Goal: Task Accomplishment & Management: Manage account settings

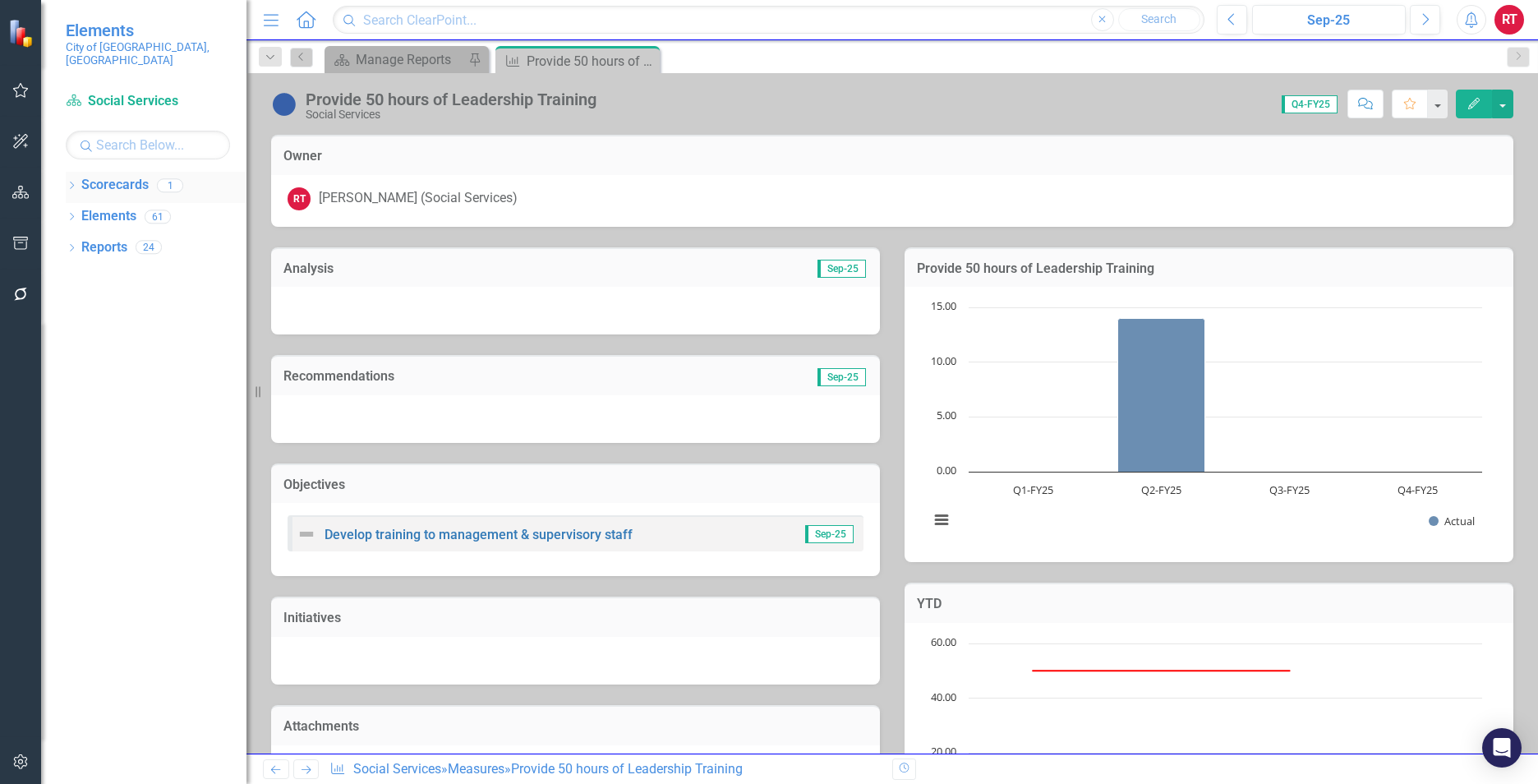
click at [119, 176] on link "Scorecards" at bounding box center [115, 185] width 67 height 19
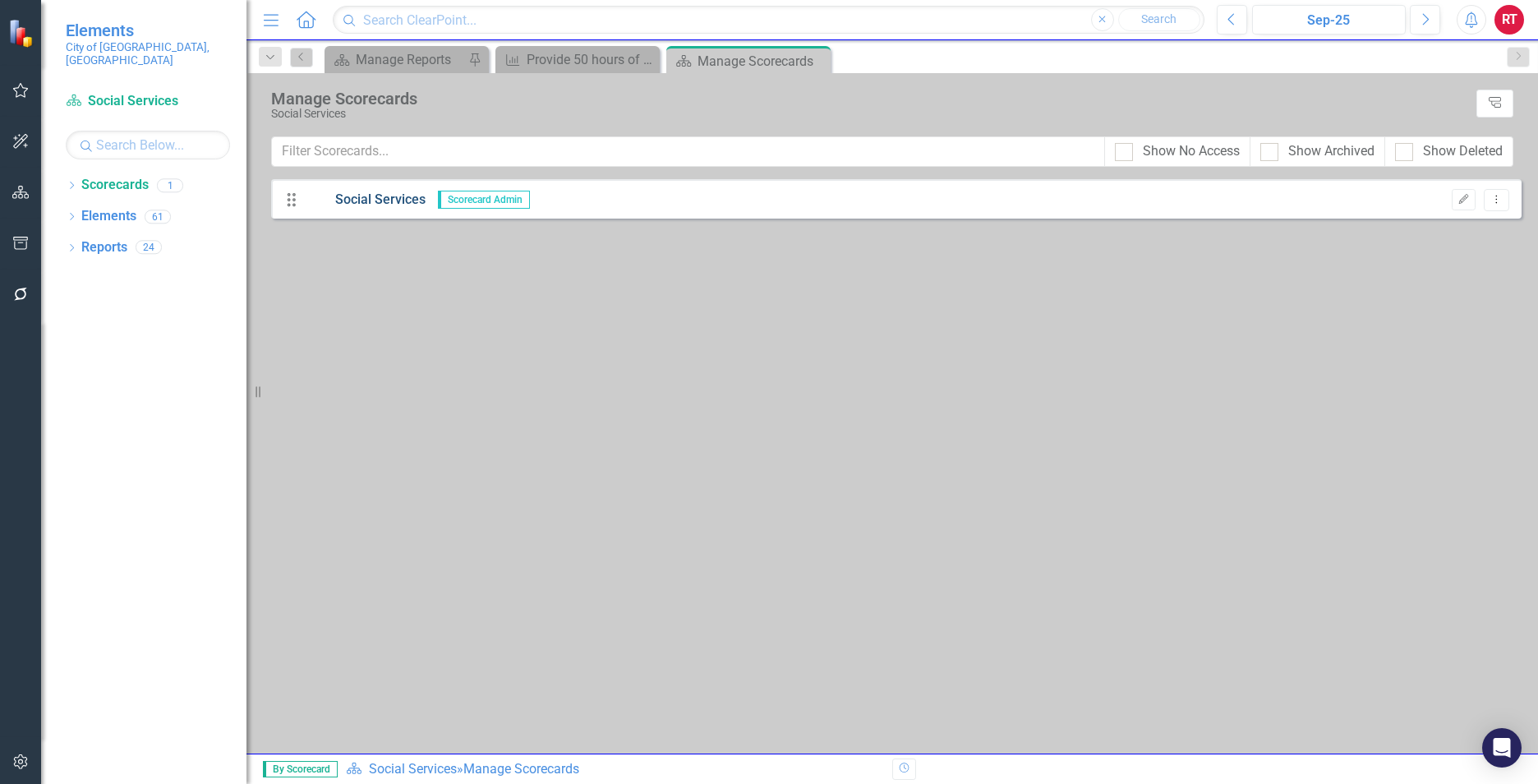
click at [386, 195] on link "Social Services" at bounding box center [366, 200] width 119 height 19
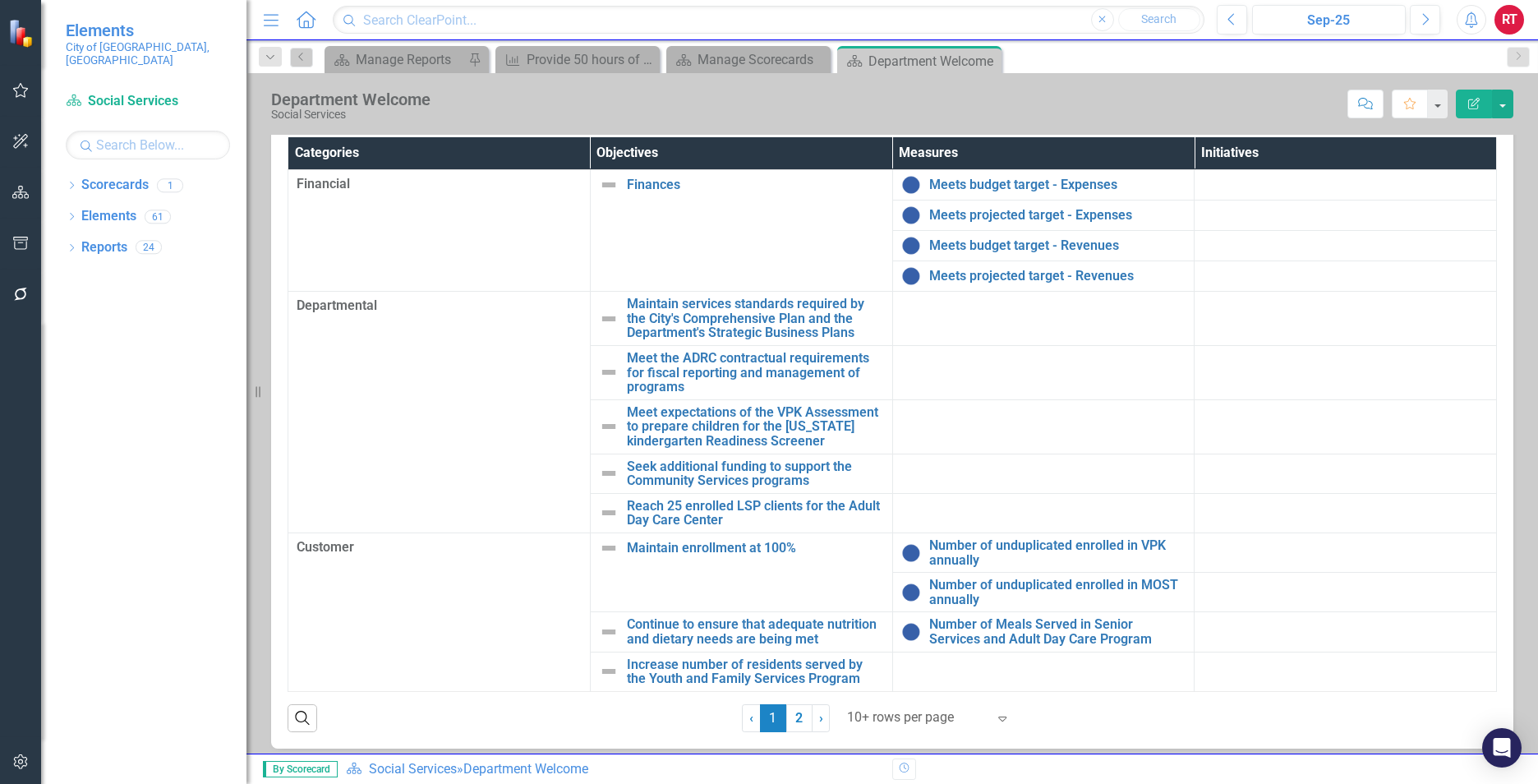
scroll to position [277, 0]
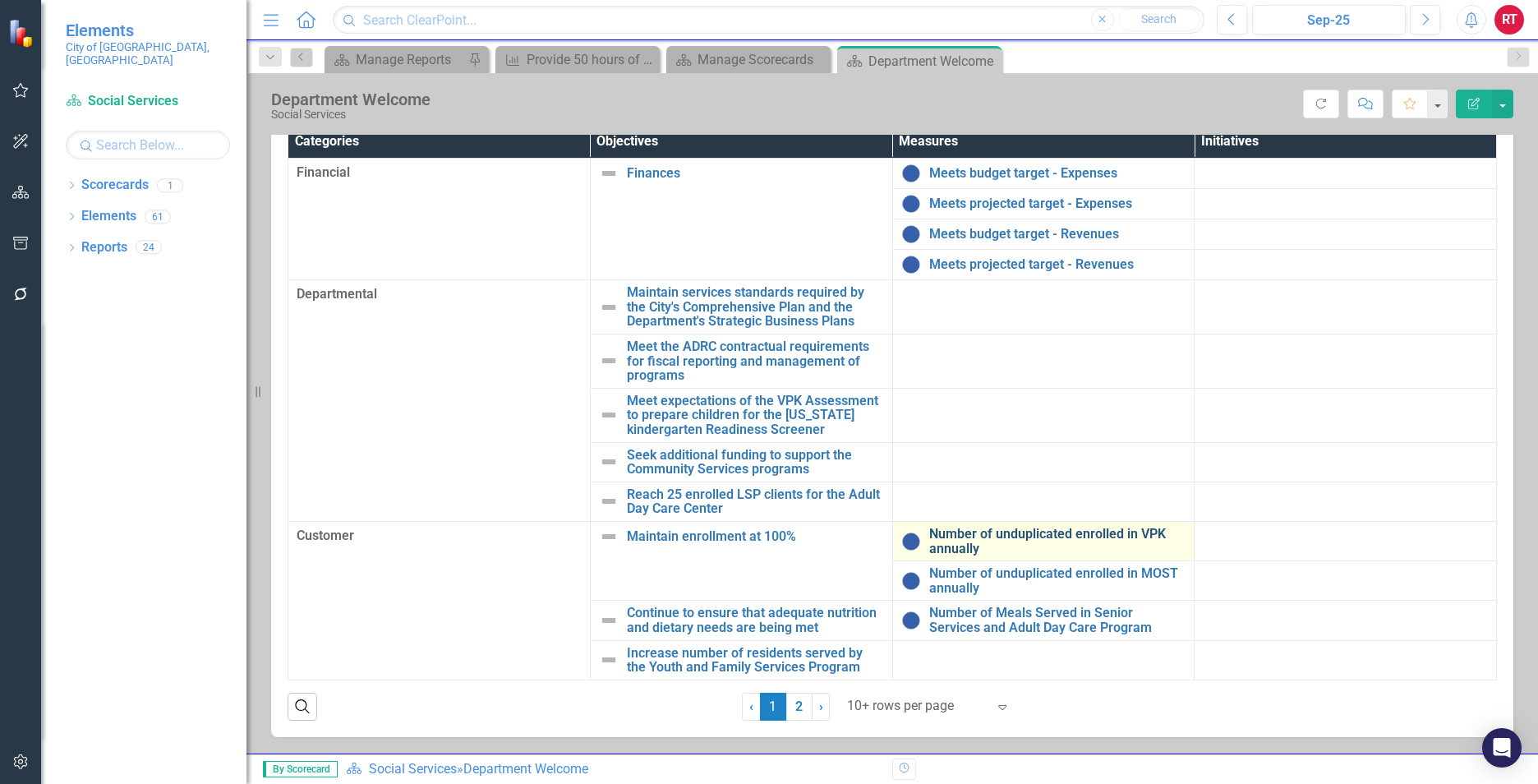
click at [964, 535] on link "Number of unduplicated enrolled in VPK annually" at bounding box center [1058, 541] width 257 height 29
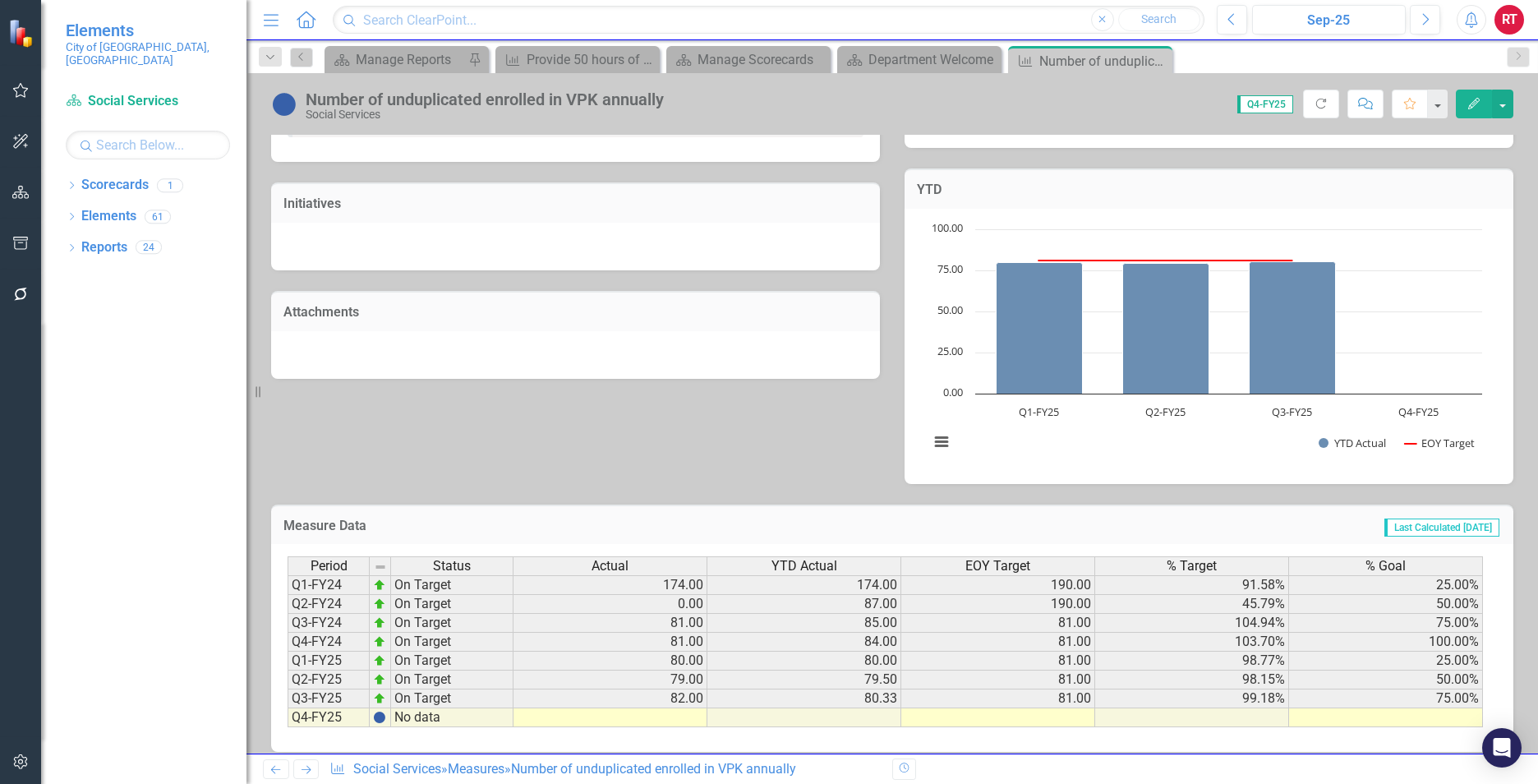
scroll to position [429, 0]
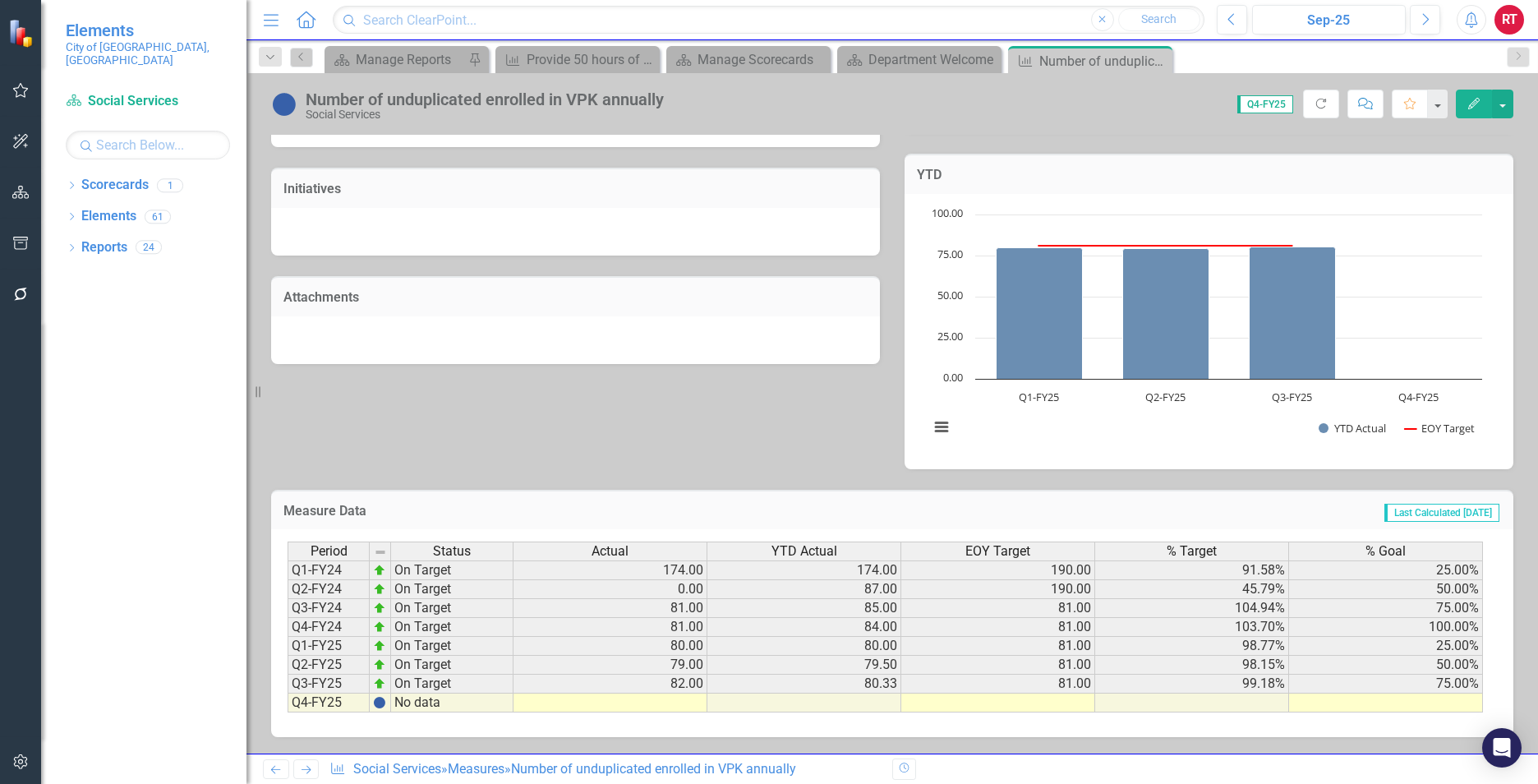
click at [311, 767] on icon "Next" at bounding box center [305, 769] width 14 height 11
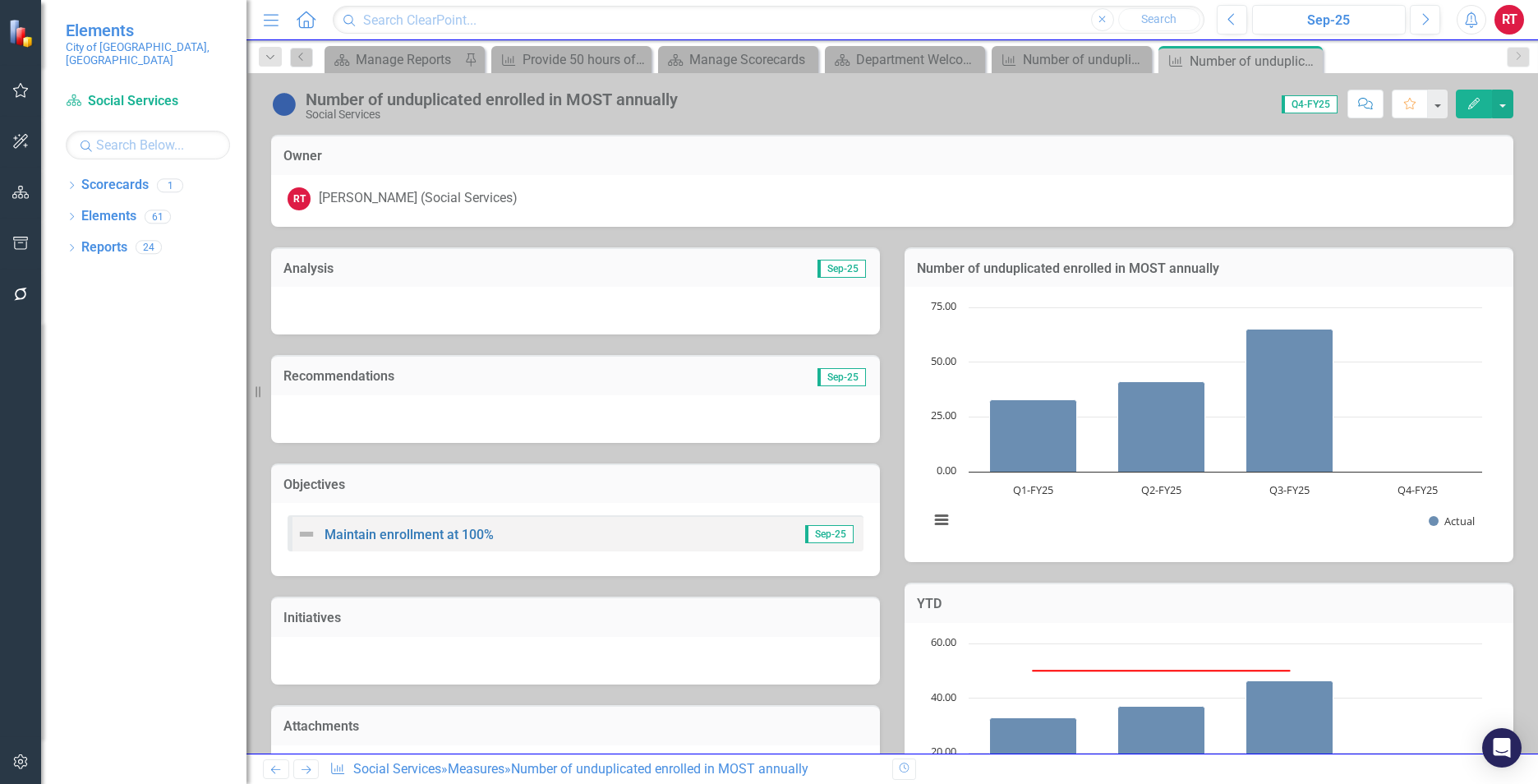
click at [310, 767] on icon "Next" at bounding box center [305, 769] width 14 height 11
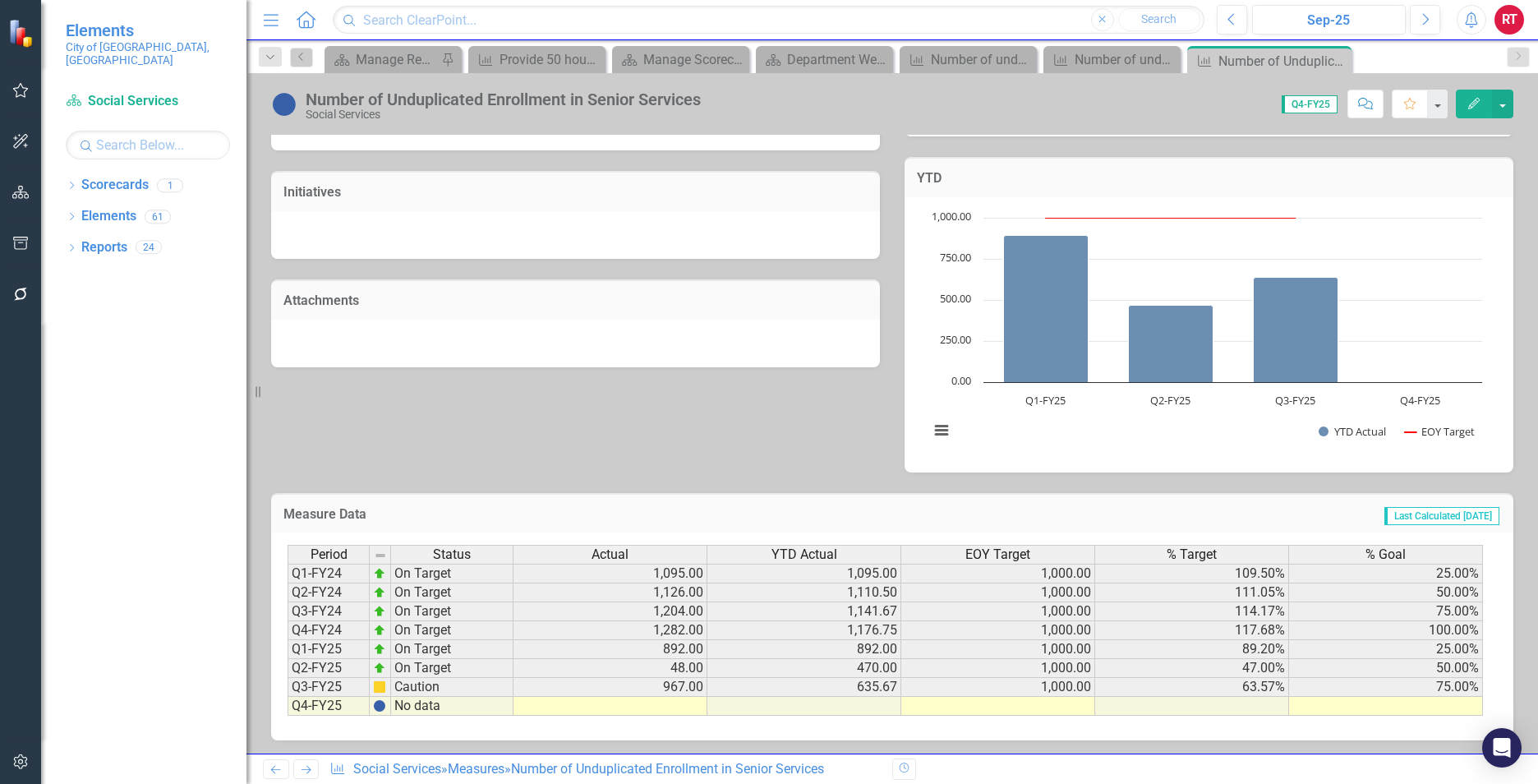
scroll to position [429, 0]
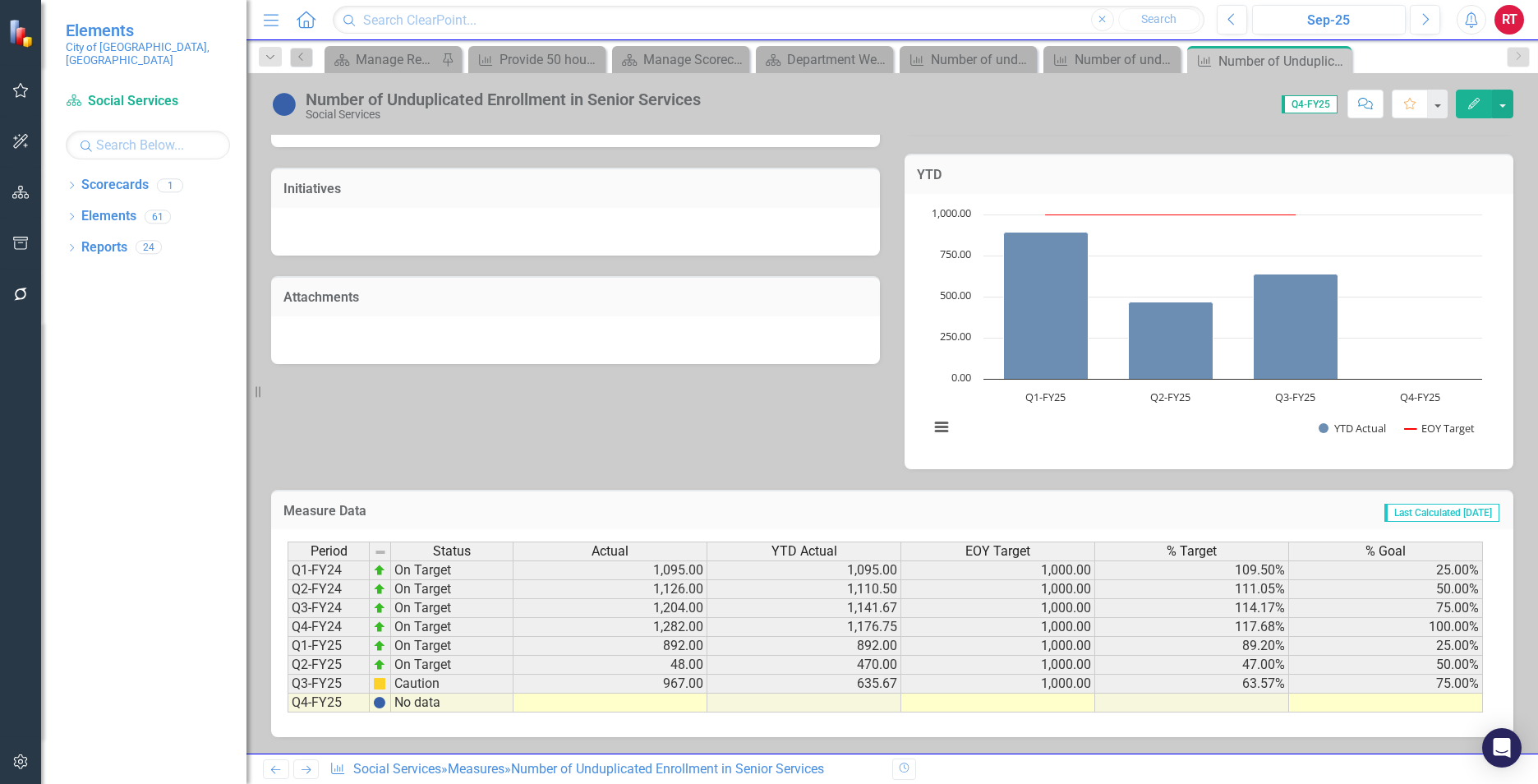
click at [692, 702] on td at bounding box center [610, 702] width 194 height 19
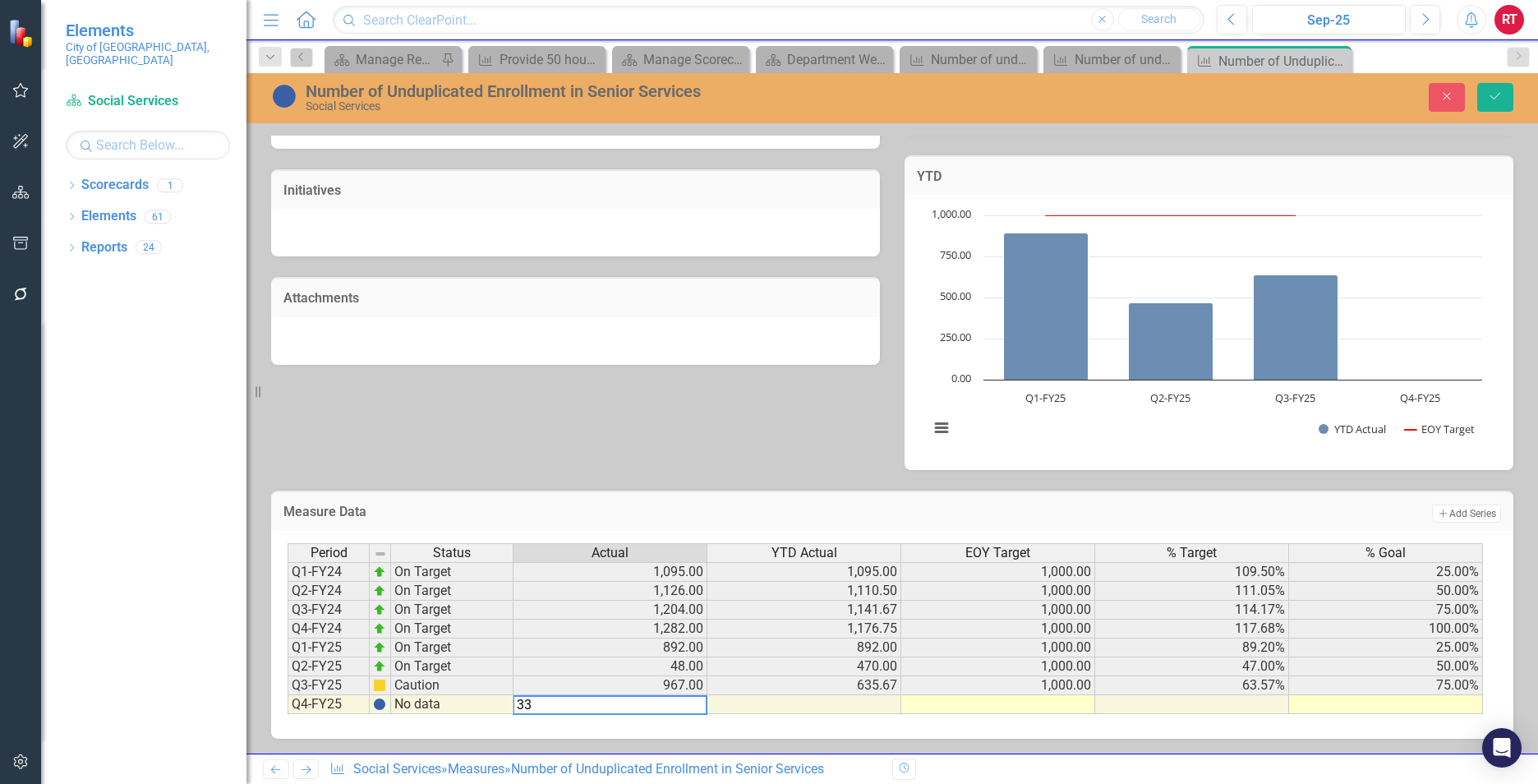
type textarea "33"
click at [1072, 705] on td at bounding box center [998, 704] width 194 height 19
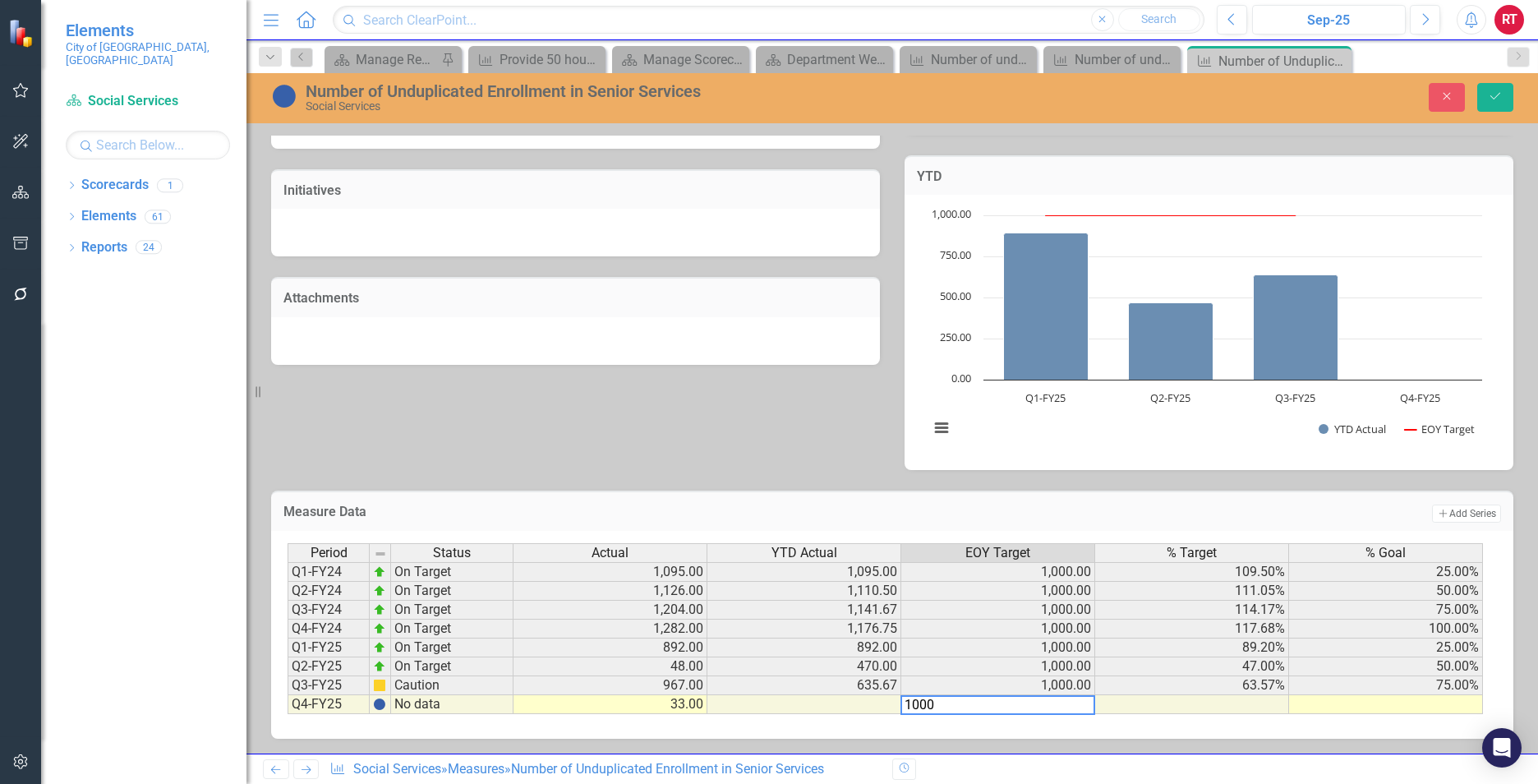
type textarea "1000"
click at [1328, 705] on td at bounding box center [1386, 704] width 194 height 19
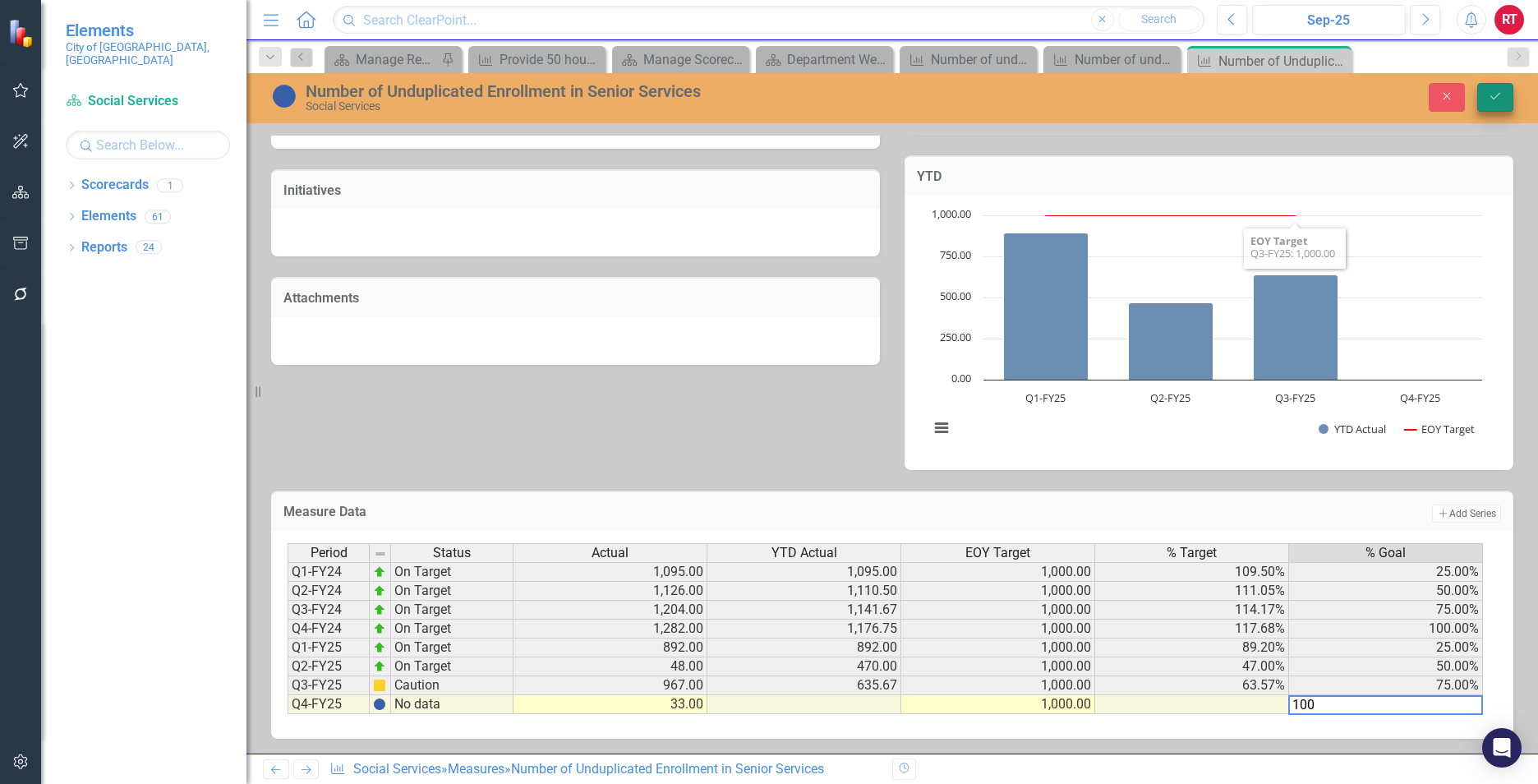
type textarea "100"
click at [1496, 93] on icon "Save" at bounding box center [1495, 96] width 15 height 12
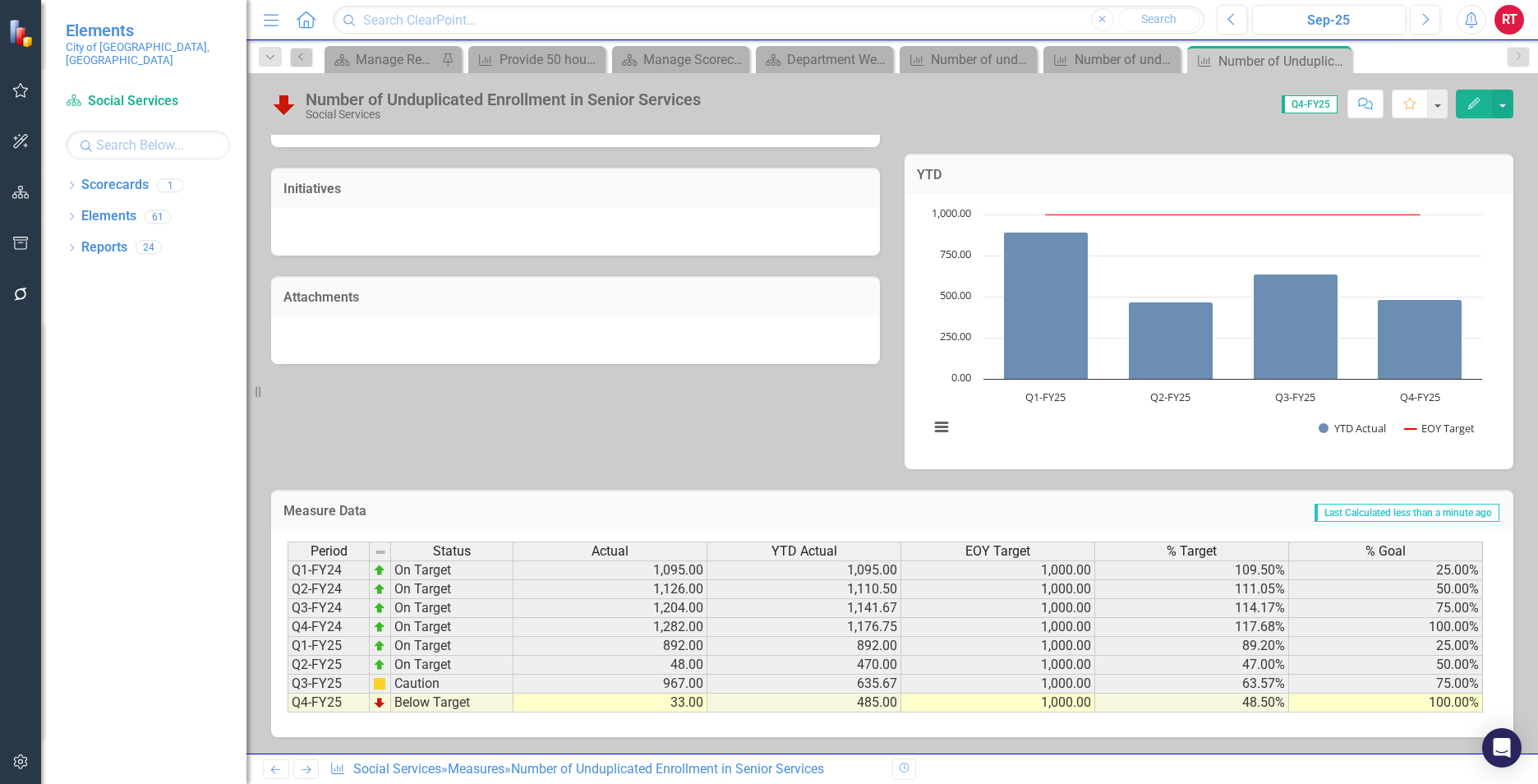
click at [676, 704] on td "33.00" at bounding box center [610, 702] width 194 height 19
click at [666, 702] on td "33.00" at bounding box center [610, 702] width 194 height 19
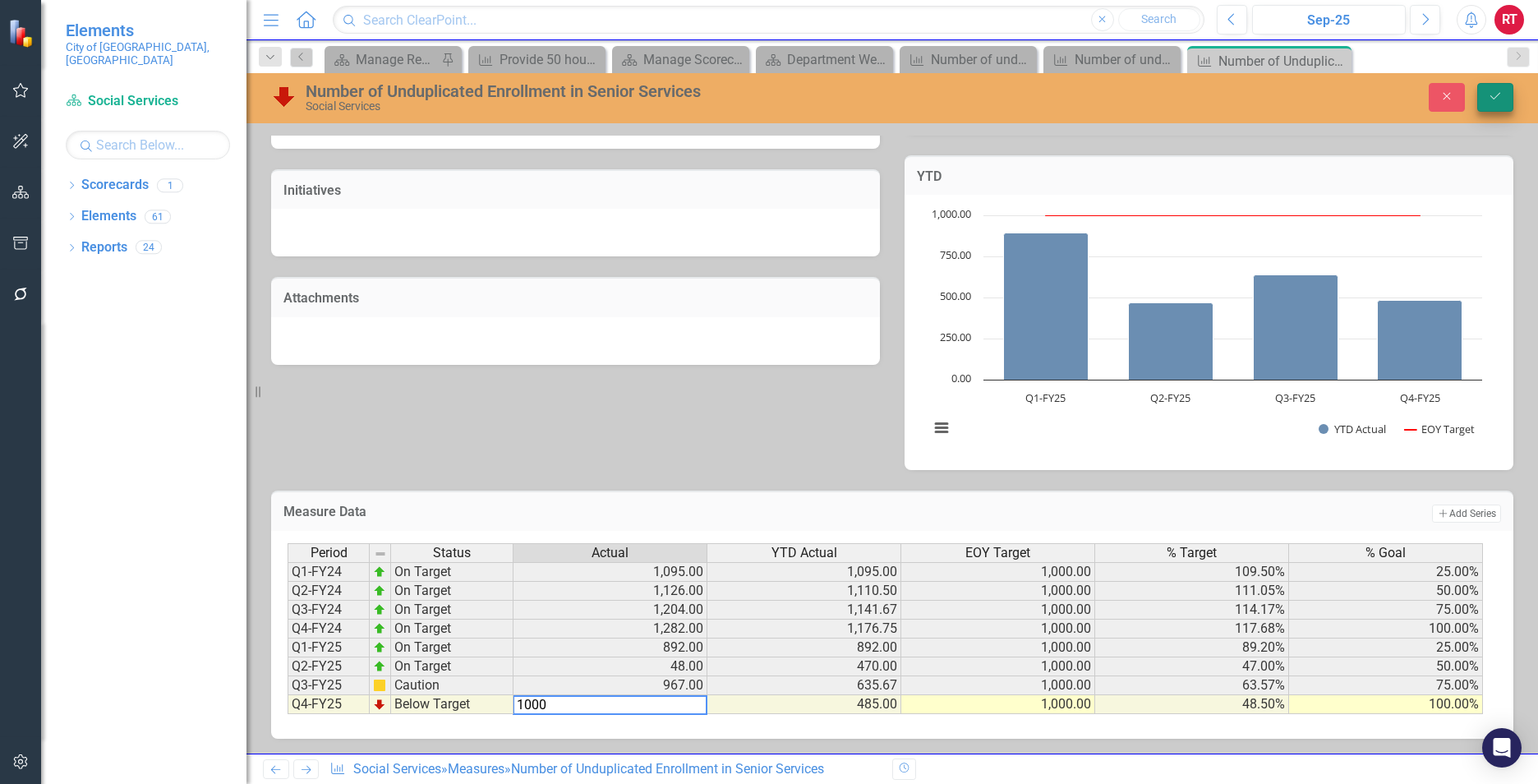
type textarea "1000"
click at [1495, 93] on icon "Save" at bounding box center [1495, 96] width 15 height 12
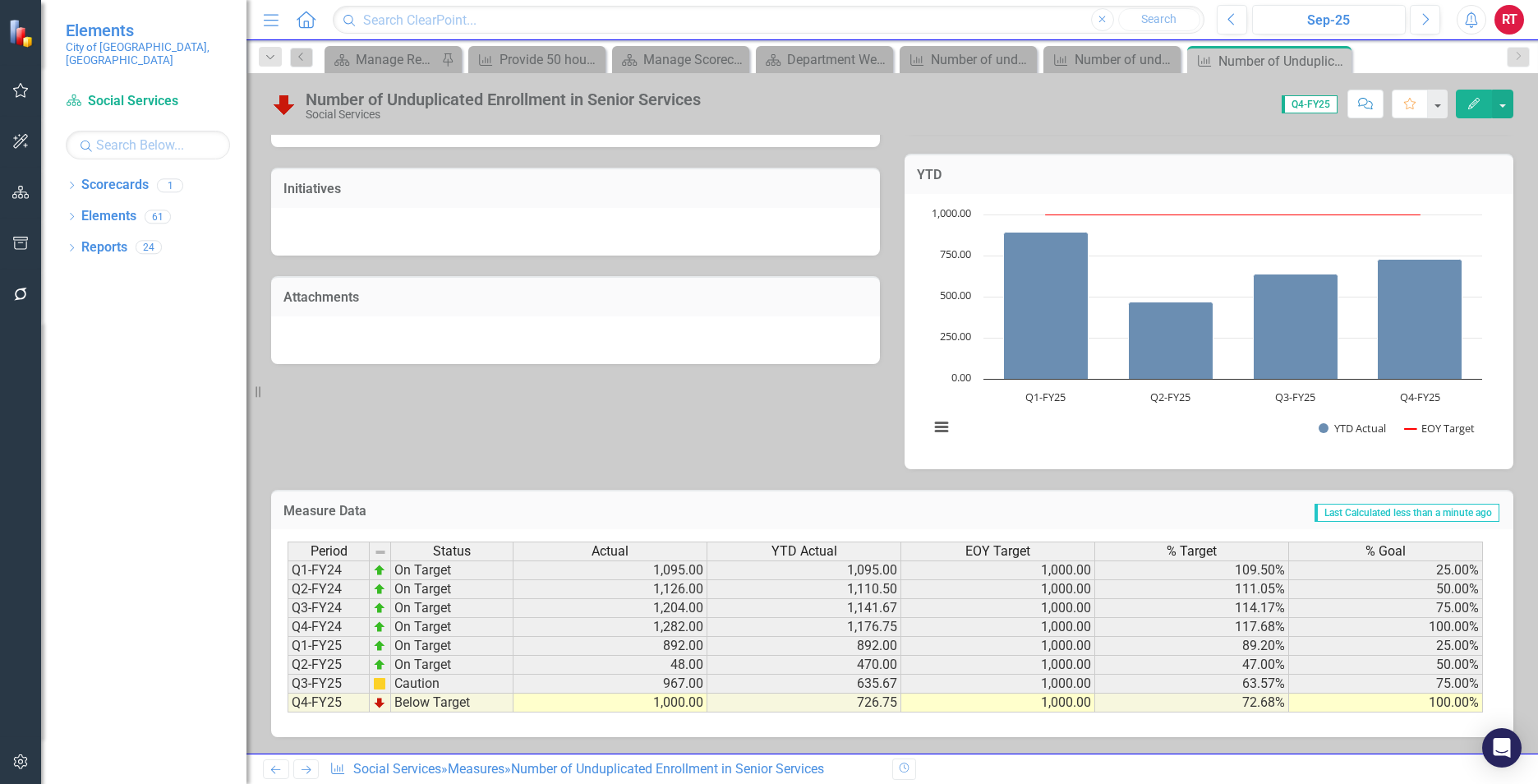
click at [674, 663] on td "48.00" at bounding box center [610, 665] width 194 height 19
click at [668, 666] on td "48.00" at bounding box center [610, 665] width 194 height 19
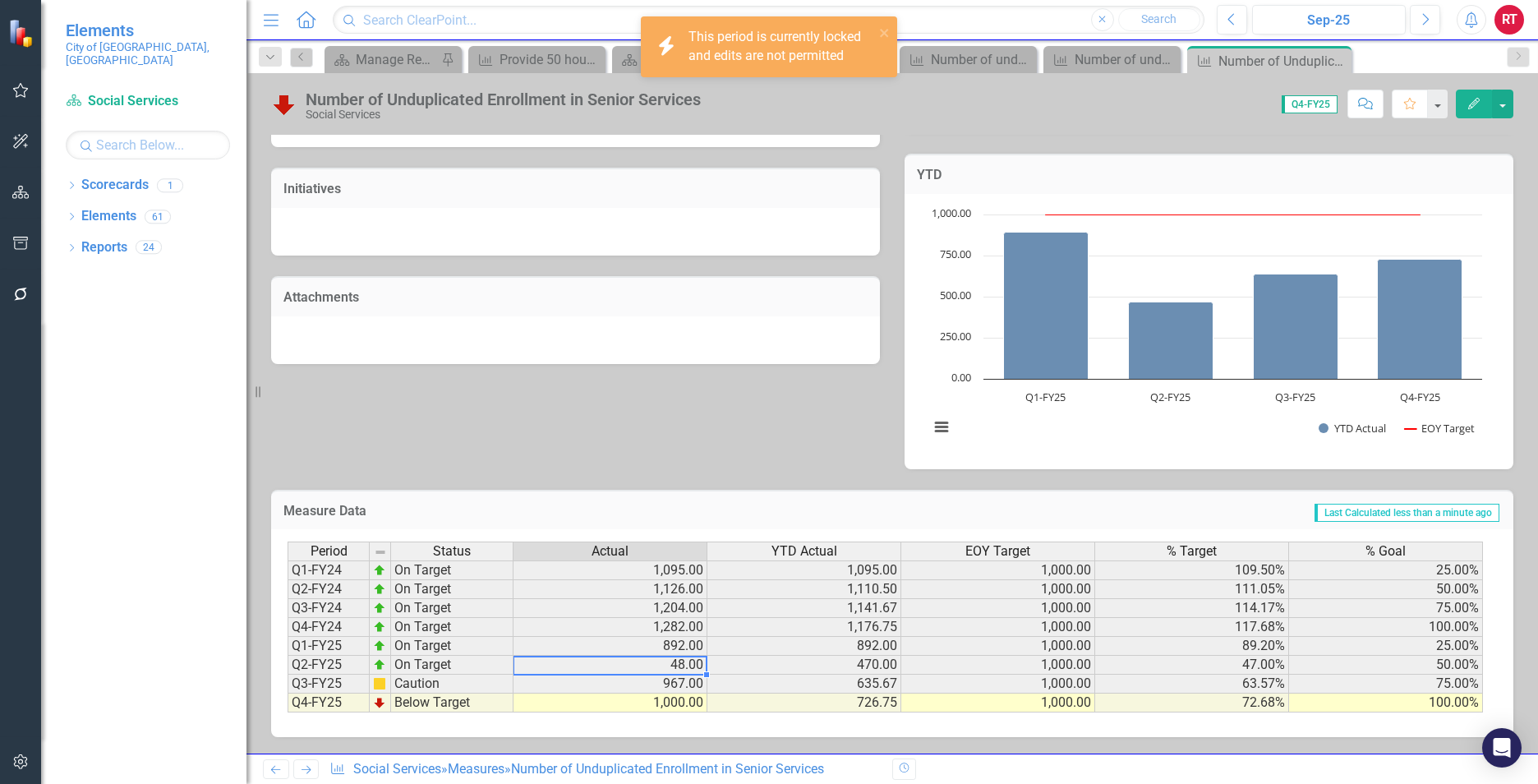
click at [674, 666] on td "48.00" at bounding box center [610, 665] width 194 height 19
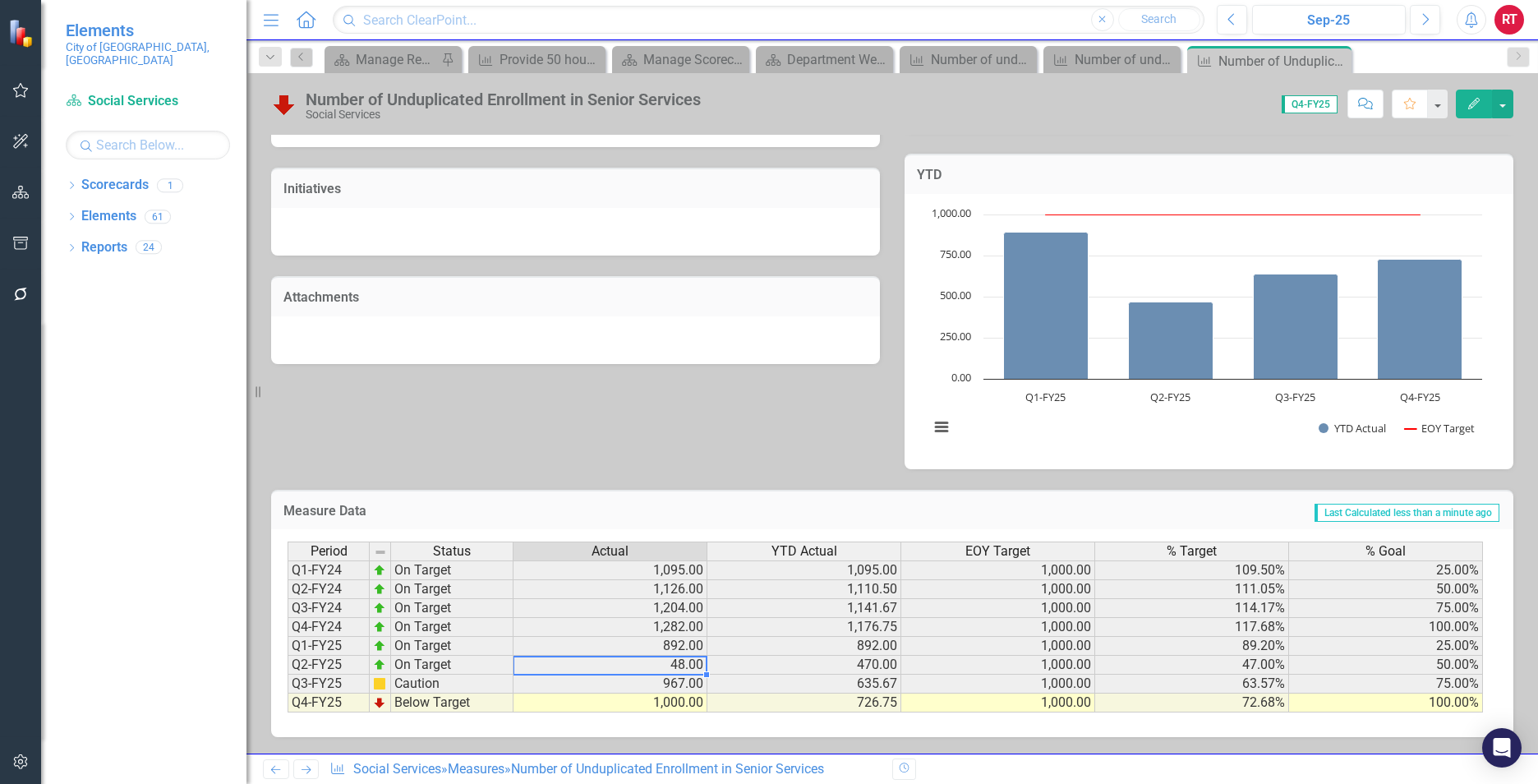
click at [681, 666] on td "48.00" at bounding box center [610, 665] width 194 height 19
click at [304, 771] on icon "Next" at bounding box center [305, 769] width 14 height 11
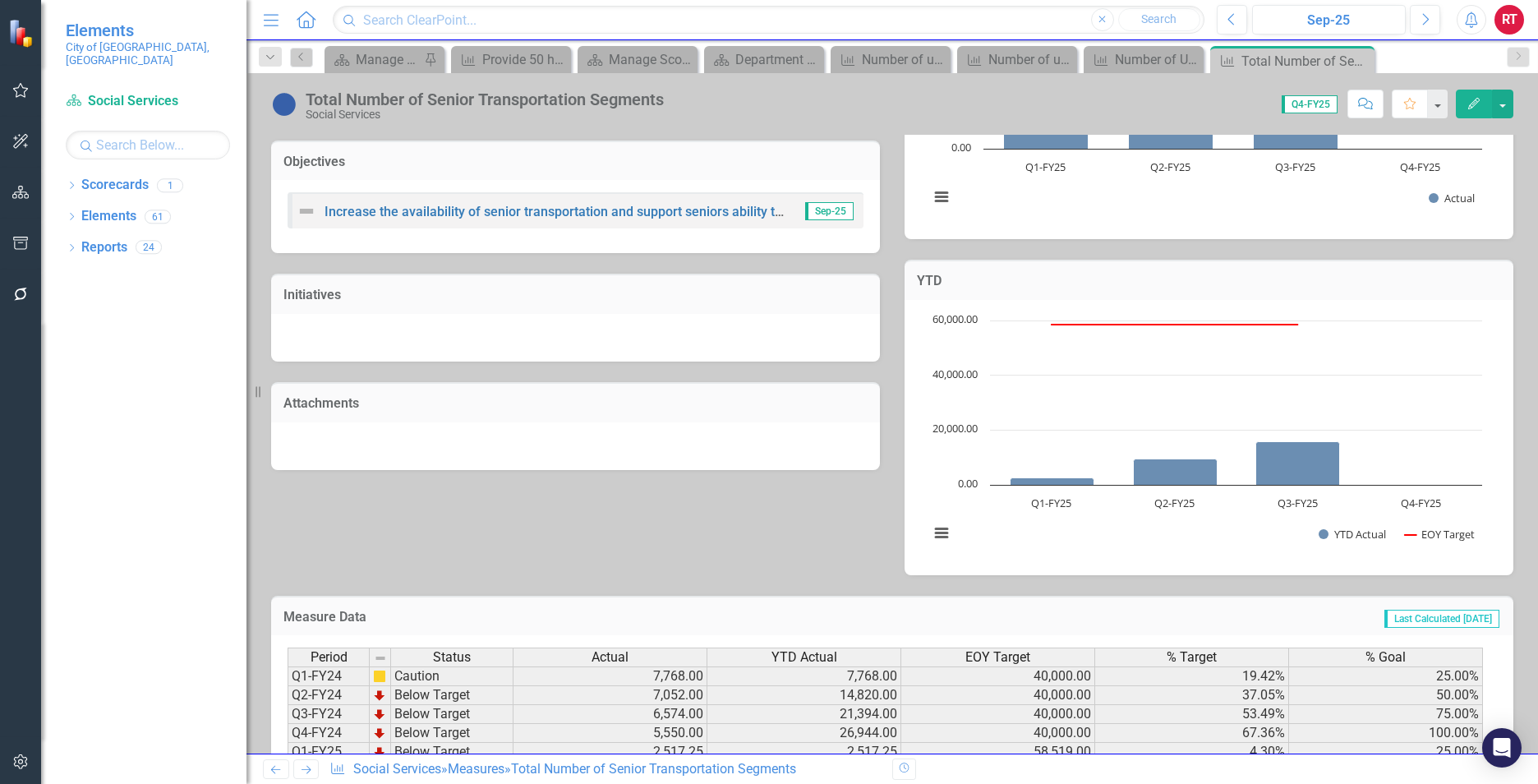
scroll to position [429, 0]
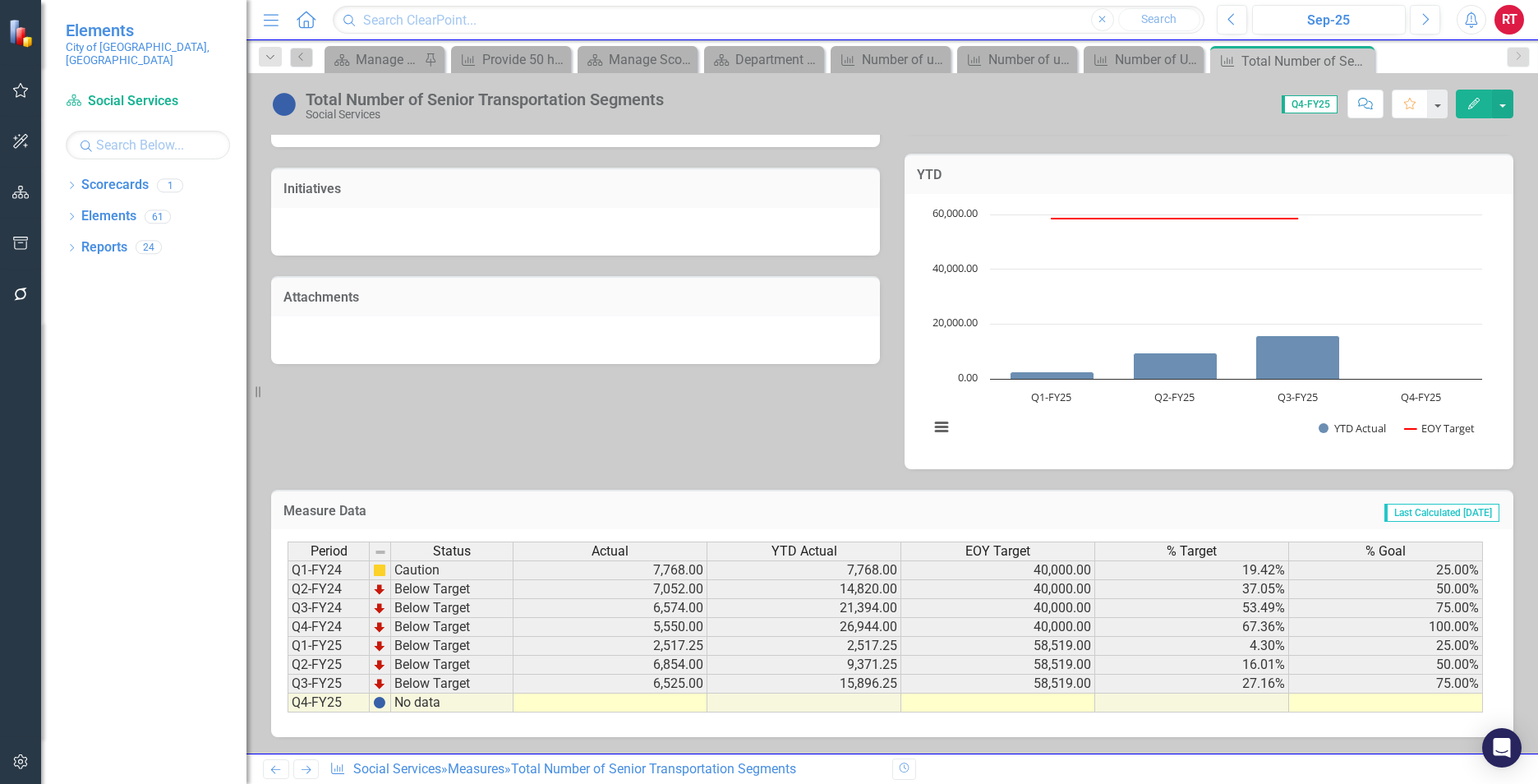
click at [669, 697] on td at bounding box center [610, 702] width 194 height 19
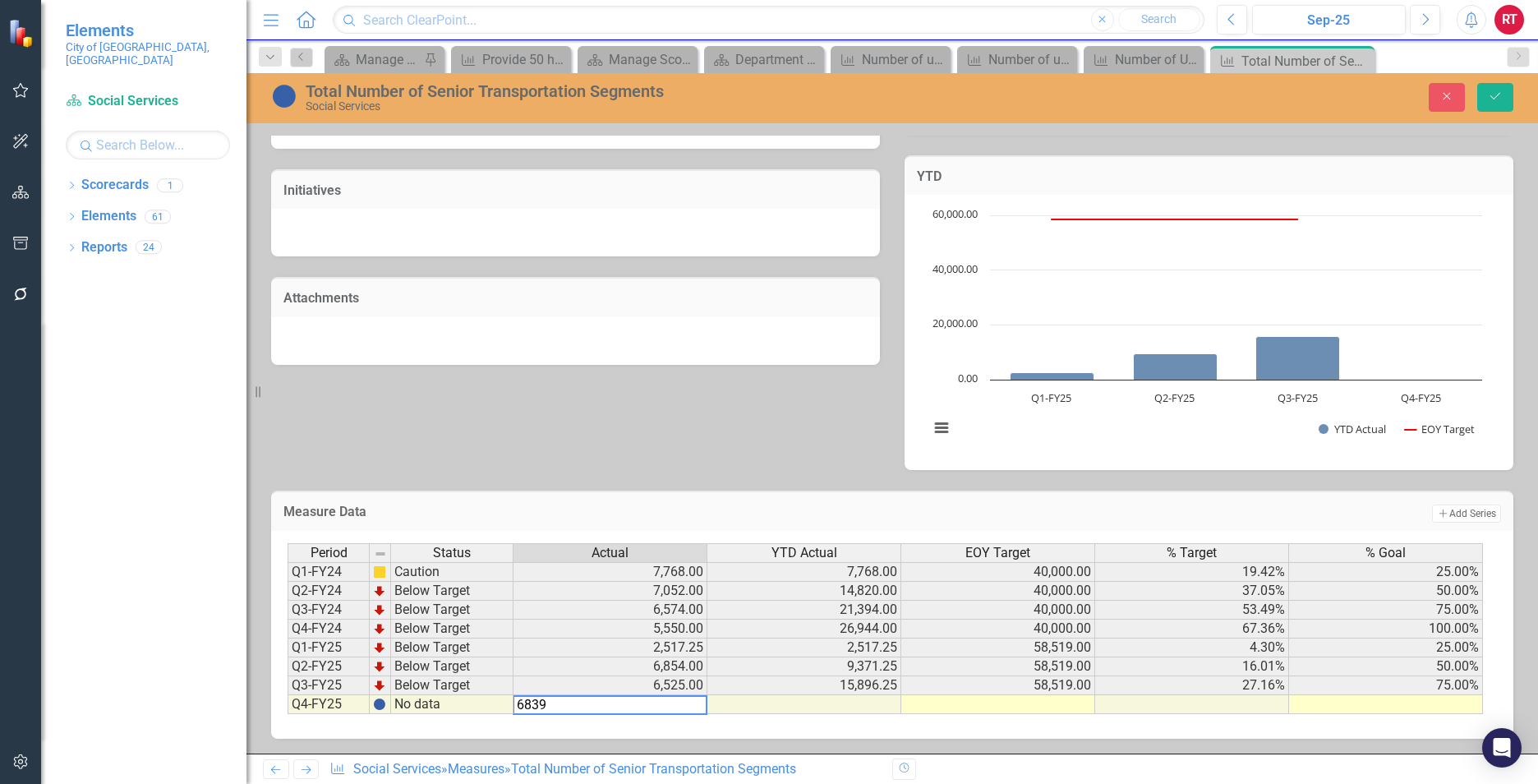
type textarea "6839"
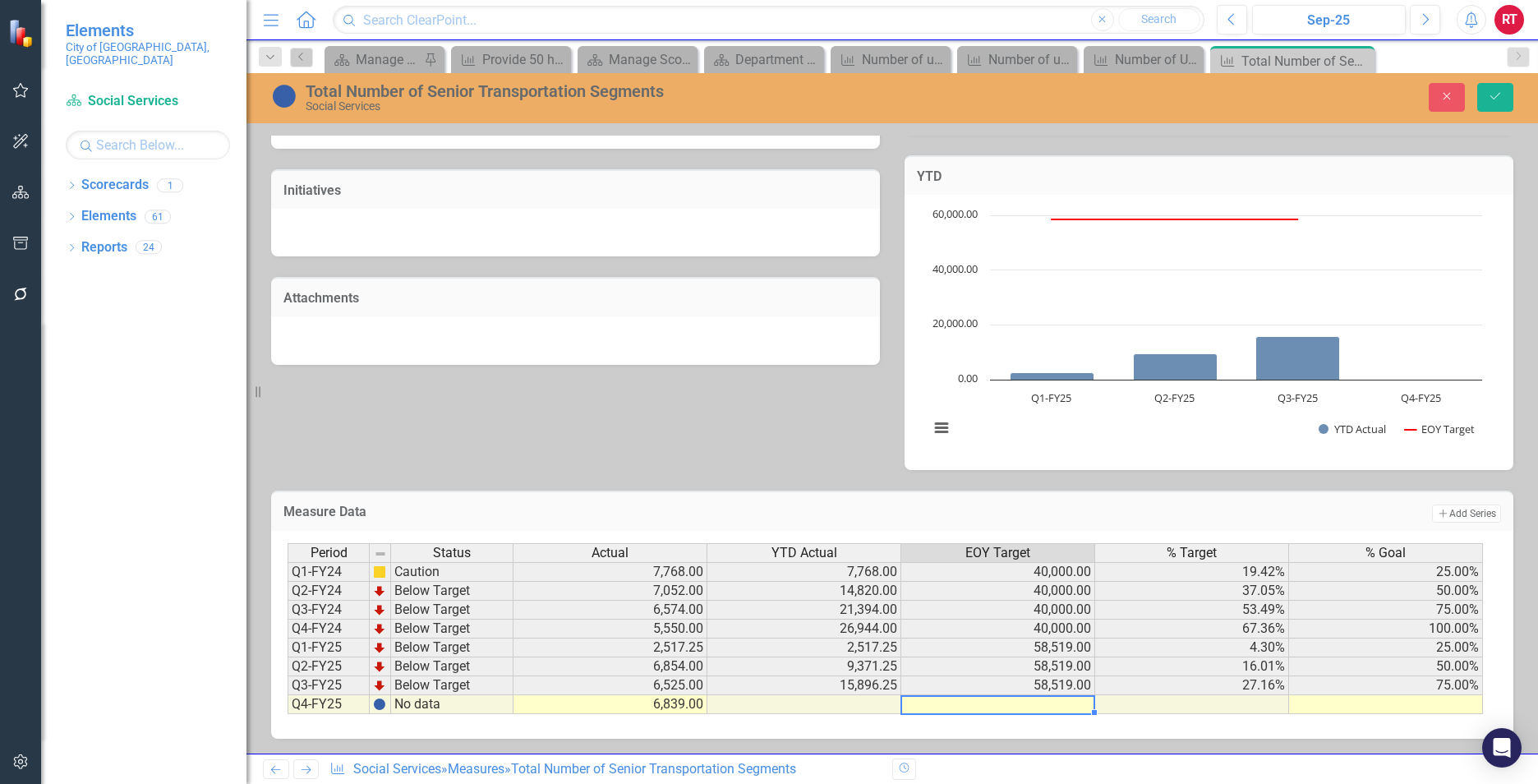
click at [1051, 708] on td at bounding box center [998, 704] width 194 height 19
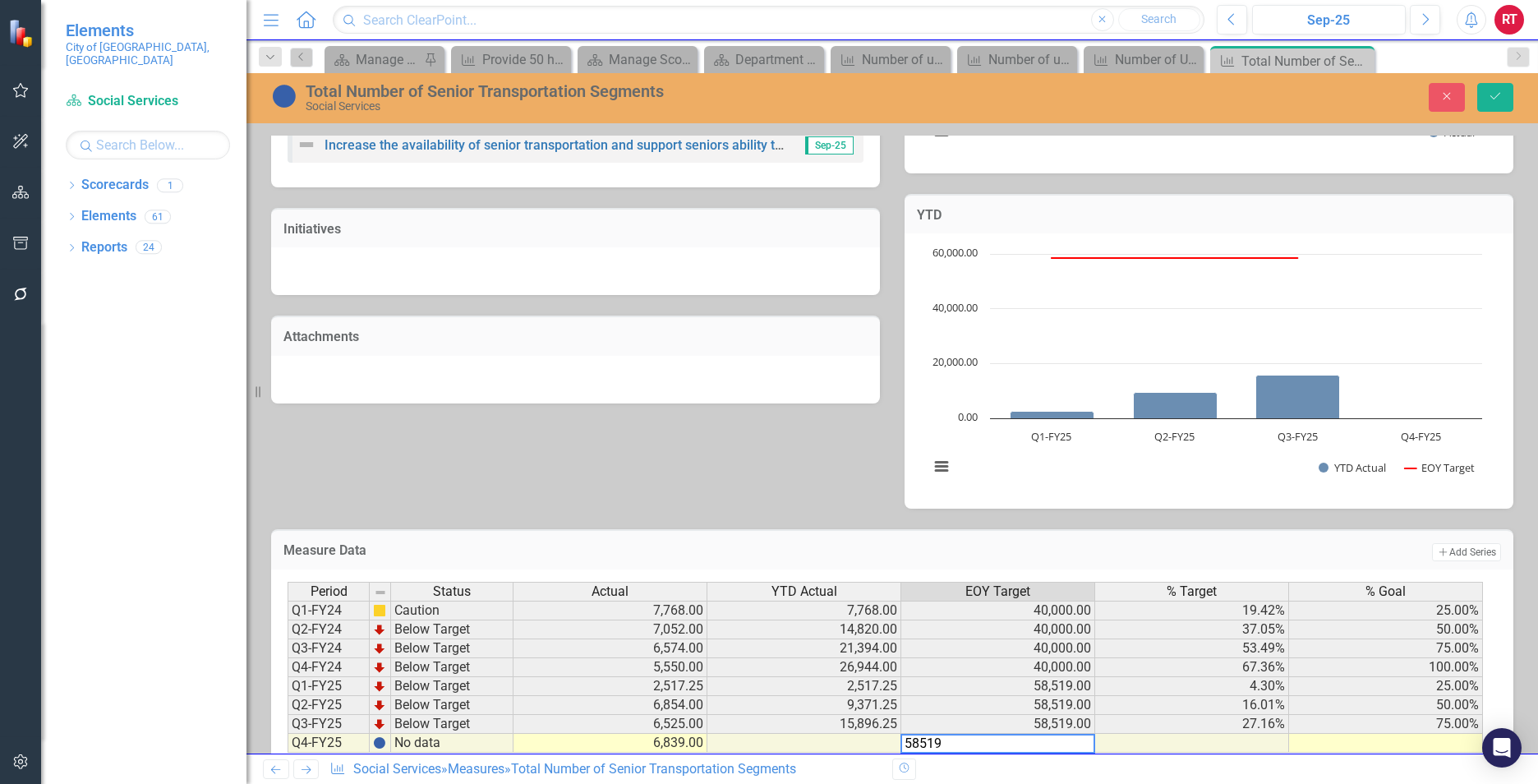
scroll to position [430, 0]
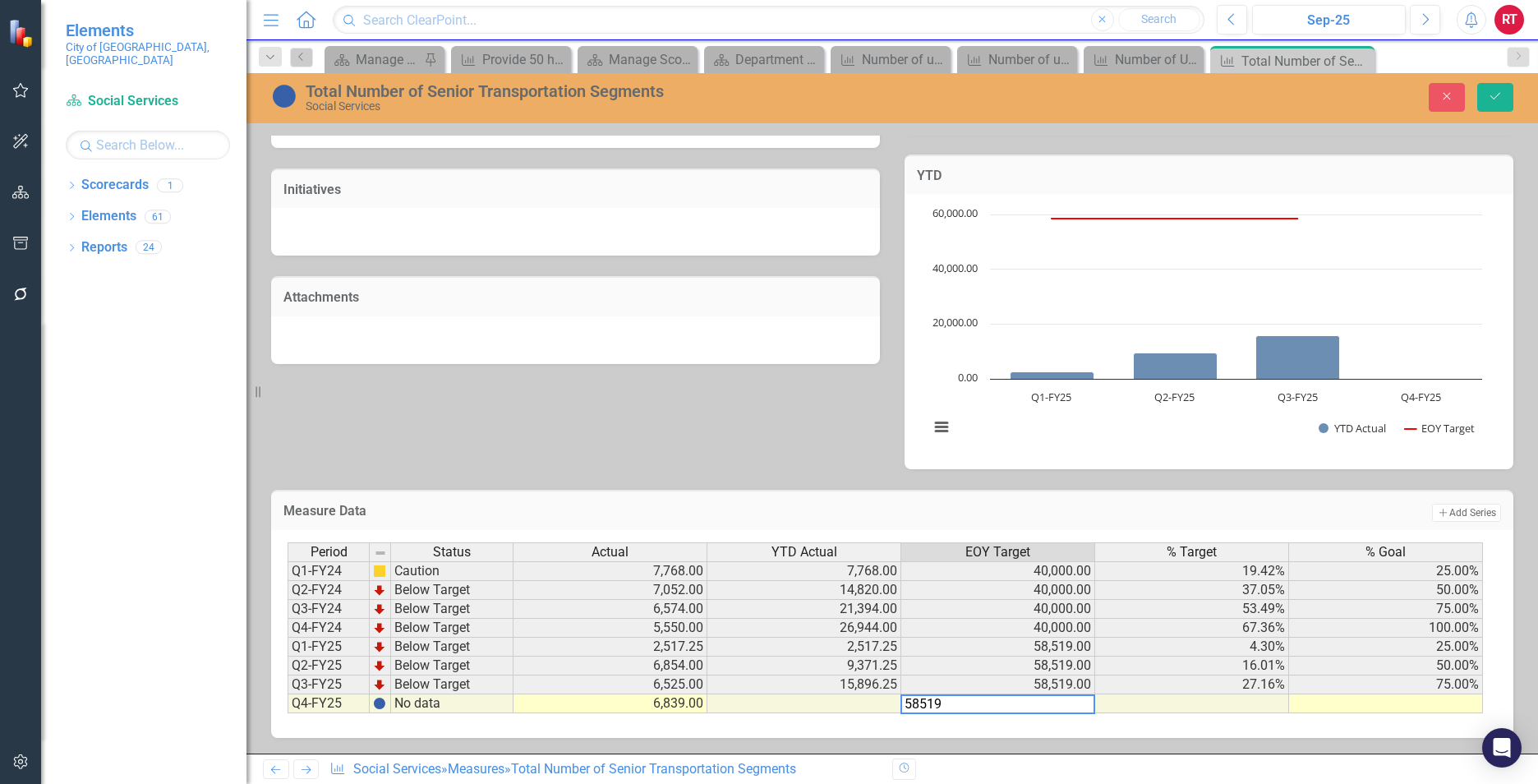
type textarea "58519"
click at [1346, 703] on td at bounding box center [1386, 703] width 194 height 19
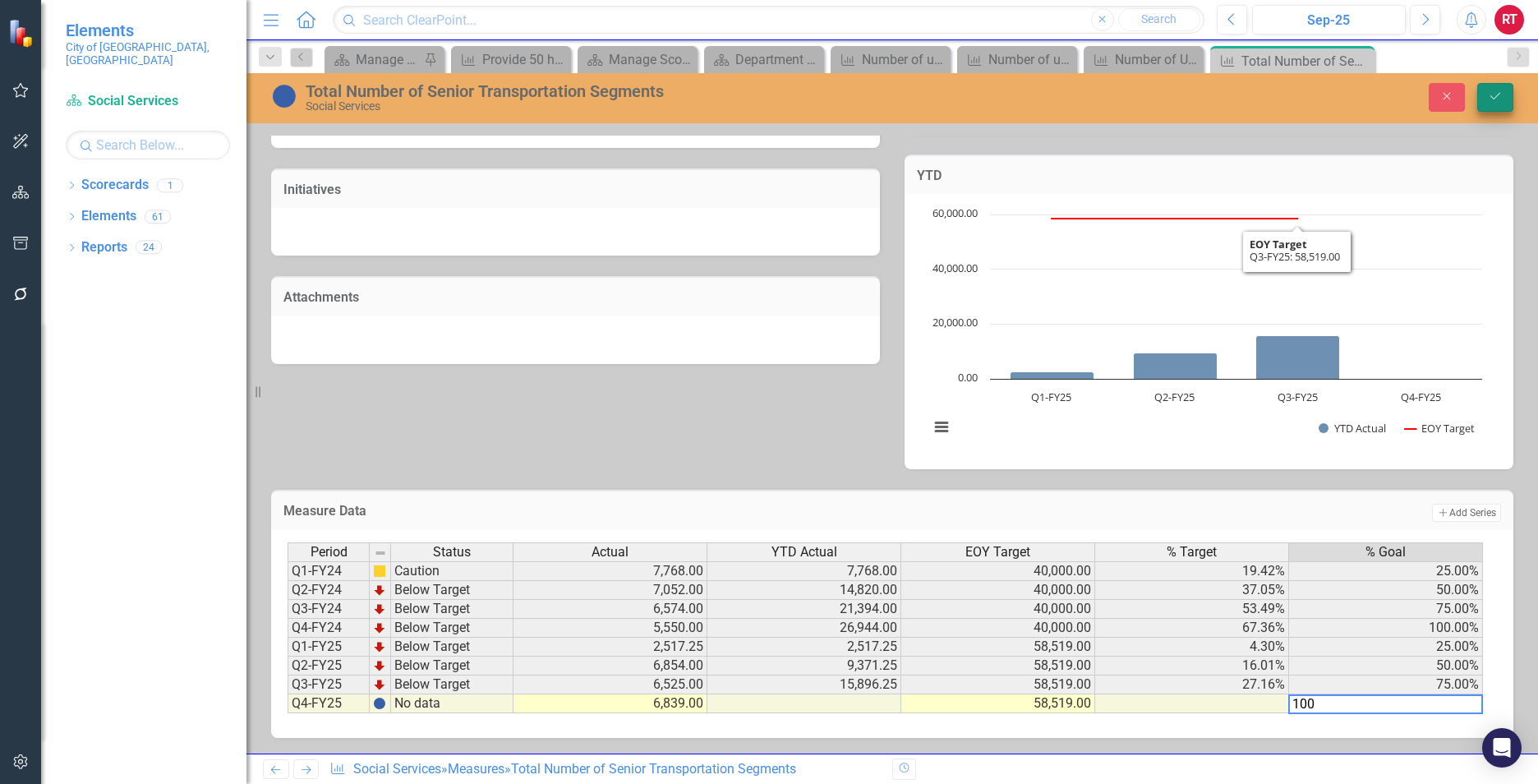
type textarea "100"
click at [1489, 87] on button "Save" at bounding box center [1495, 98] width 36 height 29
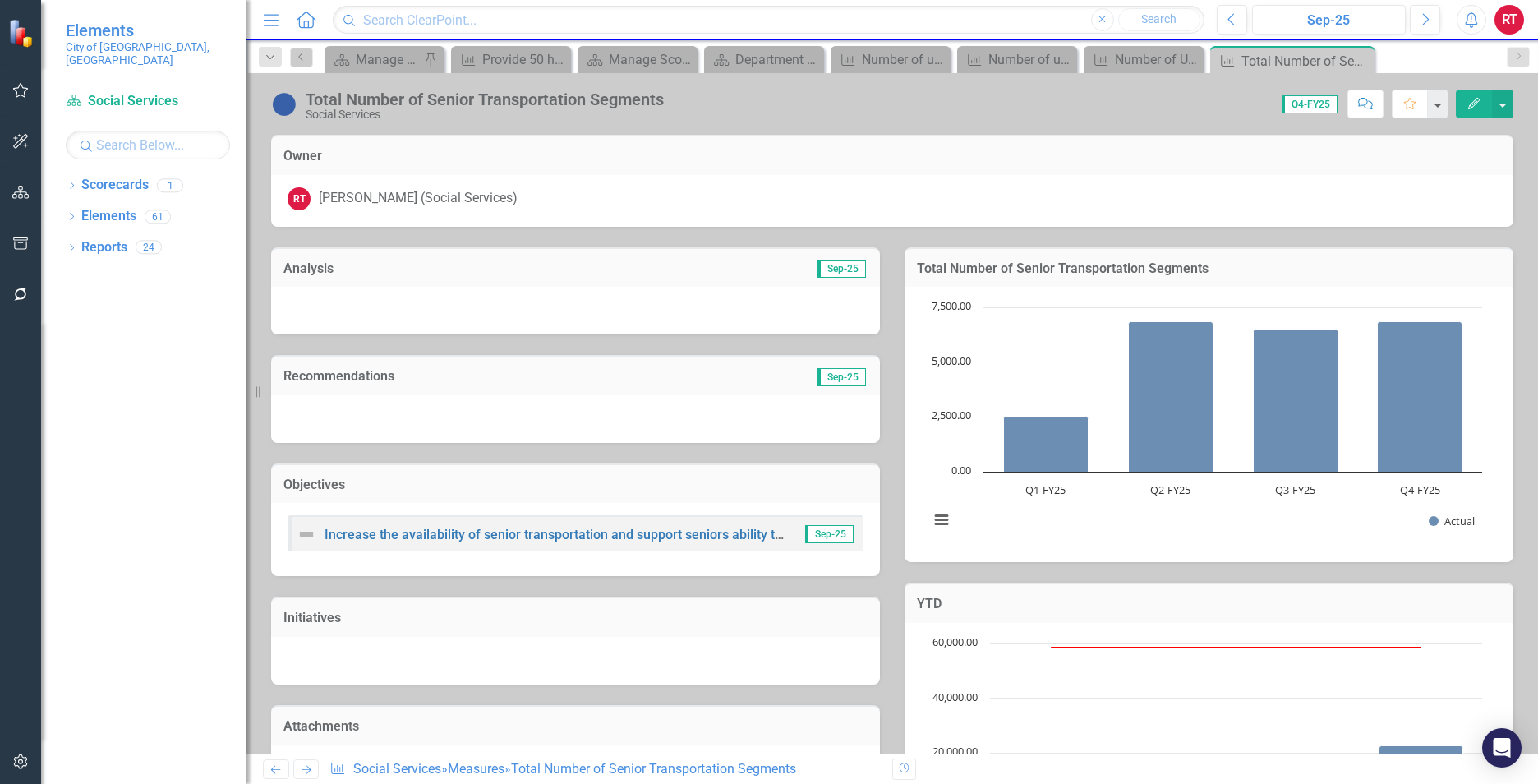
scroll to position [429, 0]
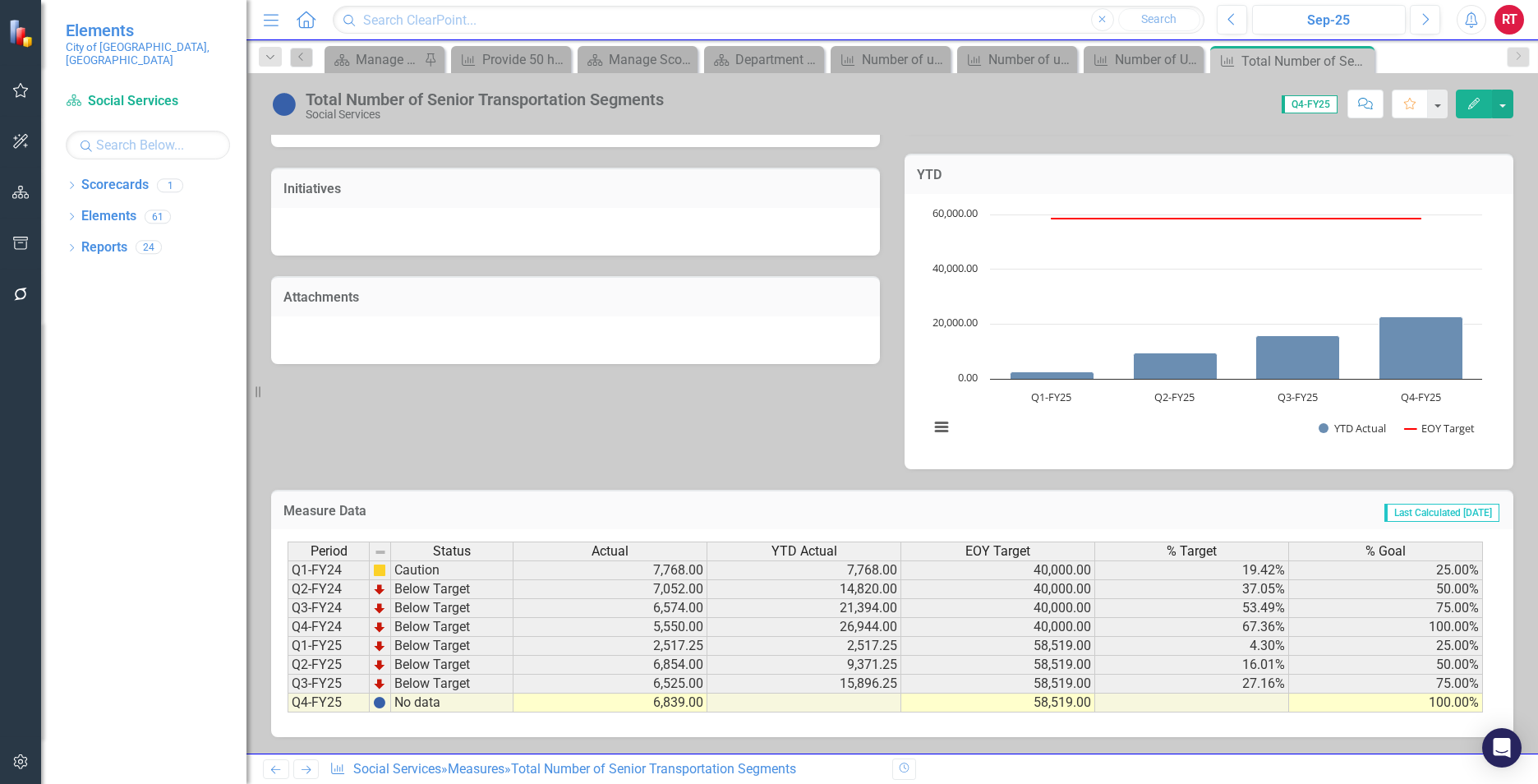
click at [306, 770] on icon at bounding box center [306, 770] width 10 height 8
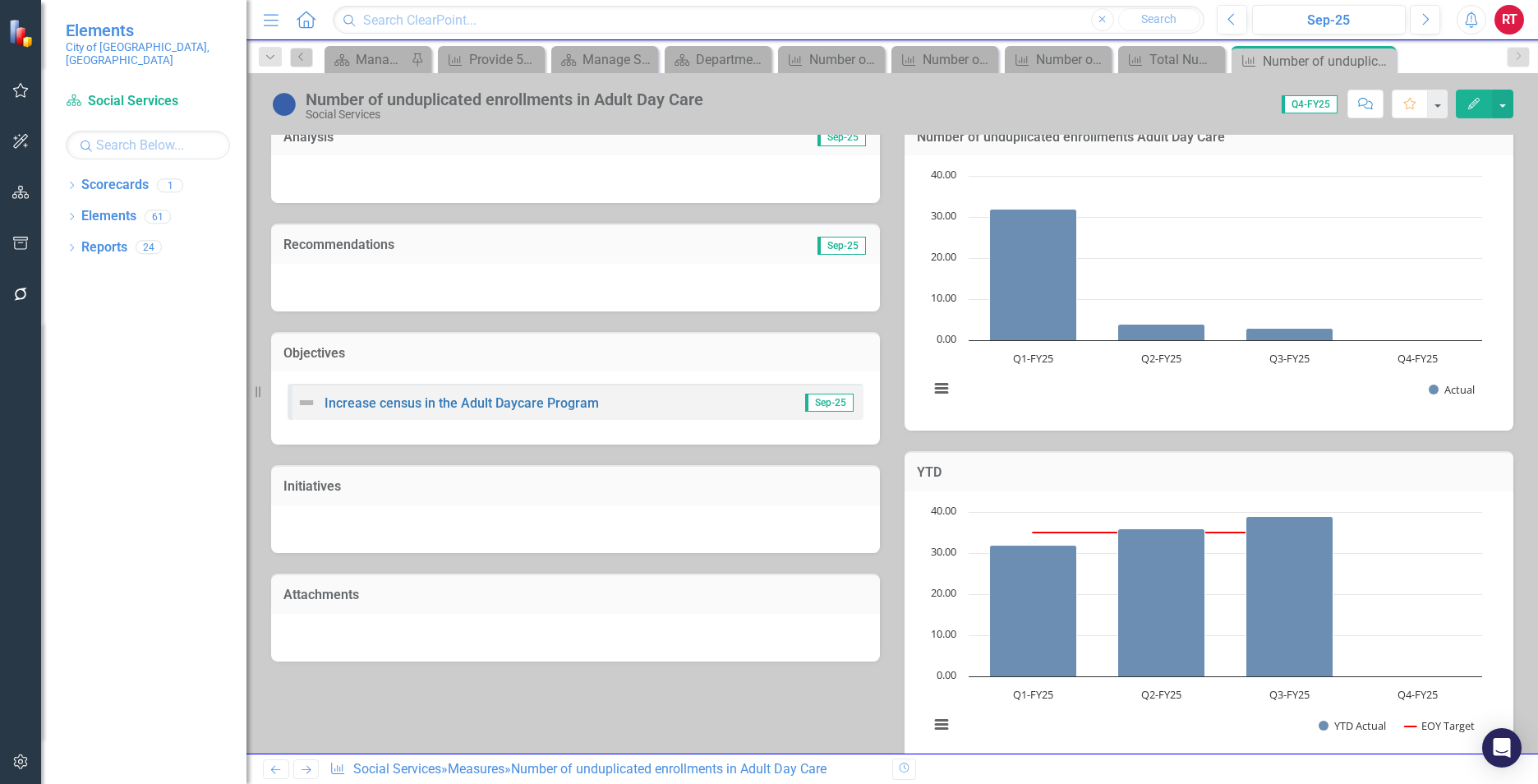
scroll to position [429, 0]
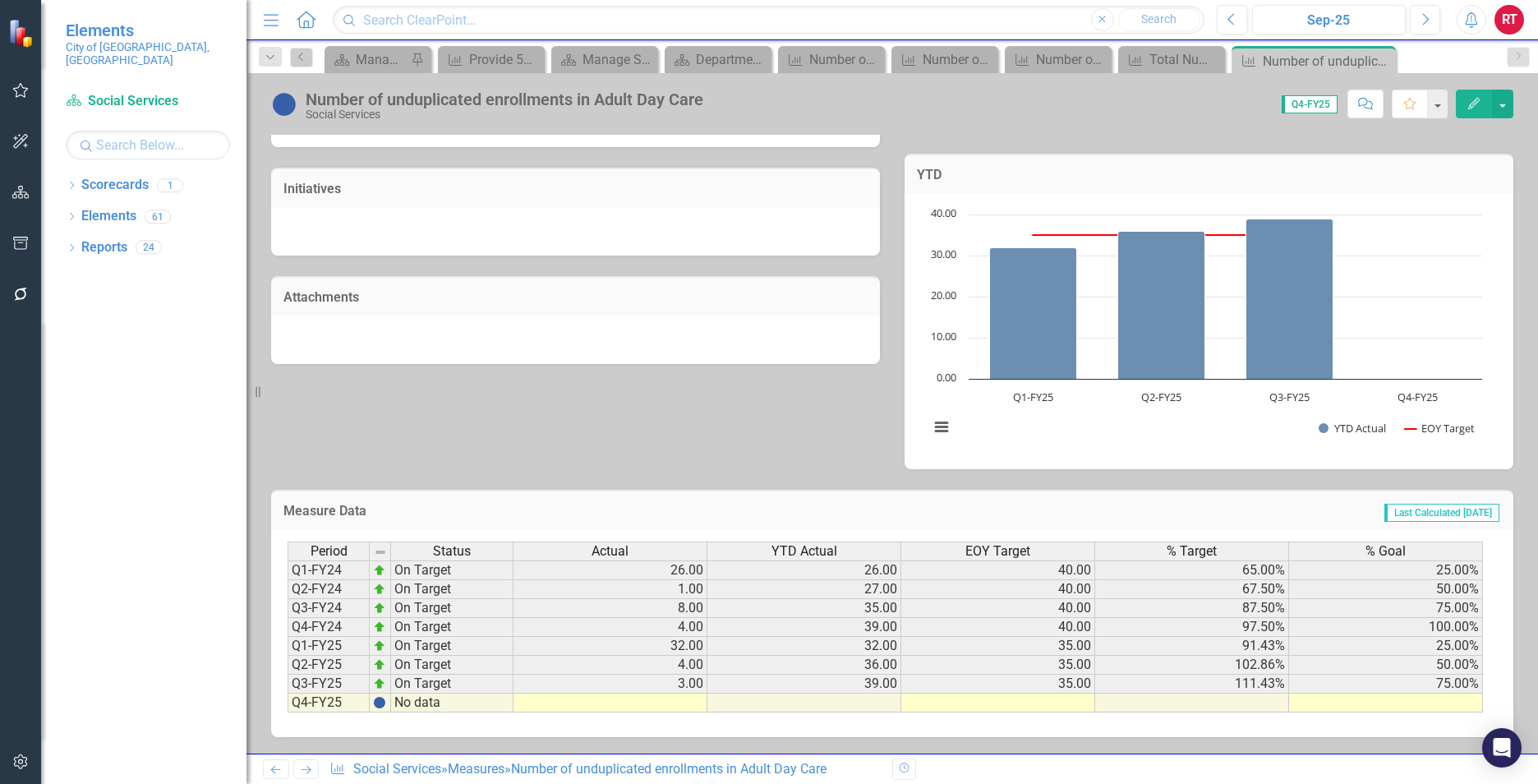
click at [305, 771] on icon "Next" at bounding box center [305, 769] width 14 height 11
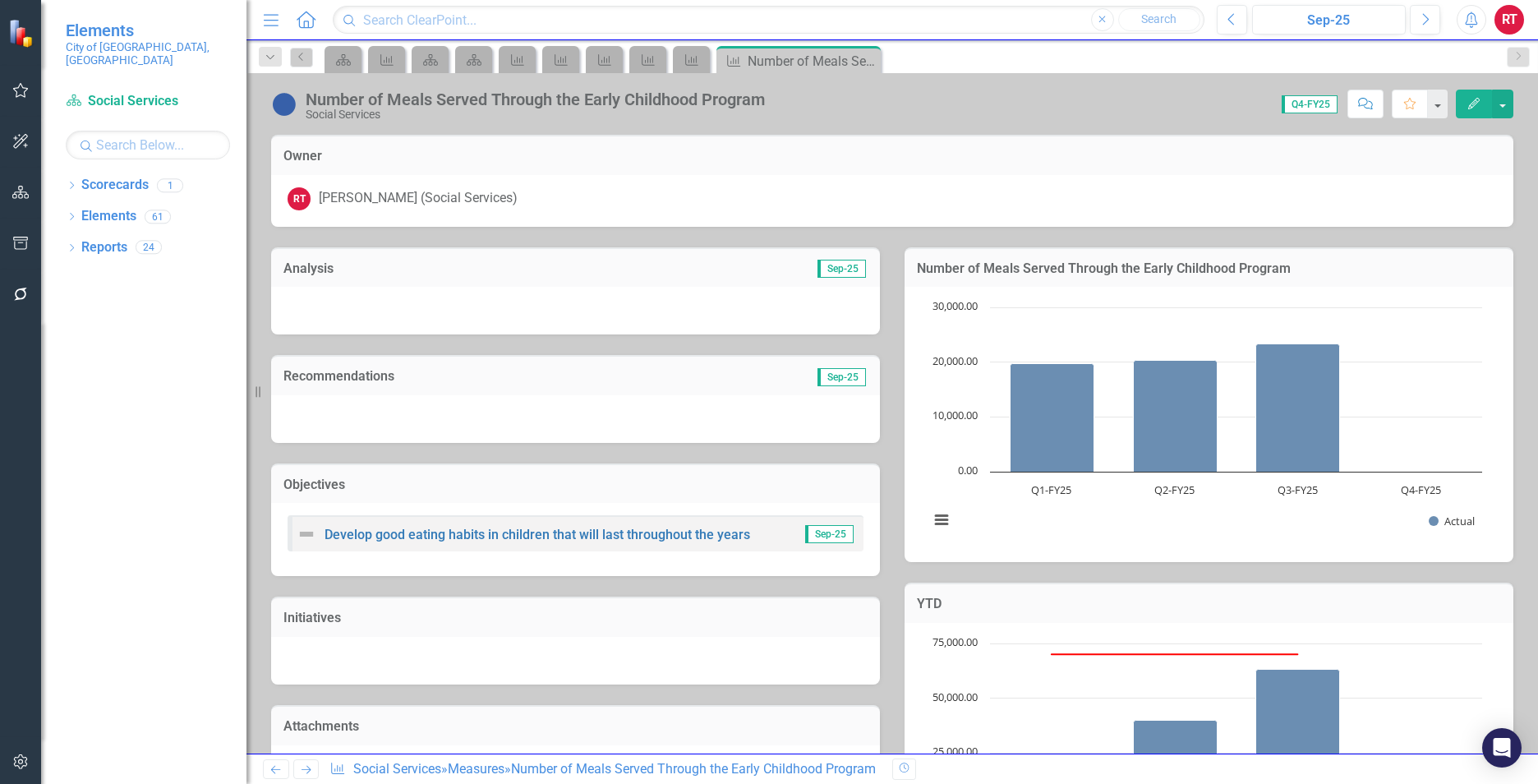
click at [306, 773] on icon "Next" at bounding box center [305, 769] width 14 height 11
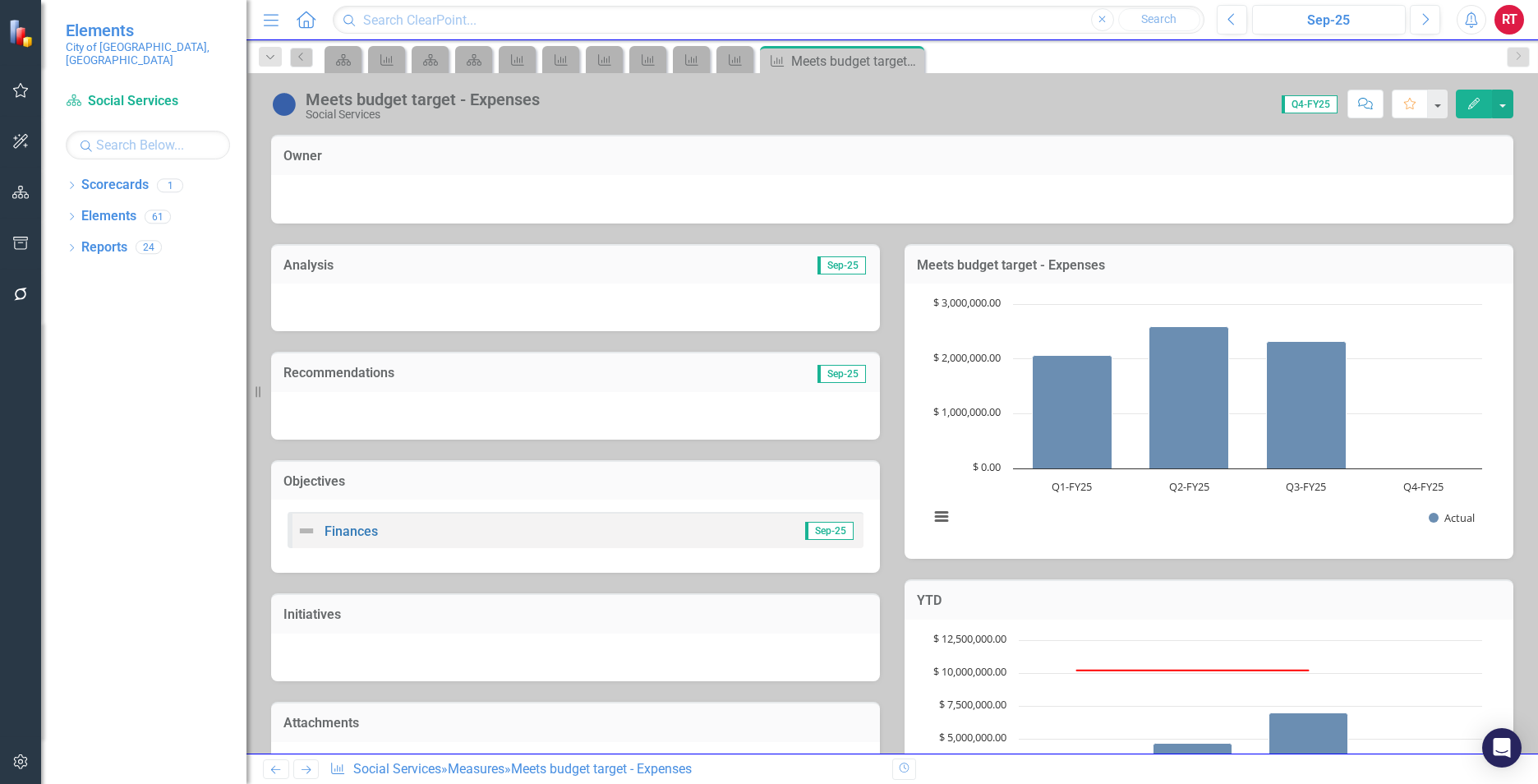
click at [306, 773] on icon "Next" at bounding box center [305, 769] width 14 height 11
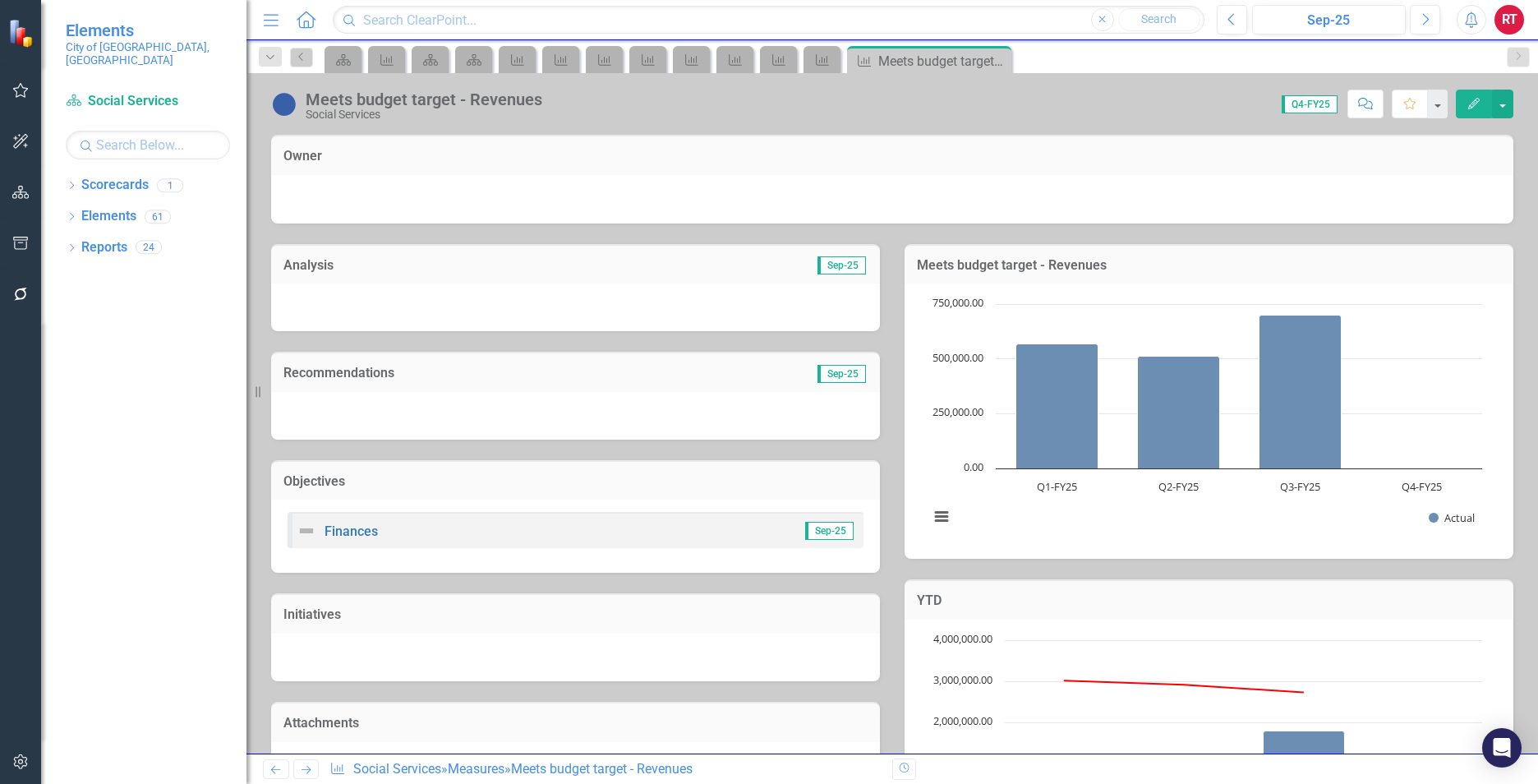
click at [306, 773] on icon "Next" at bounding box center [305, 769] width 14 height 11
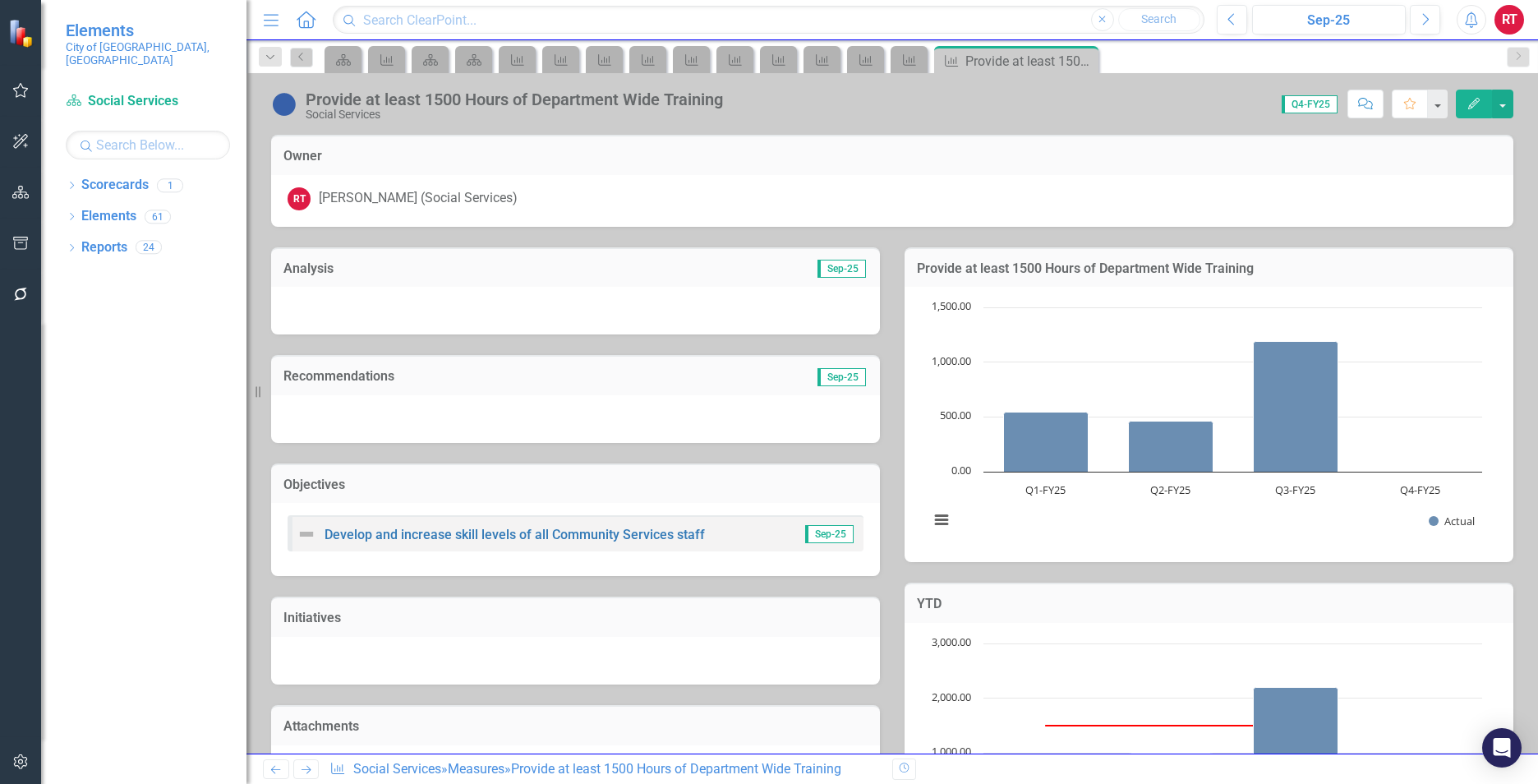
click at [306, 773] on icon "Next" at bounding box center [305, 769] width 14 height 11
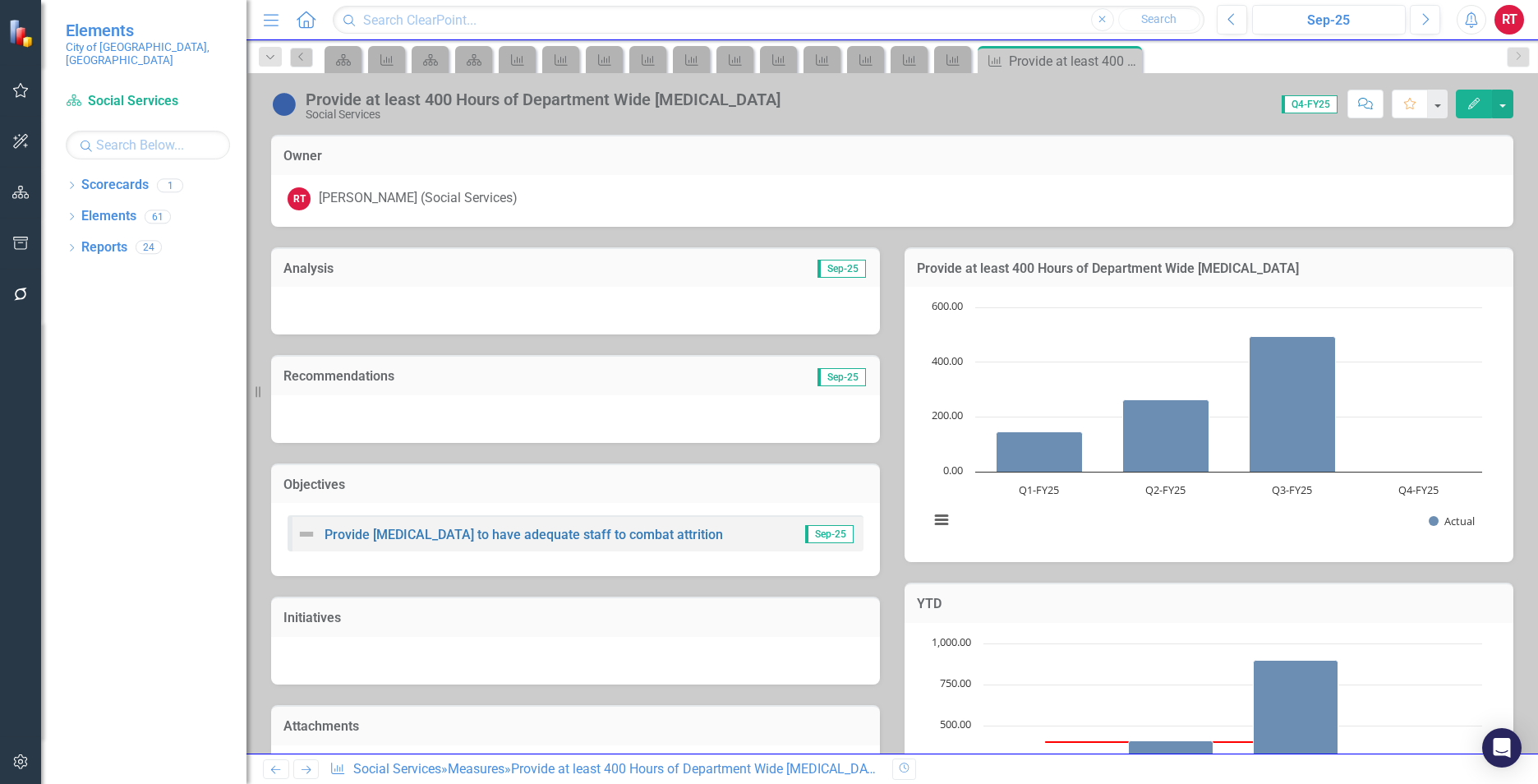
click at [306, 773] on icon "Next" at bounding box center [305, 769] width 14 height 11
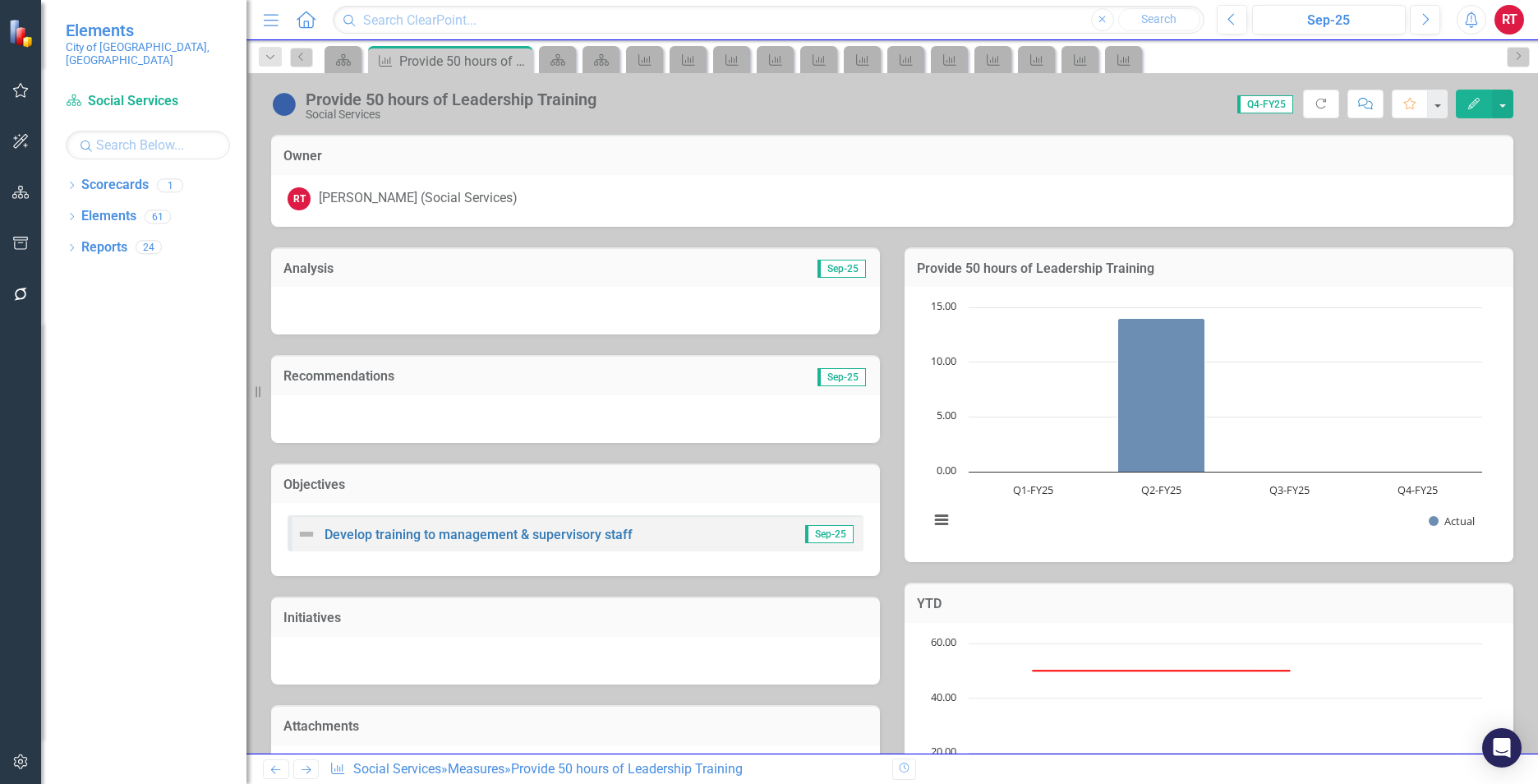
click at [308, 765] on icon "Next" at bounding box center [305, 769] width 14 height 11
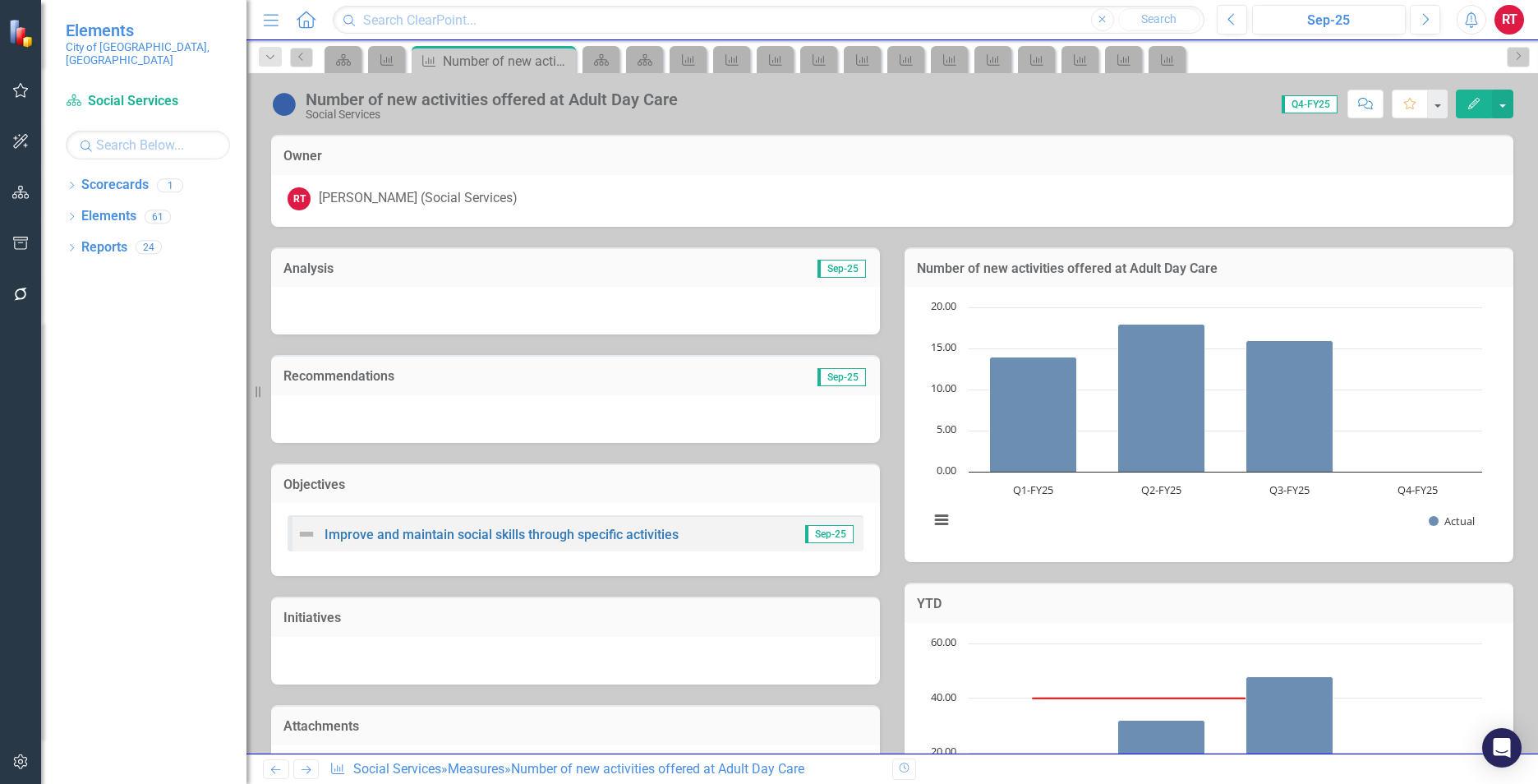
click at [308, 765] on icon "Next" at bounding box center [305, 769] width 14 height 11
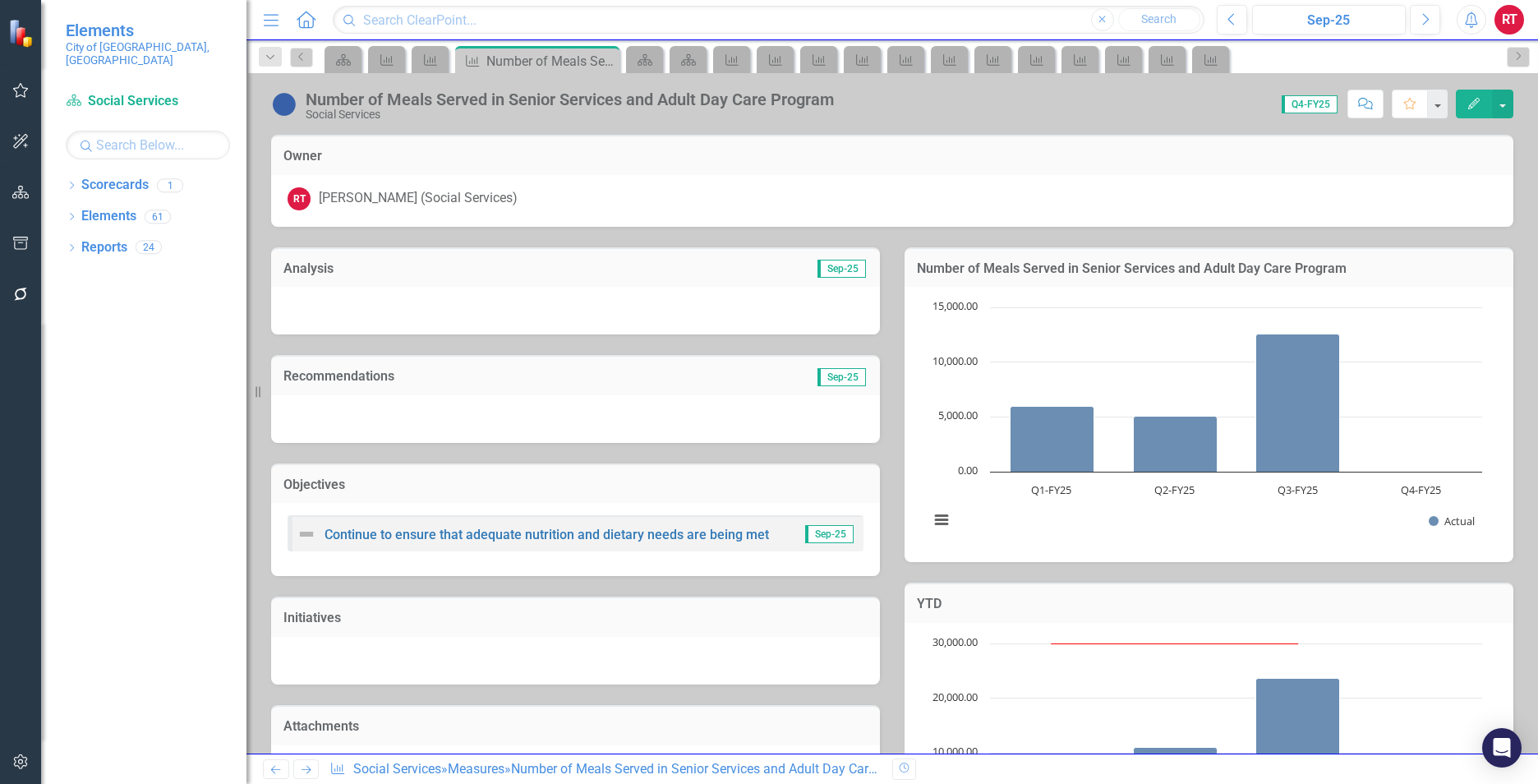
click at [308, 765] on icon "Next" at bounding box center [305, 769] width 14 height 11
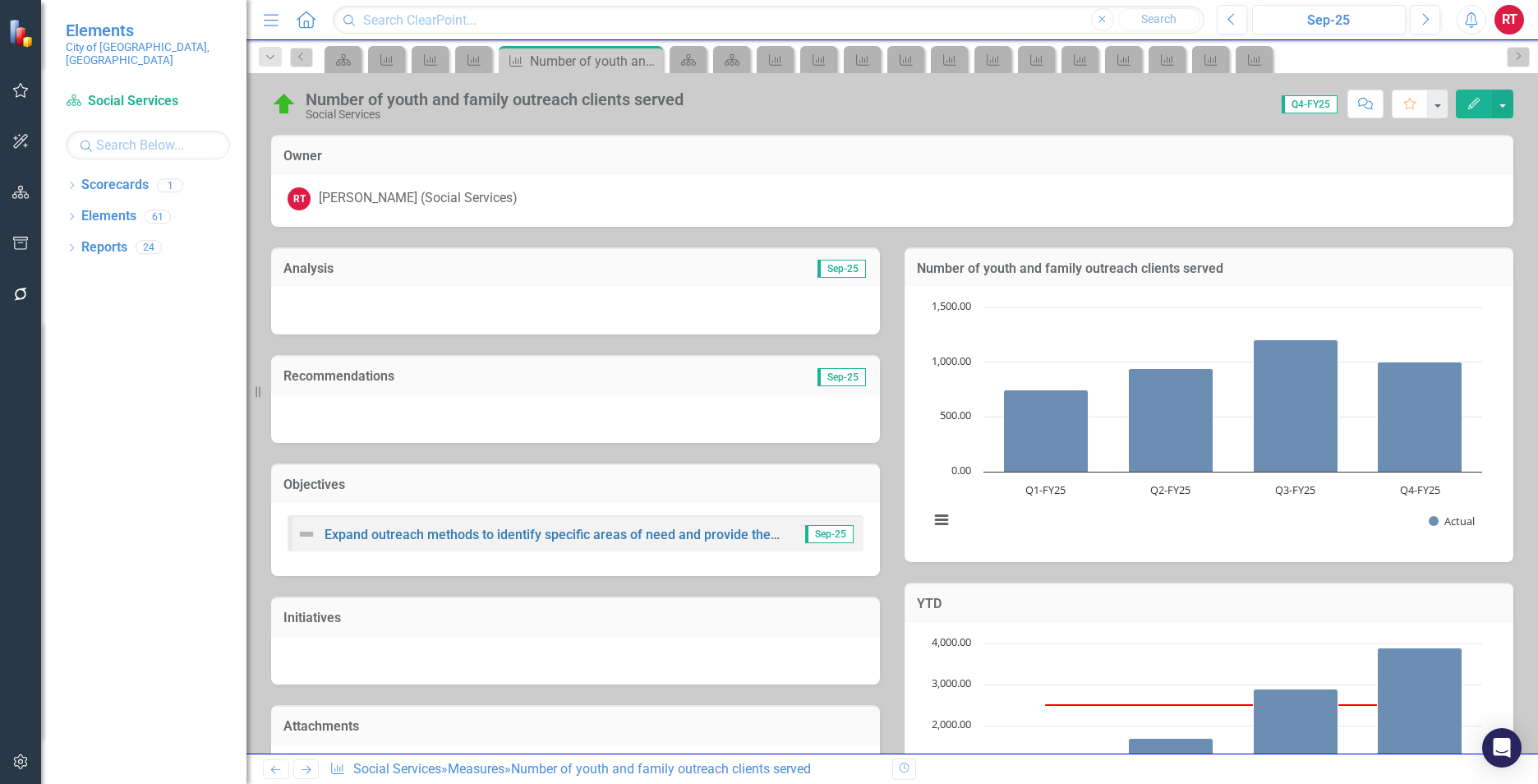
click at [308, 762] on link "Next" at bounding box center [306, 768] width 26 height 19
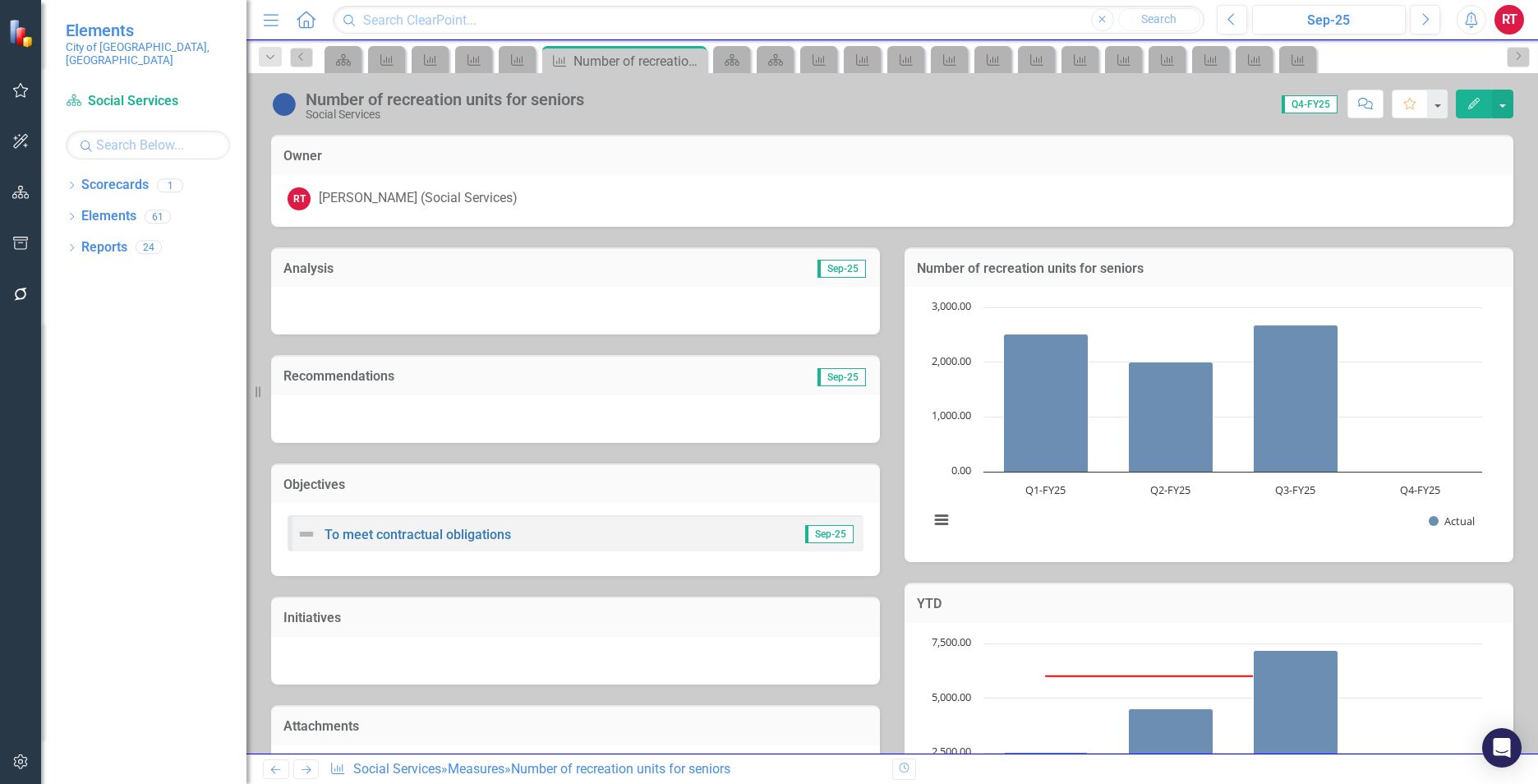
click at [308, 762] on link "Next" at bounding box center [306, 768] width 26 height 19
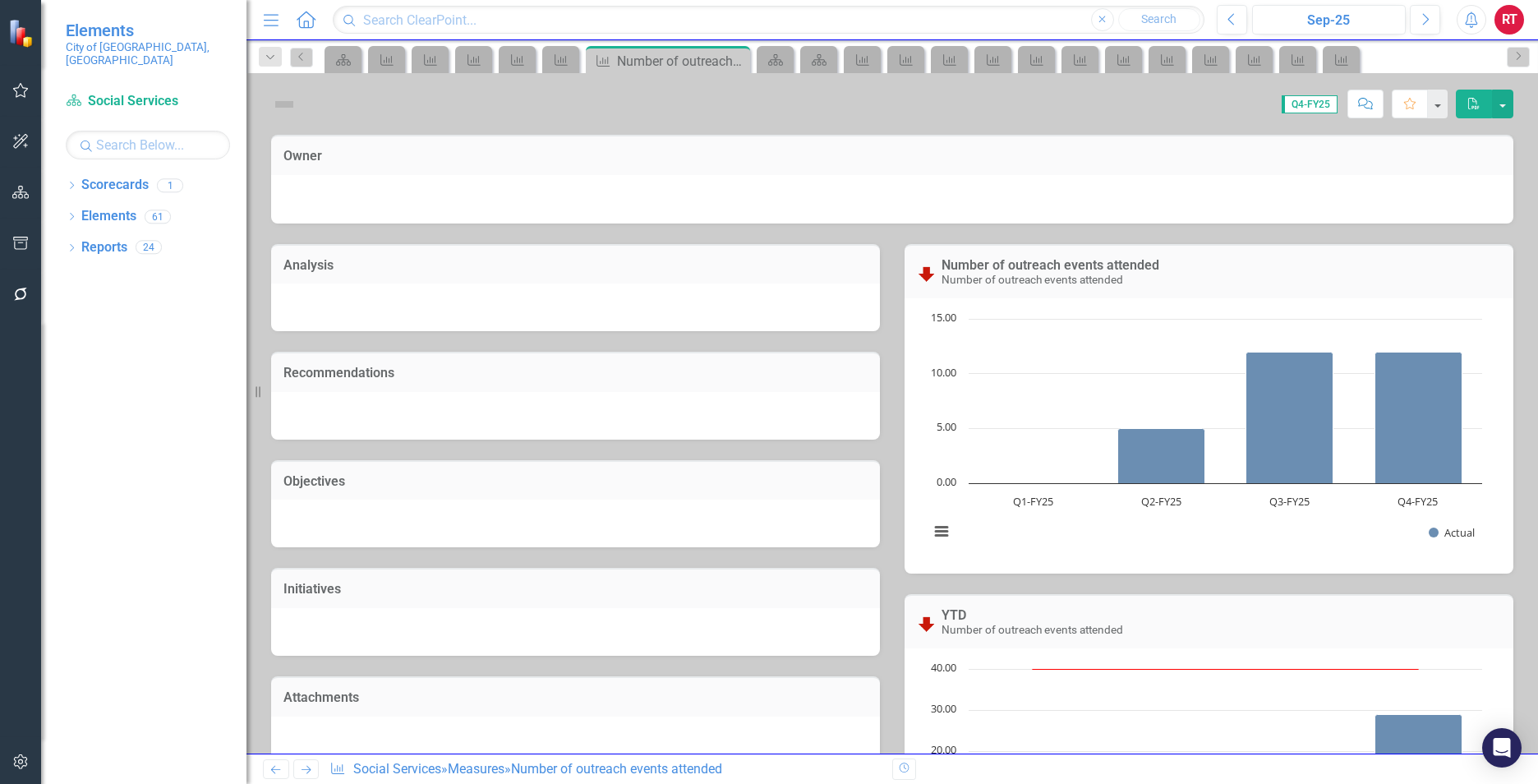
click at [281, 767] on icon "Previous" at bounding box center [275, 769] width 14 height 11
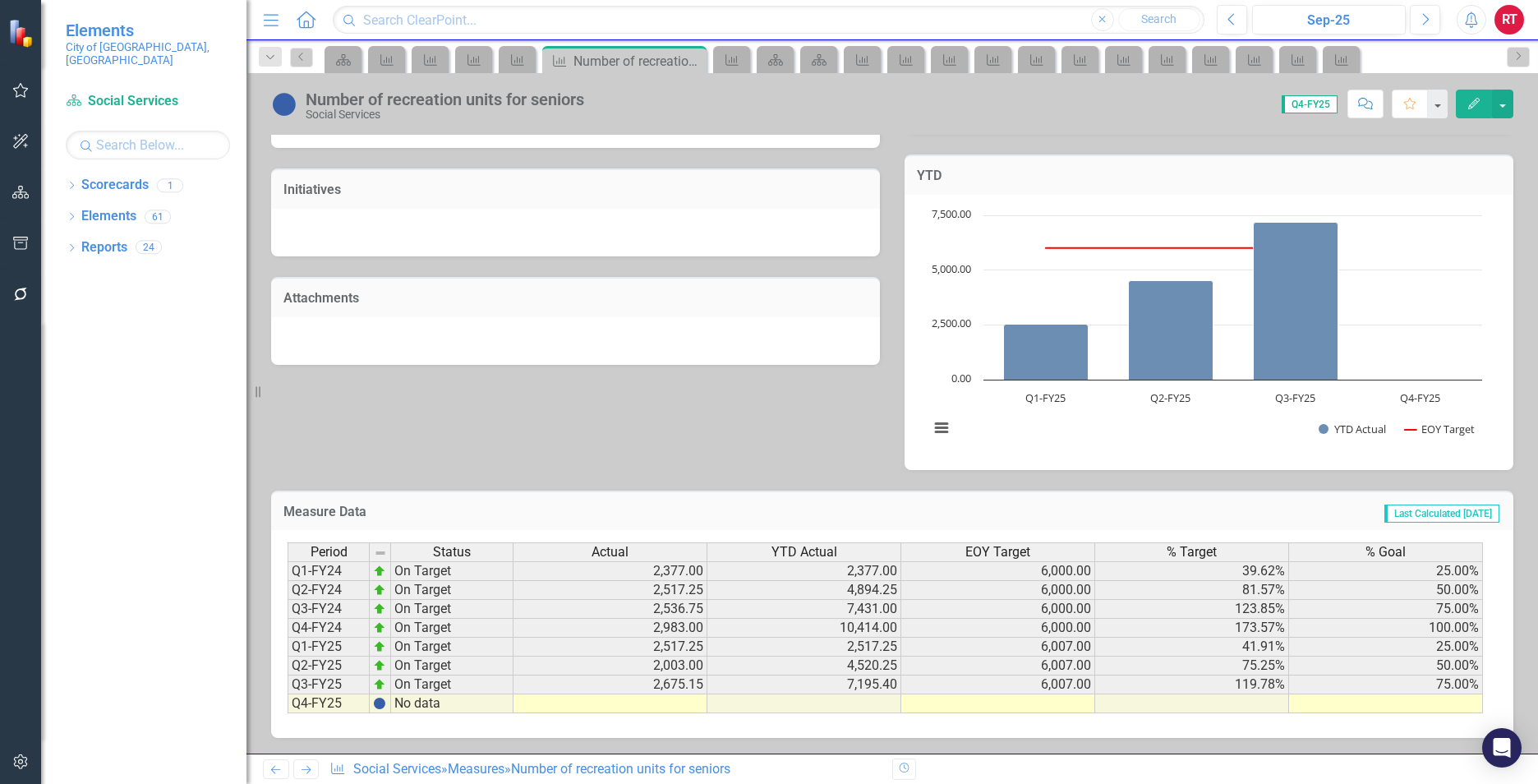
scroll to position [429, 0]
click at [676, 708] on td at bounding box center [610, 702] width 194 height 19
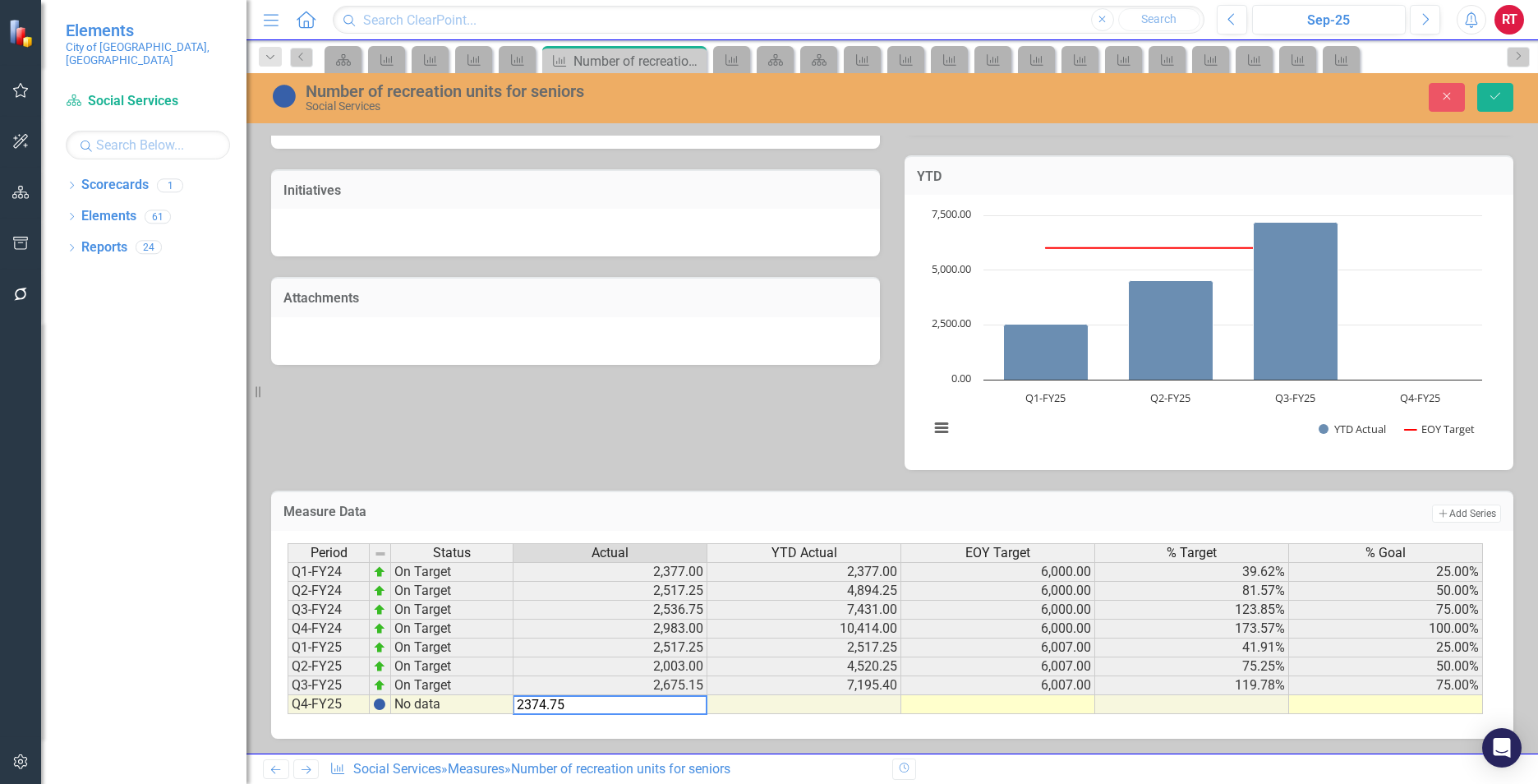
type textarea "2374.75"
click at [993, 709] on td at bounding box center [998, 704] width 194 height 19
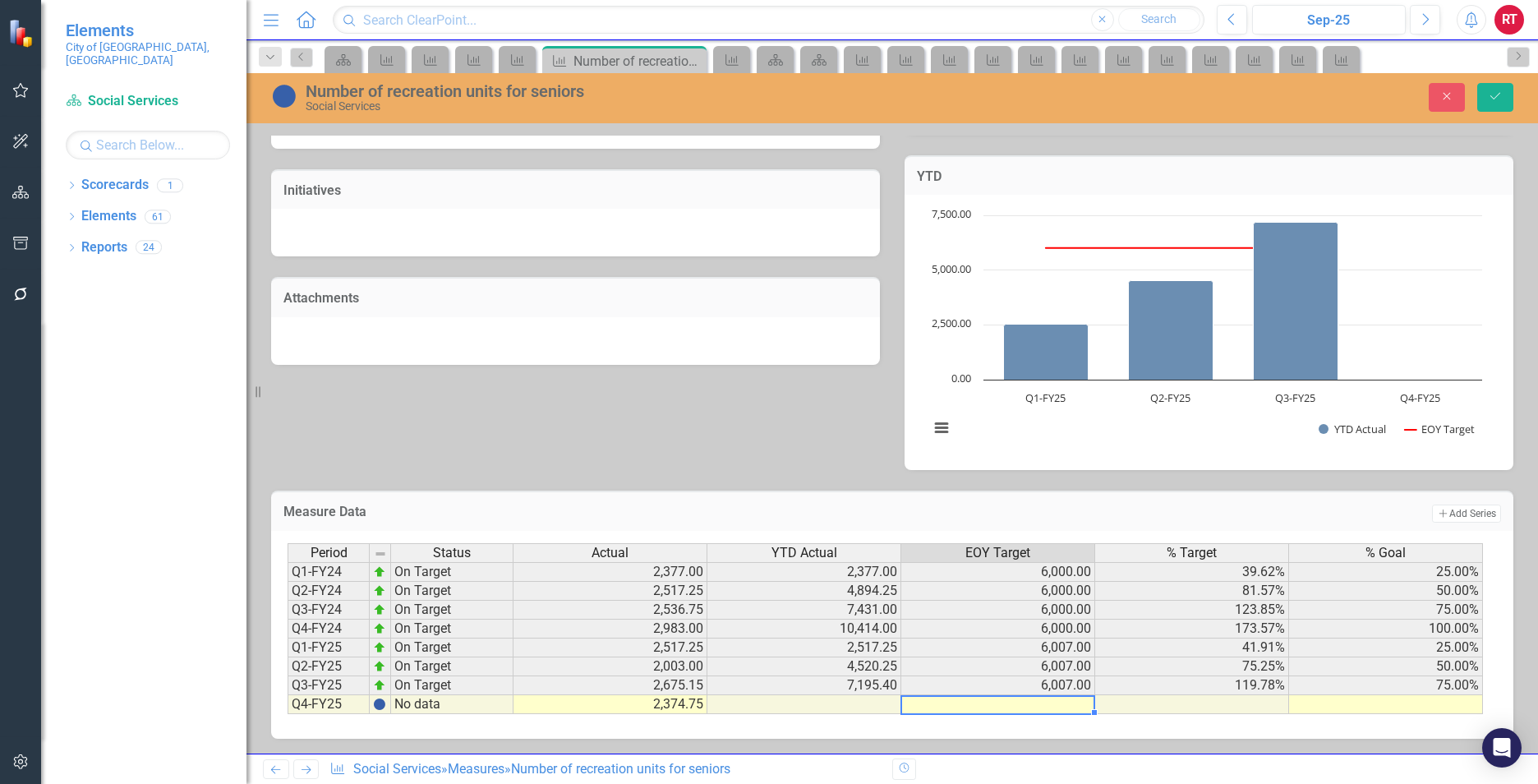
type textarea "9"
type textarea "6007"
click at [1333, 707] on td at bounding box center [1386, 704] width 194 height 19
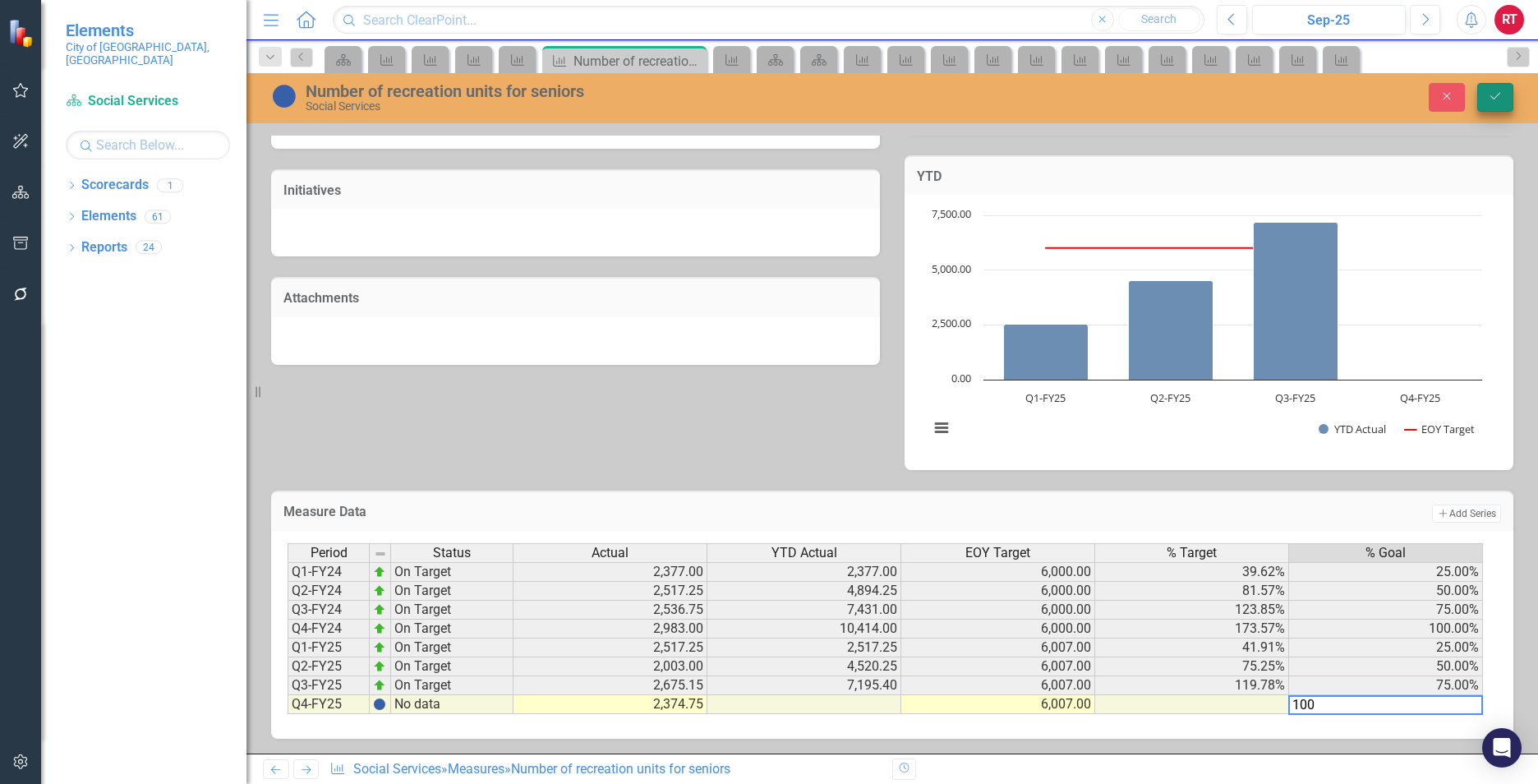
type textarea "100"
click at [1505, 92] on button "Save" at bounding box center [1495, 98] width 36 height 29
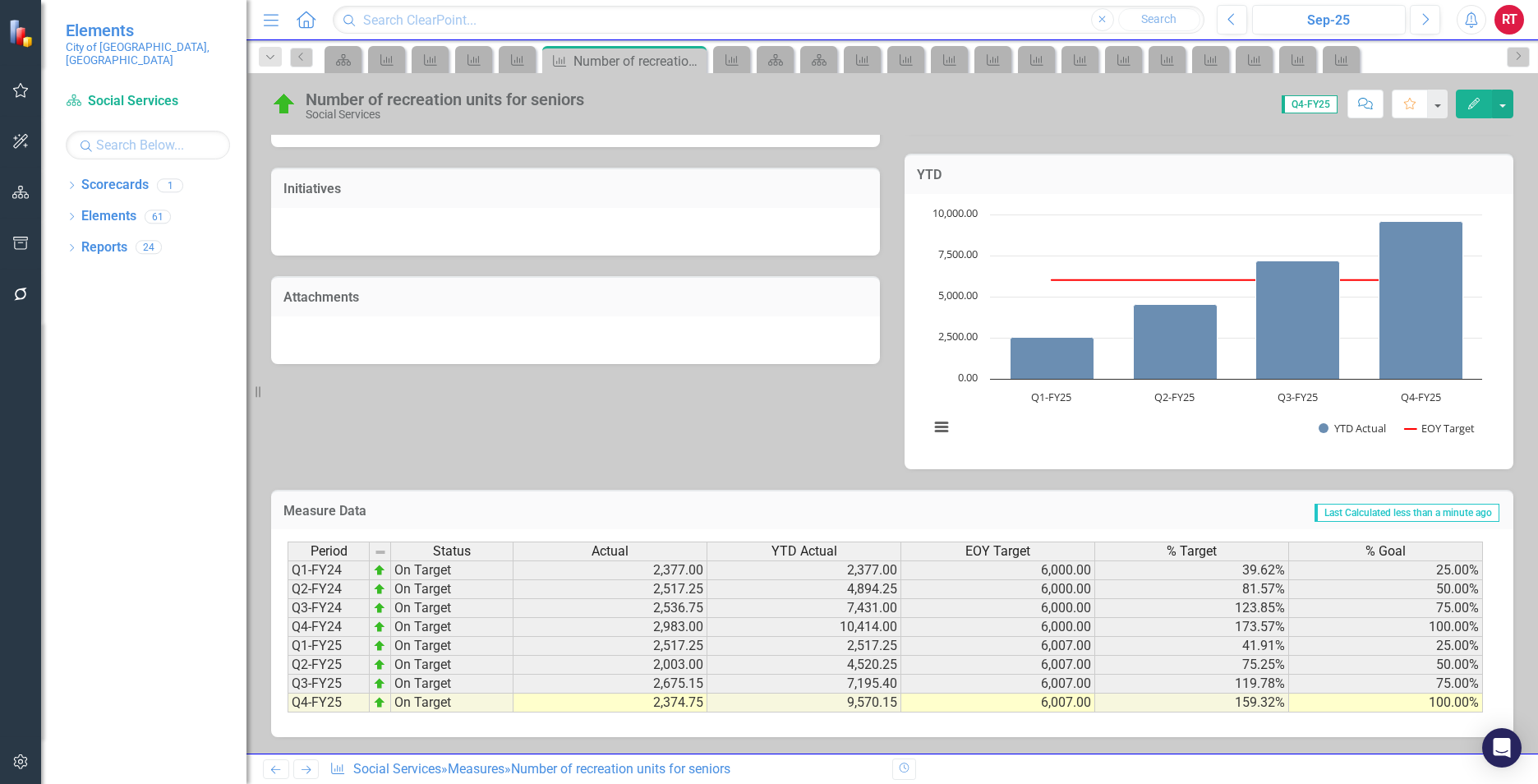
click at [303, 774] on icon "Next" at bounding box center [305, 769] width 14 height 11
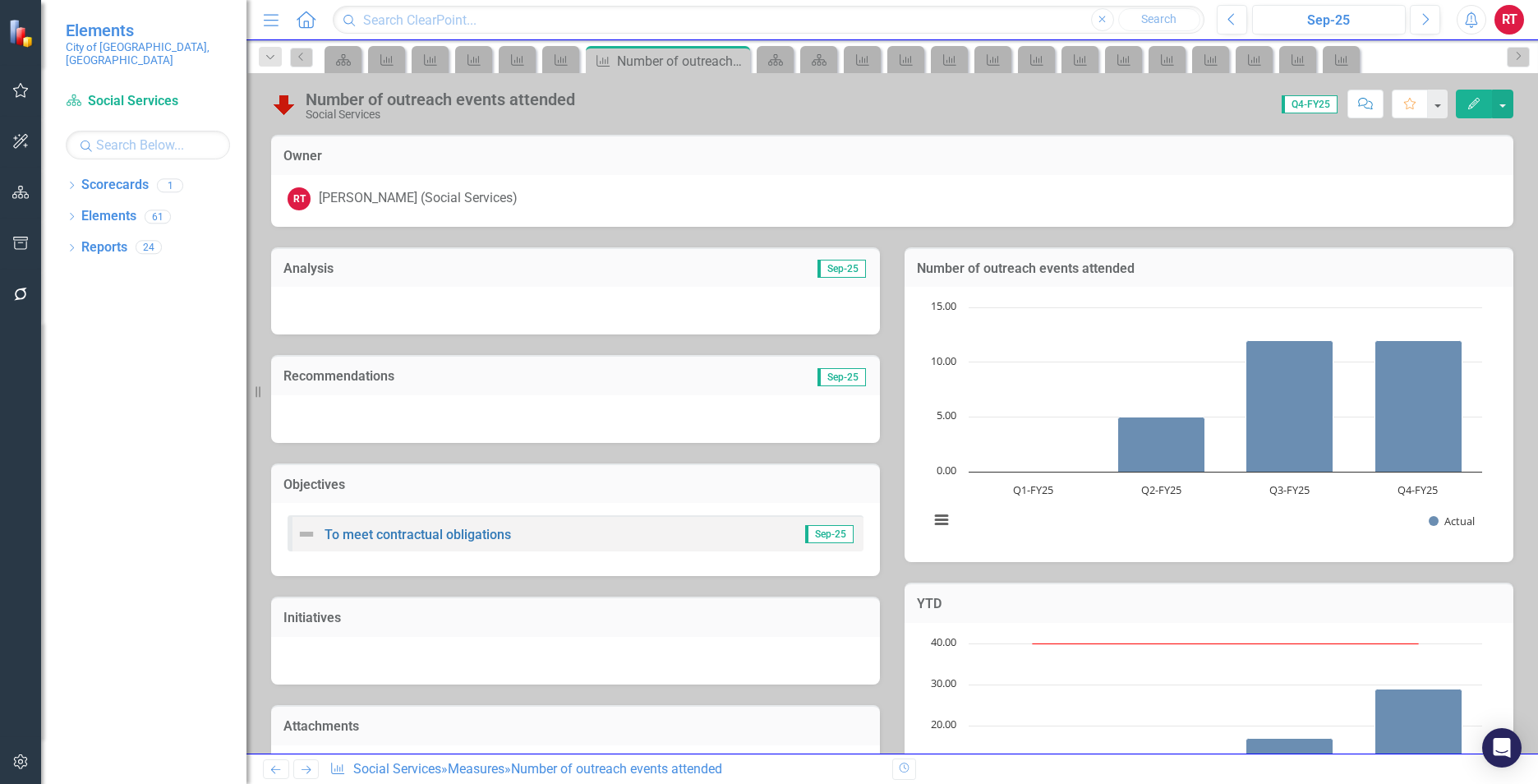
click at [303, 774] on icon "Next" at bounding box center [305, 769] width 14 height 11
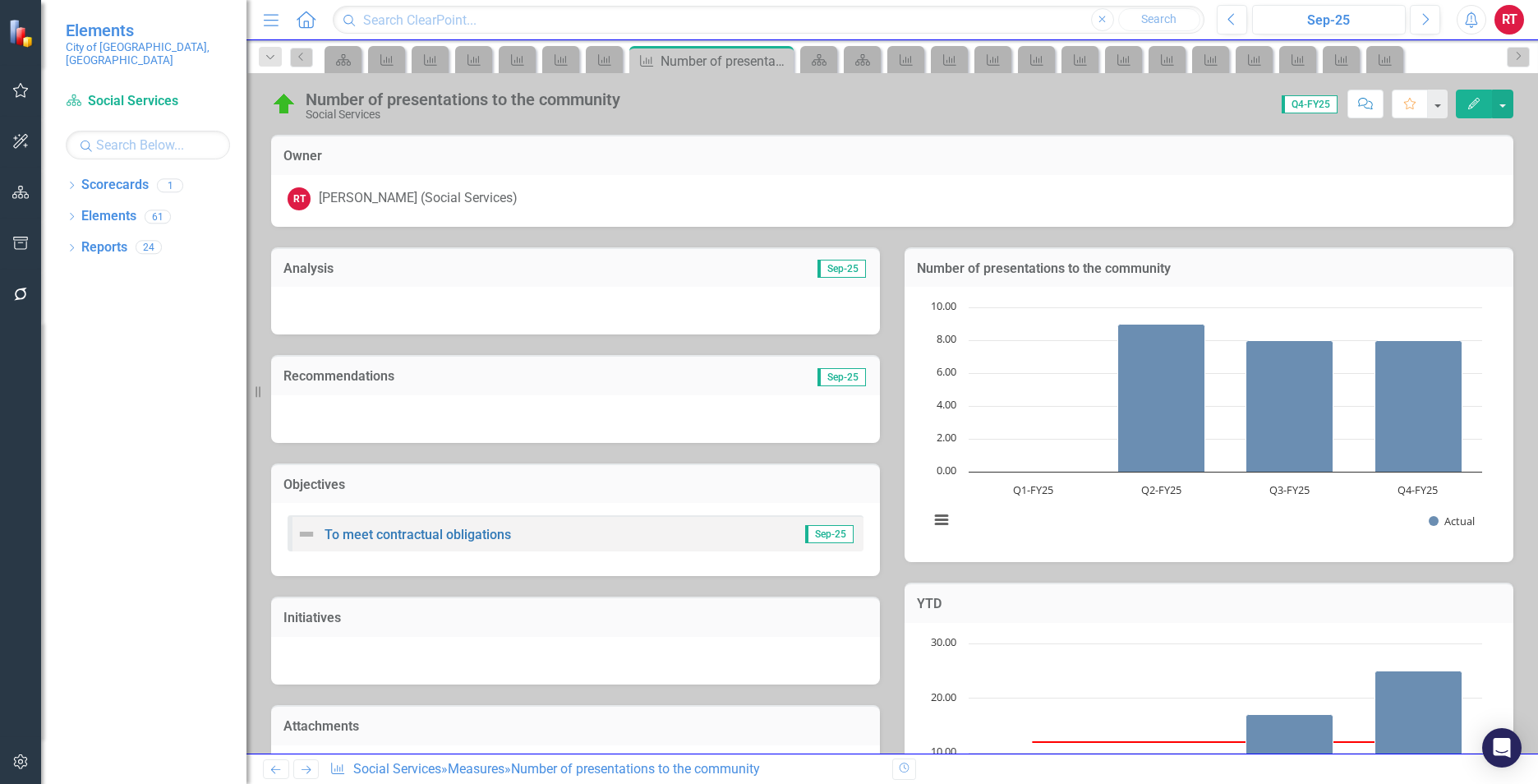
click at [303, 774] on icon "Next" at bounding box center [305, 769] width 14 height 11
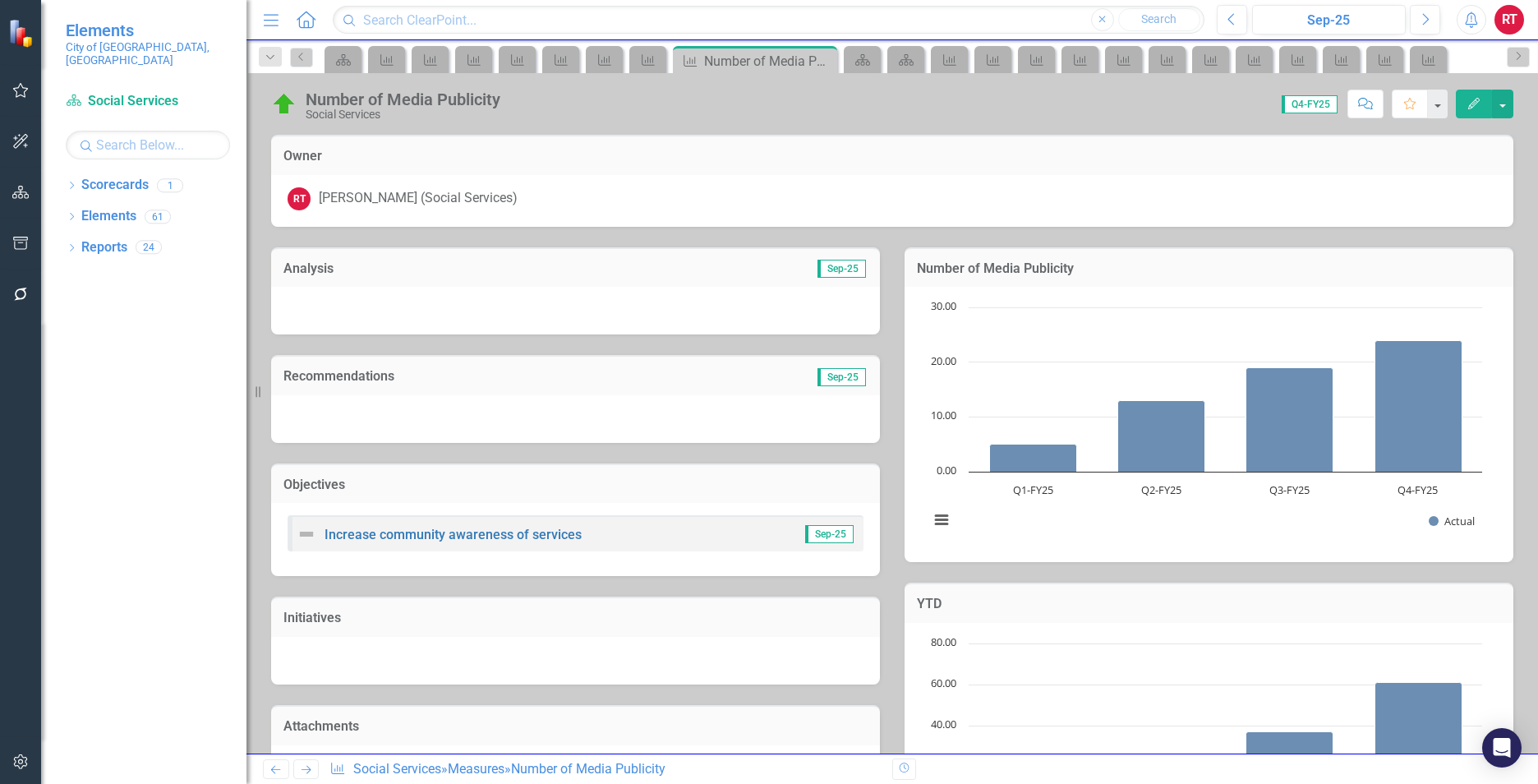
click at [303, 774] on icon "Next" at bounding box center [305, 769] width 14 height 11
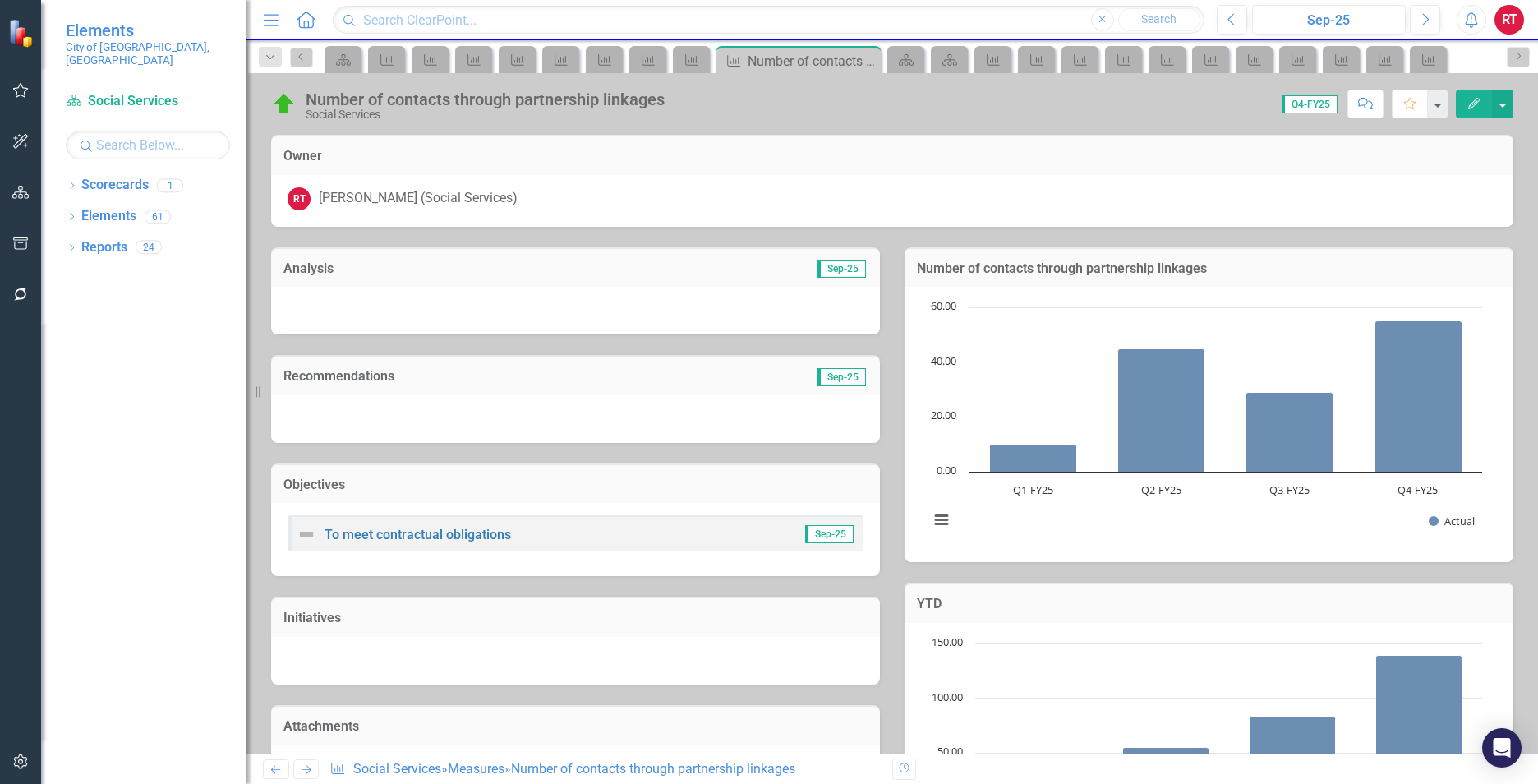
click at [303, 774] on icon "Next" at bounding box center [305, 769] width 14 height 11
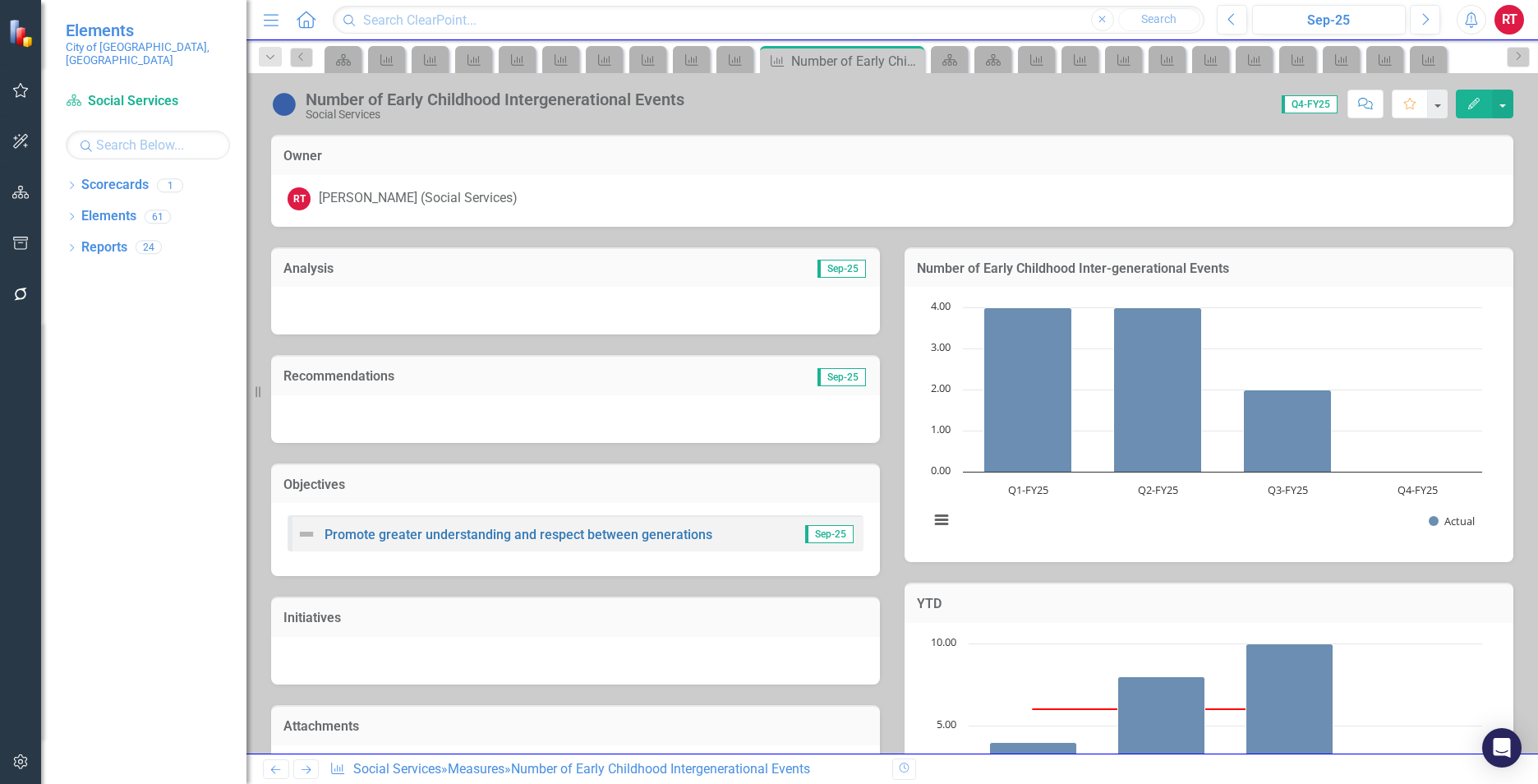
click at [303, 774] on icon "Next" at bounding box center [305, 769] width 14 height 11
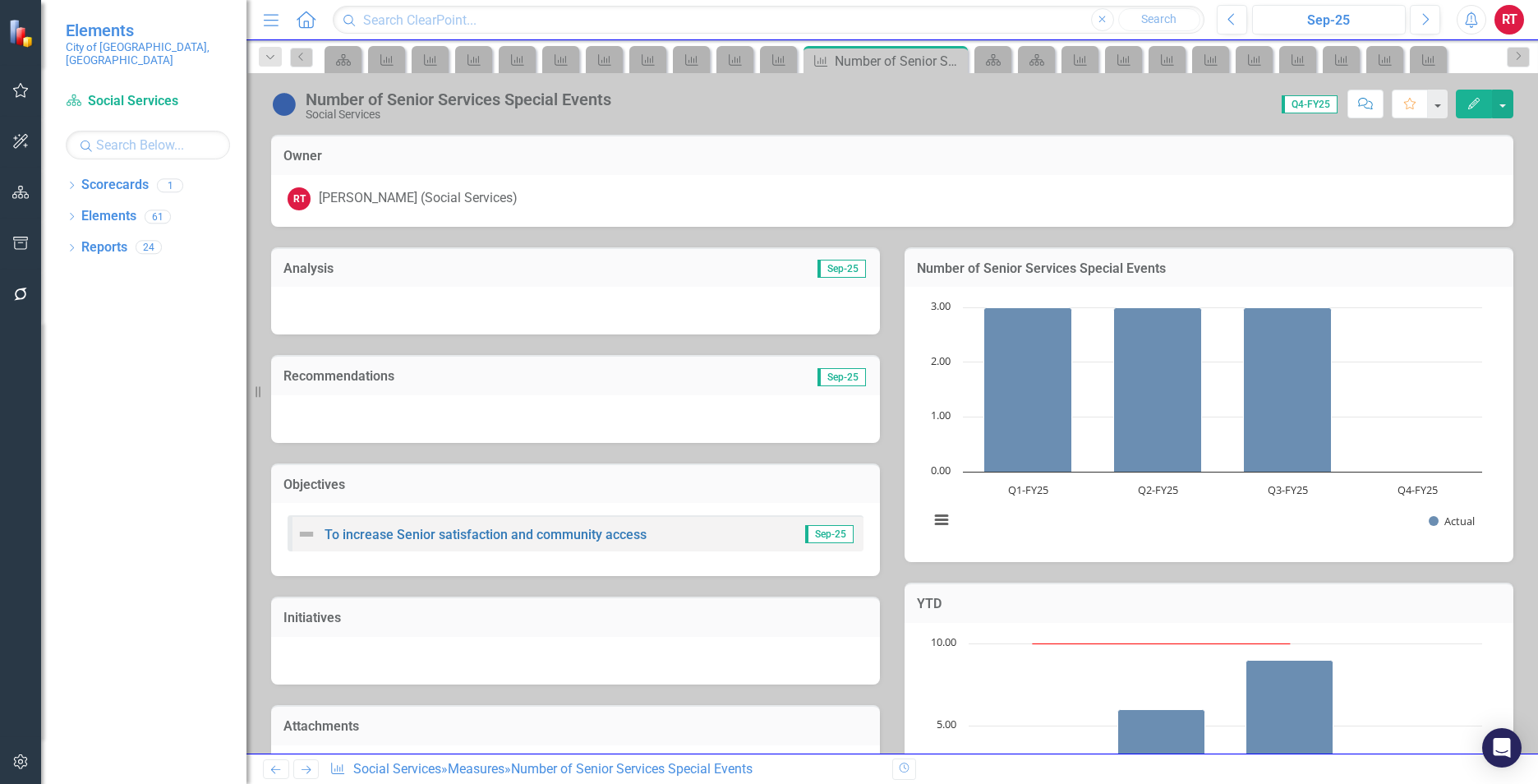
click at [303, 774] on icon "Next" at bounding box center [305, 769] width 14 height 11
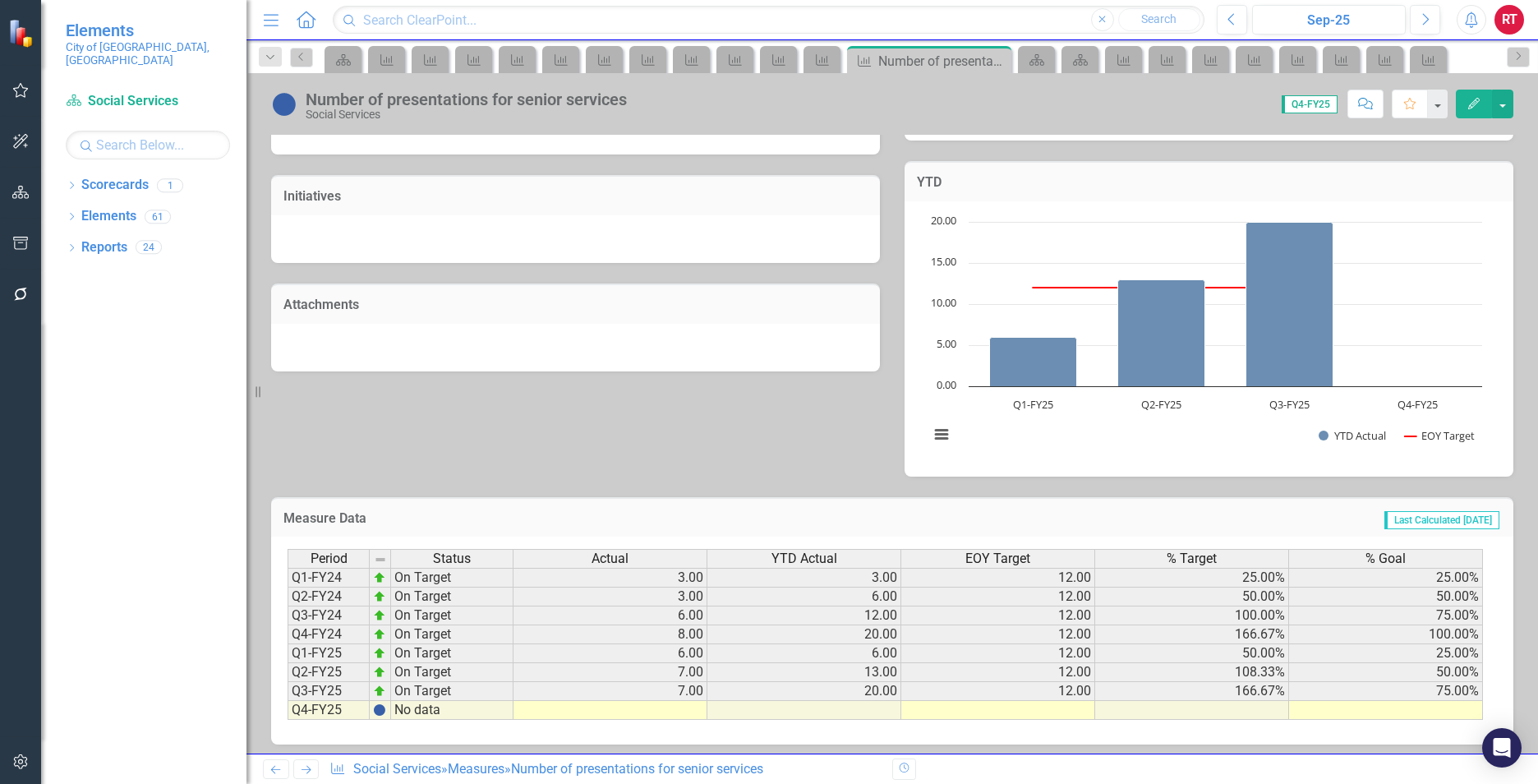
scroll to position [429, 0]
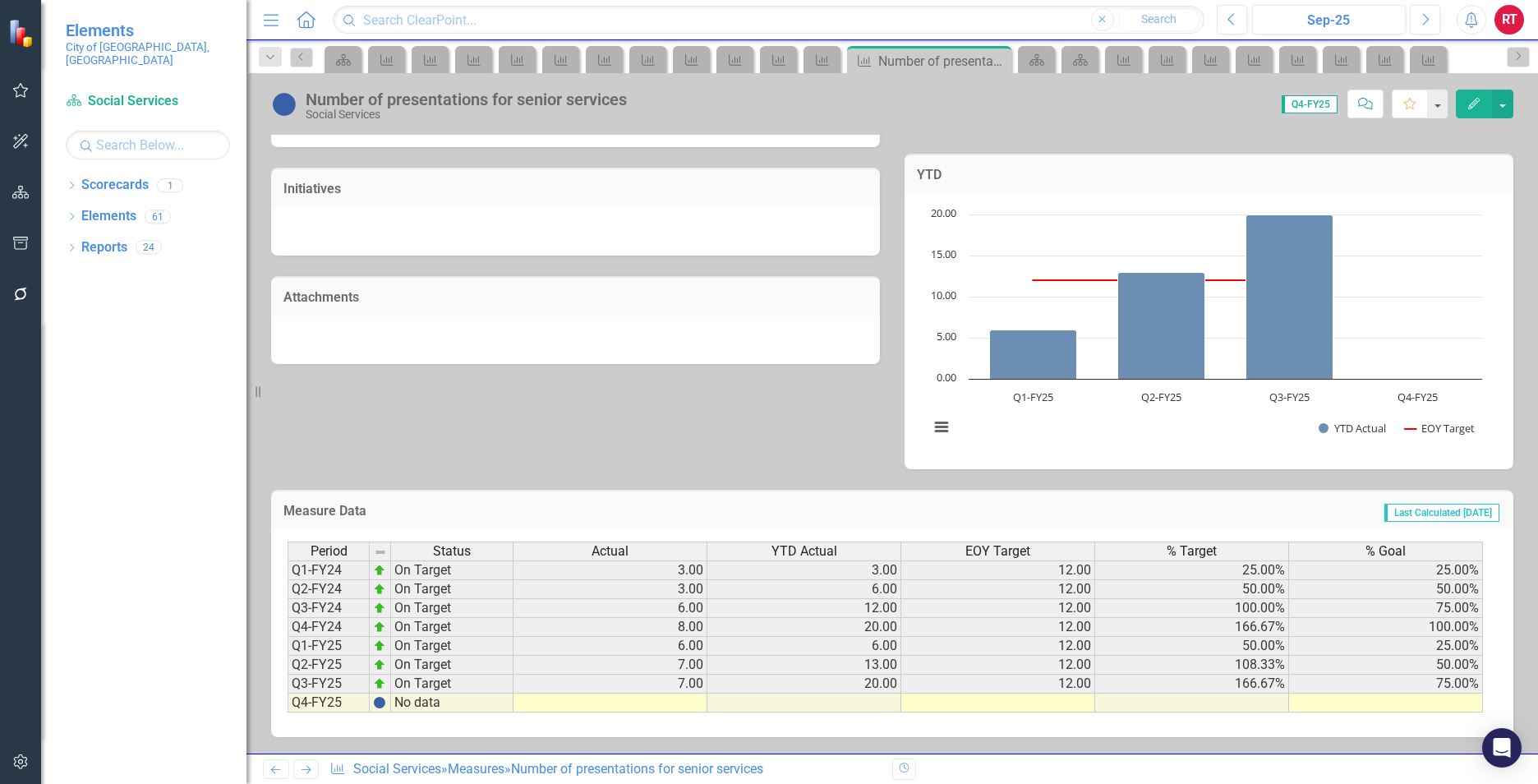
drag, startPoint x: 677, startPoint y: 697, endPoint x: 708, endPoint y: 700, distance: 31.1
click at [678, 697] on td at bounding box center [610, 702] width 194 height 19
click at [299, 772] on icon "Next" at bounding box center [305, 769] width 14 height 11
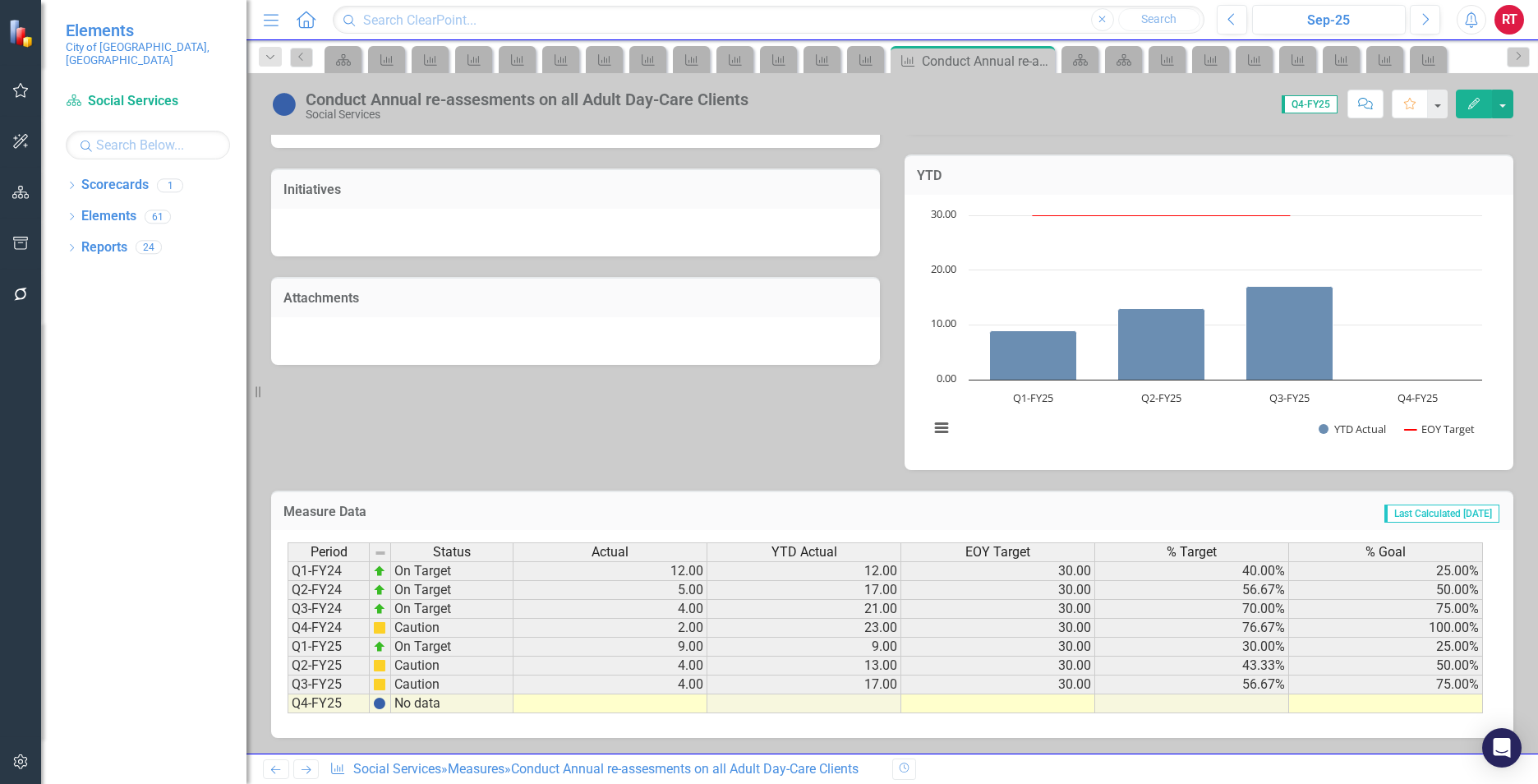
scroll to position [429, 0]
click at [288, 712] on div "Period Status Actual YTD Actual EOY Target % Target % Goal Q1-FY24 On Target 12…" at bounding box center [288, 627] width 0 height 171
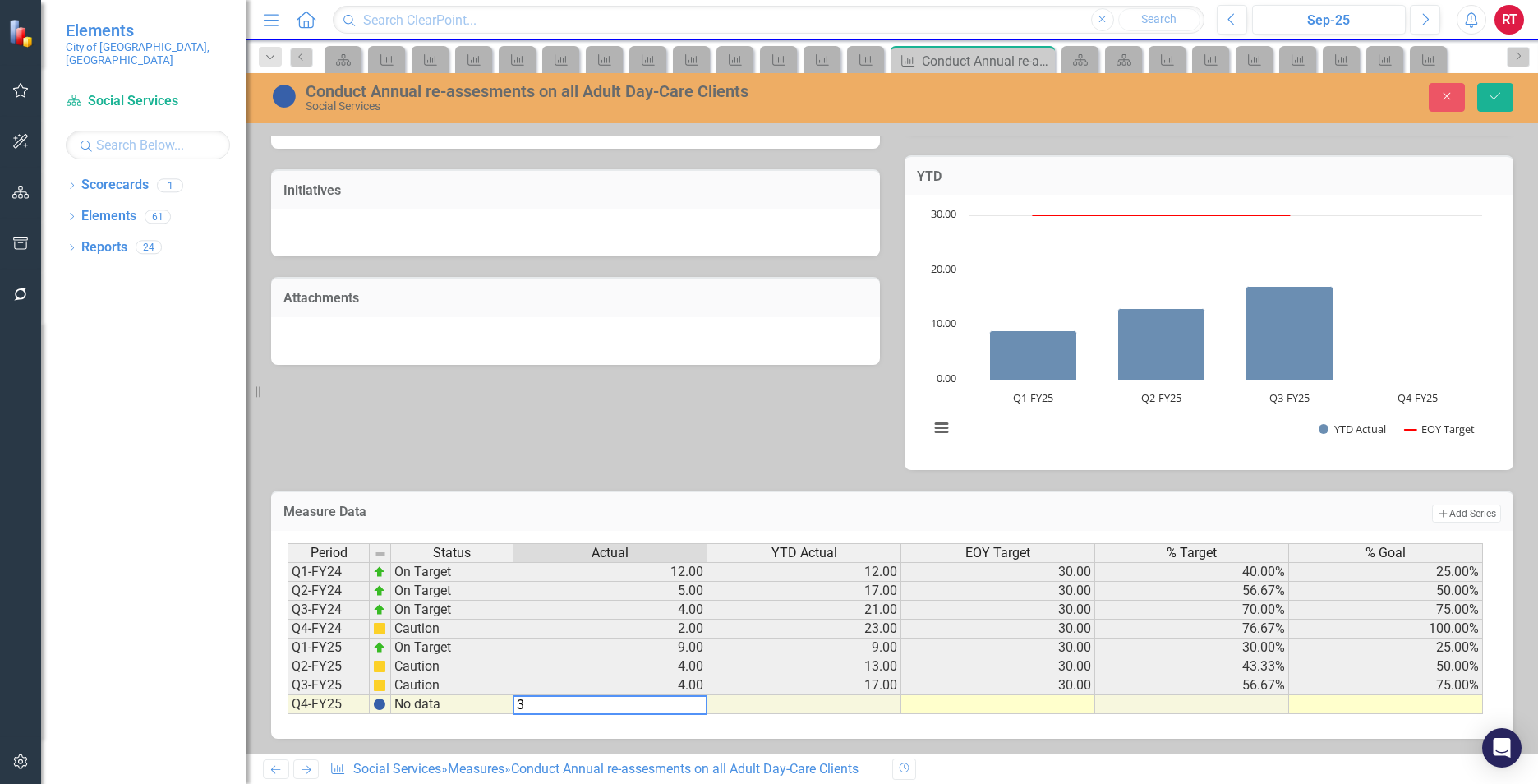
type textarea "3"
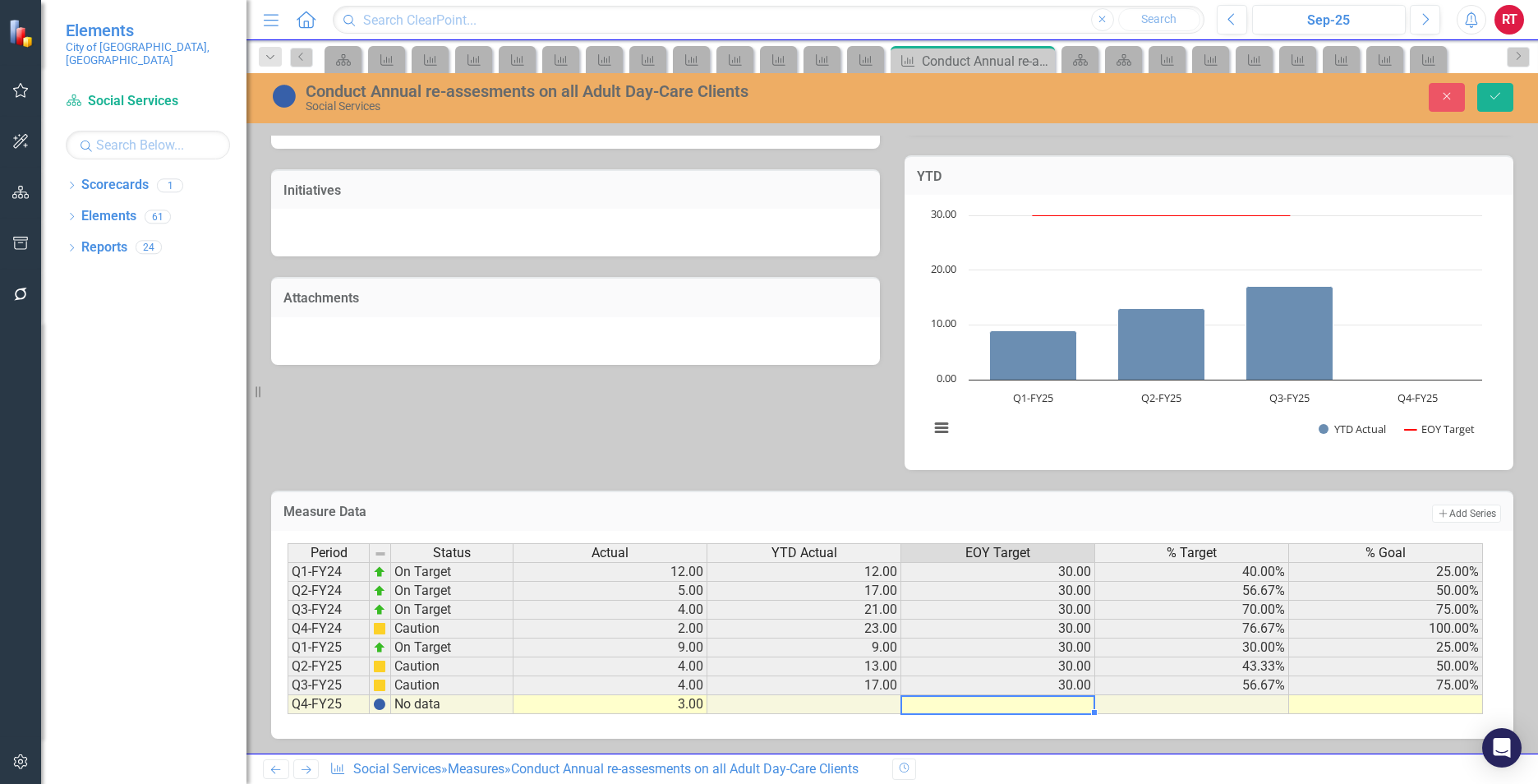
click at [1001, 703] on td at bounding box center [998, 704] width 194 height 19
type textarea "30"
click at [288, 696] on div "Period Status Actual YTD Actual EOY Target % Target % Goal Q1-FY24 On Target 12…" at bounding box center [288, 628] width 0 height 171
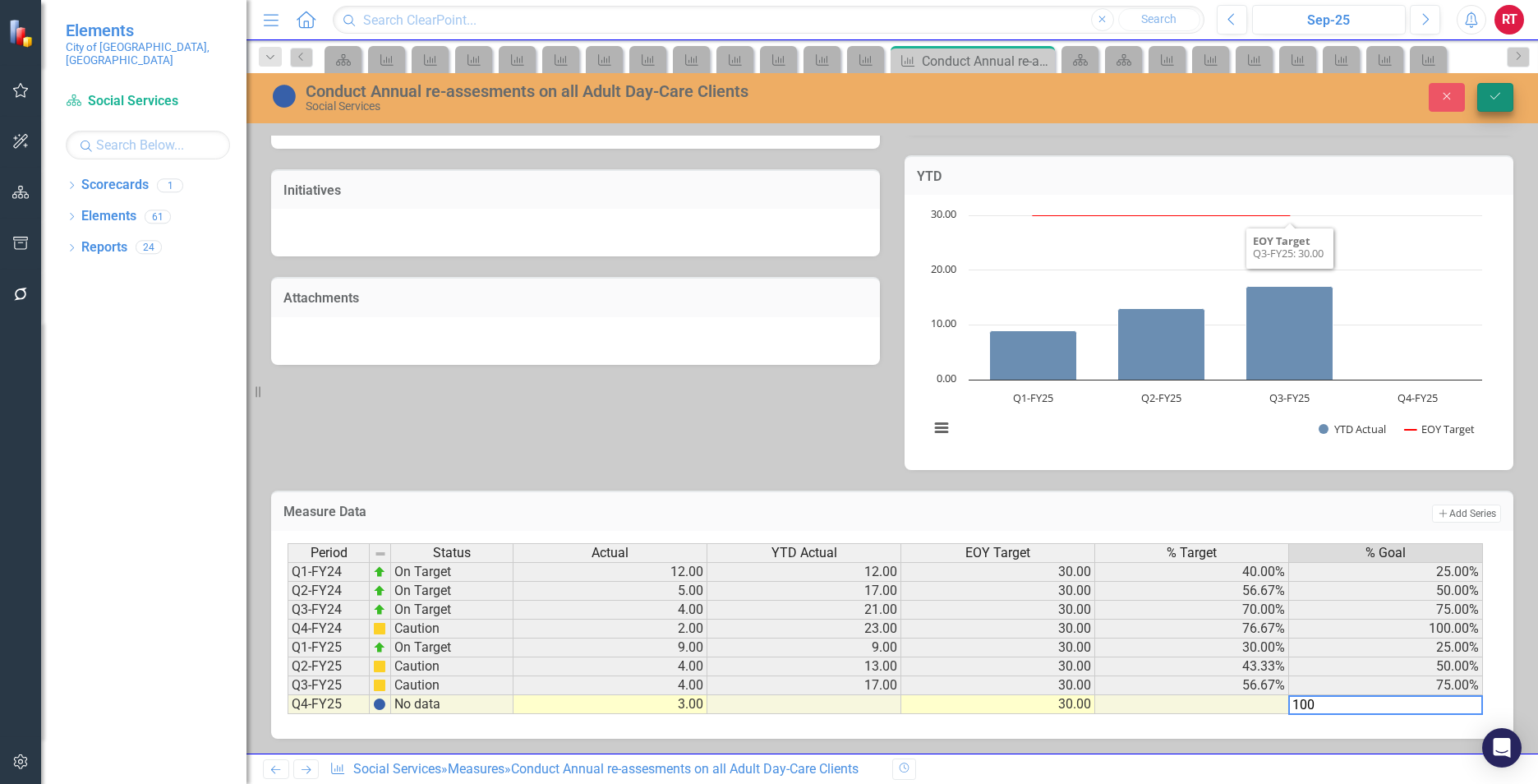
type textarea "100"
click at [1504, 91] on button "Save" at bounding box center [1495, 98] width 36 height 29
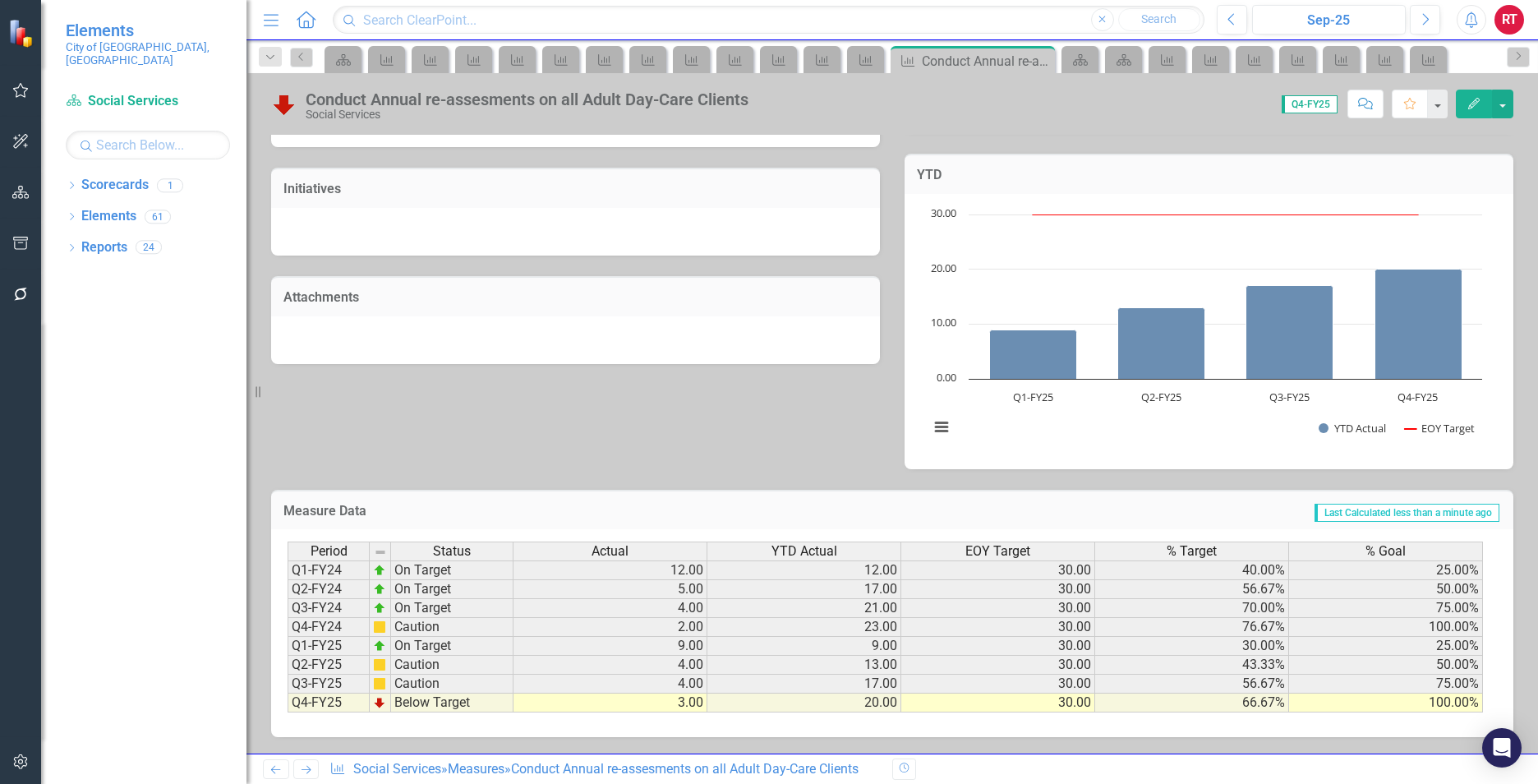
click at [309, 770] on icon at bounding box center [306, 770] width 10 height 8
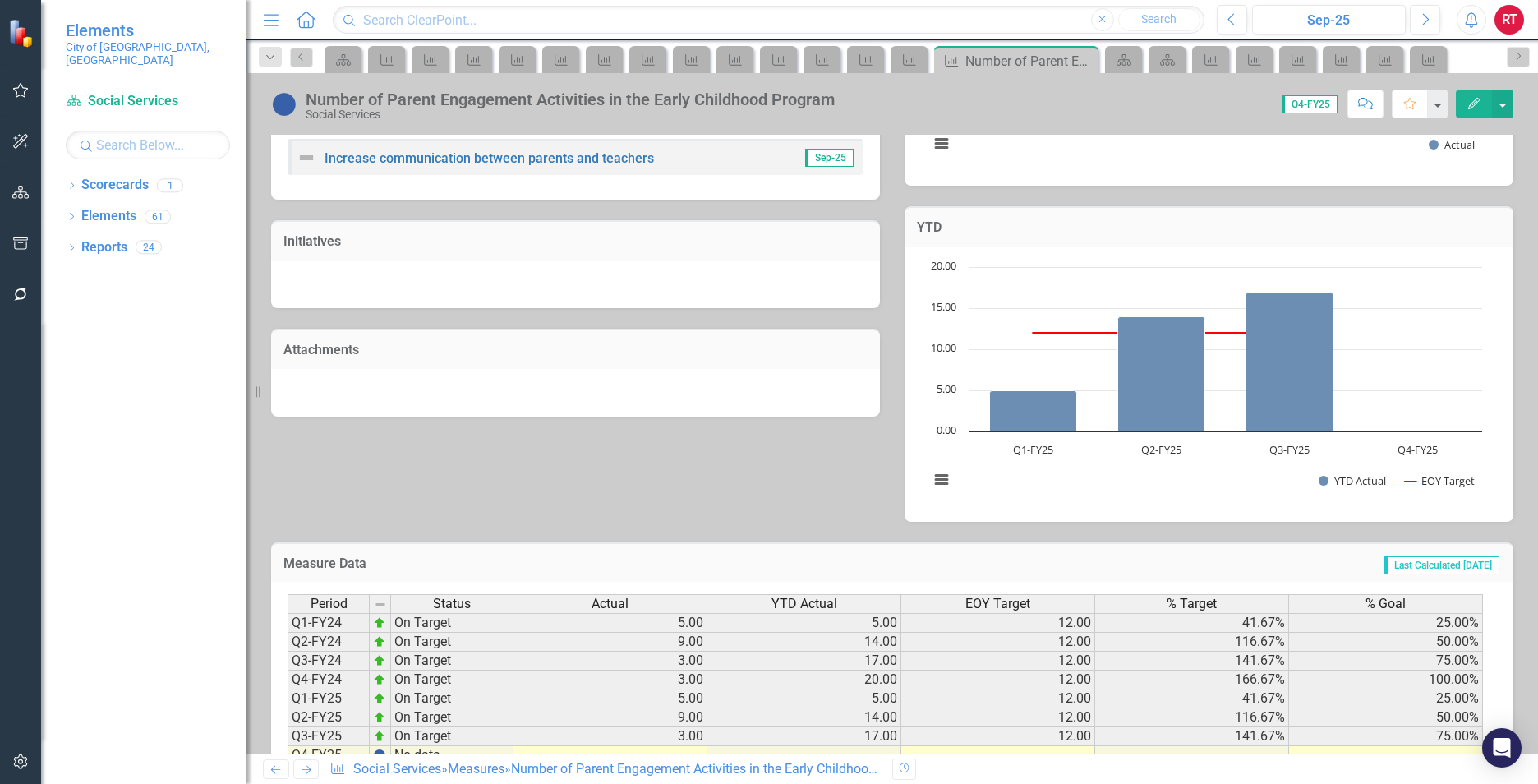
scroll to position [429, 0]
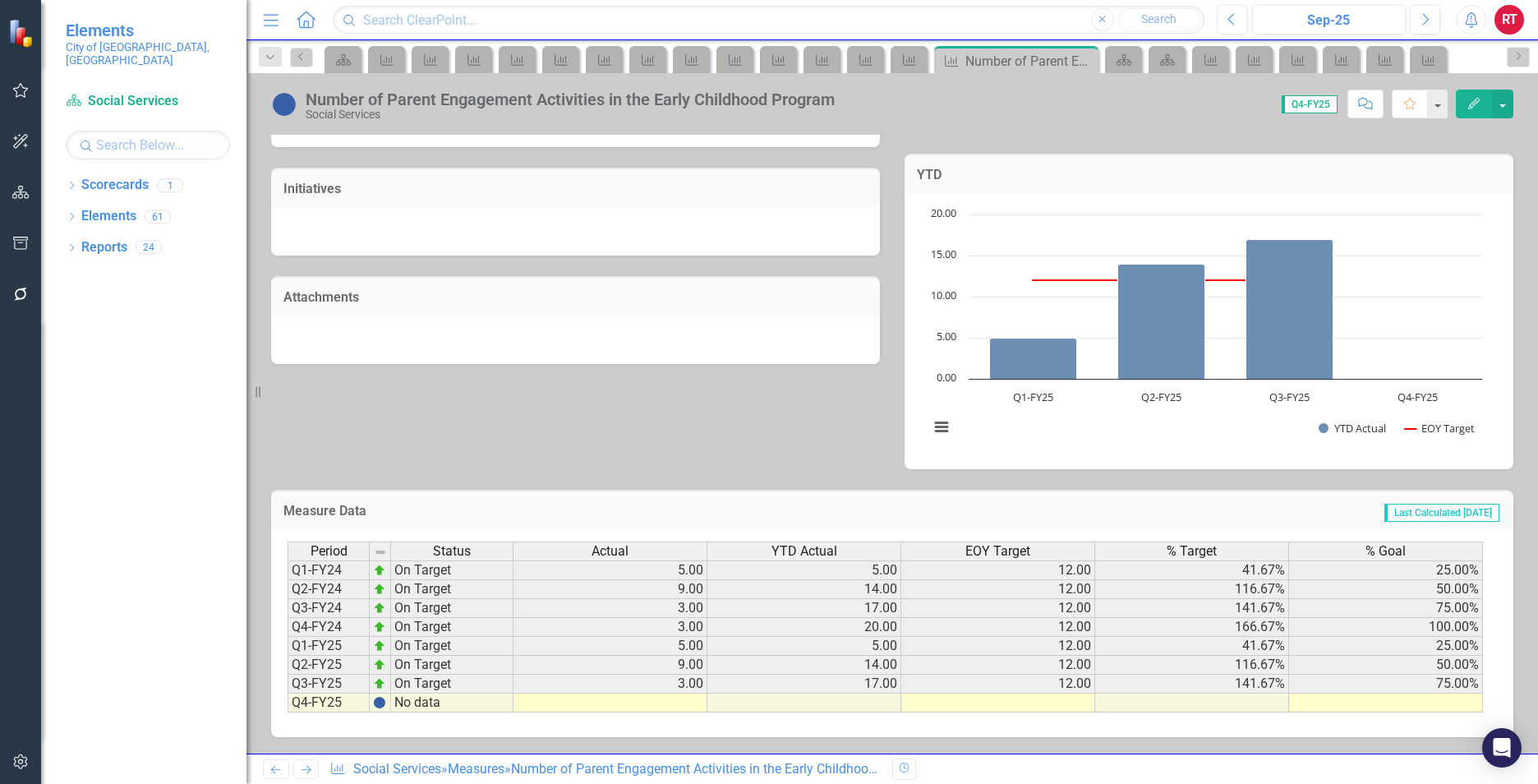
click at [309, 764] on icon "Next" at bounding box center [305, 769] width 14 height 11
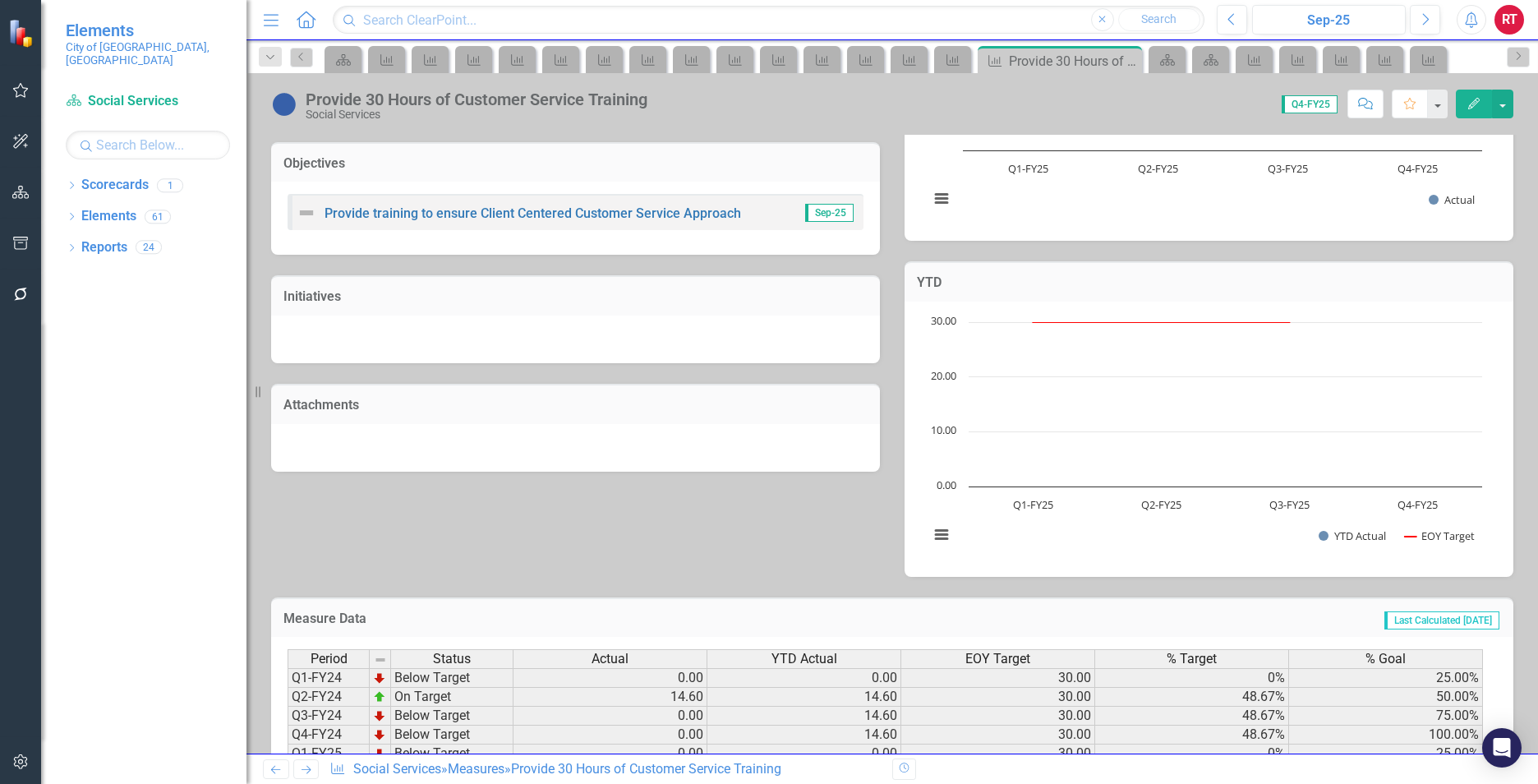
scroll to position [429, 0]
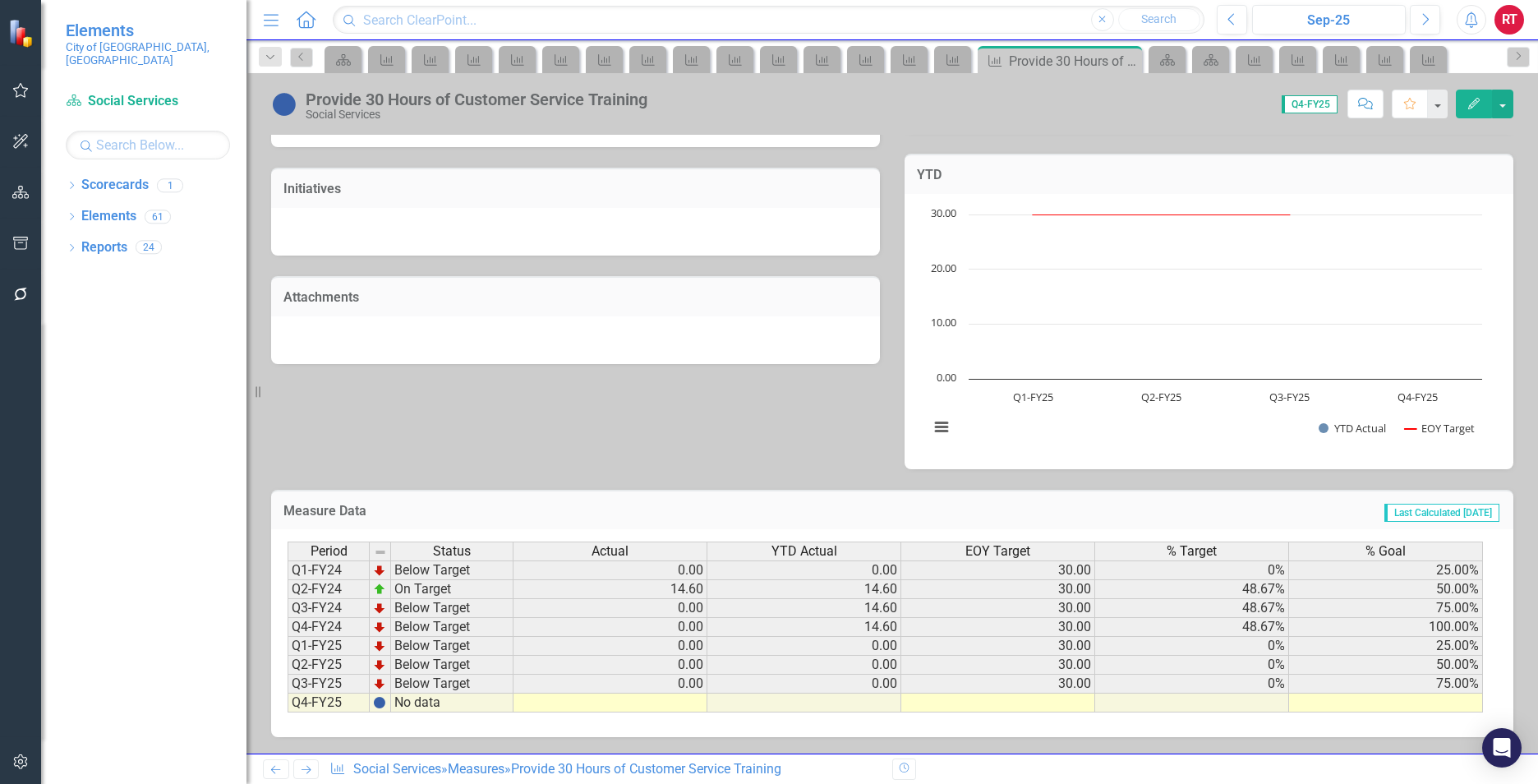
click at [306, 768] on icon "Next" at bounding box center [305, 769] width 14 height 11
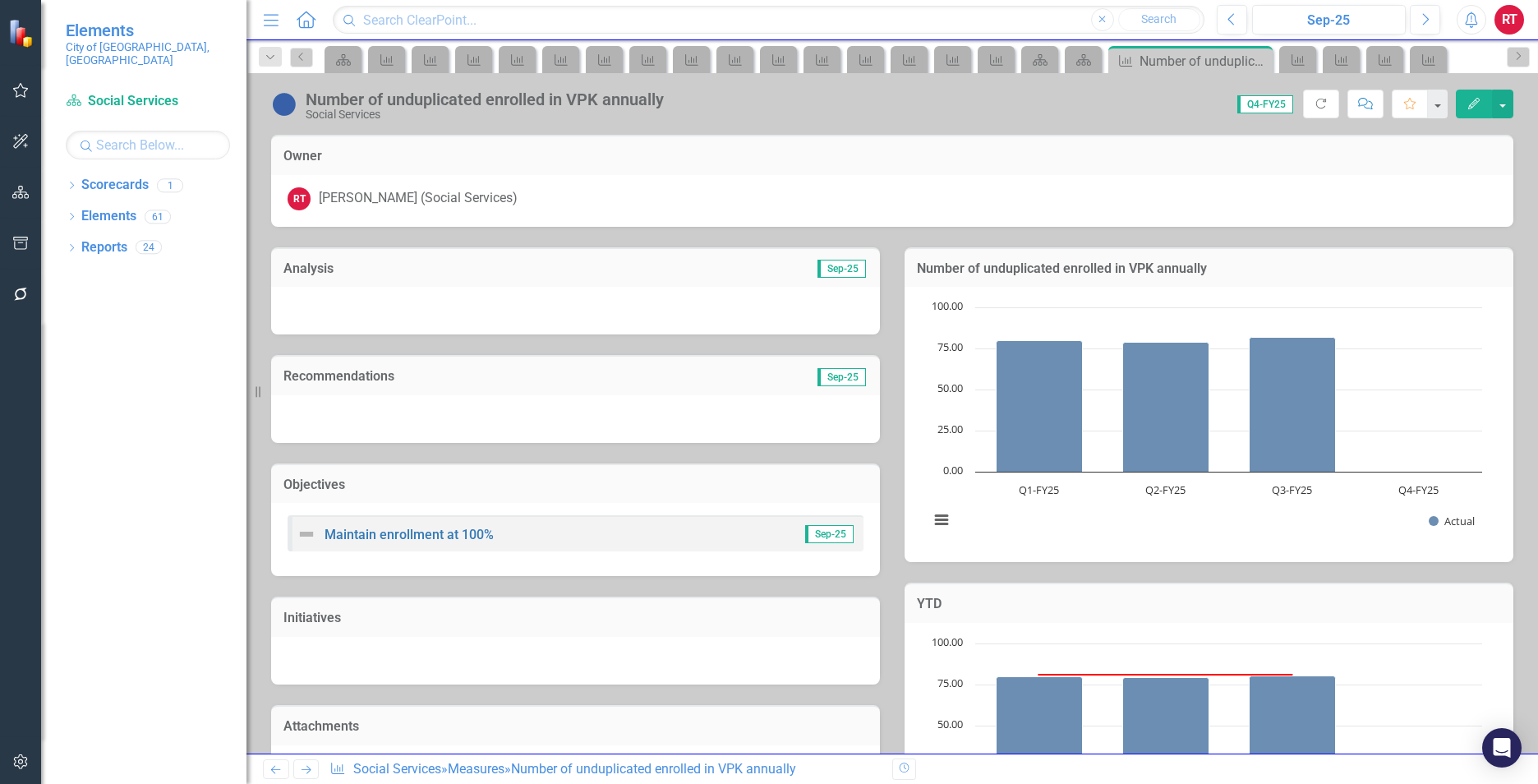
scroll to position [429, 0]
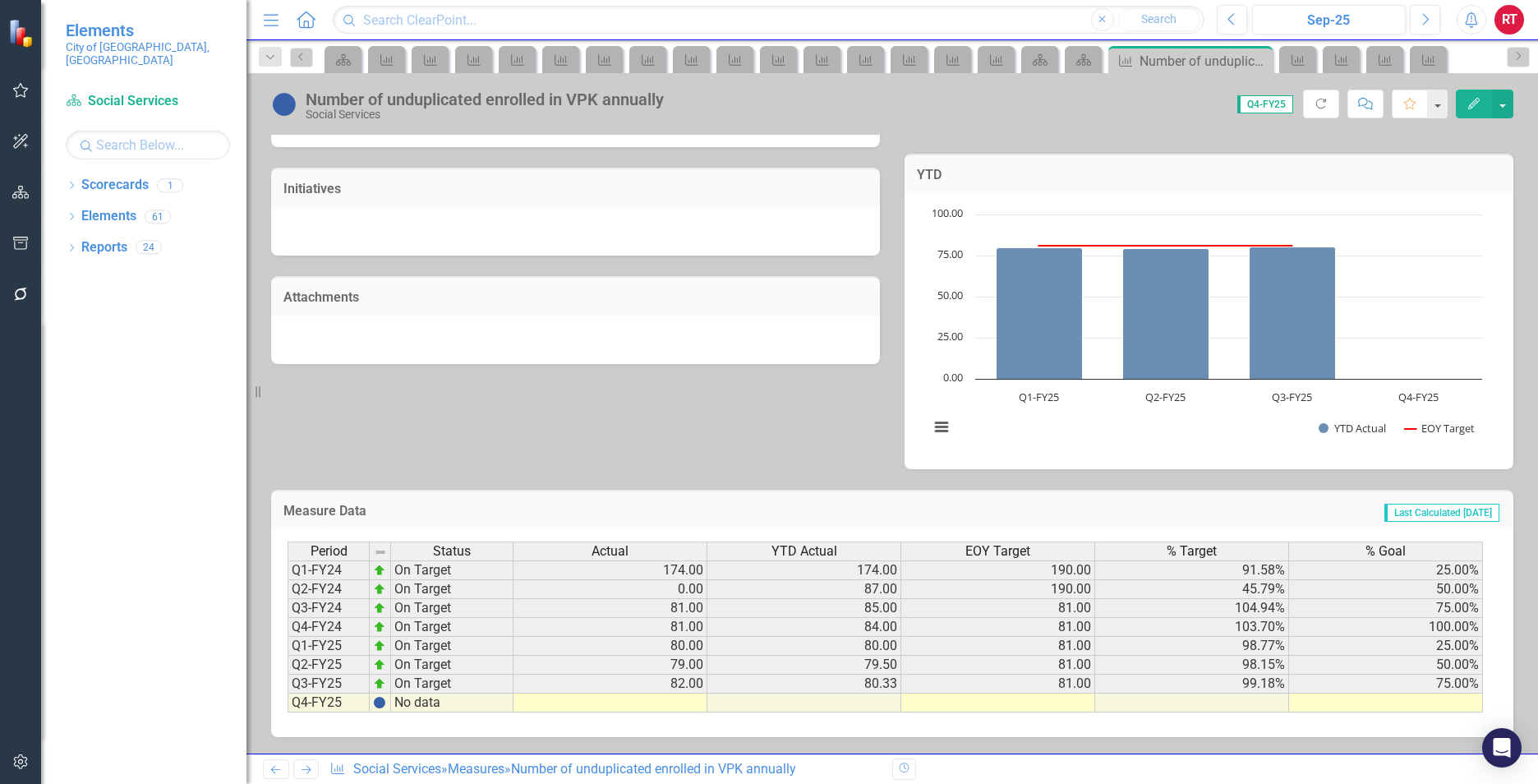
click at [308, 764] on icon "Next" at bounding box center [305, 769] width 14 height 11
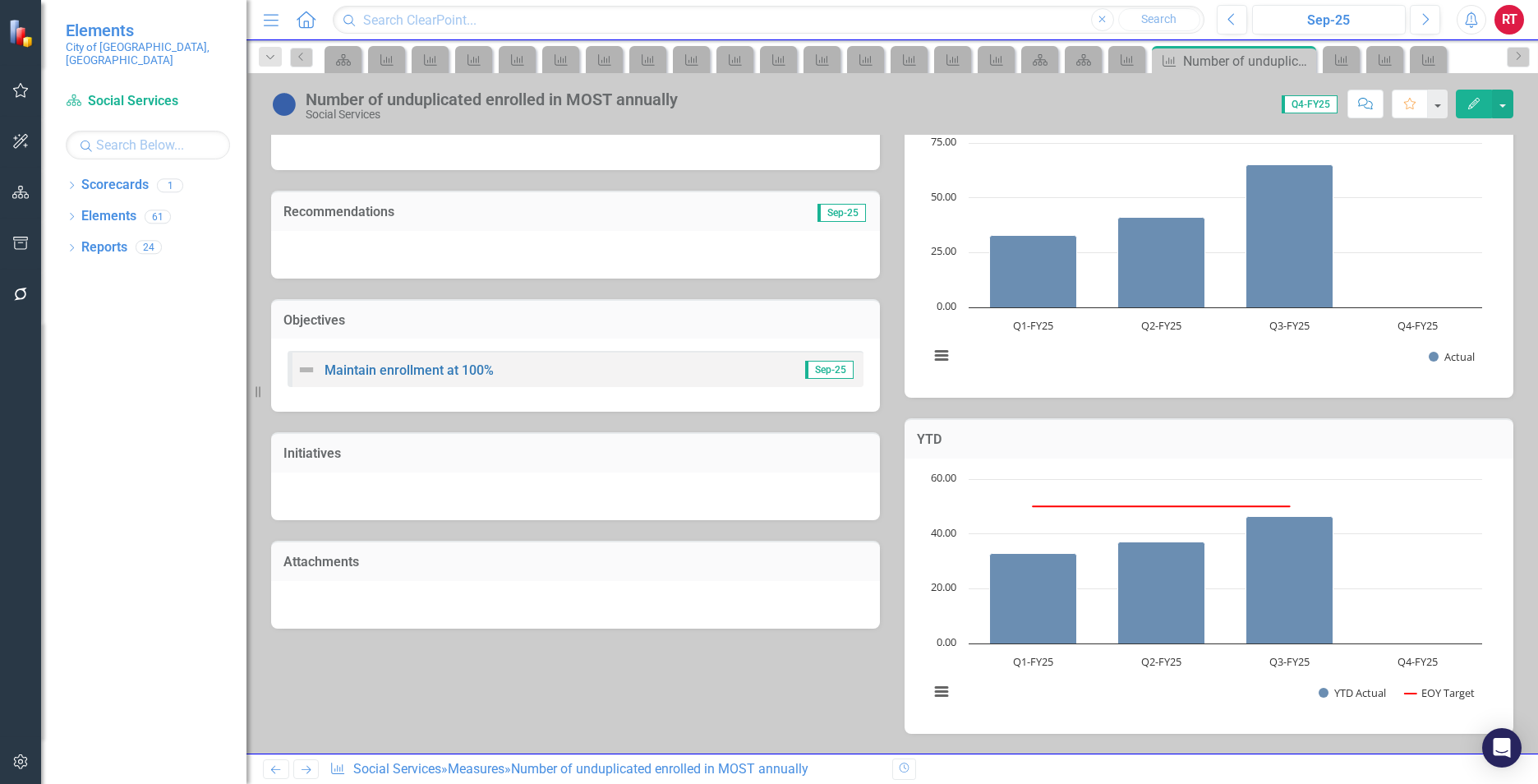
scroll to position [329, 0]
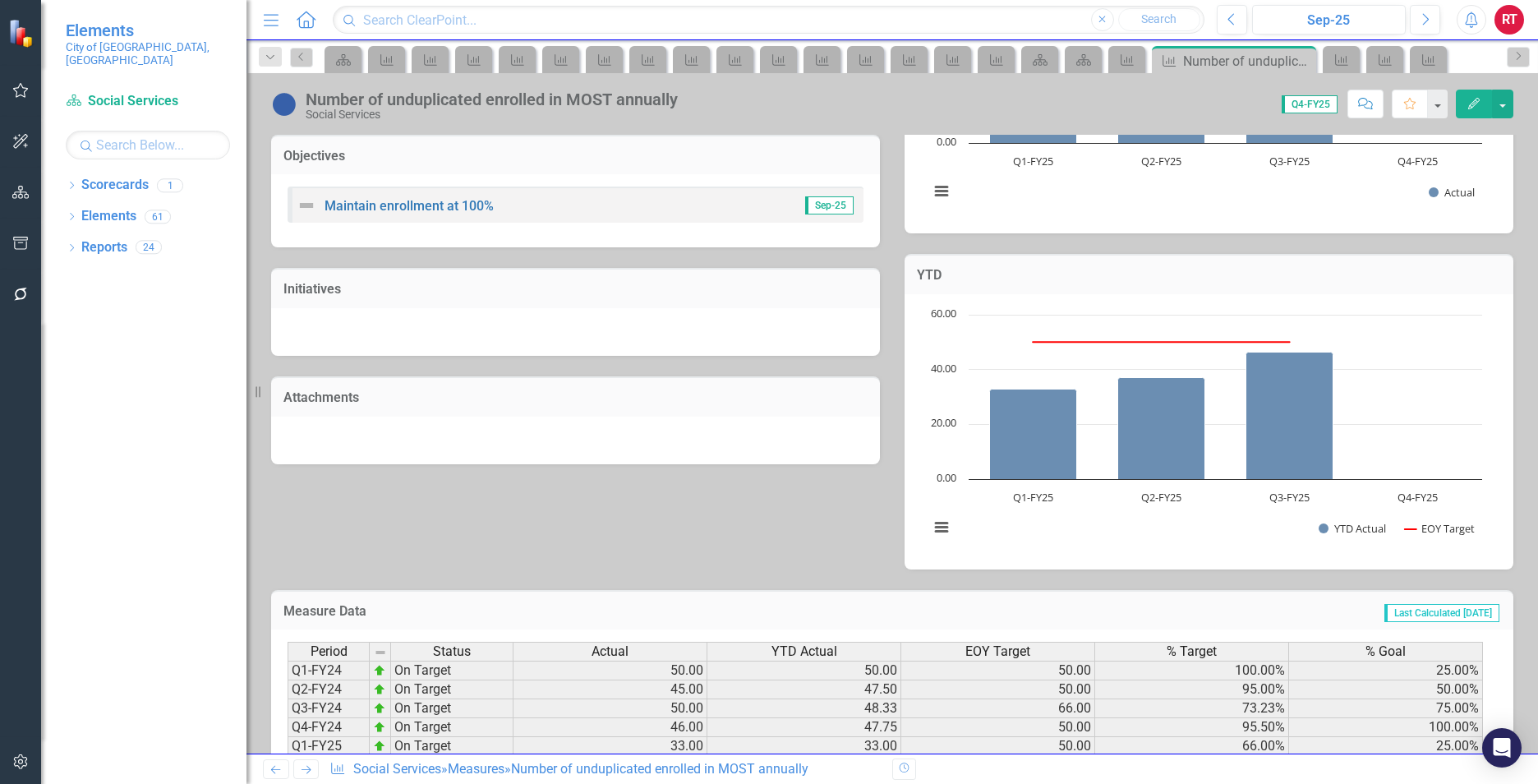
click at [307, 766] on icon at bounding box center [306, 770] width 10 height 8
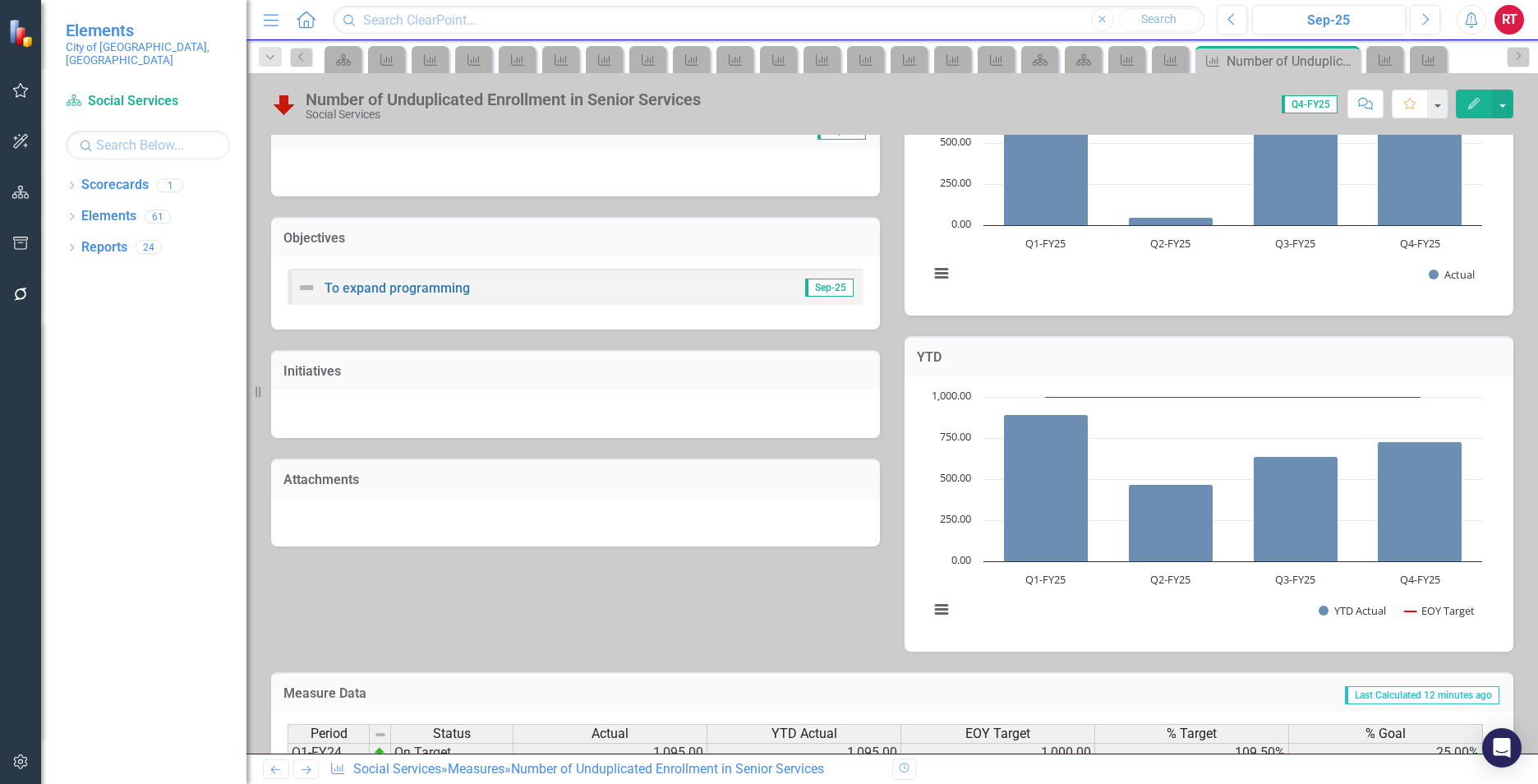
scroll to position [429, 0]
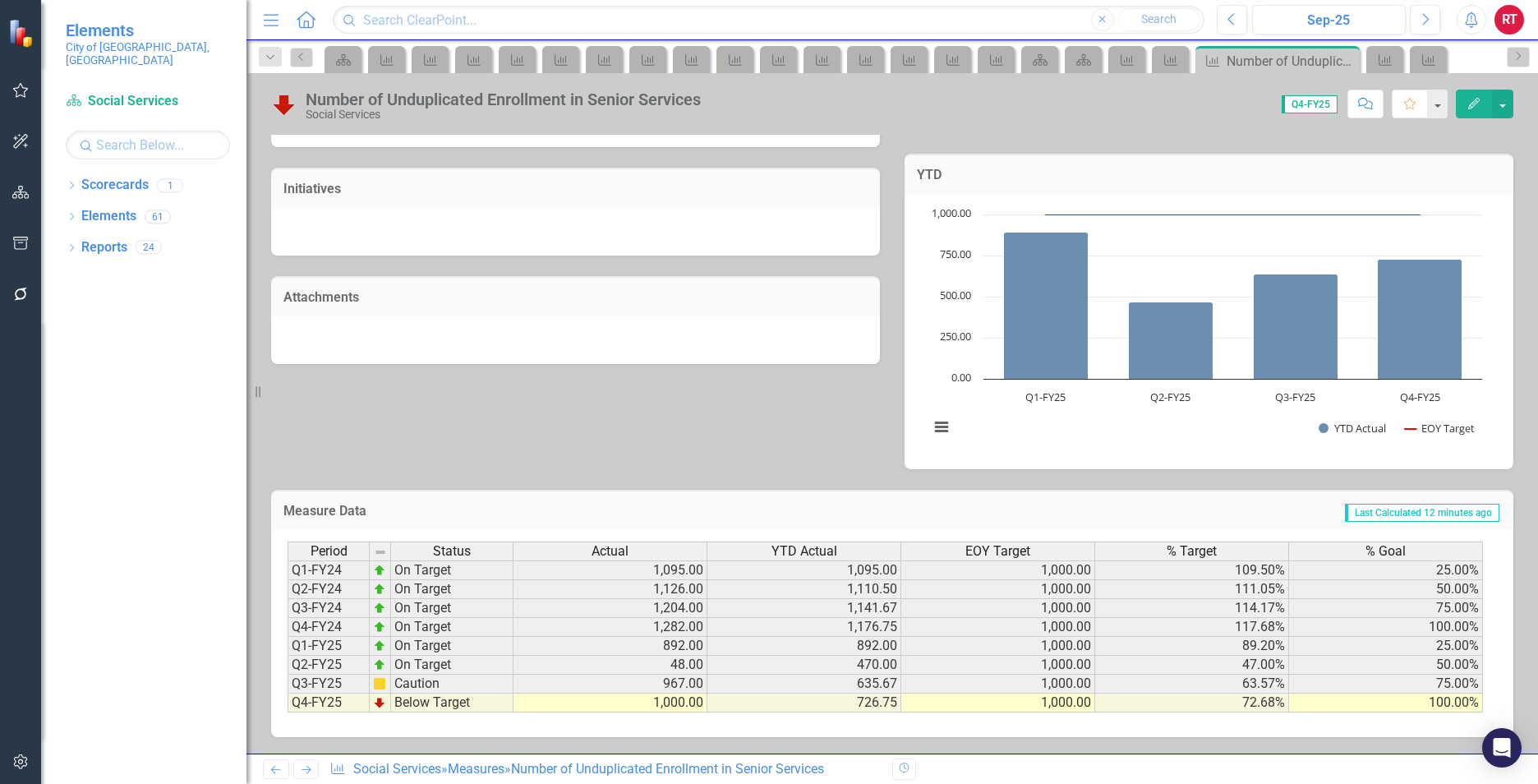
click at [314, 769] on link "Next" at bounding box center [306, 768] width 26 height 19
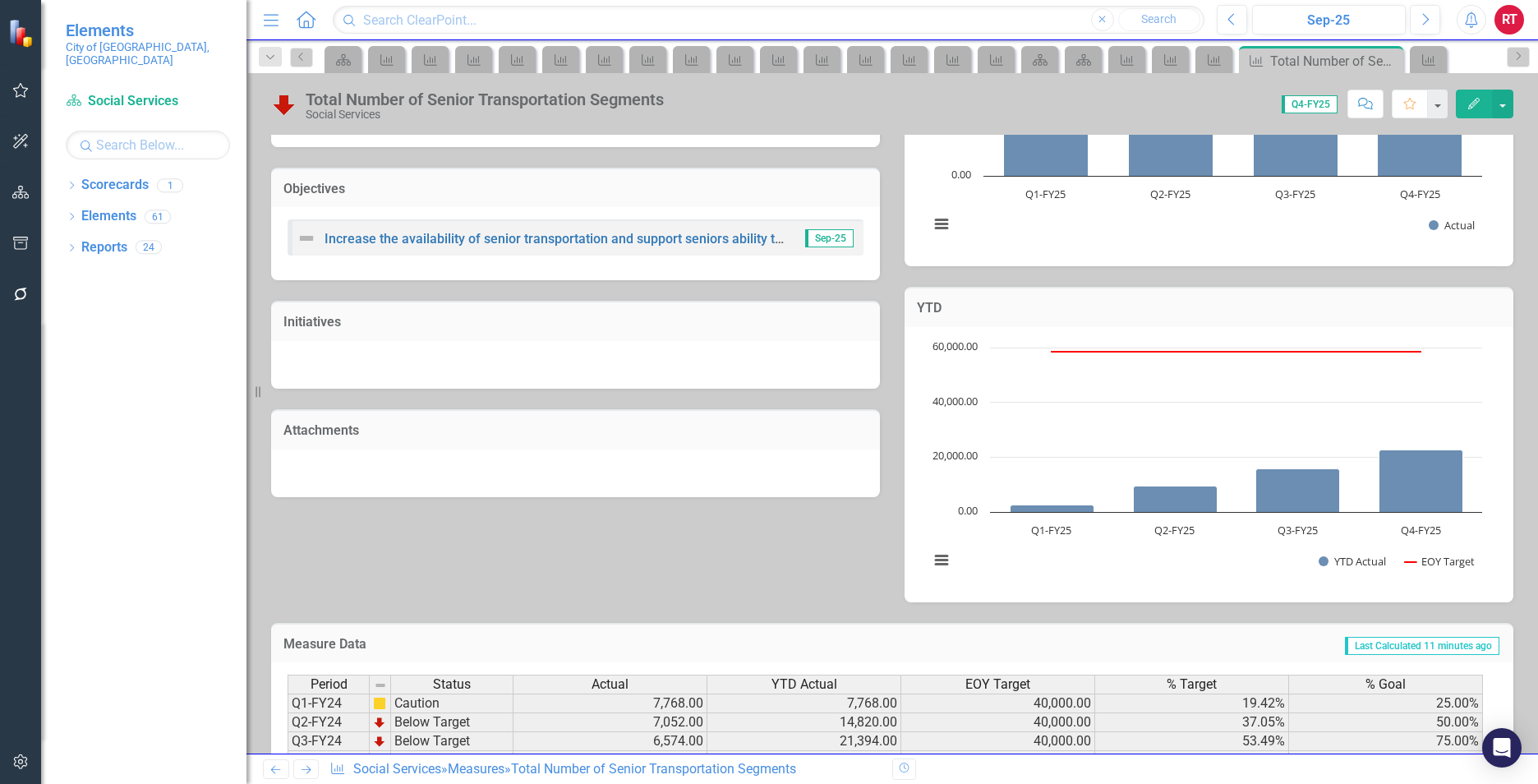
scroll to position [429, 0]
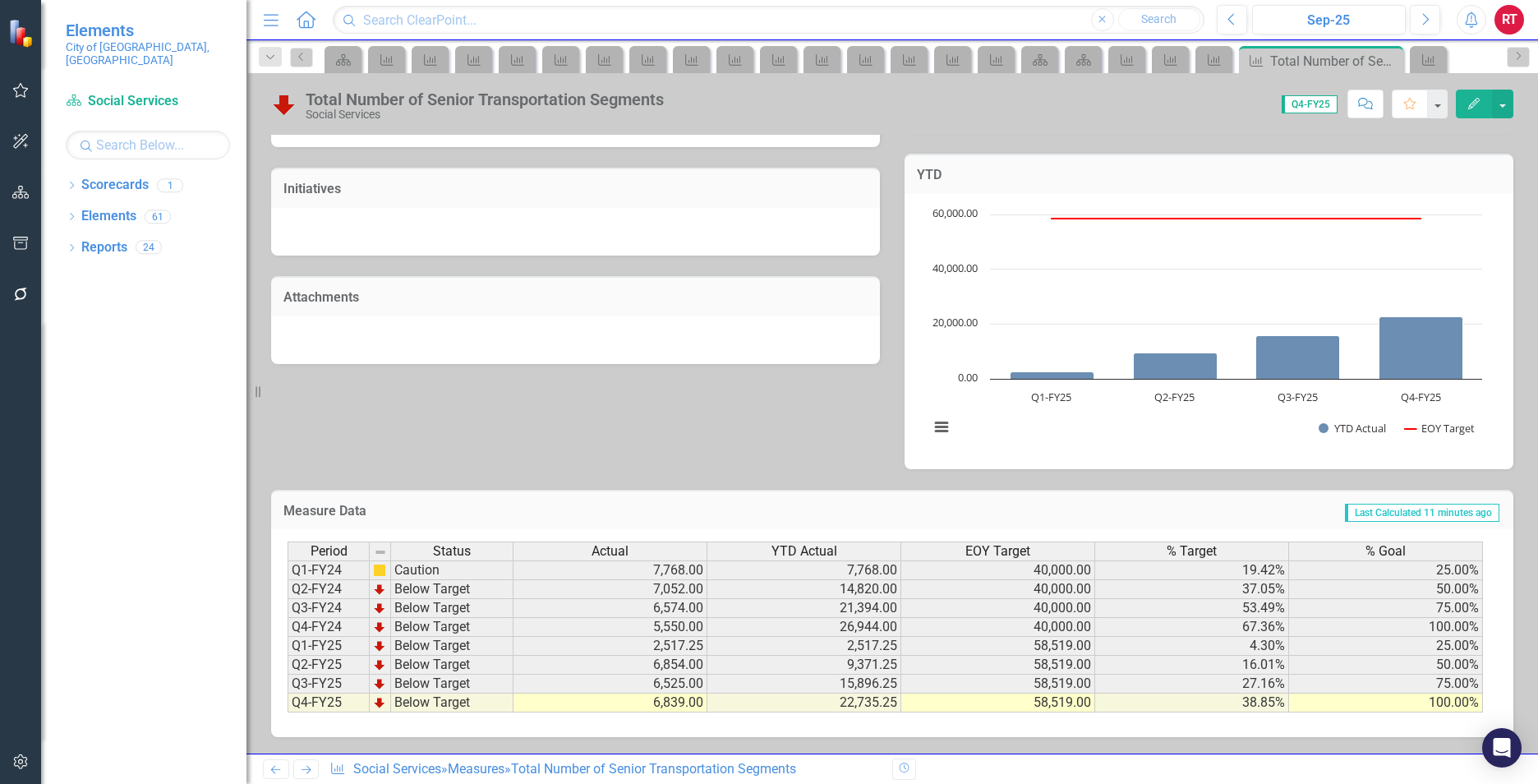
click at [310, 770] on icon at bounding box center [306, 770] width 10 height 8
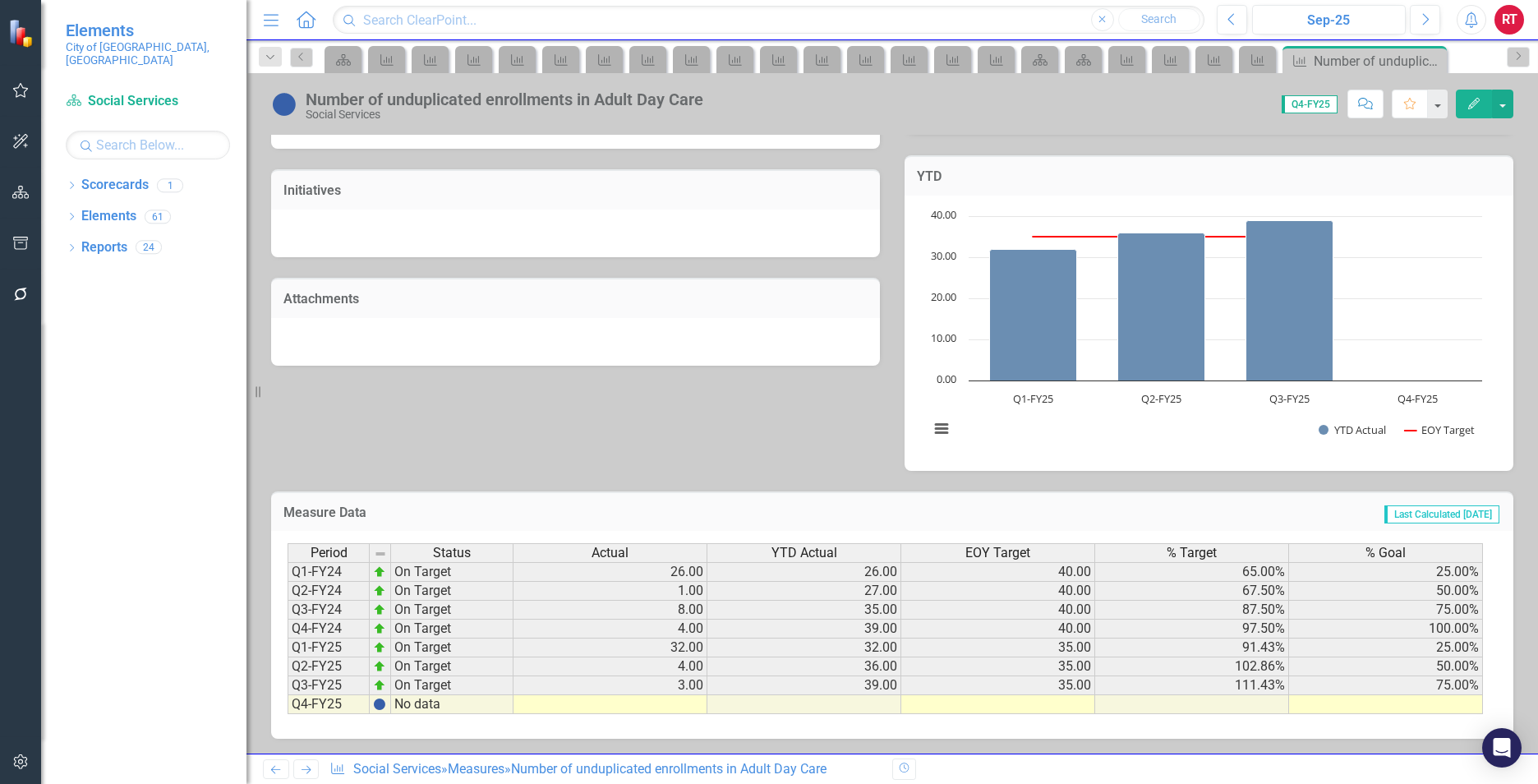
scroll to position [429, 0]
click at [676, 702] on td at bounding box center [610, 702] width 194 height 19
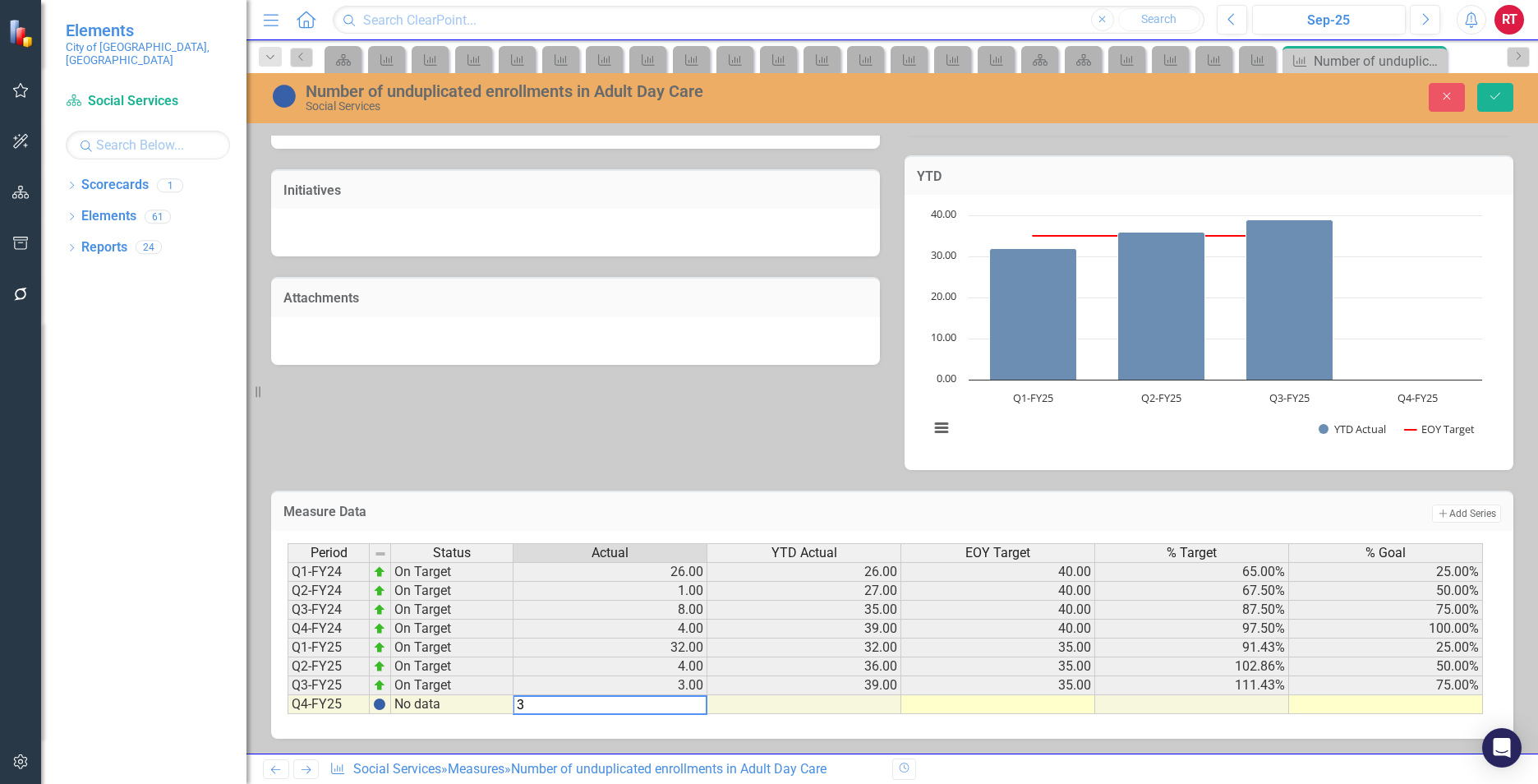
type textarea "3"
click at [1071, 707] on td at bounding box center [998, 704] width 194 height 19
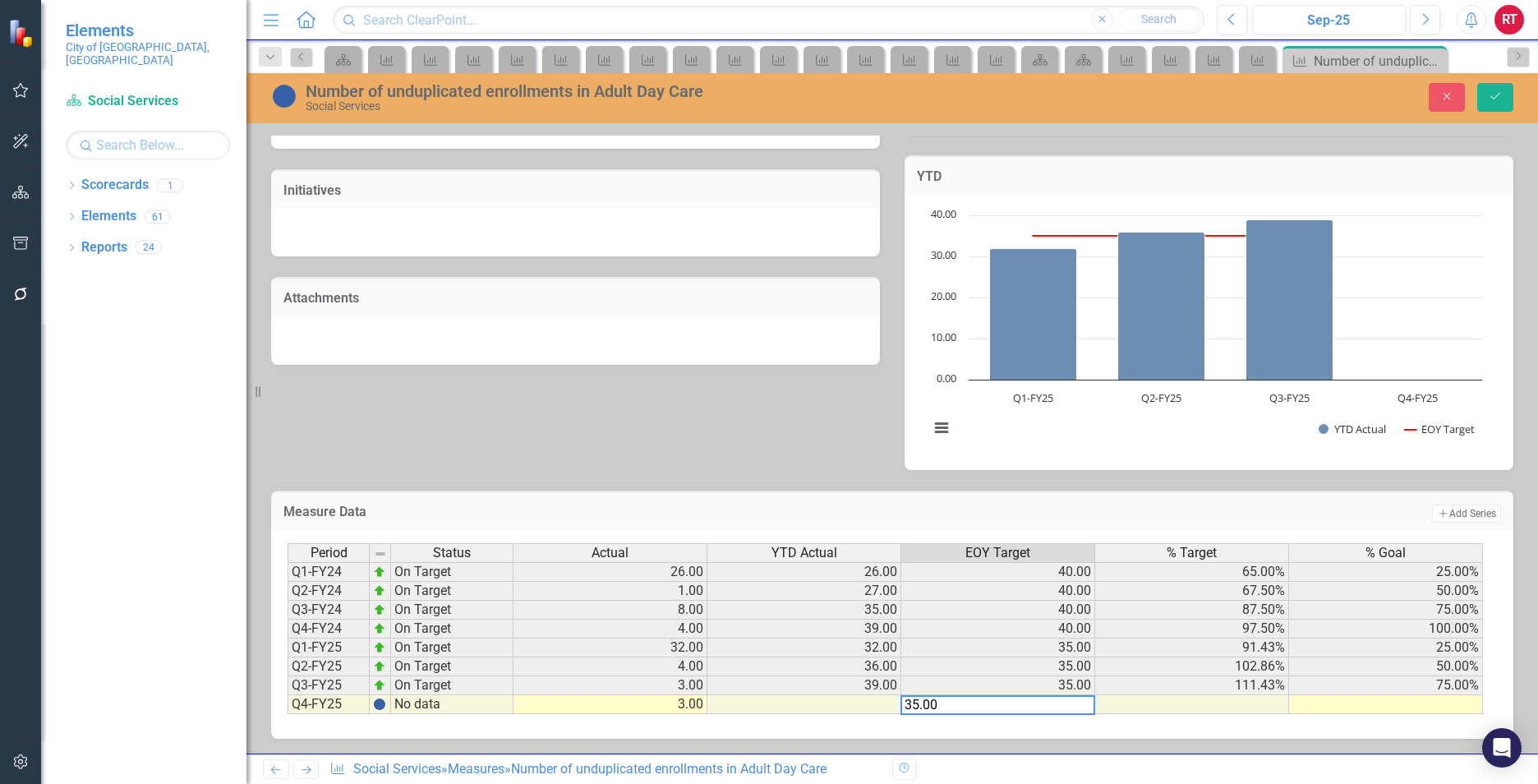
type textarea "35.00"
click at [1367, 707] on td at bounding box center [1386, 704] width 194 height 19
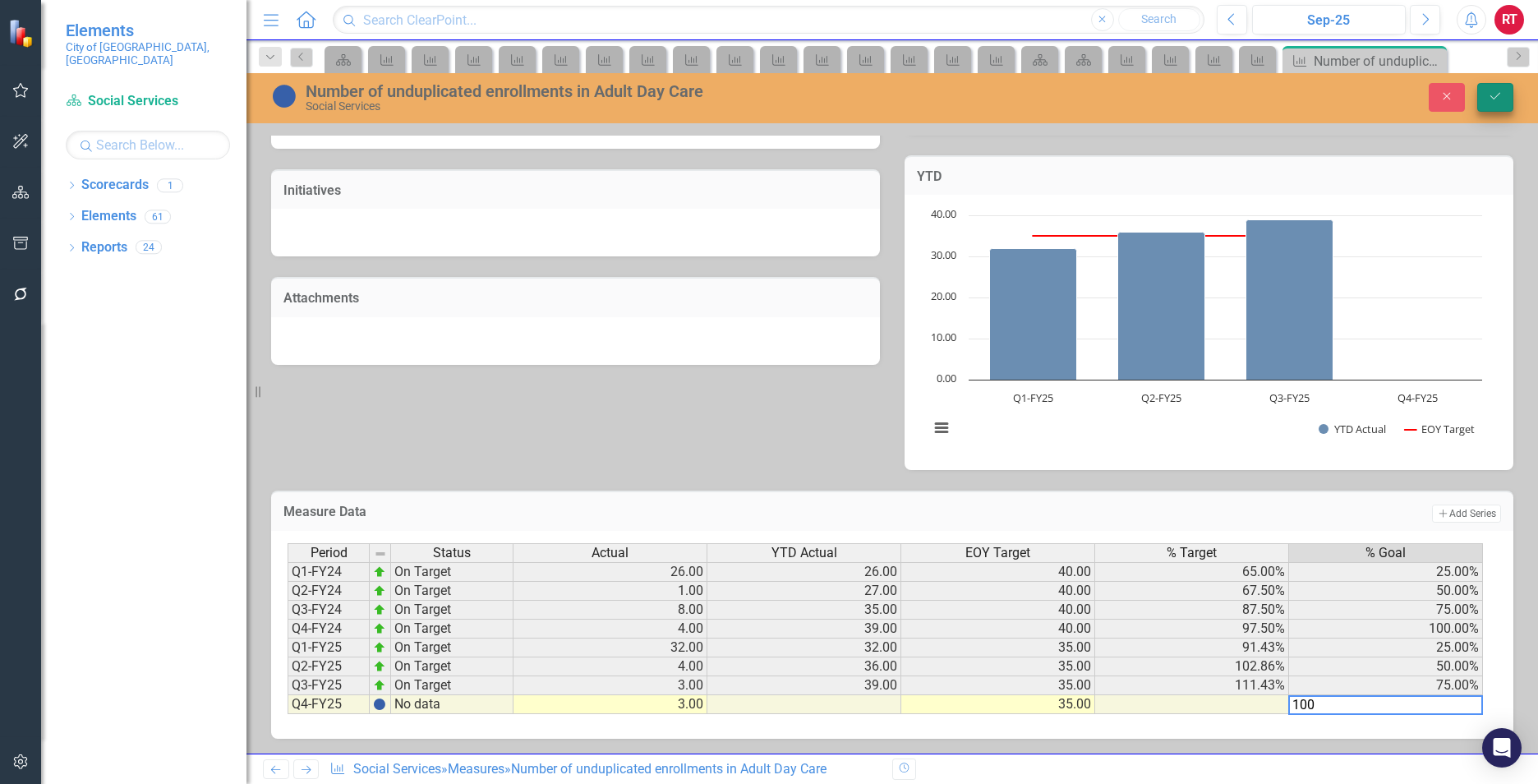
type textarea "100"
click at [1488, 87] on button "Save" at bounding box center [1495, 98] width 36 height 29
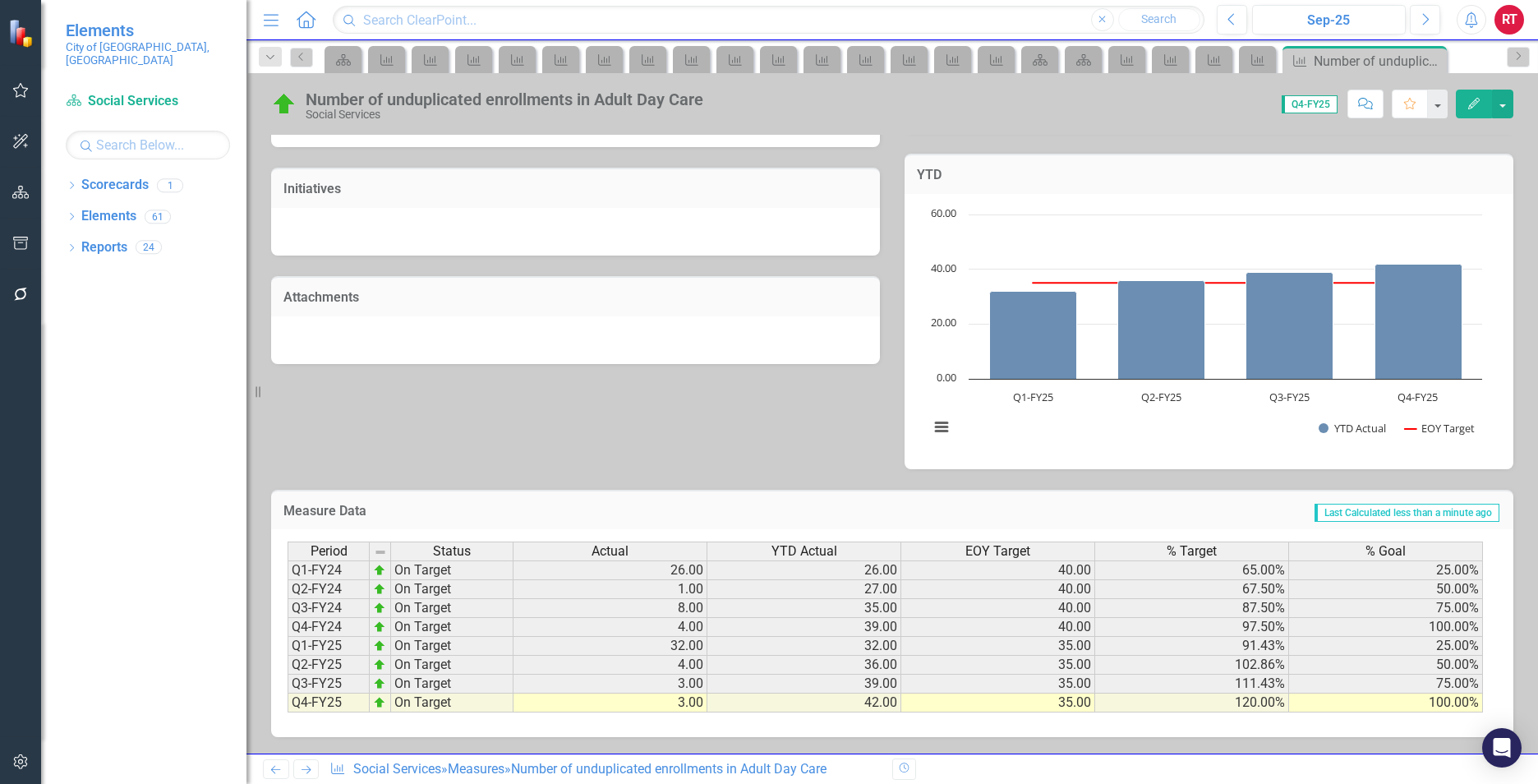
click at [303, 769] on icon "Next" at bounding box center [305, 769] width 14 height 11
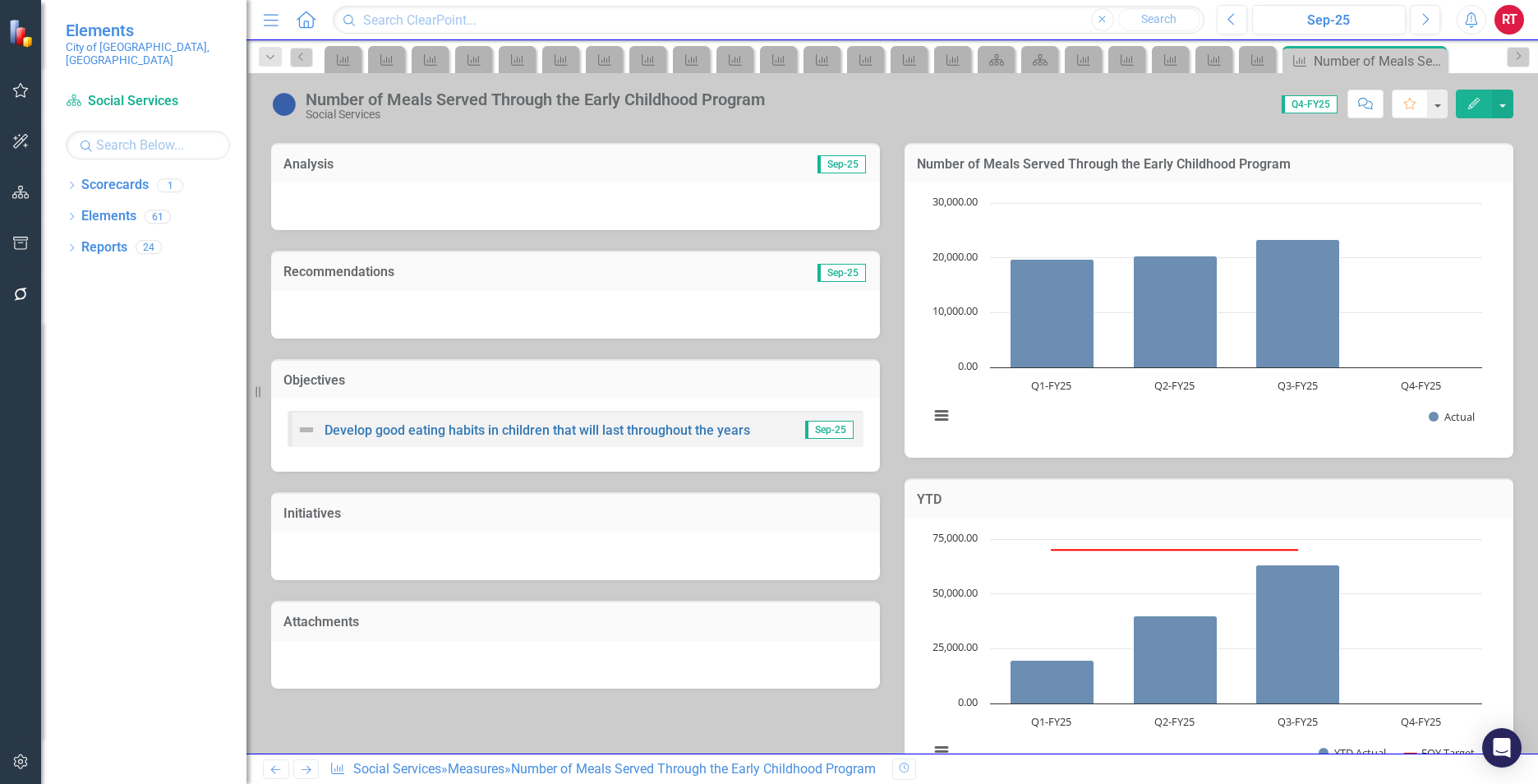
scroll to position [246, 0]
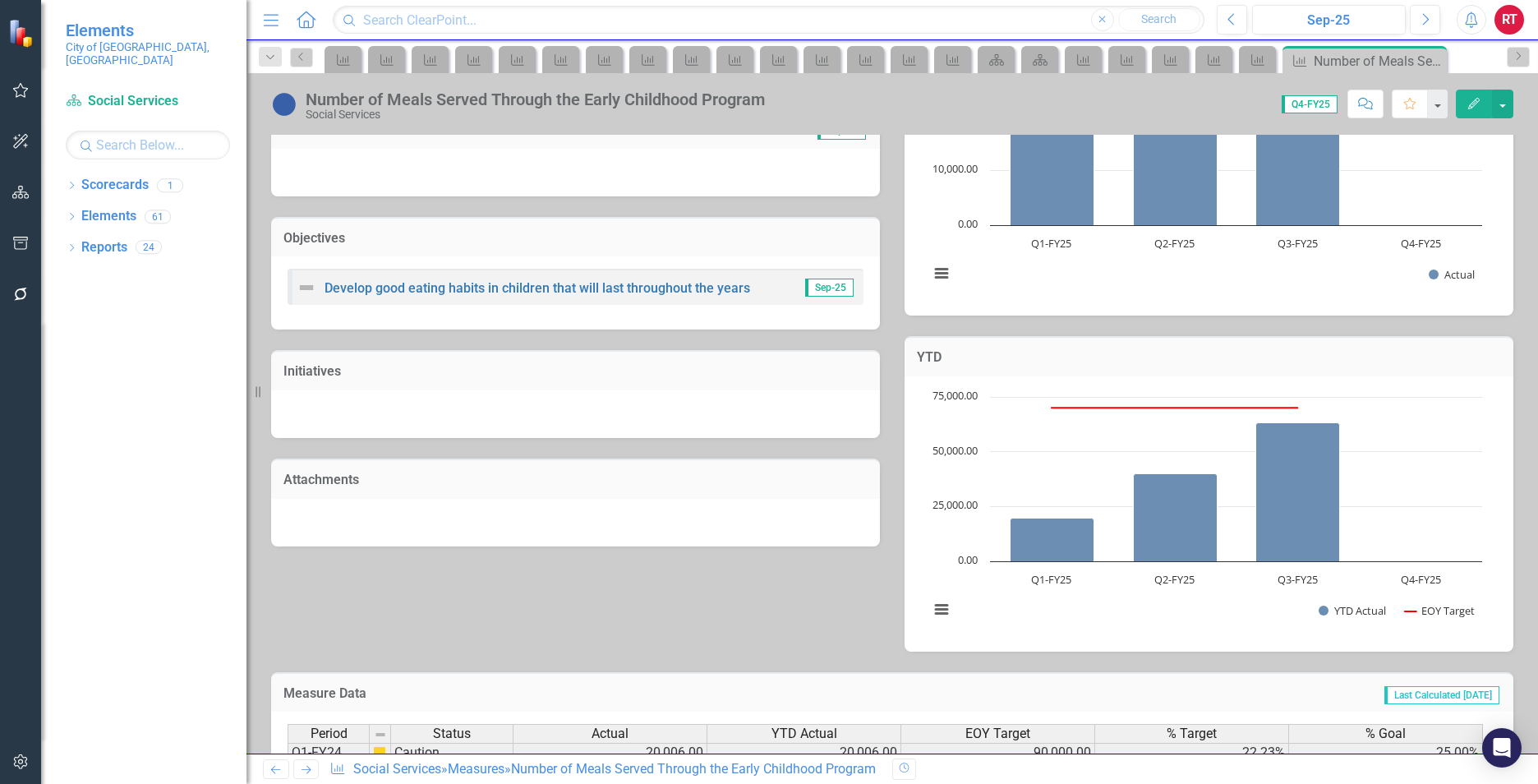
click at [305, 768] on icon "Next" at bounding box center [305, 769] width 14 height 11
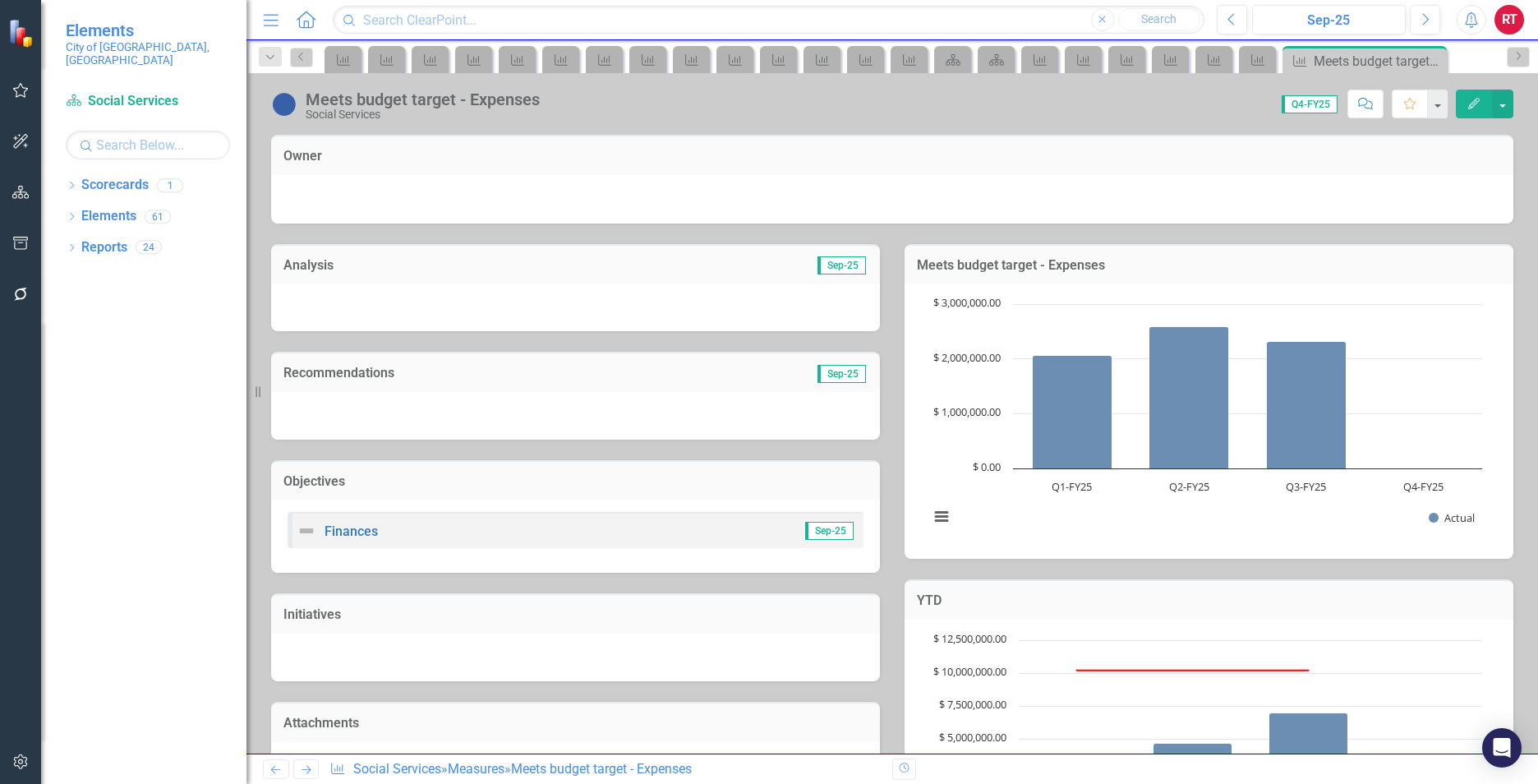
scroll to position [426, 0]
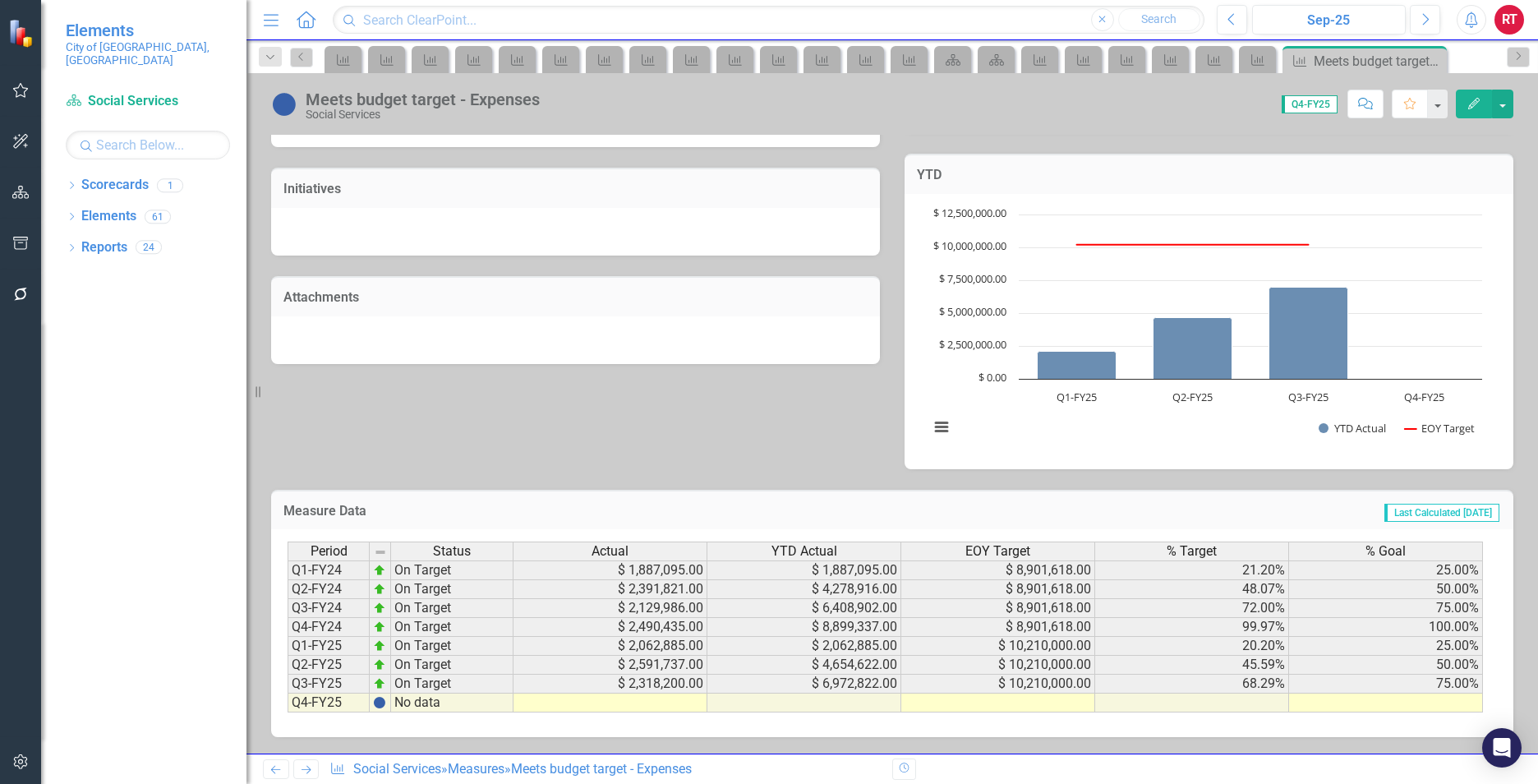
click at [312, 768] on icon "Next" at bounding box center [305, 769] width 14 height 11
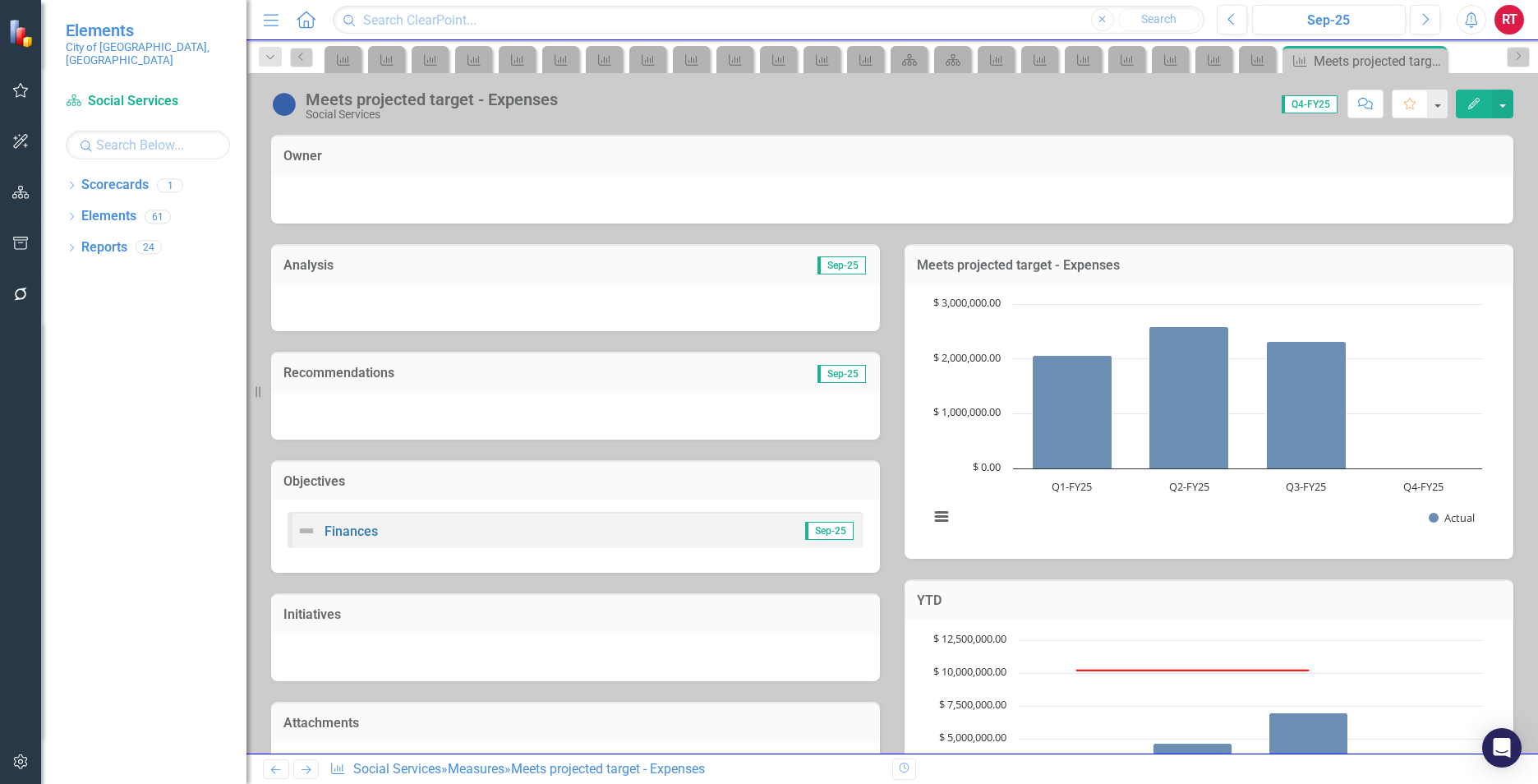
click at [312, 768] on icon "Next" at bounding box center [305, 769] width 14 height 11
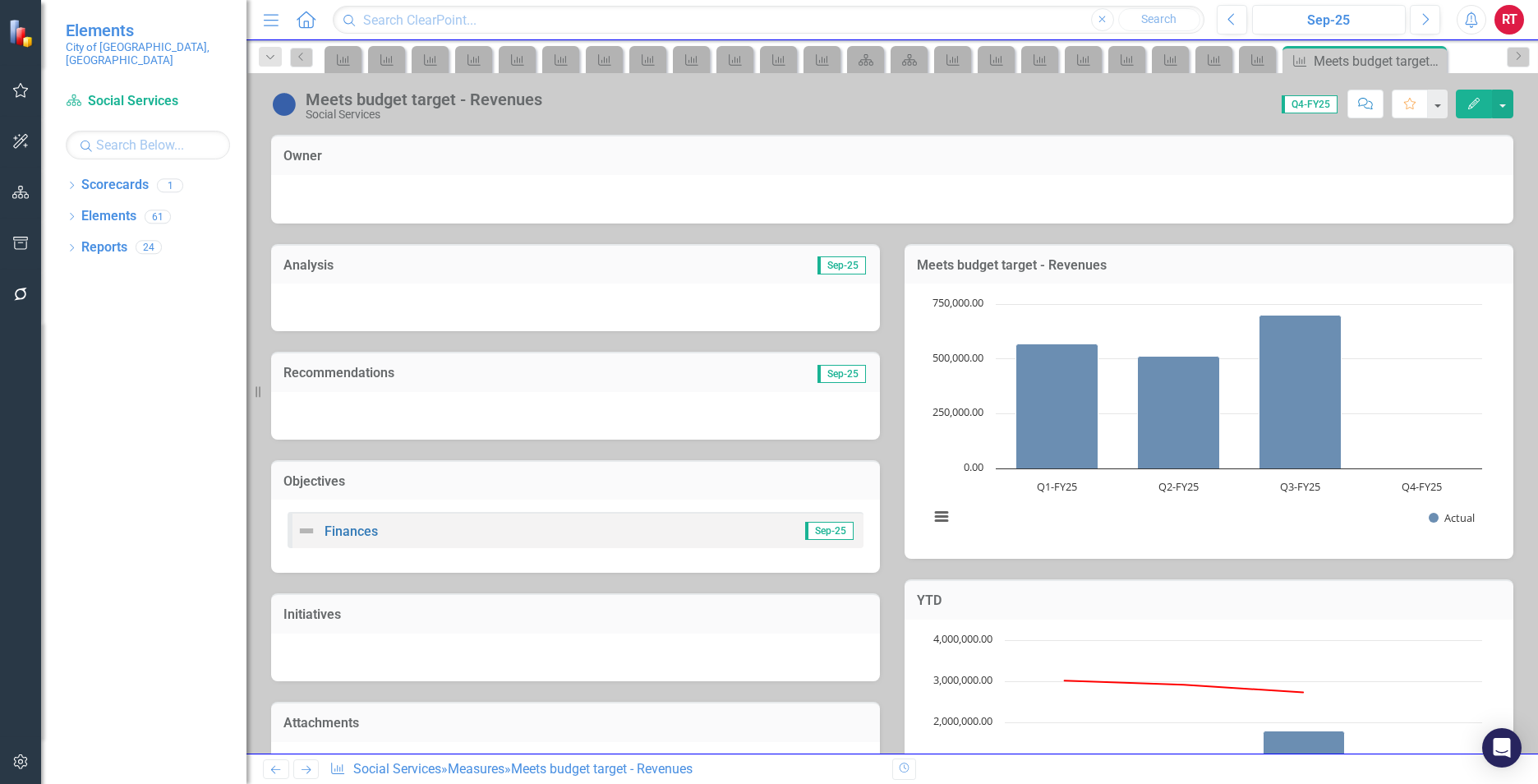
click at [312, 768] on icon "Next" at bounding box center [305, 769] width 14 height 11
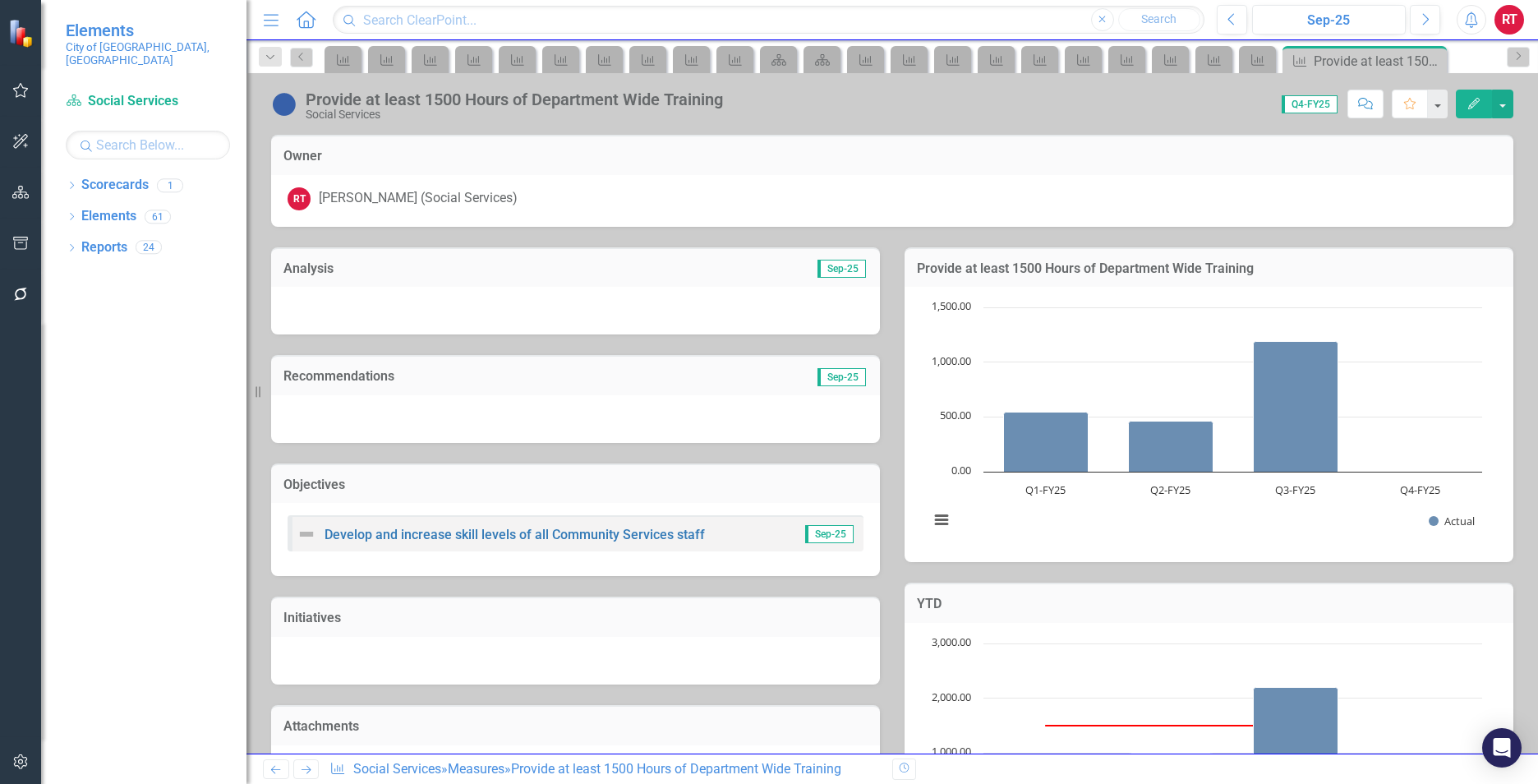
click at [312, 768] on icon "Next" at bounding box center [305, 769] width 14 height 11
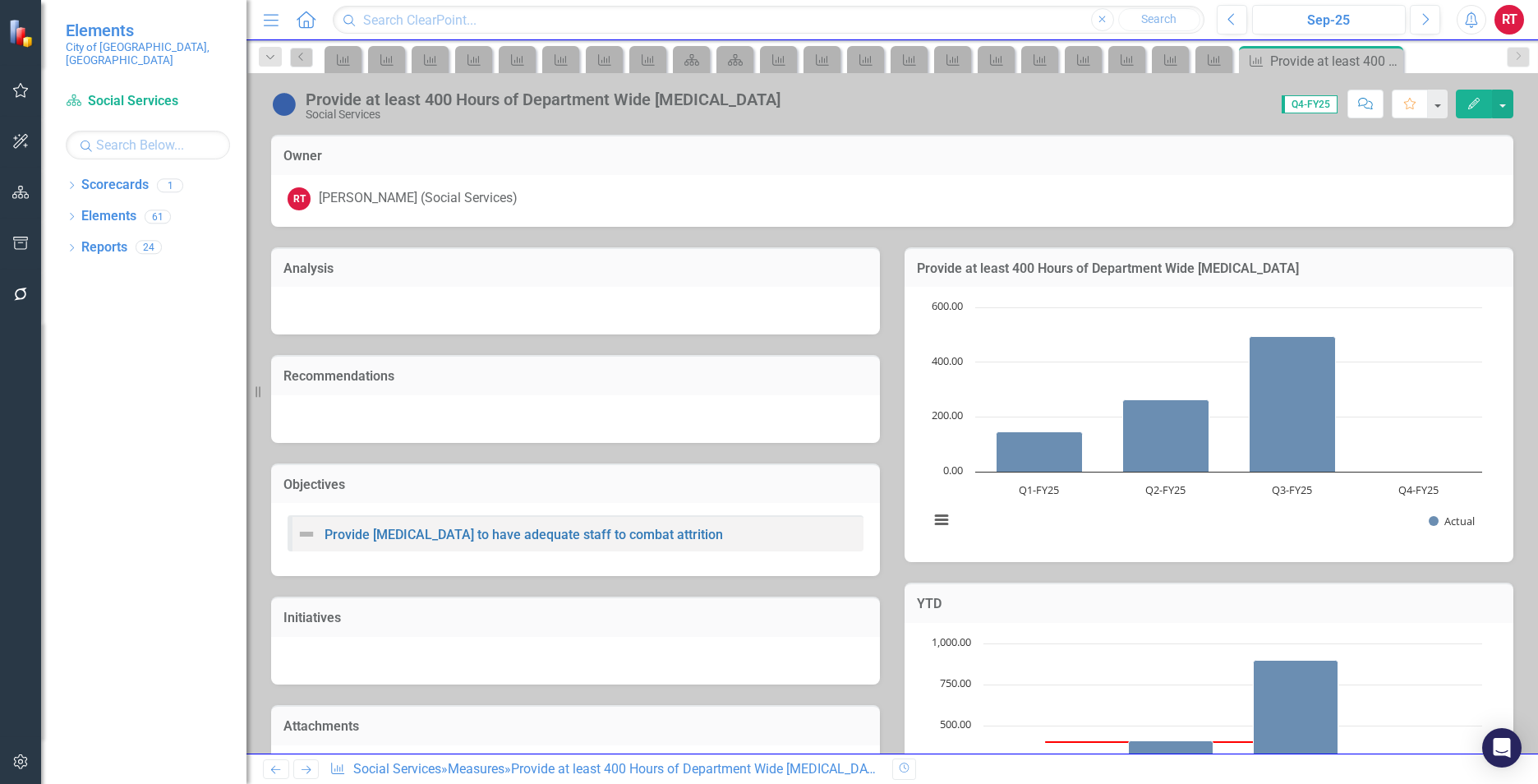
click at [312, 768] on icon "Next" at bounding box center [305, 769] width 14 height 11
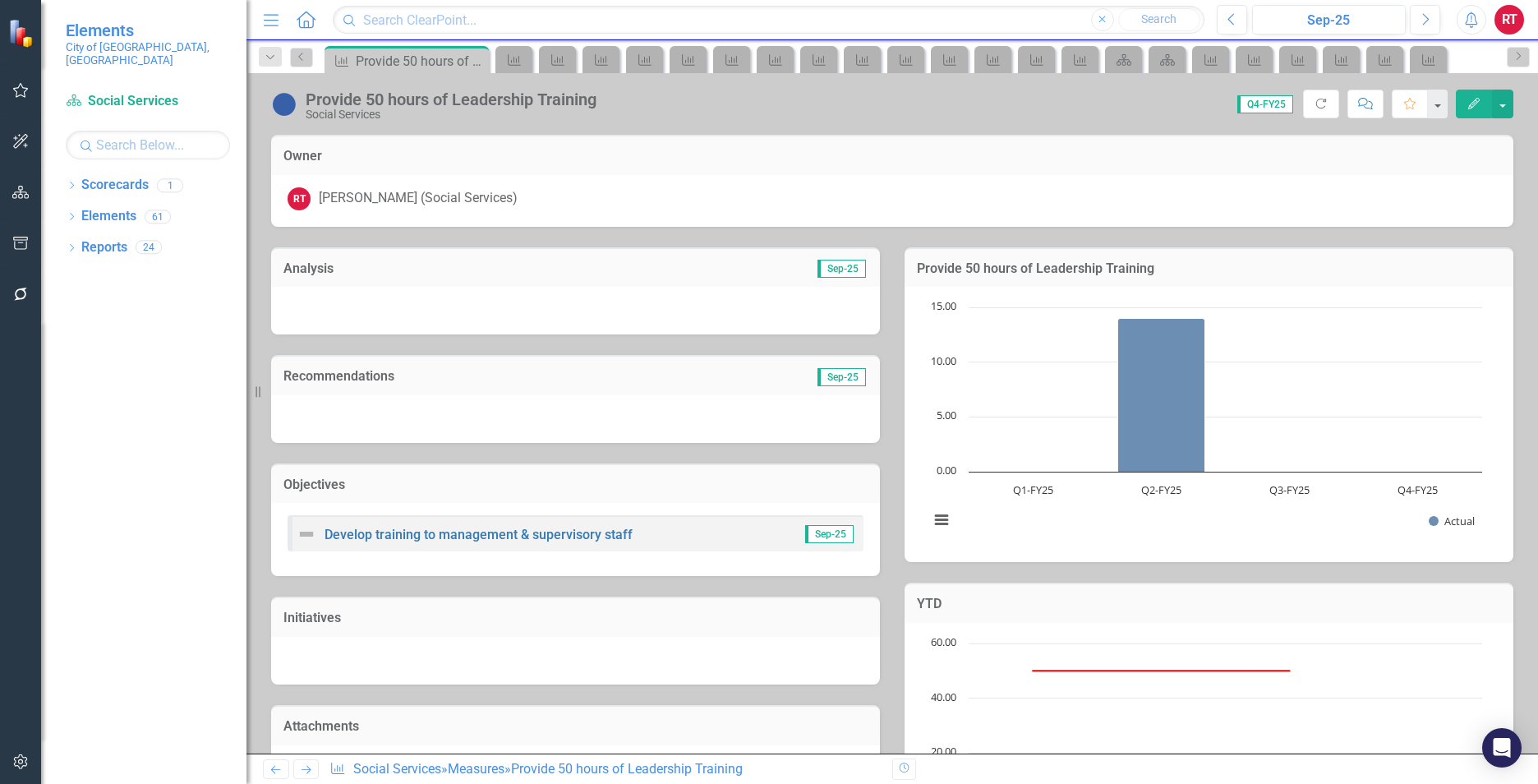
click at [312, 768] on icon "Next" at bounding box center [305, 769] width 14 height 11
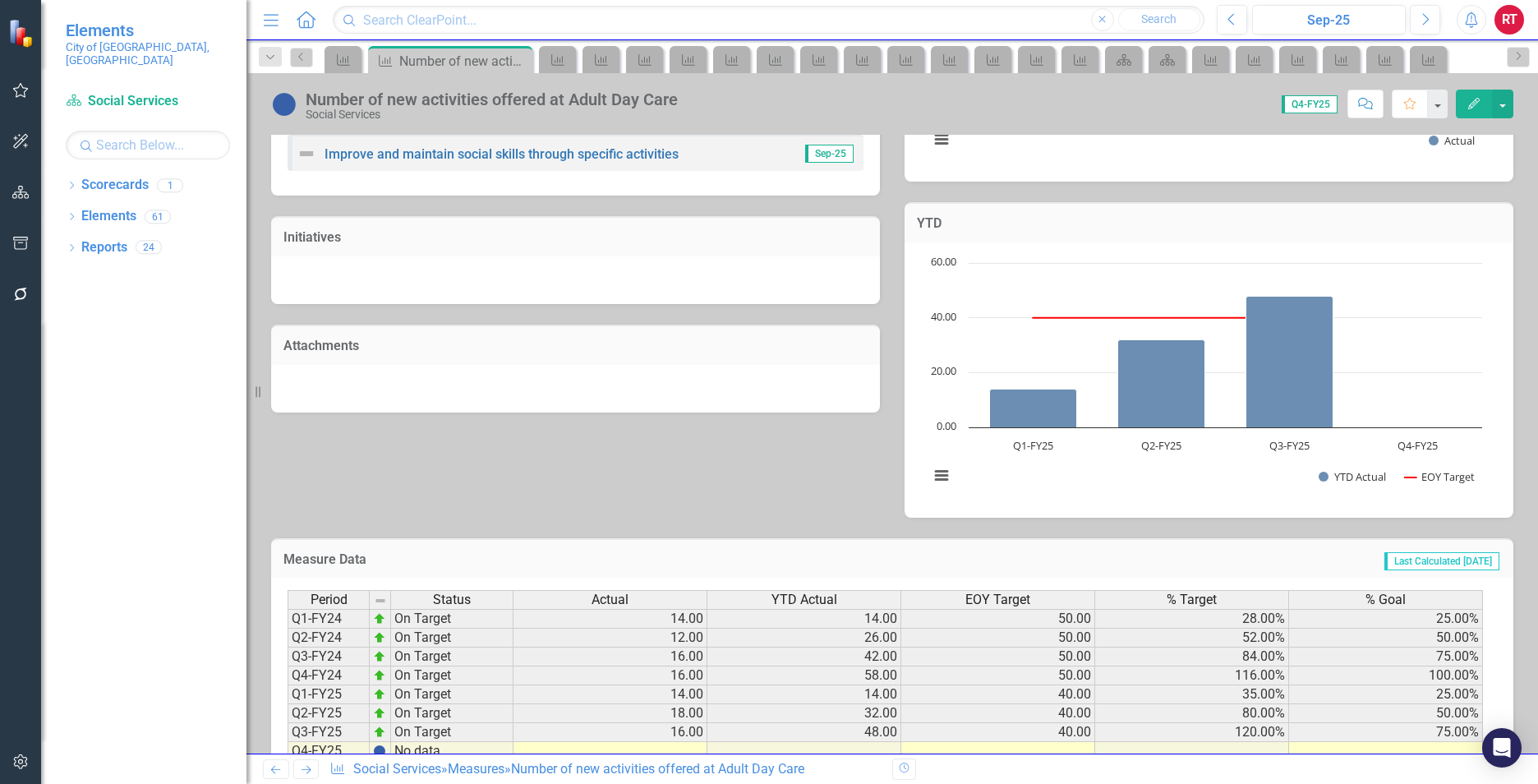
scroll to position [429, 0]
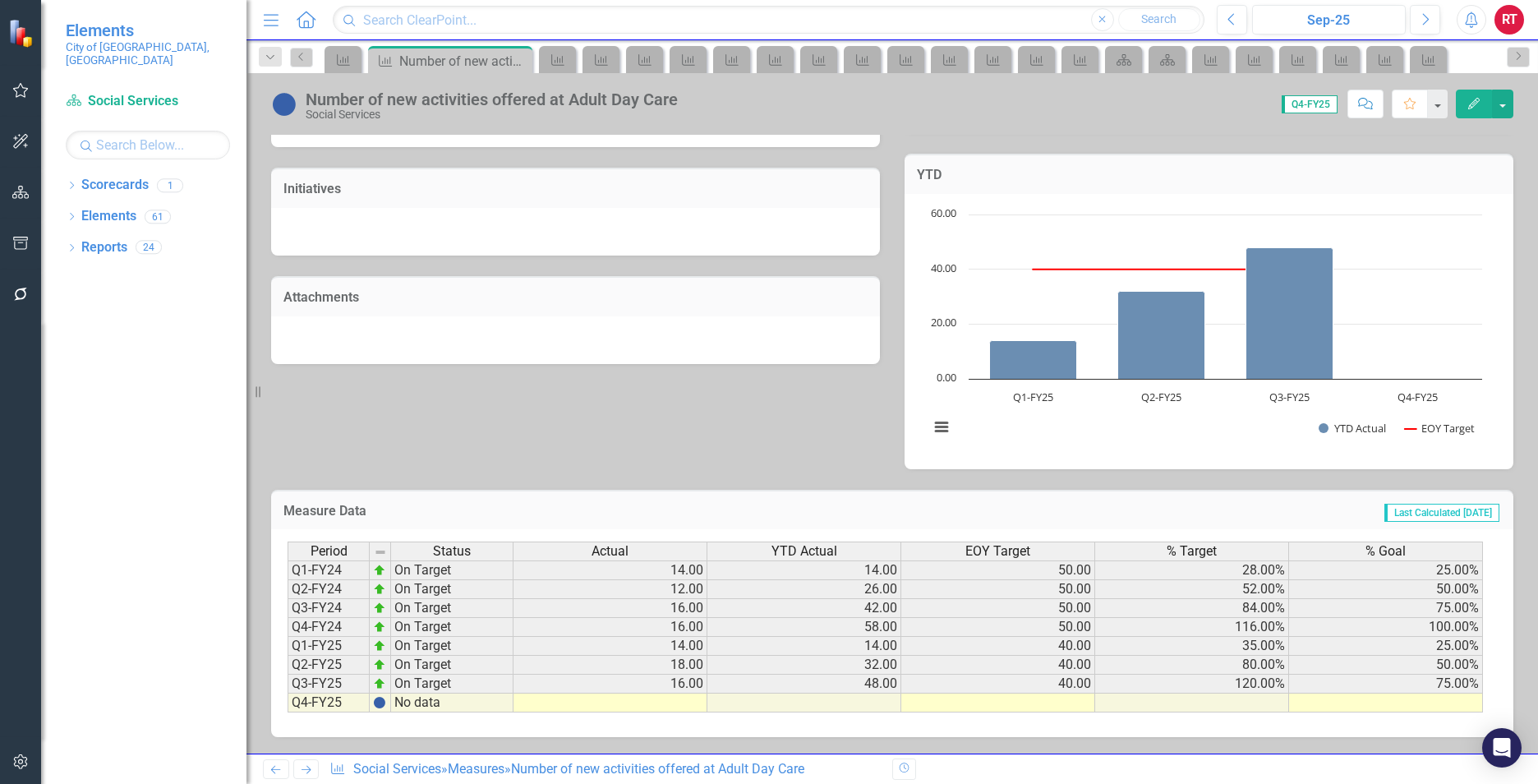
click at [588, 706] on td at bounding box center [610, 702] width 194 height 19
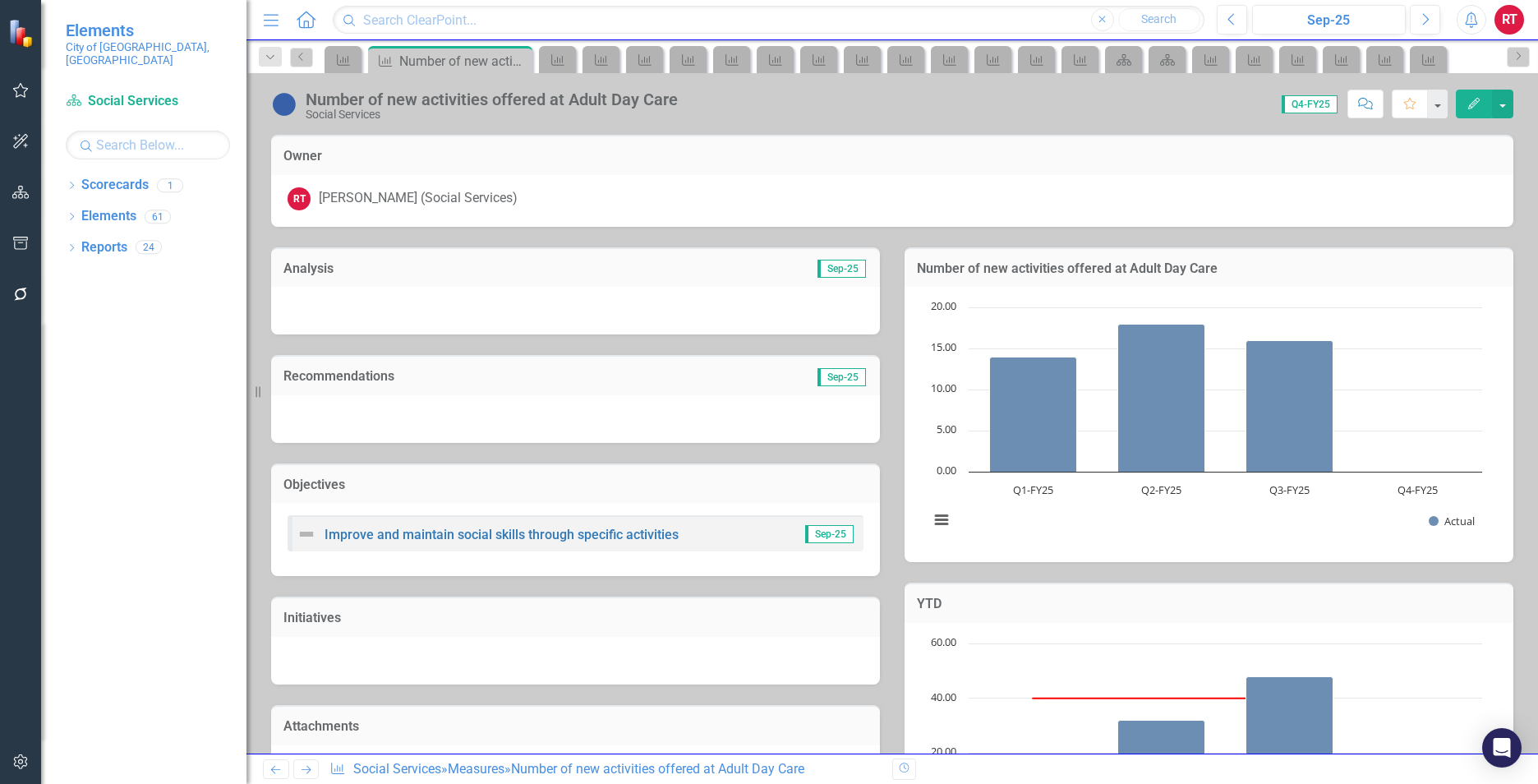
scroll to position [429, 0]
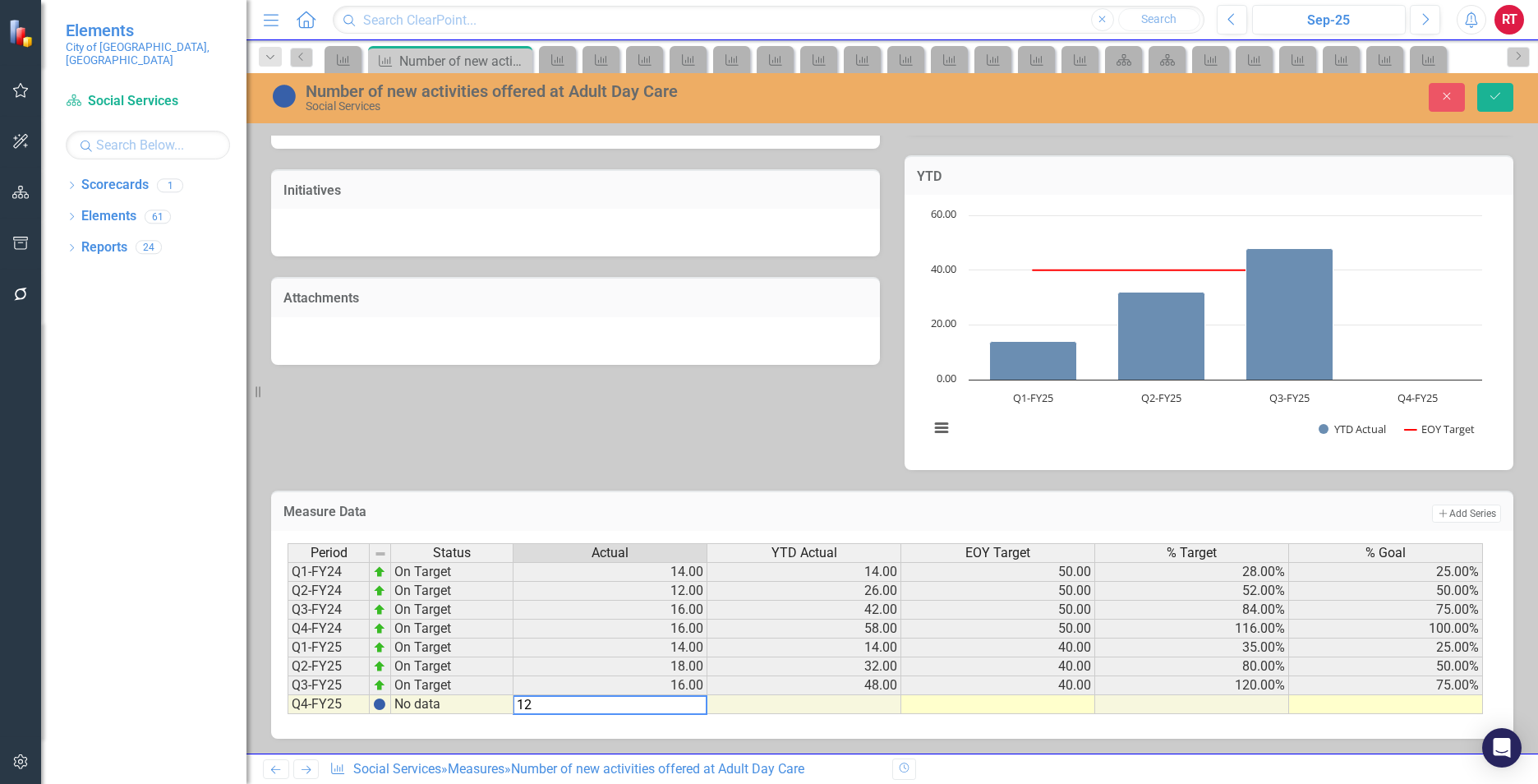
type textarea "12"
click at [1000, 705] on td at bounding box center [998, 704] width 194 height 19
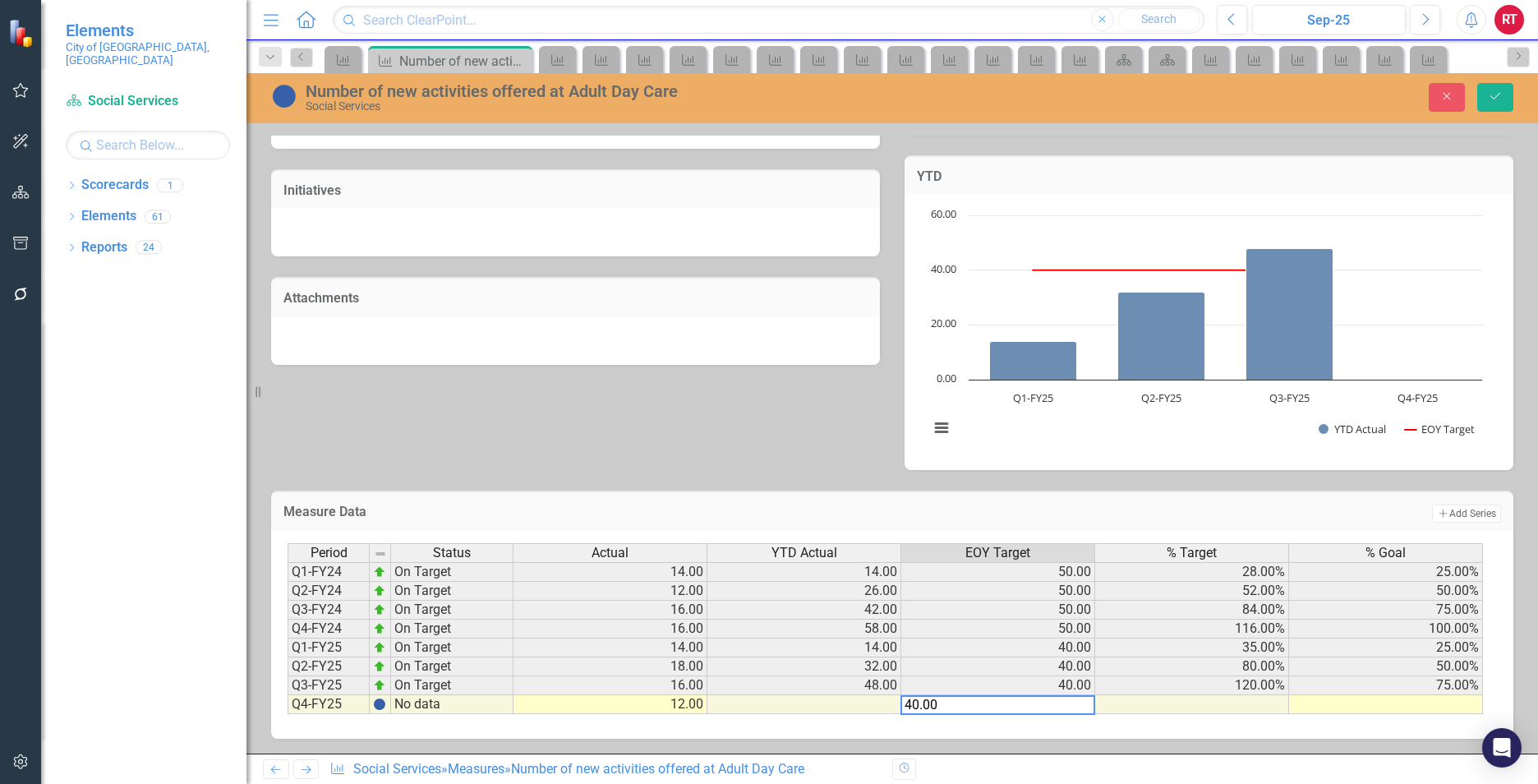
type textarea "40.00"
click at [1347, 702] on td at bounding box center [1386, 704] width 194 height 19
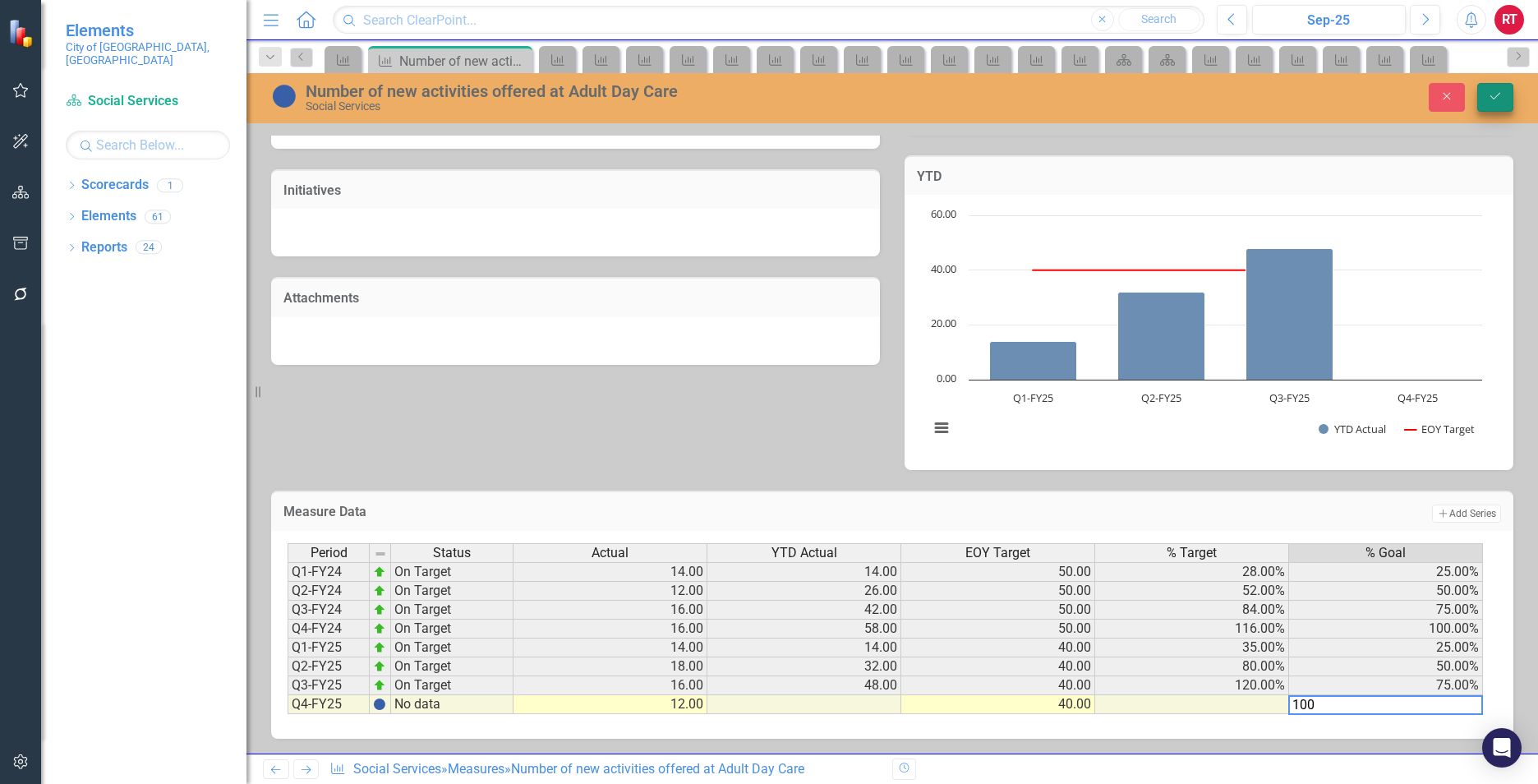
type textarea "100"
click at [1488, 109] on button "Save" at bounding box center [1495, 98] width 36 height 29
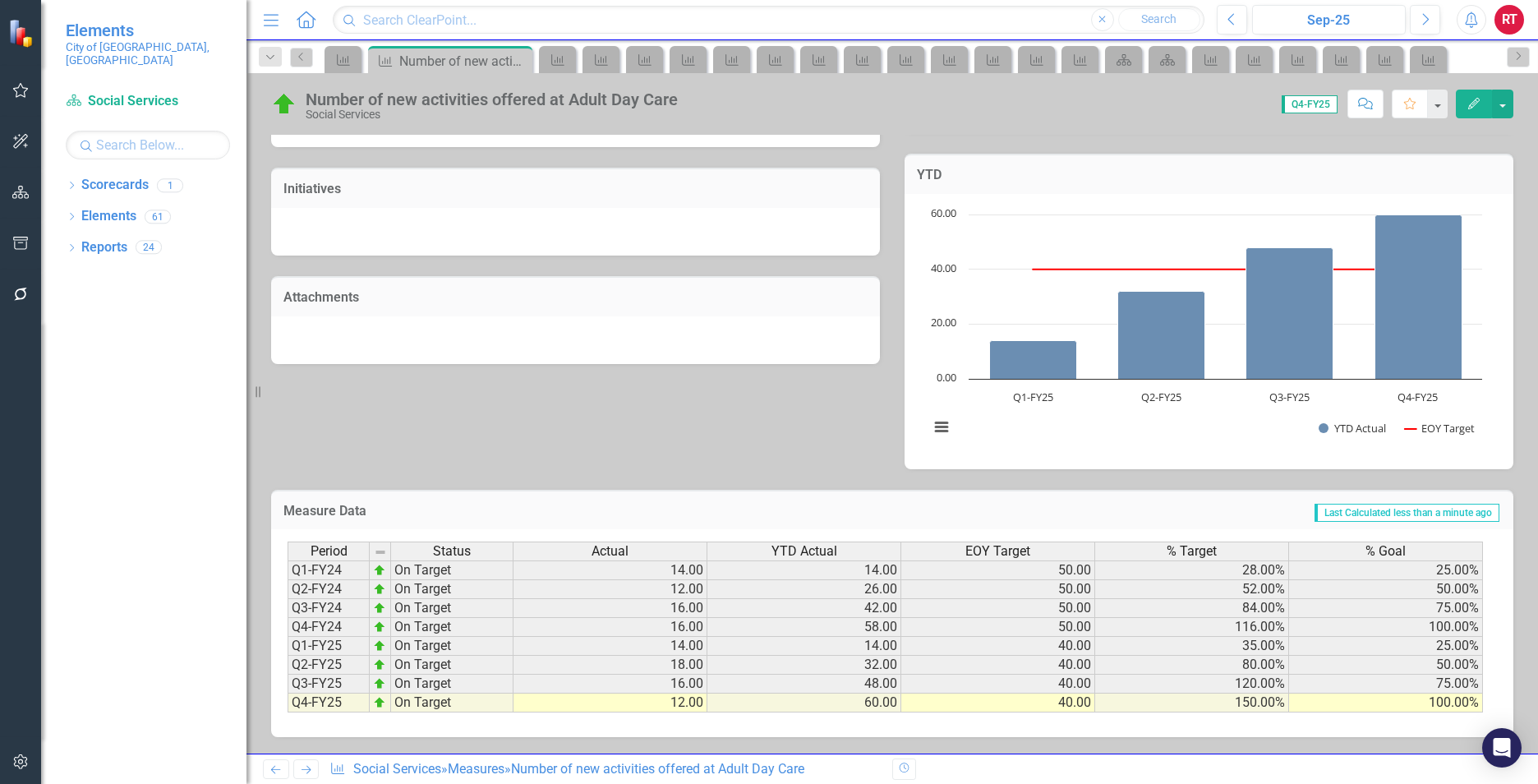
click at [309, 771] on icon at bounding box center [306, 770] width 10 height 8
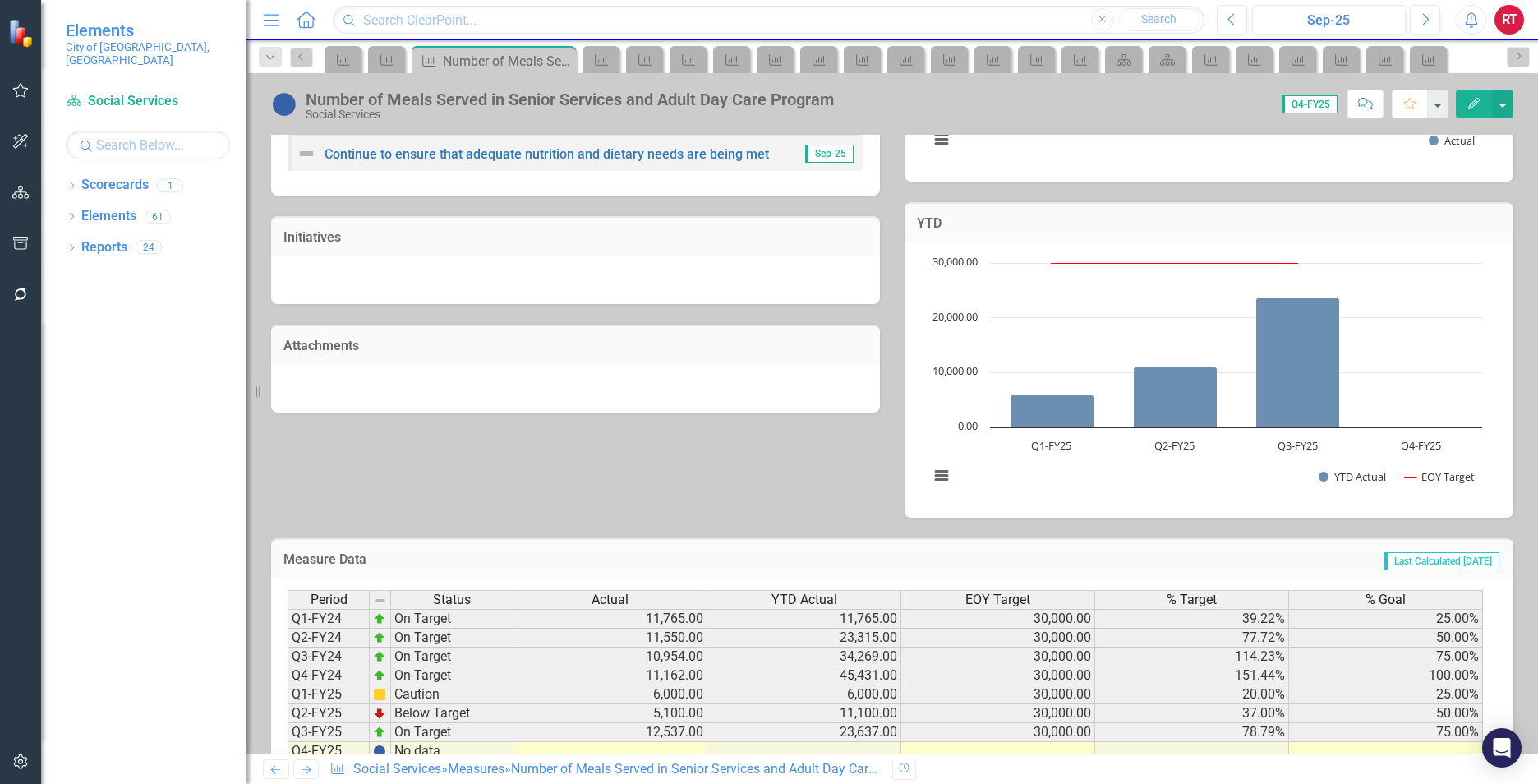
scroll to position [429, 0]
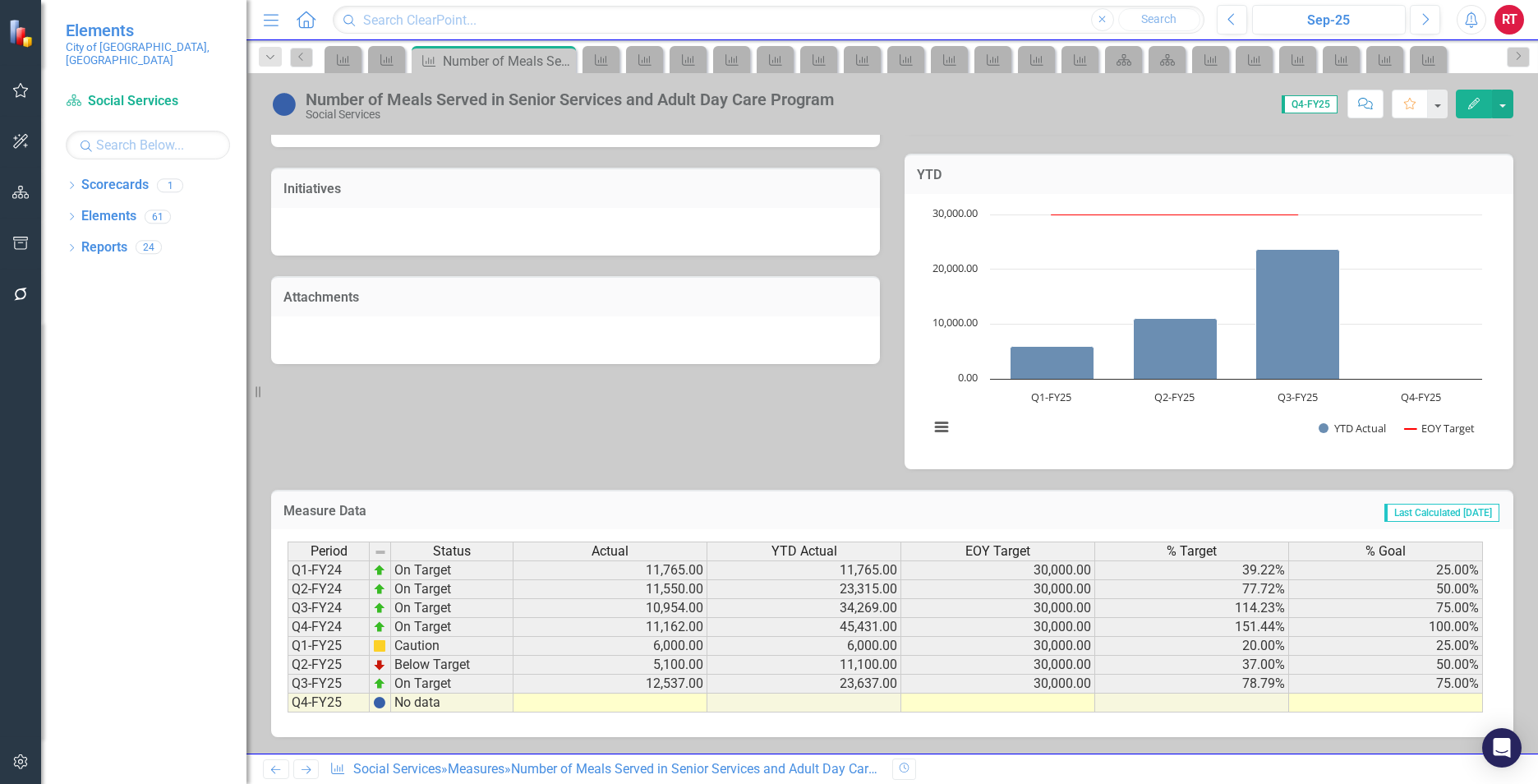
click at [316, 767] on link "Next" at bounding box center [306, 768] width 26 height 19
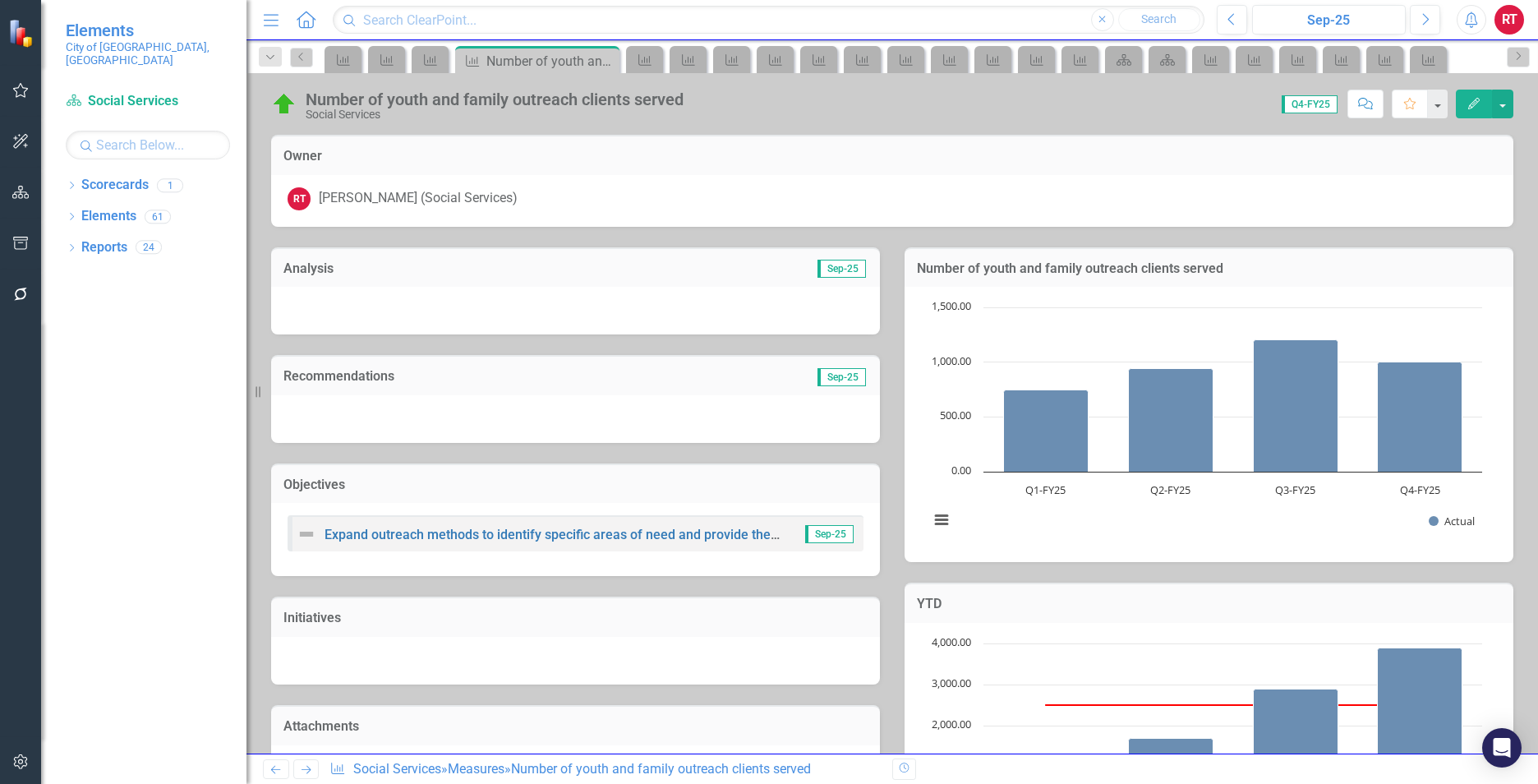
click at [308, 766] on icon at bounding box center [306, 770] width 10 height 8
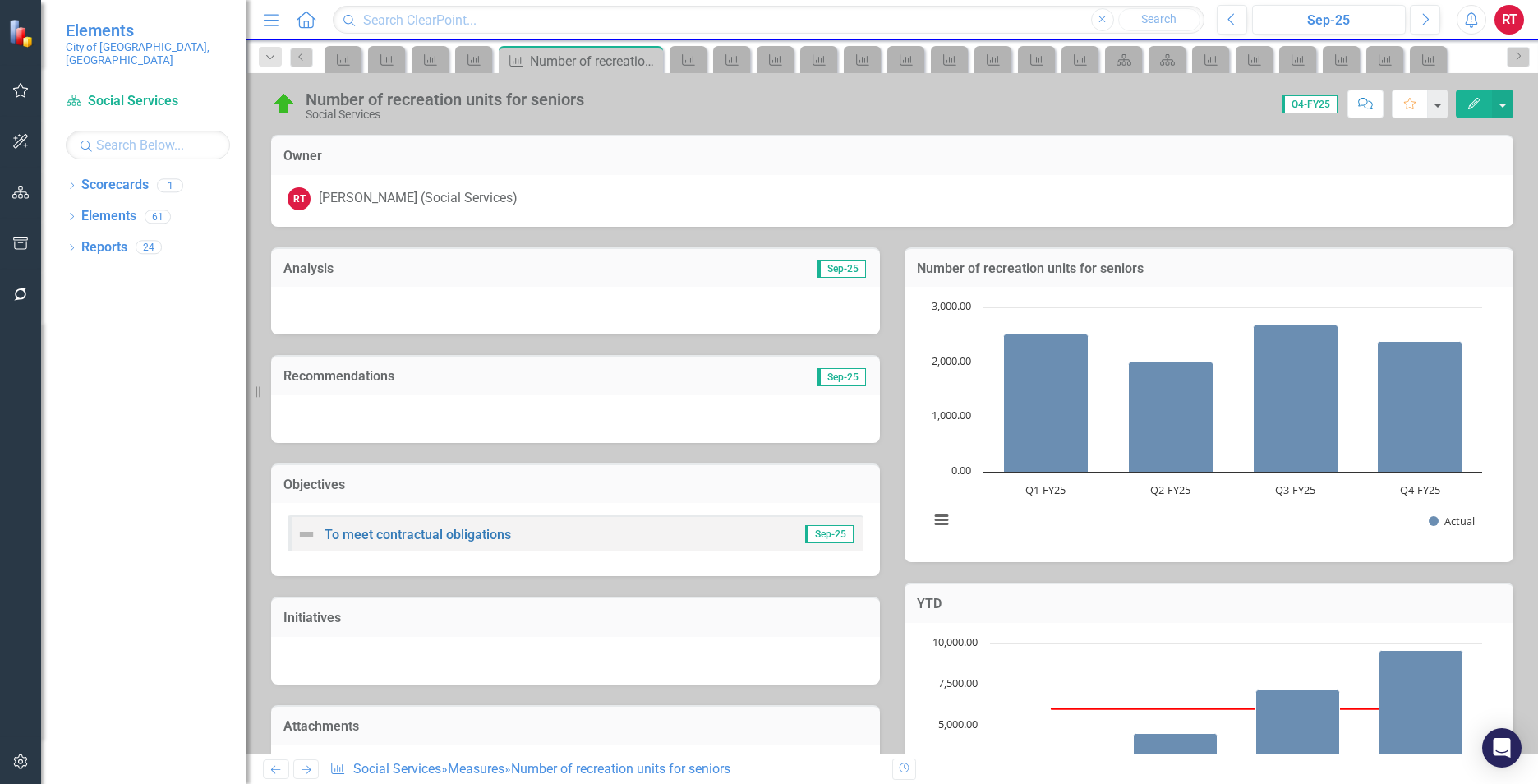
scroll to position [429, 0]
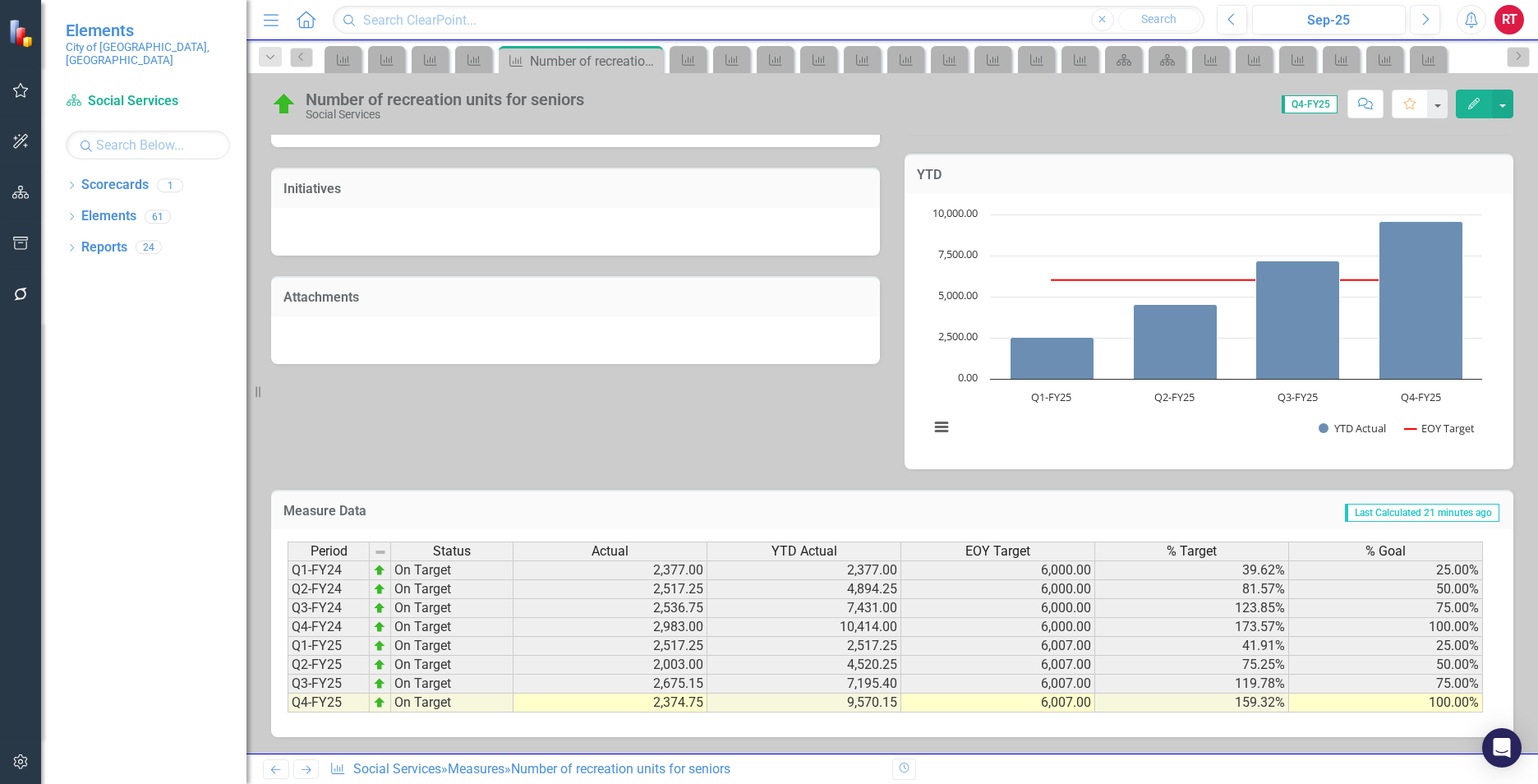
click at [310, 768] on icon "Next" at bounding box center [305, 769] width 14 height 11
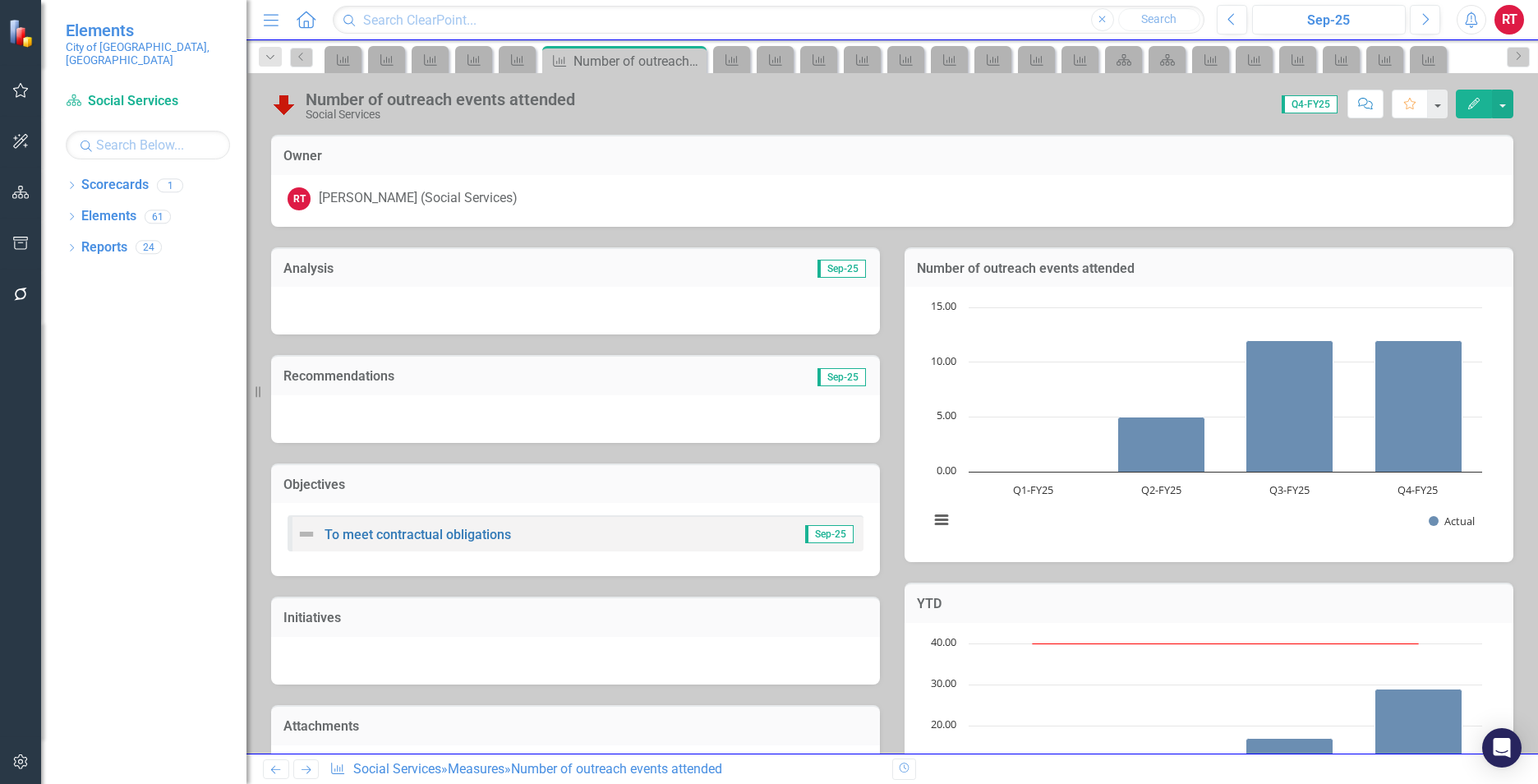
click at [304, 764] on icon "Next" at bounding box center [305, 769] width 14 height 11
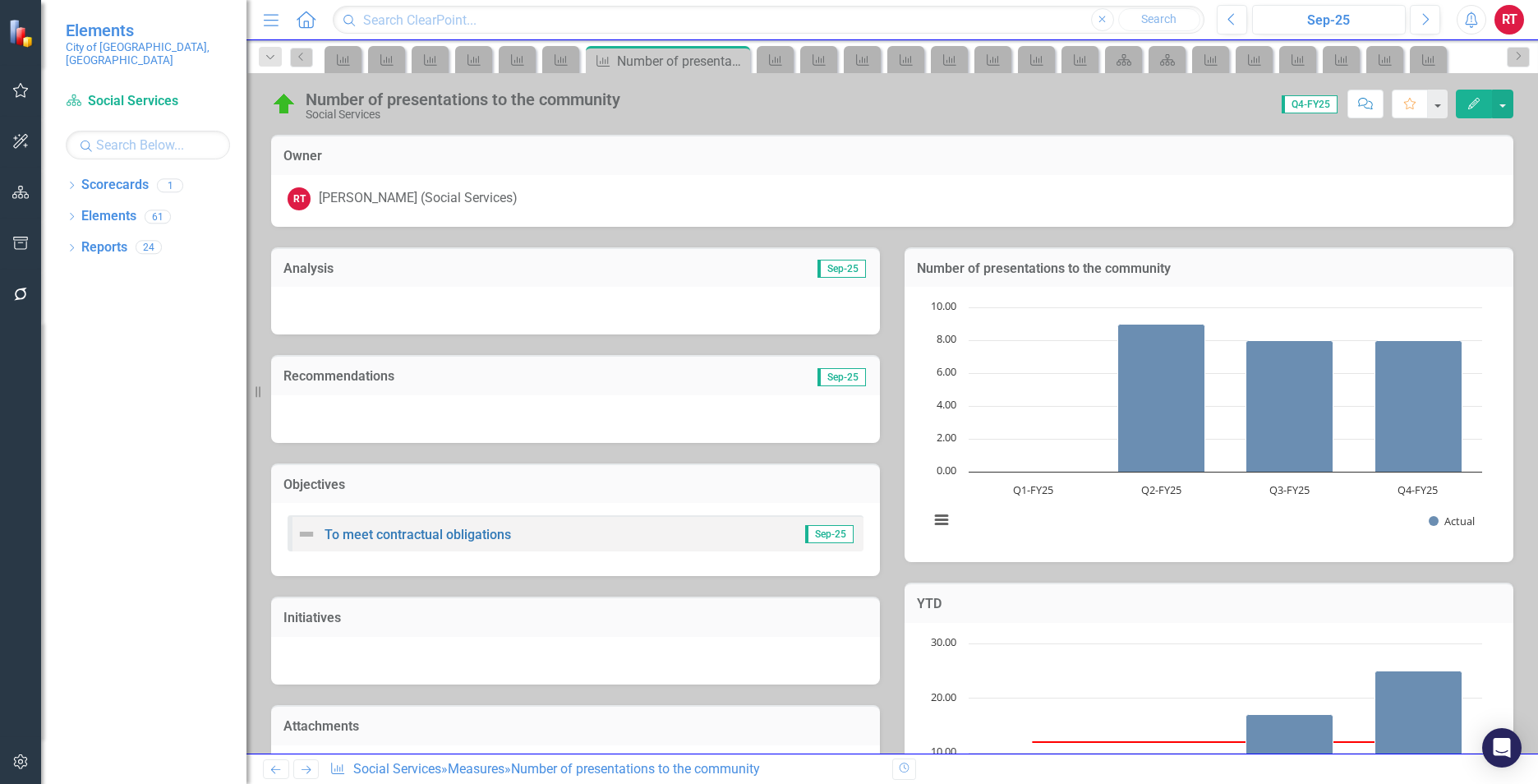
click at [304, 764] on icon "Next" at bounding box center [305, 769] width 14 height 11
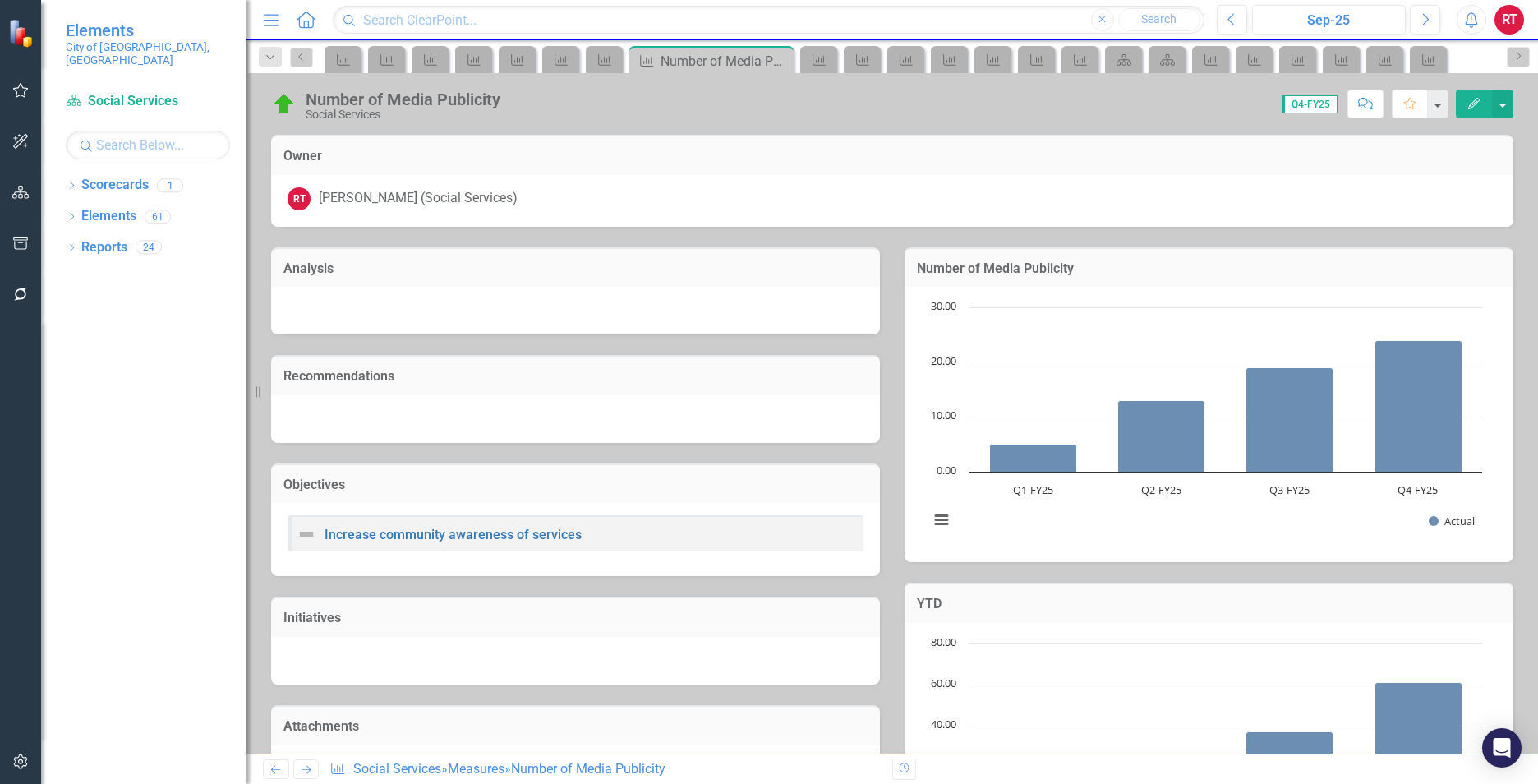
click at [305, 764] on icon "Next" at bounding box center [305, 769] width 14 height 11
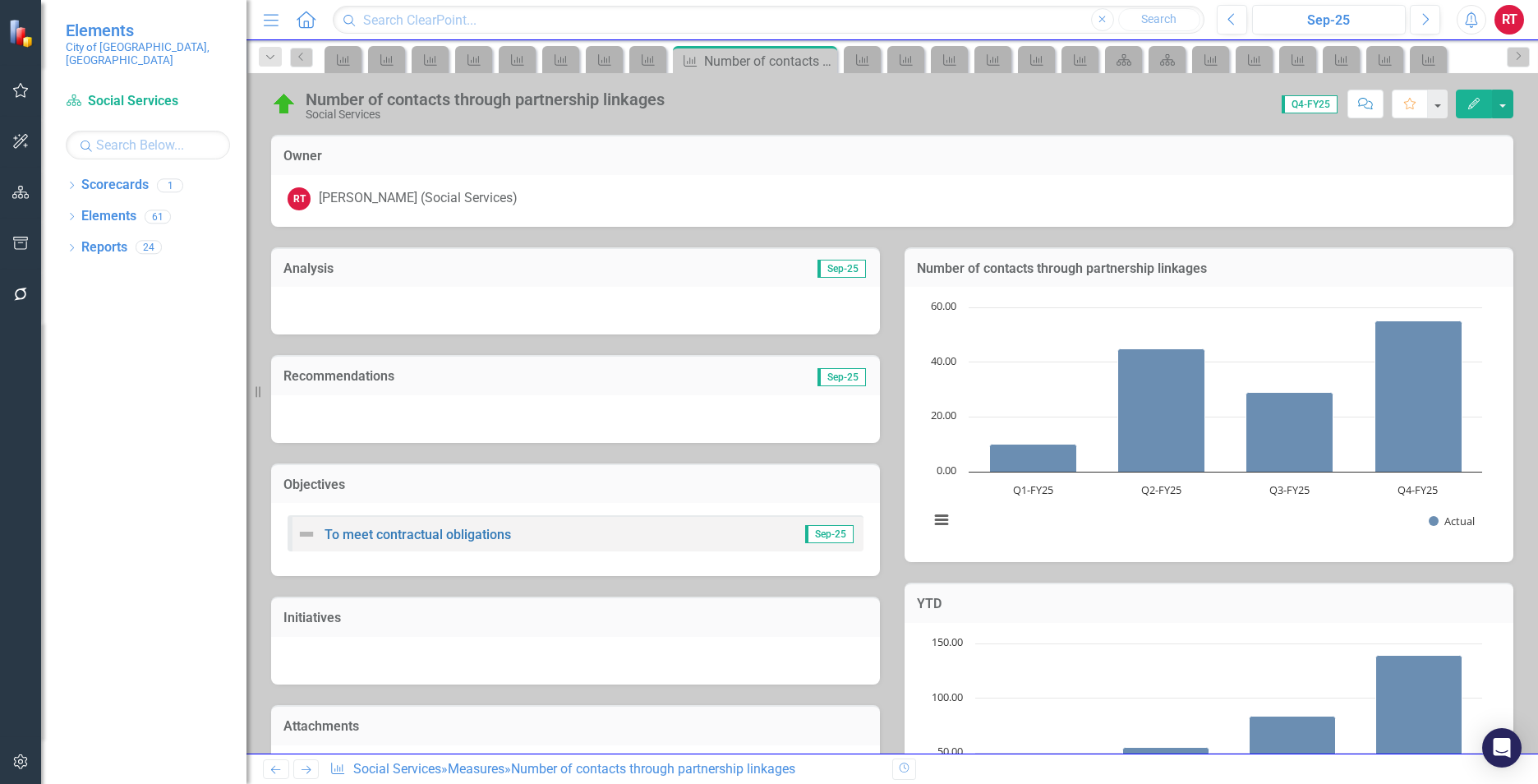
click at [307, 764] on icon "Next" at bounding box center [305, 769] width 14 height 11
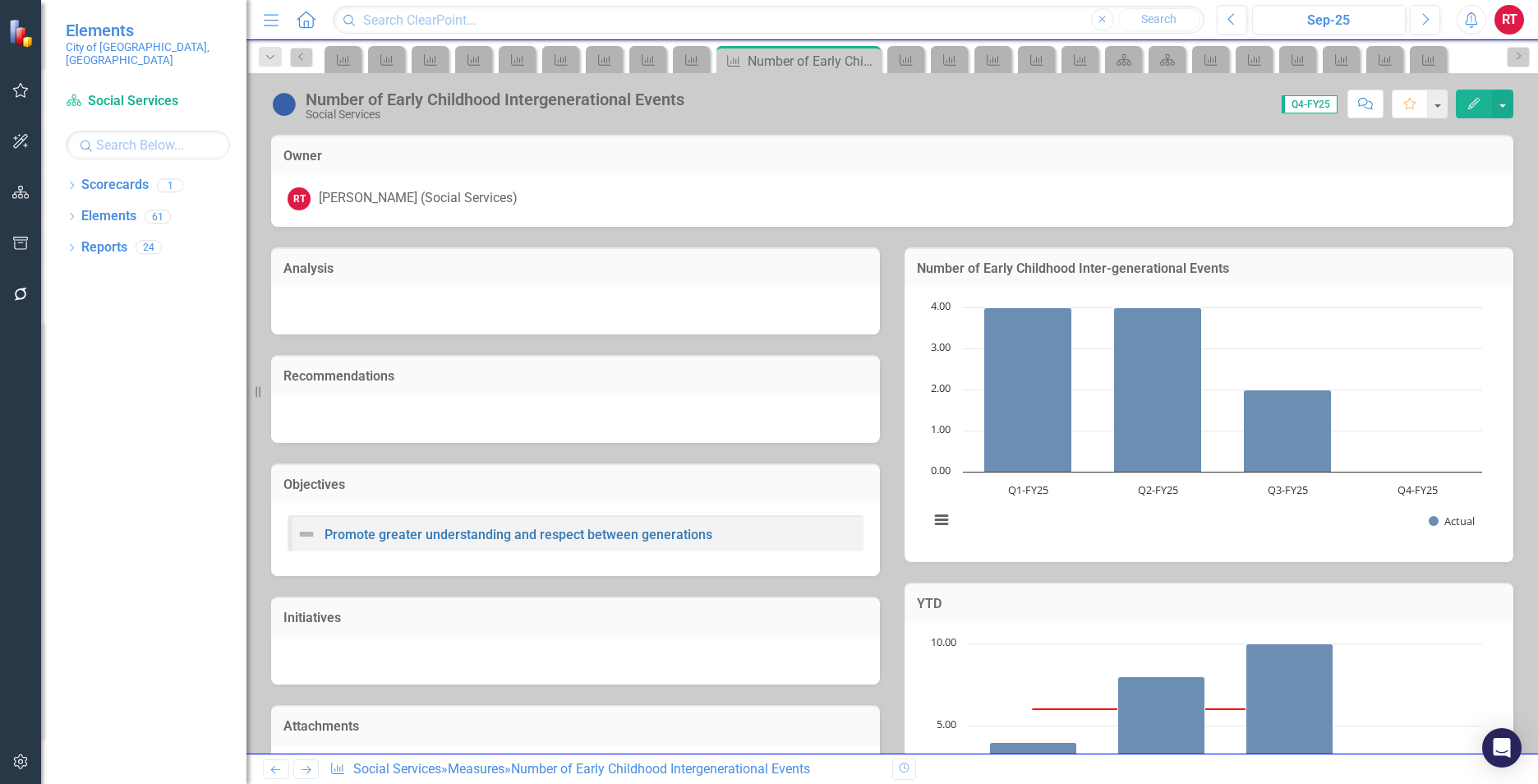
click at [307, 764] on icon "Next" at bounding box center [305, 769] width 14 height 11
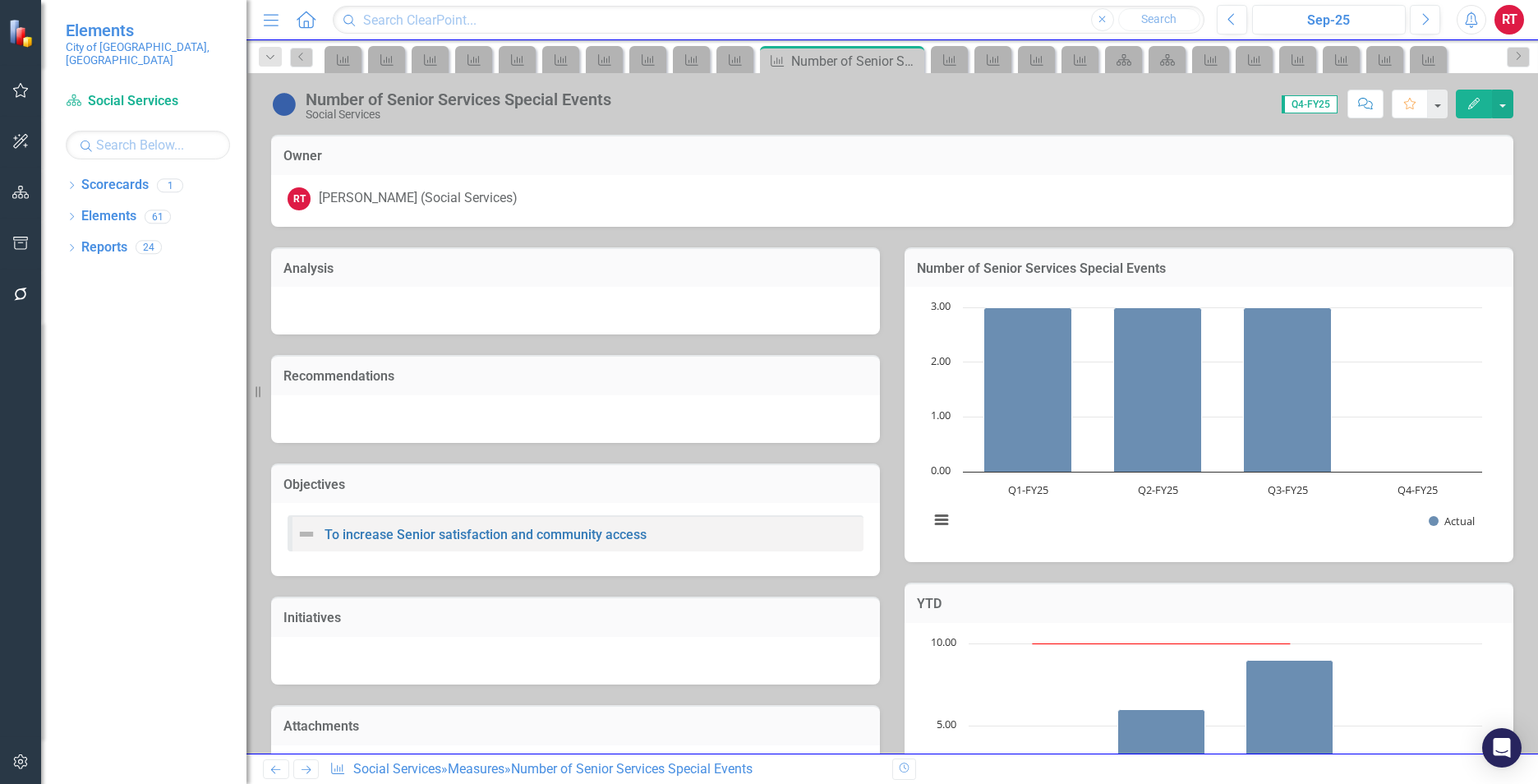
click at [307, 764] on icon "Next" at bounding box center [305, 769] width 14 height 11
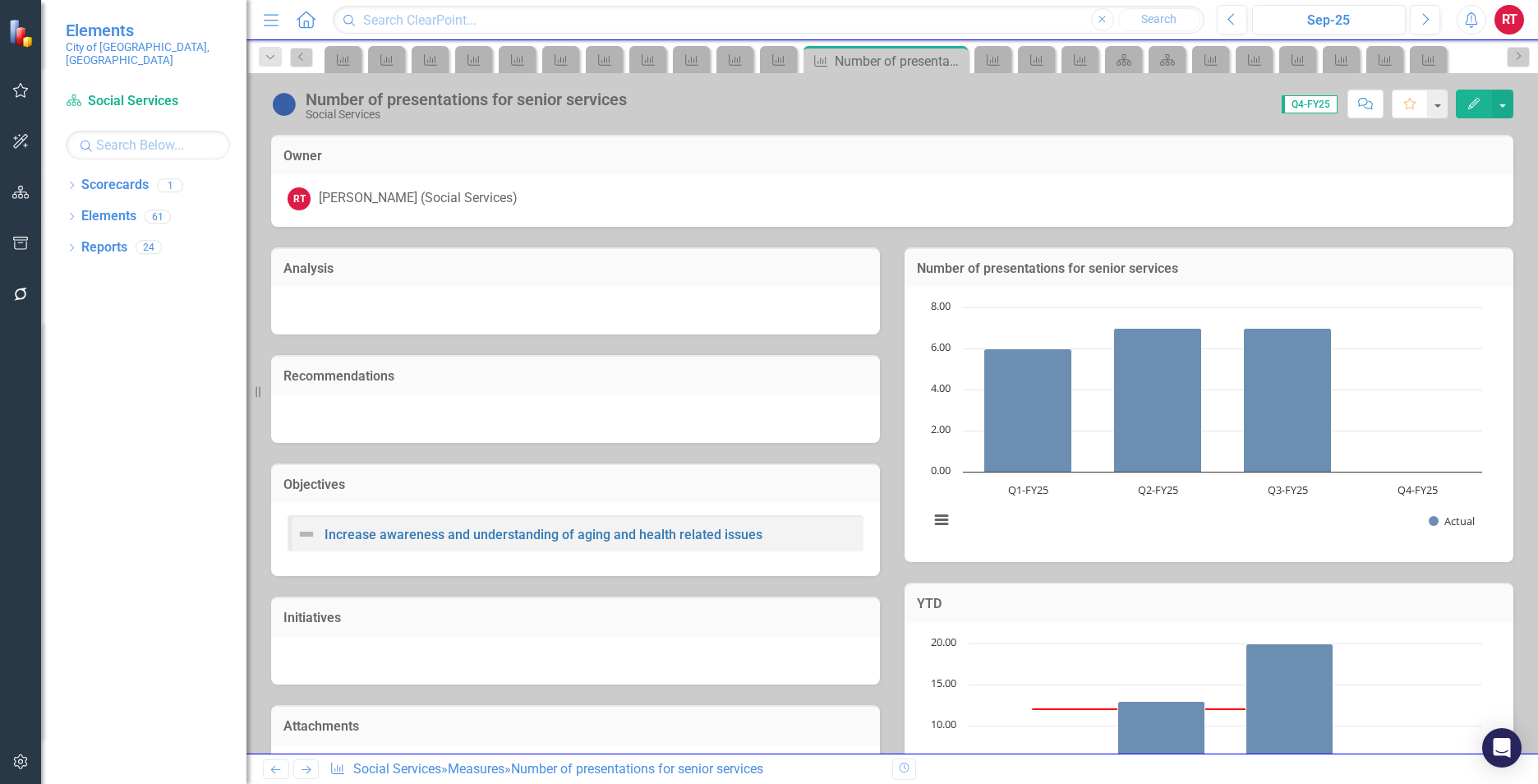
click at [307, 764] on icon "Next" at bounding box center [305, 769] width 14 height 11
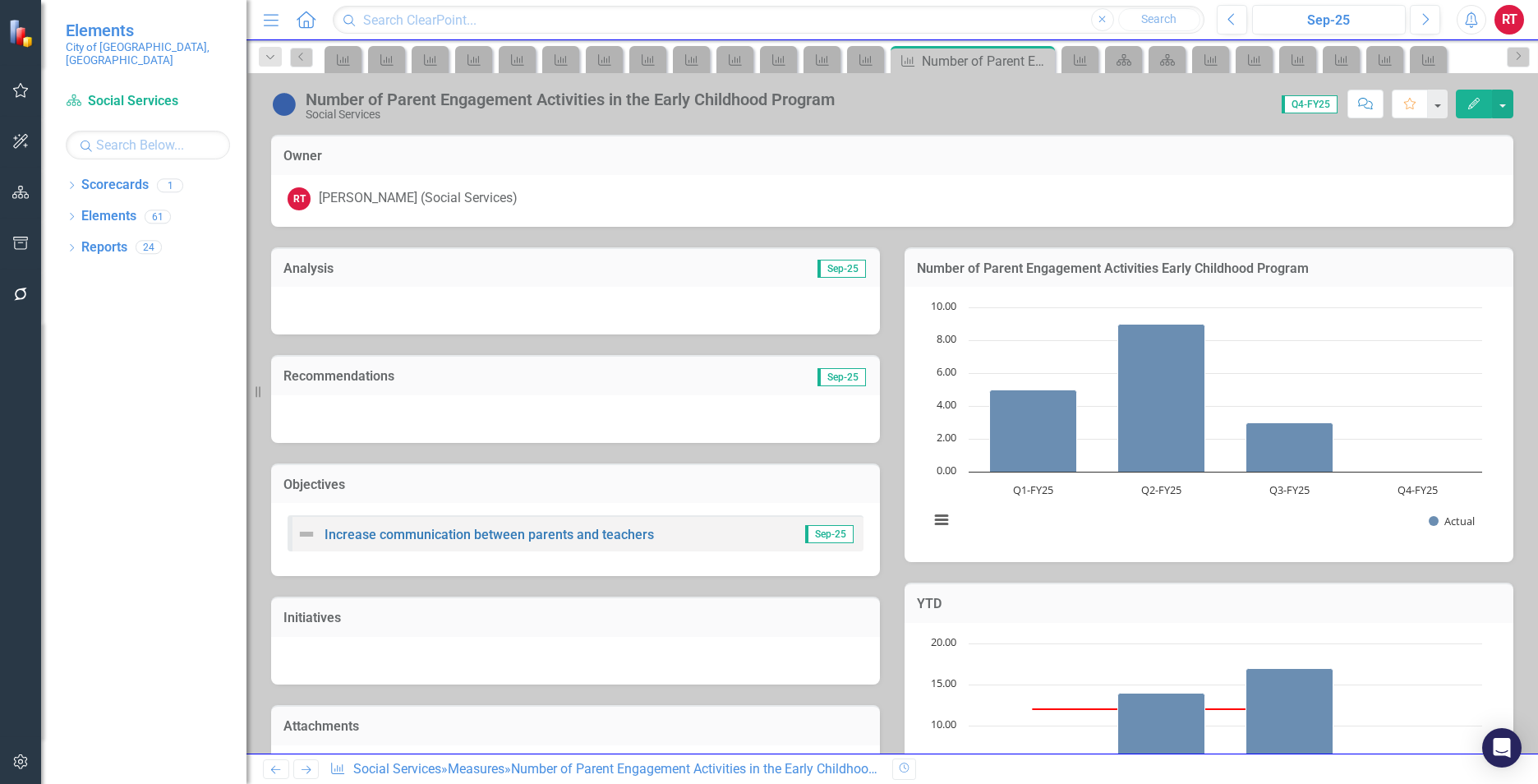
click at [309, 771] on icon at bounding box center [306, 770] width 10 height 8
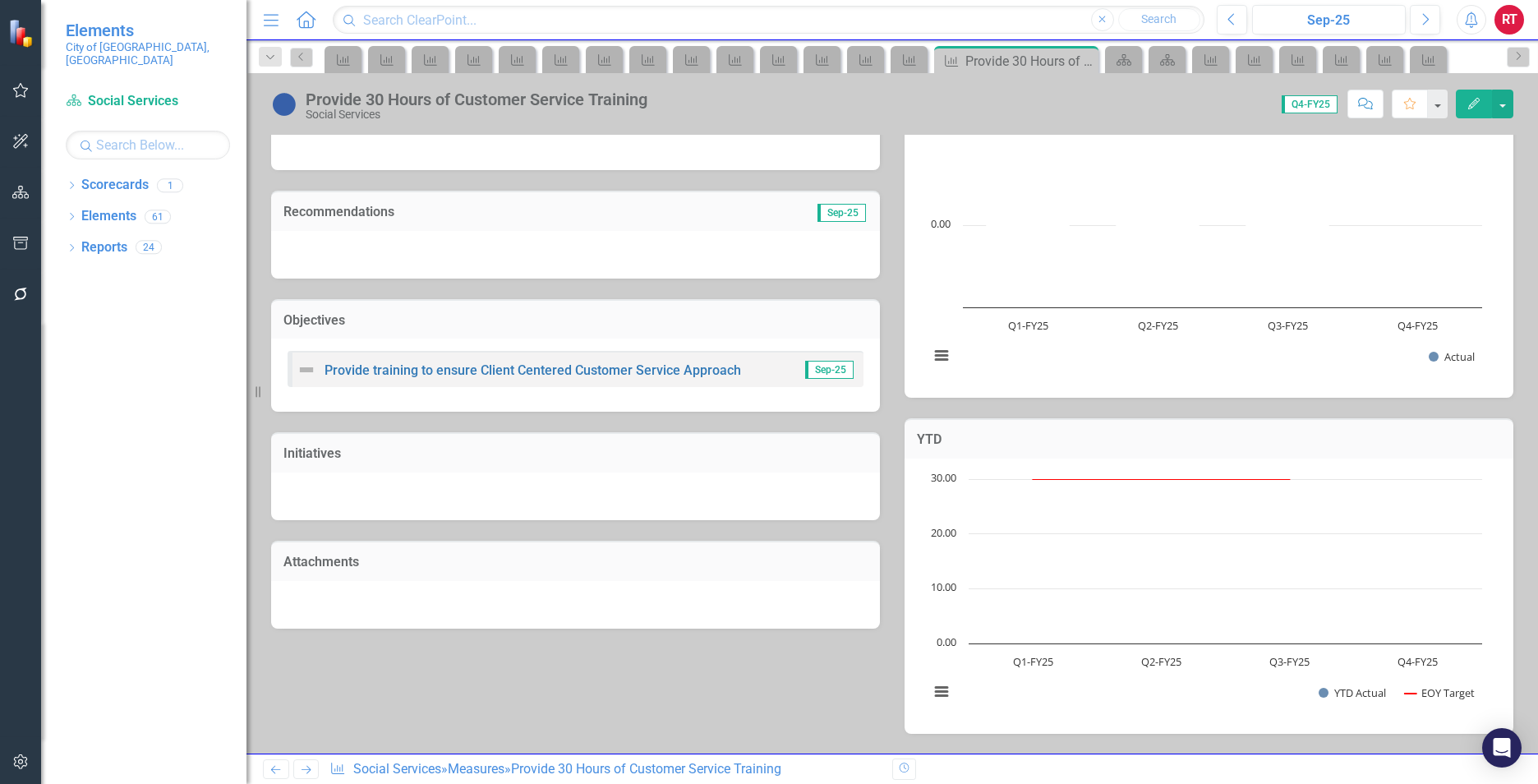
scroll to position [429, 0]
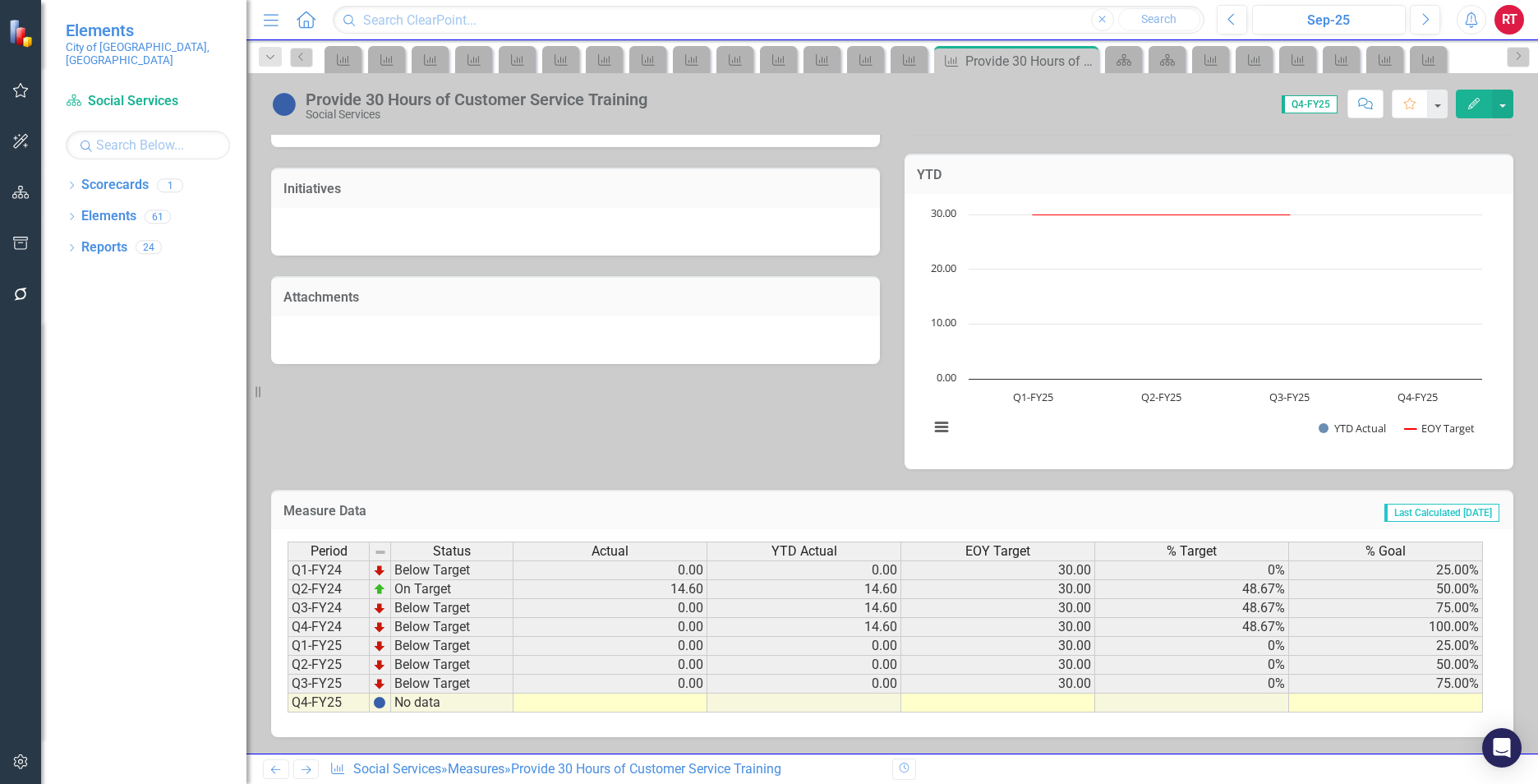
click at [578, 706] on td at bounding box center [610, 702] width 194 height 19
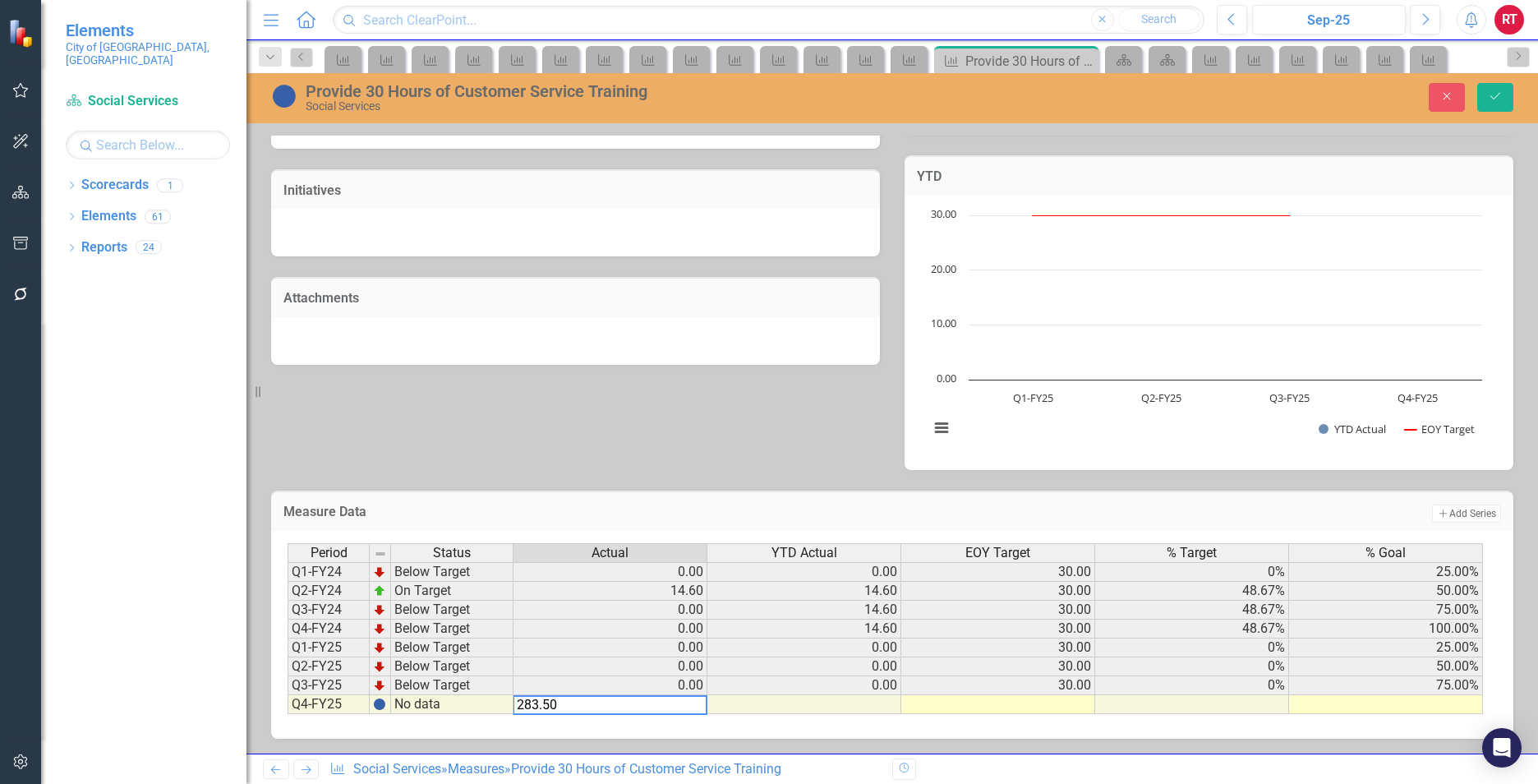
type textarea "283.50"
click at [1014, 705] on td at bounding box center [998, 704] width 194 height 19
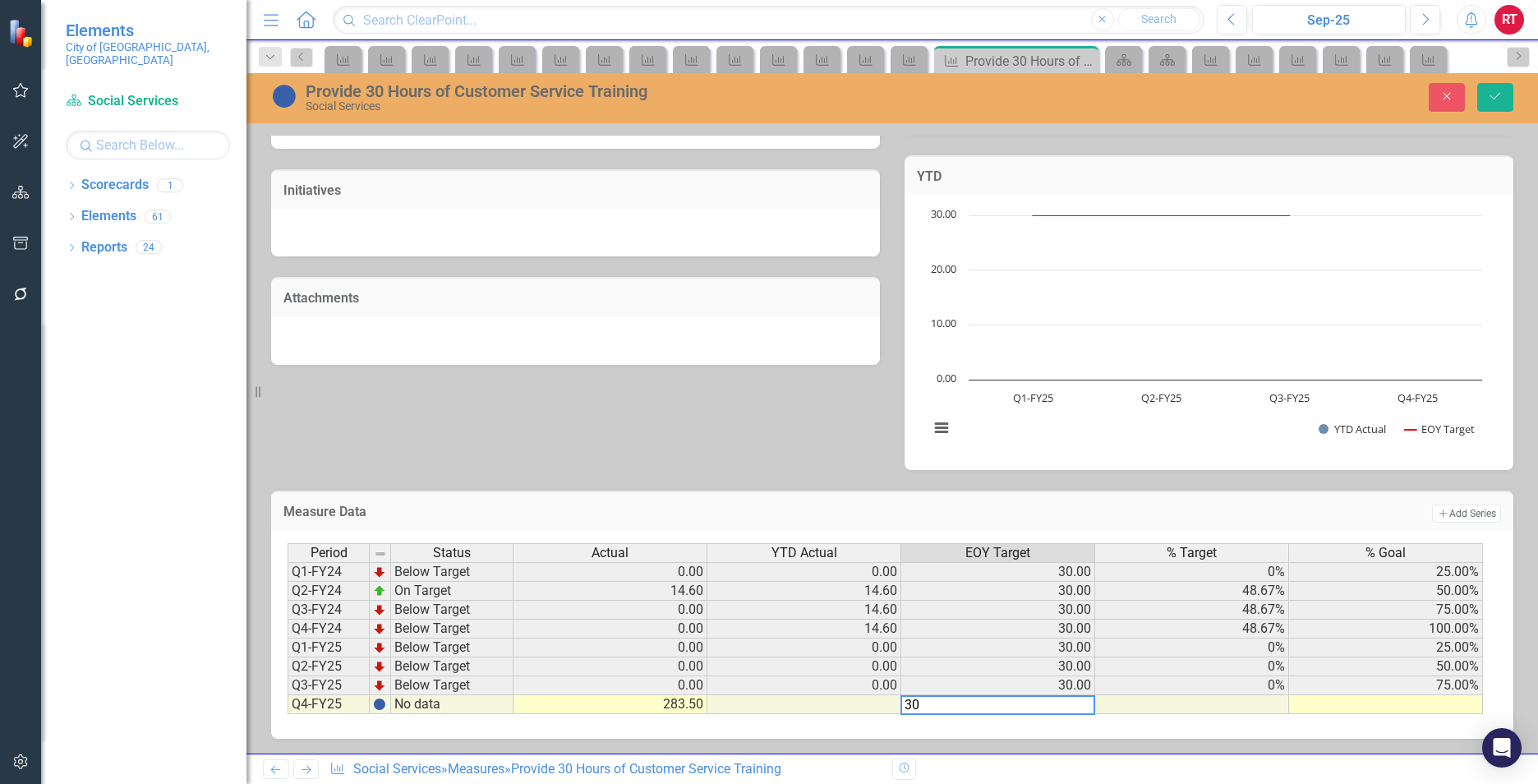
type textarea "30"
click at [1343, 699] on td at bounding box center [1386, 704] width 194 height 19
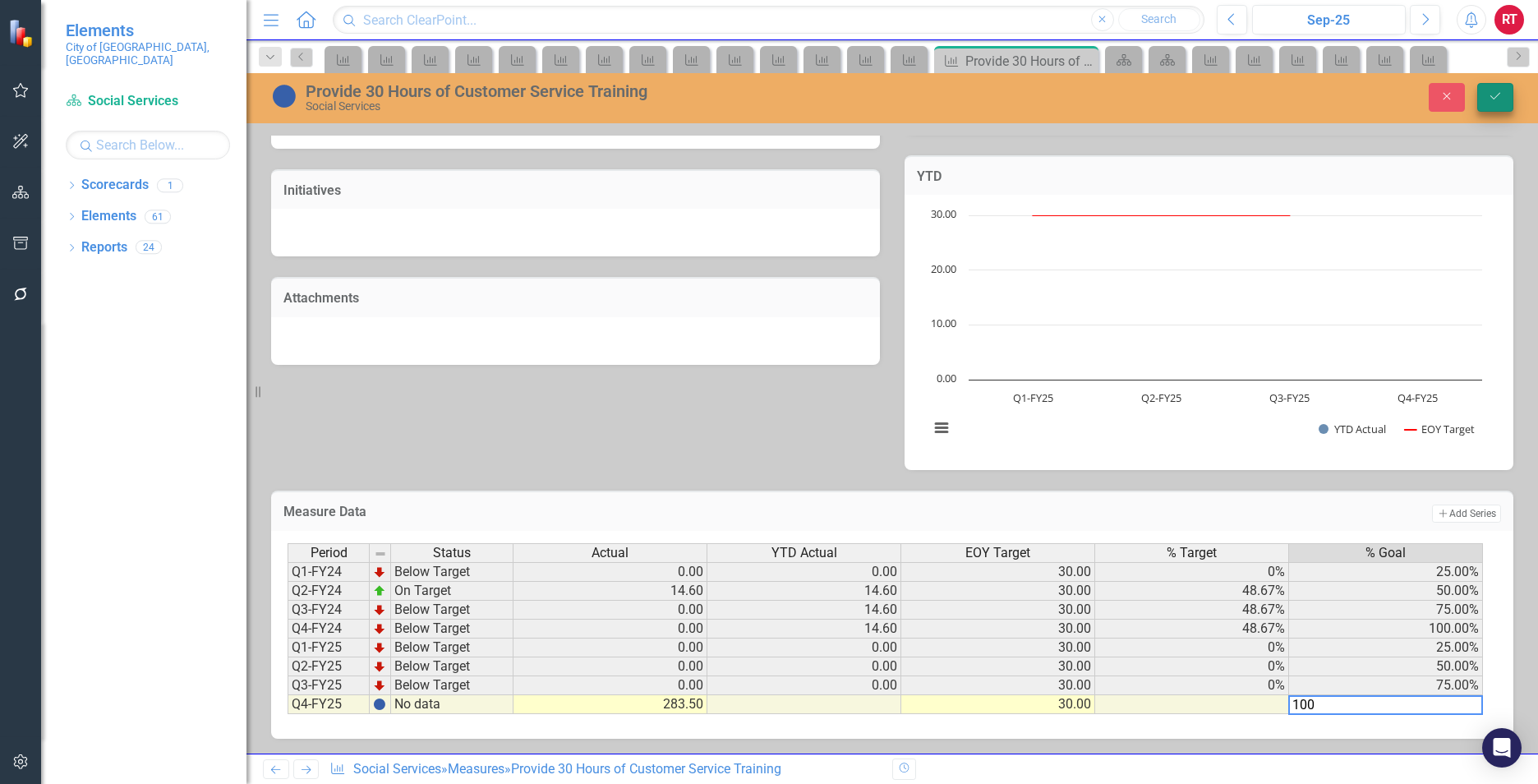
type textarea "100"
click at [1495, 94] on icon "Save" at bounding box center [1495, 96] width 15 height 12
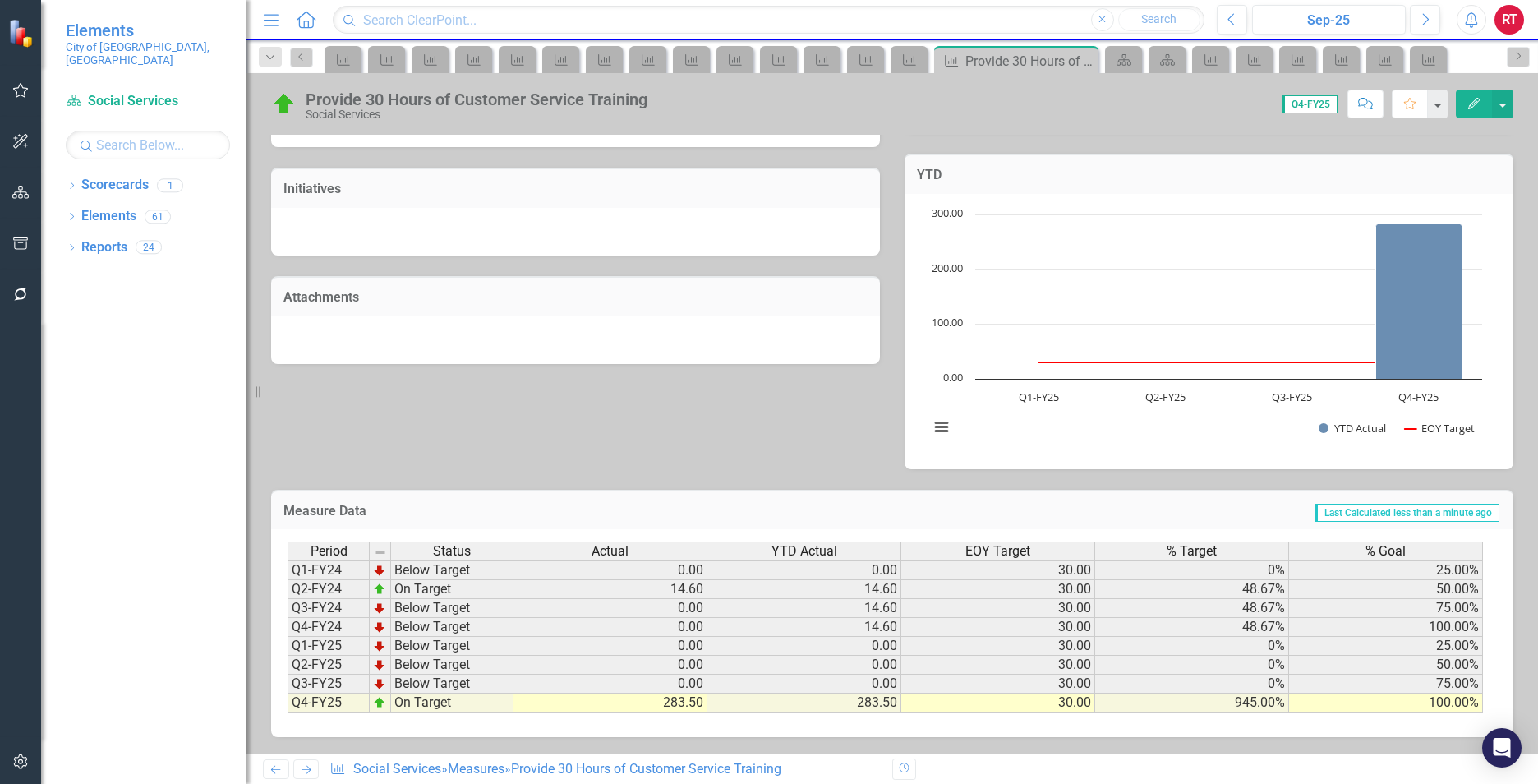
click at [306, 771] on icon "Next" at bounding box center [305, 769] width 14 height 11
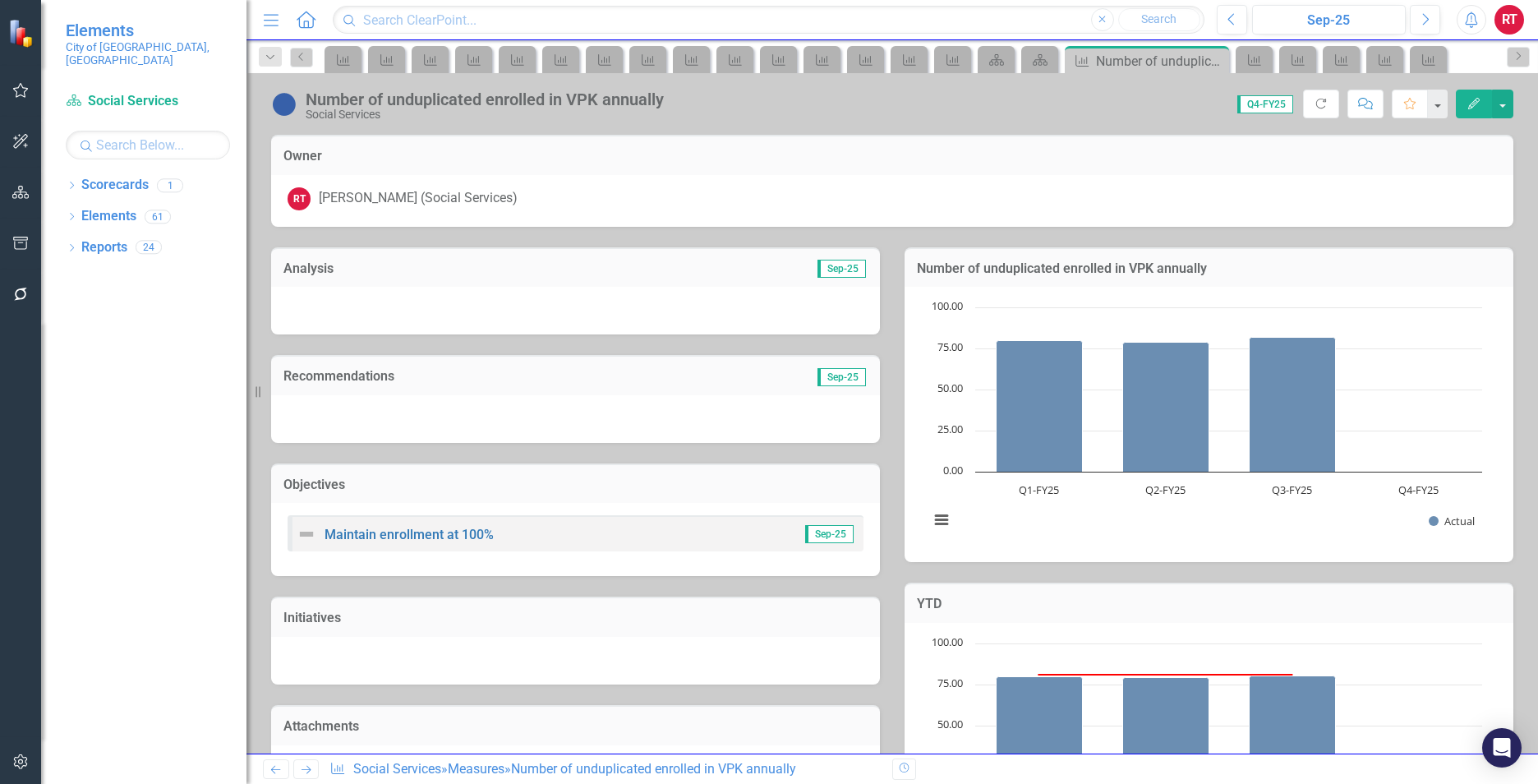
click at [308, 771] on icon "Next" at bounding box center [305, 769] width 14 height 11
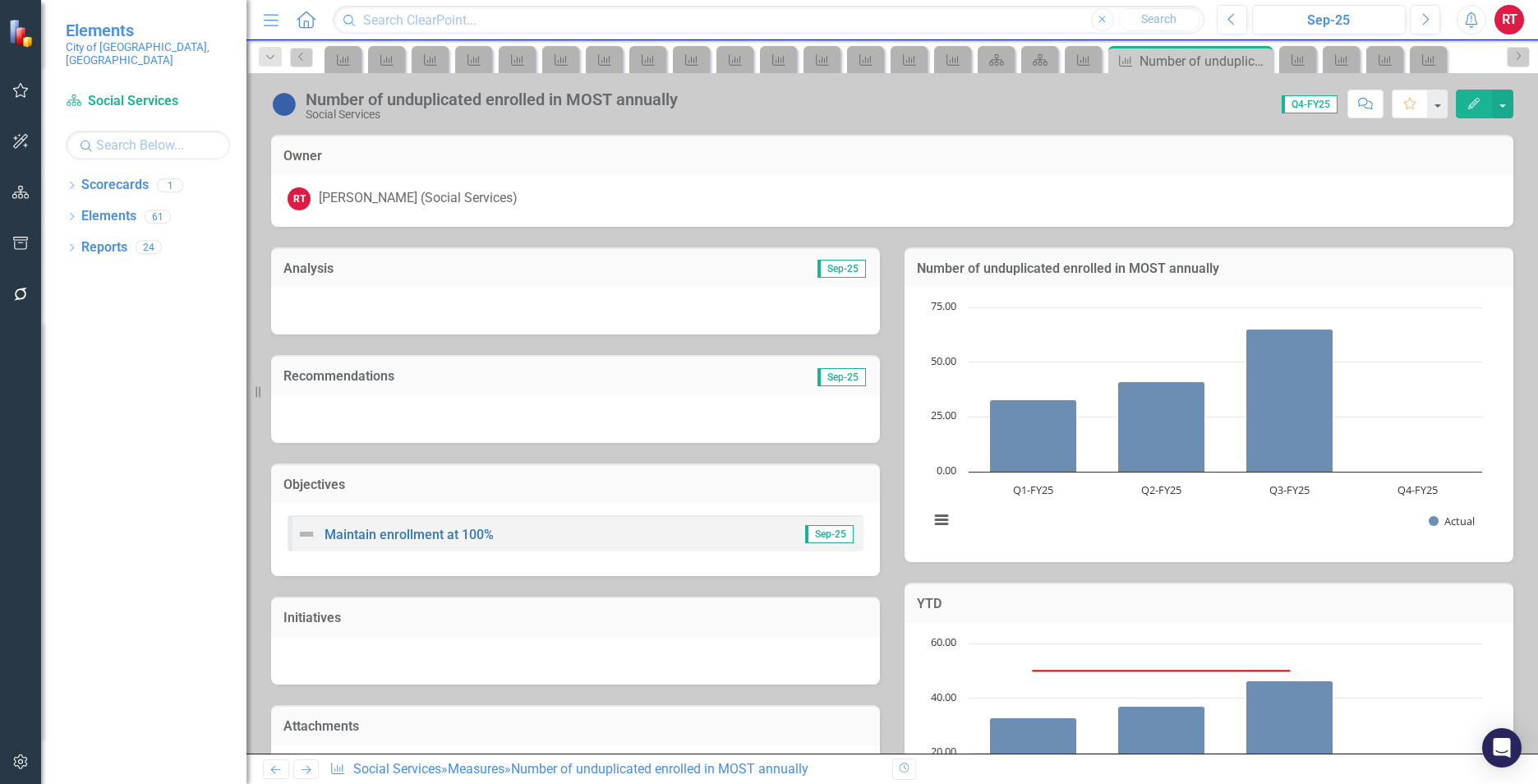
click at [308, 771] on icon "Next" at bounding box center [305, 769] width 14 height 11
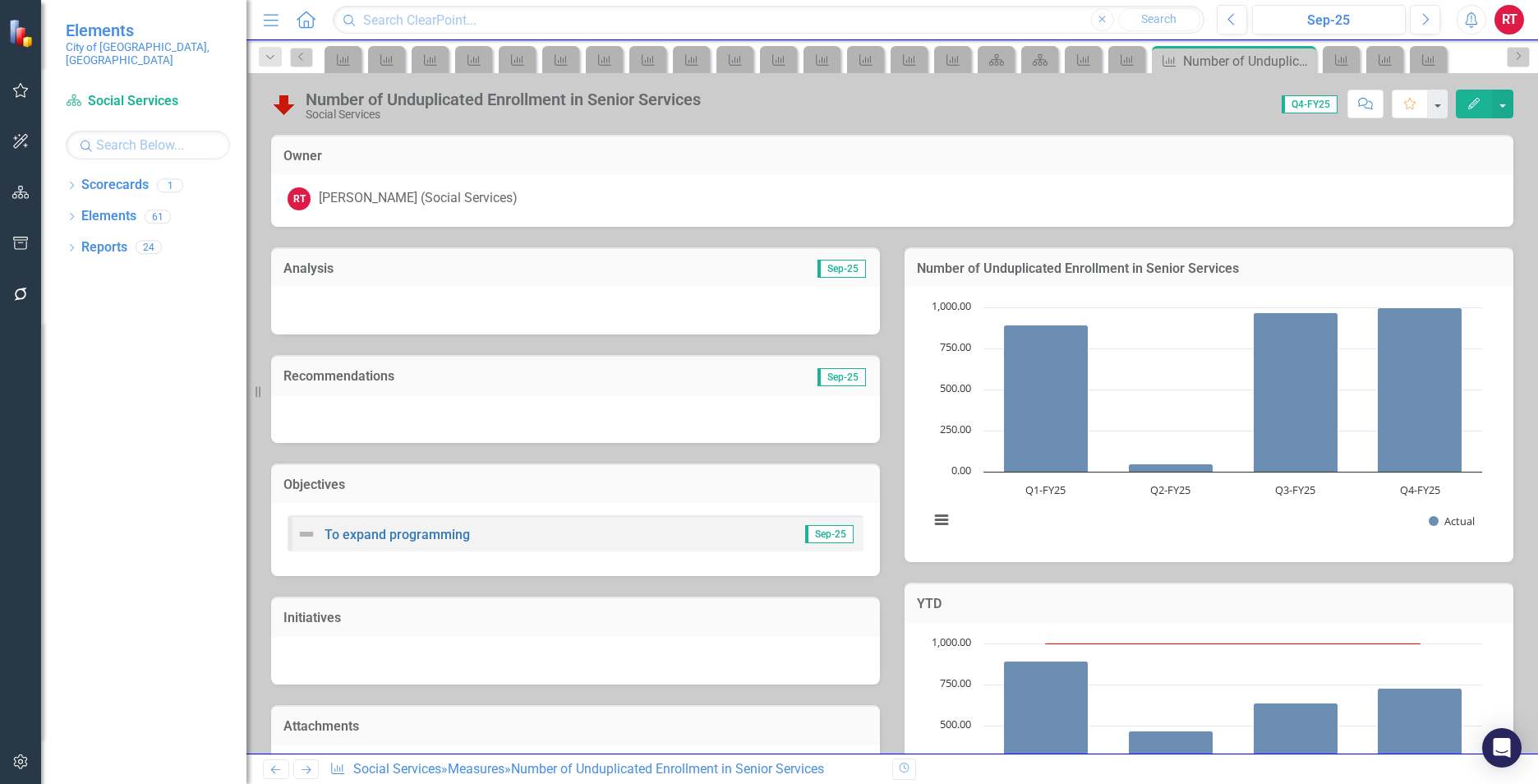
click at [308, 771] on icon "Next" at bounding box center [305, 769] width 14 height 11
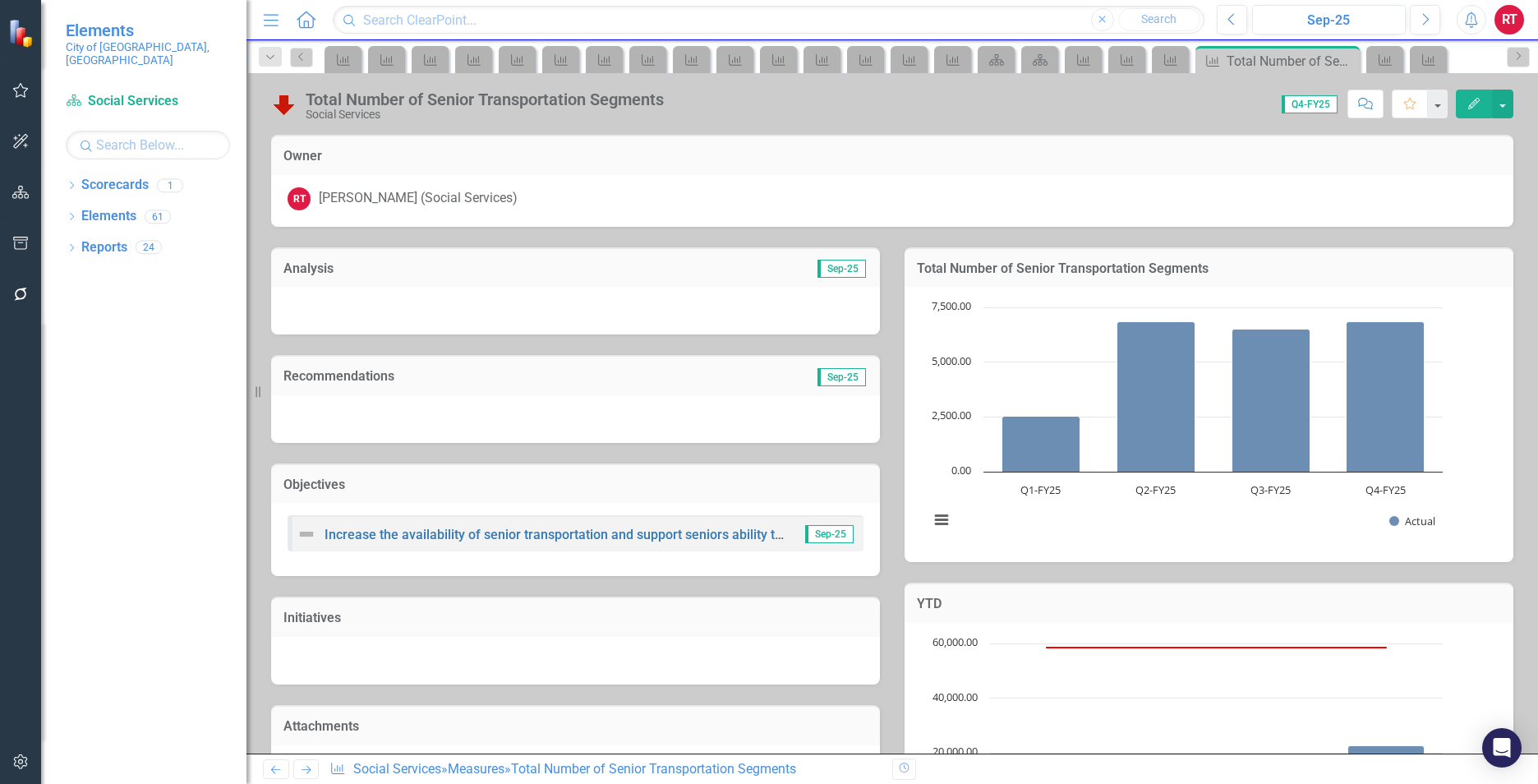
click at [308, 771] on icon "Next" at bounding box center [305, 769] width 14 height 11
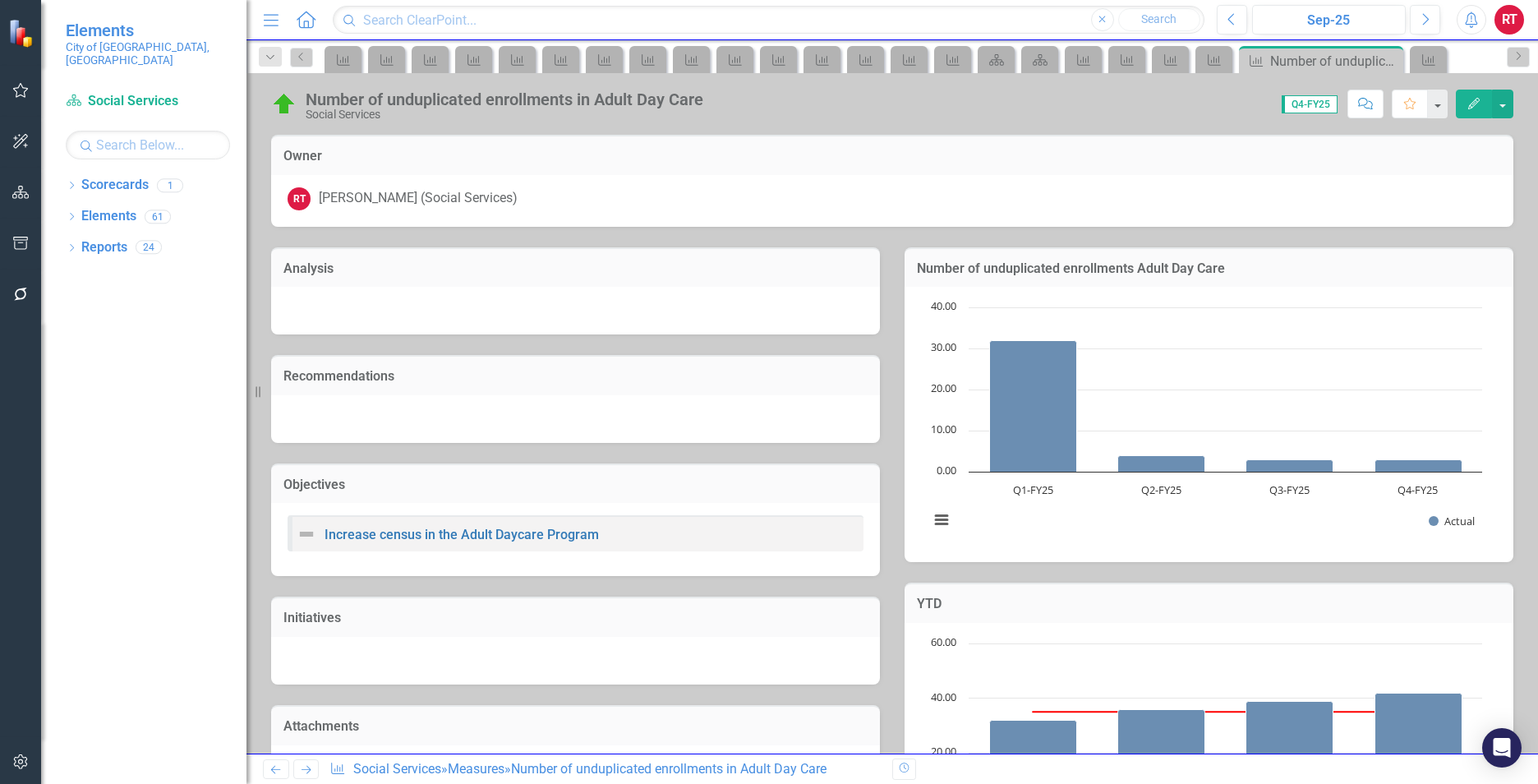
click at [308, 771] on icon "Next" at bounding box center [305, 769] width 14 height 11
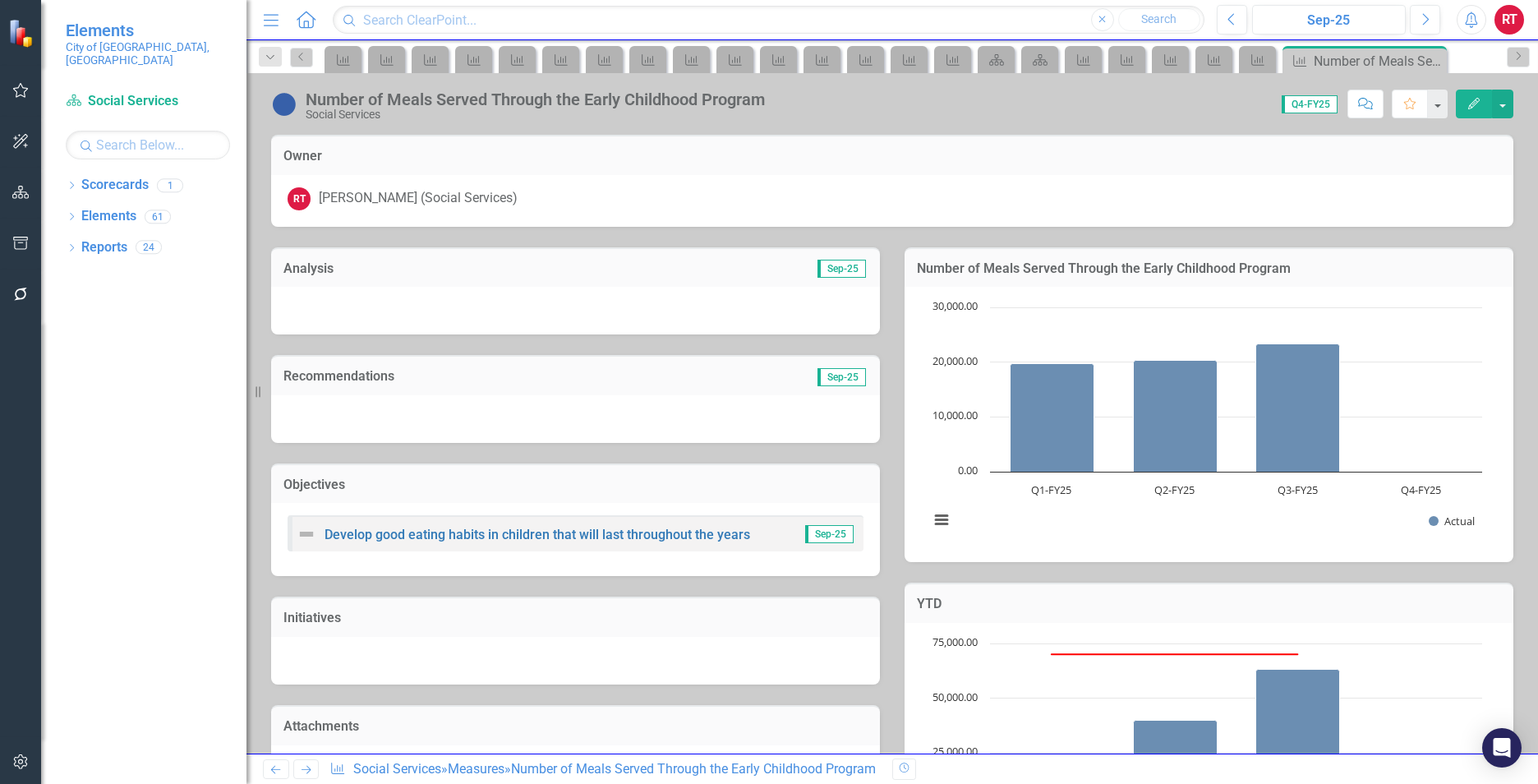
click at [308, 771] on icon "Next" at bounding box center [305, 769] width 14 height 11
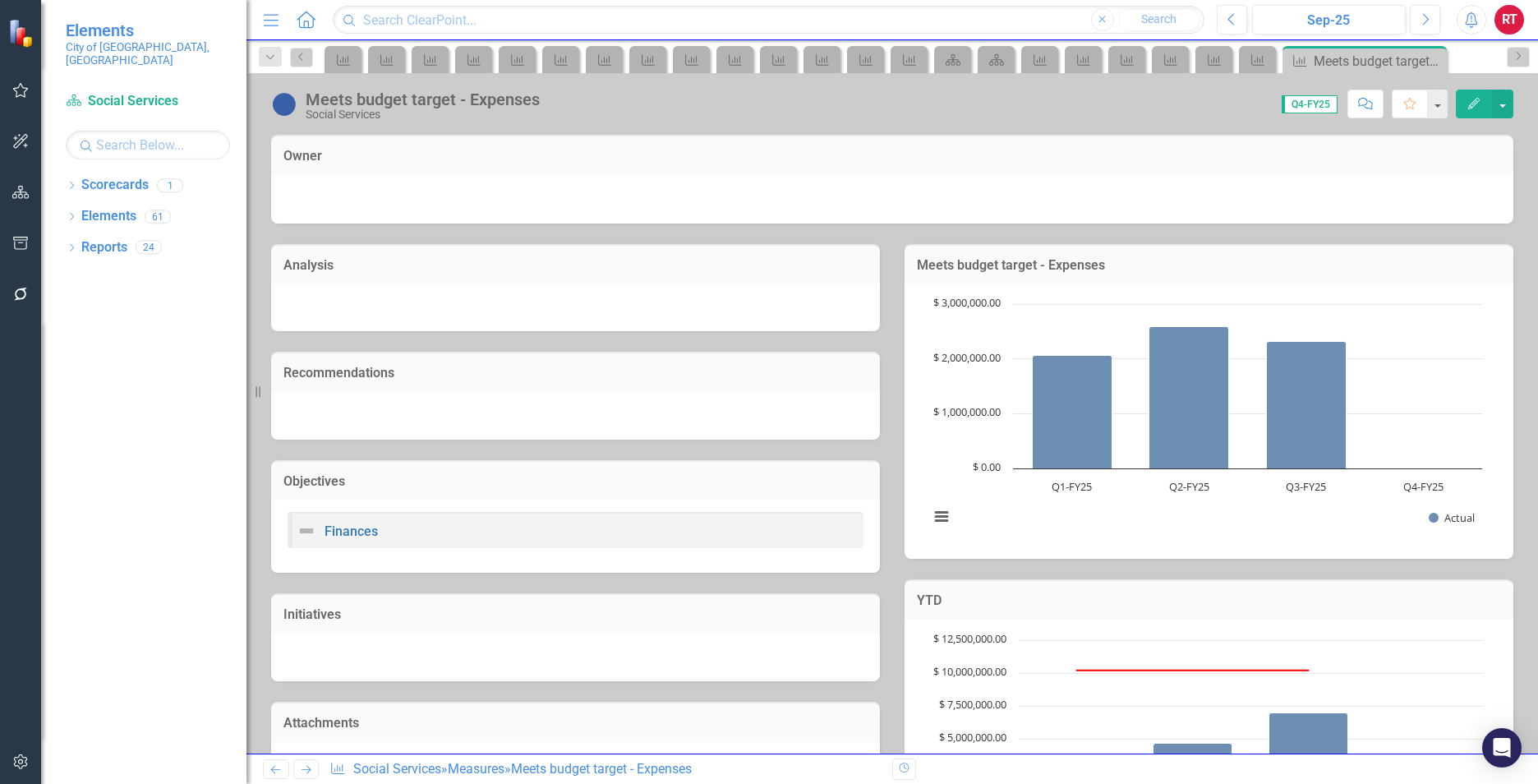
click at [308, 771] on icon "Next" at bounding box center [305, 769] width 14 height 11
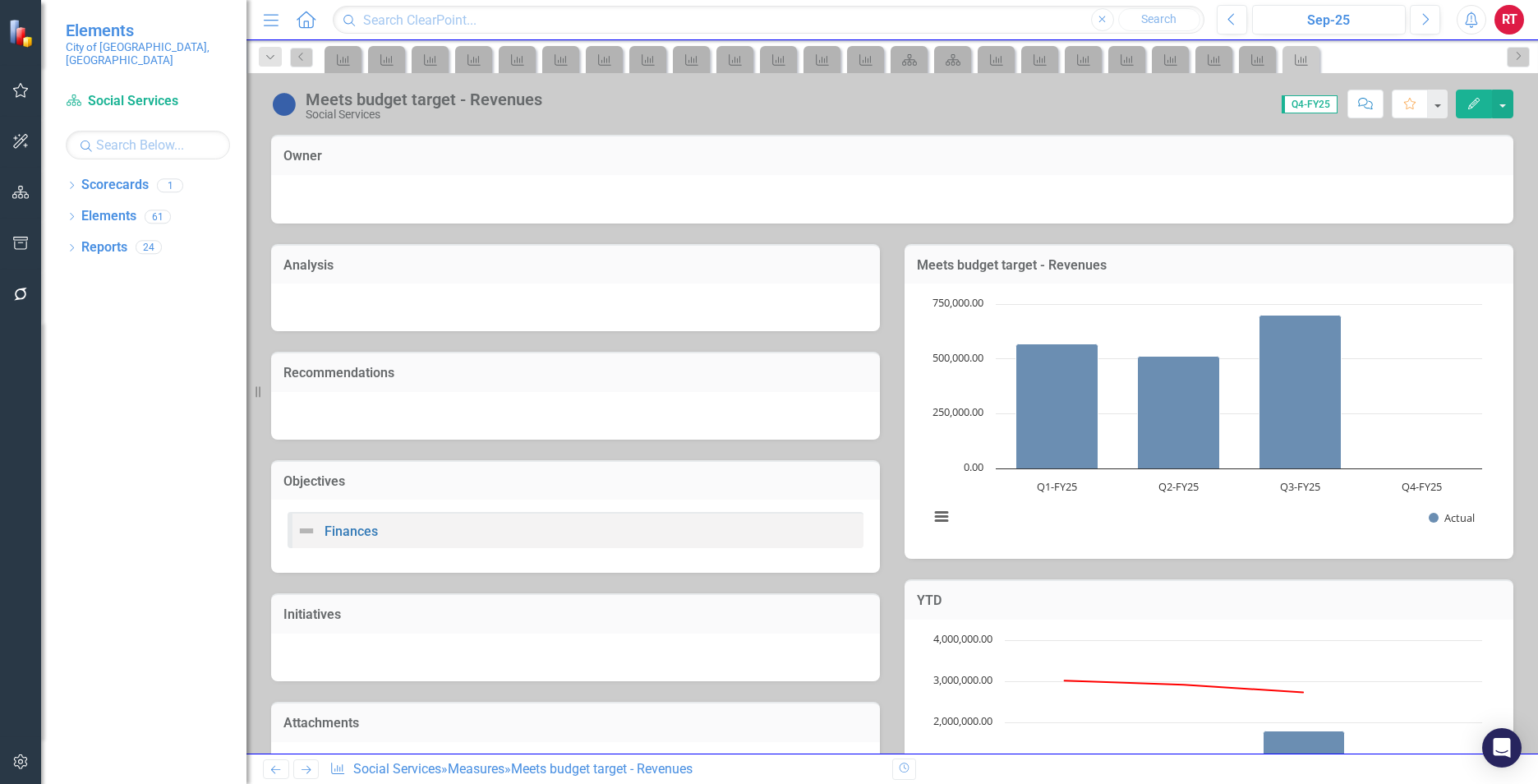
click at [308, 771] on icon "Next" at bounding box center [305, 769] width 14 height 11
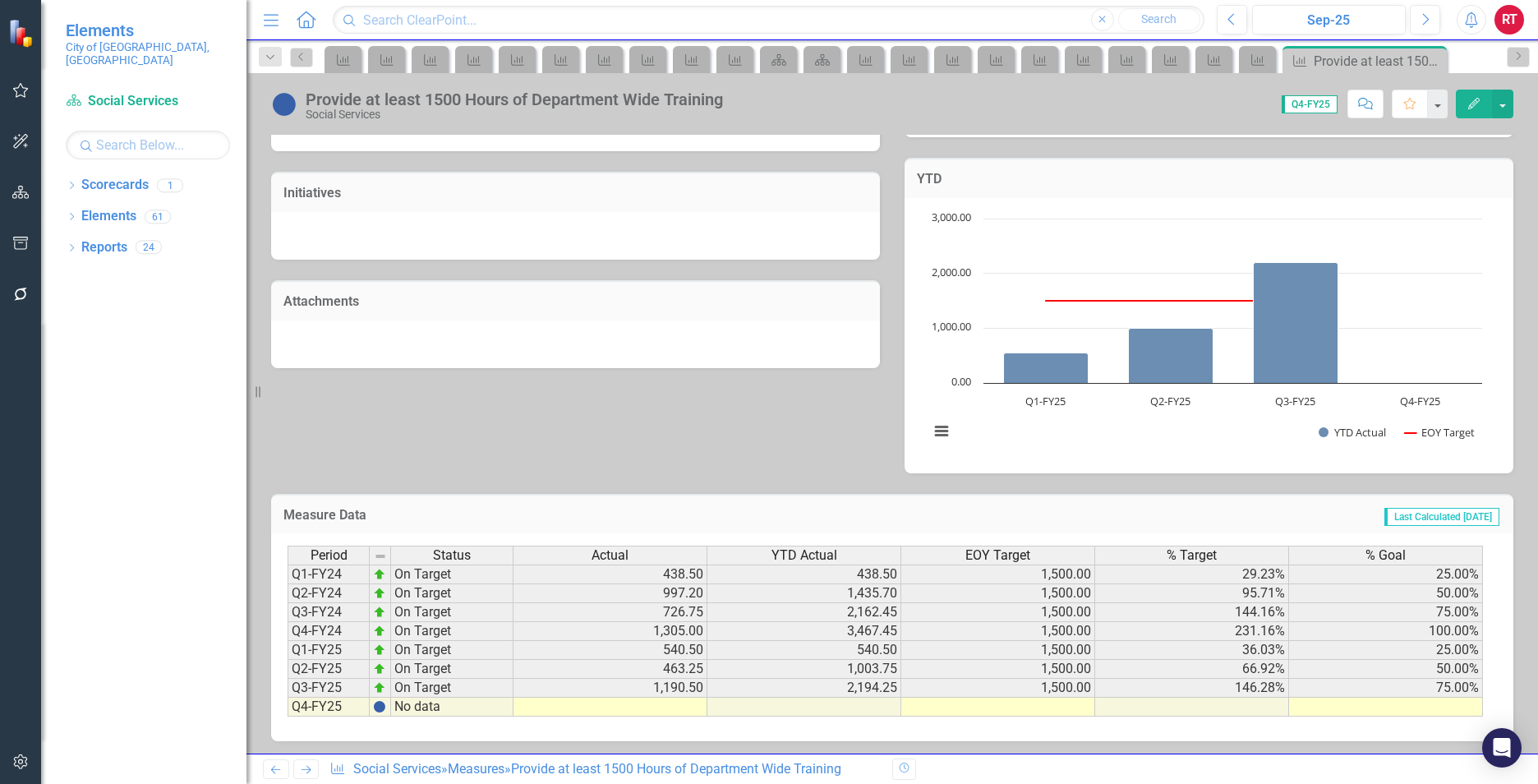
scroll to position [429, 0]
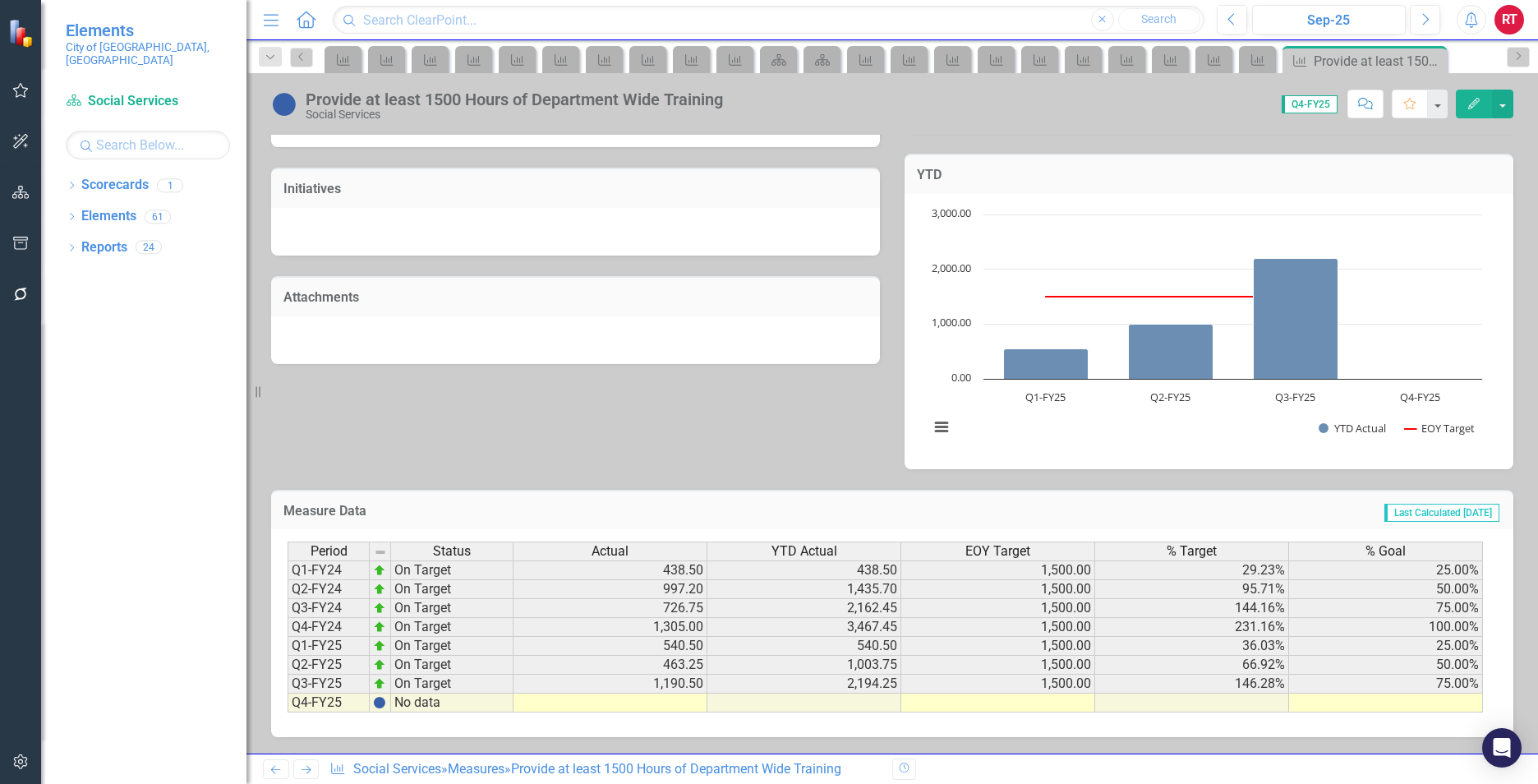
click at [657, 700] on td at bounding box center [610, 702] width 194 height 19
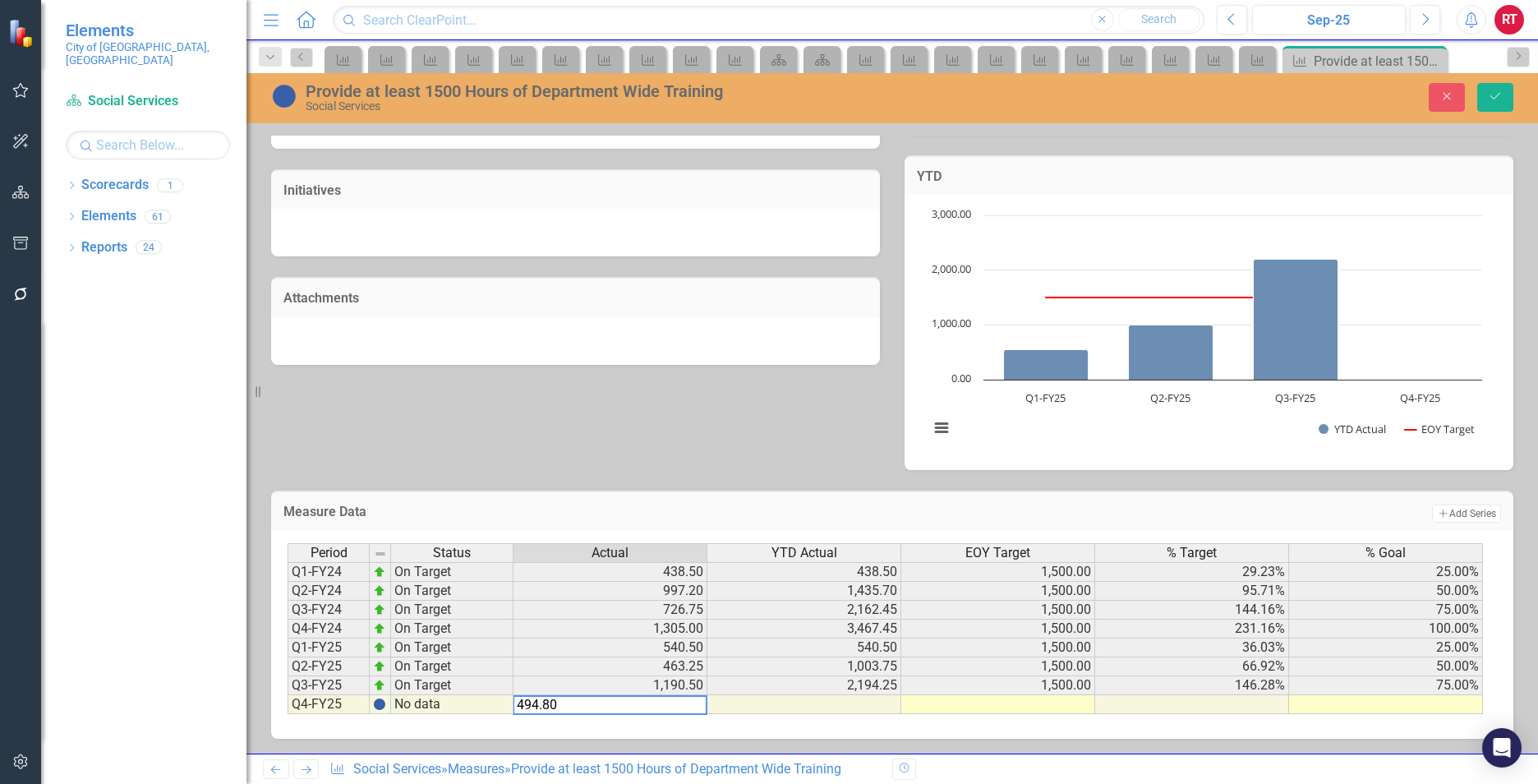
type textarea "494.80"
click at [993, 704] on td at bounding box center [998, 704] width 194 height 19
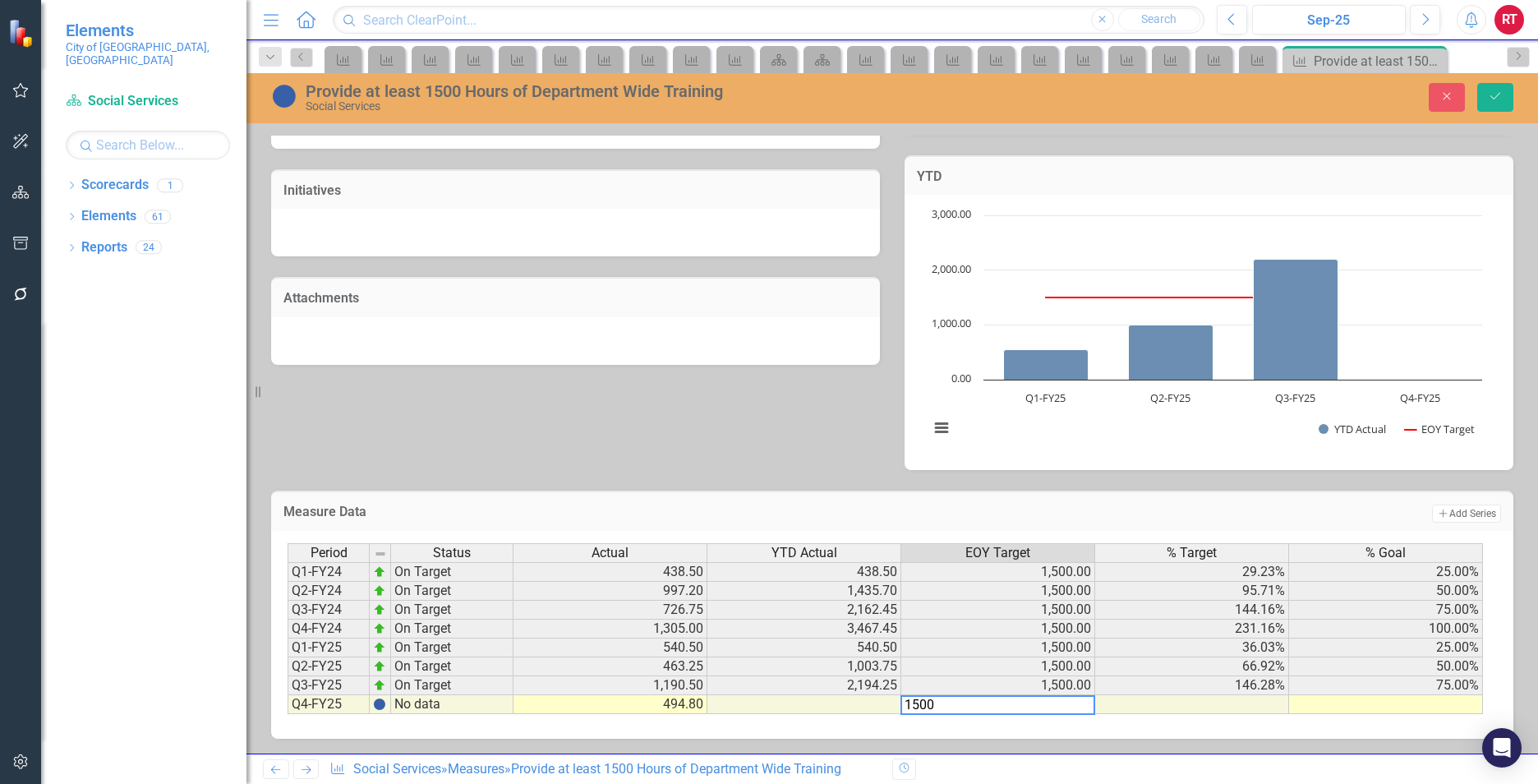
type textarea "1500"
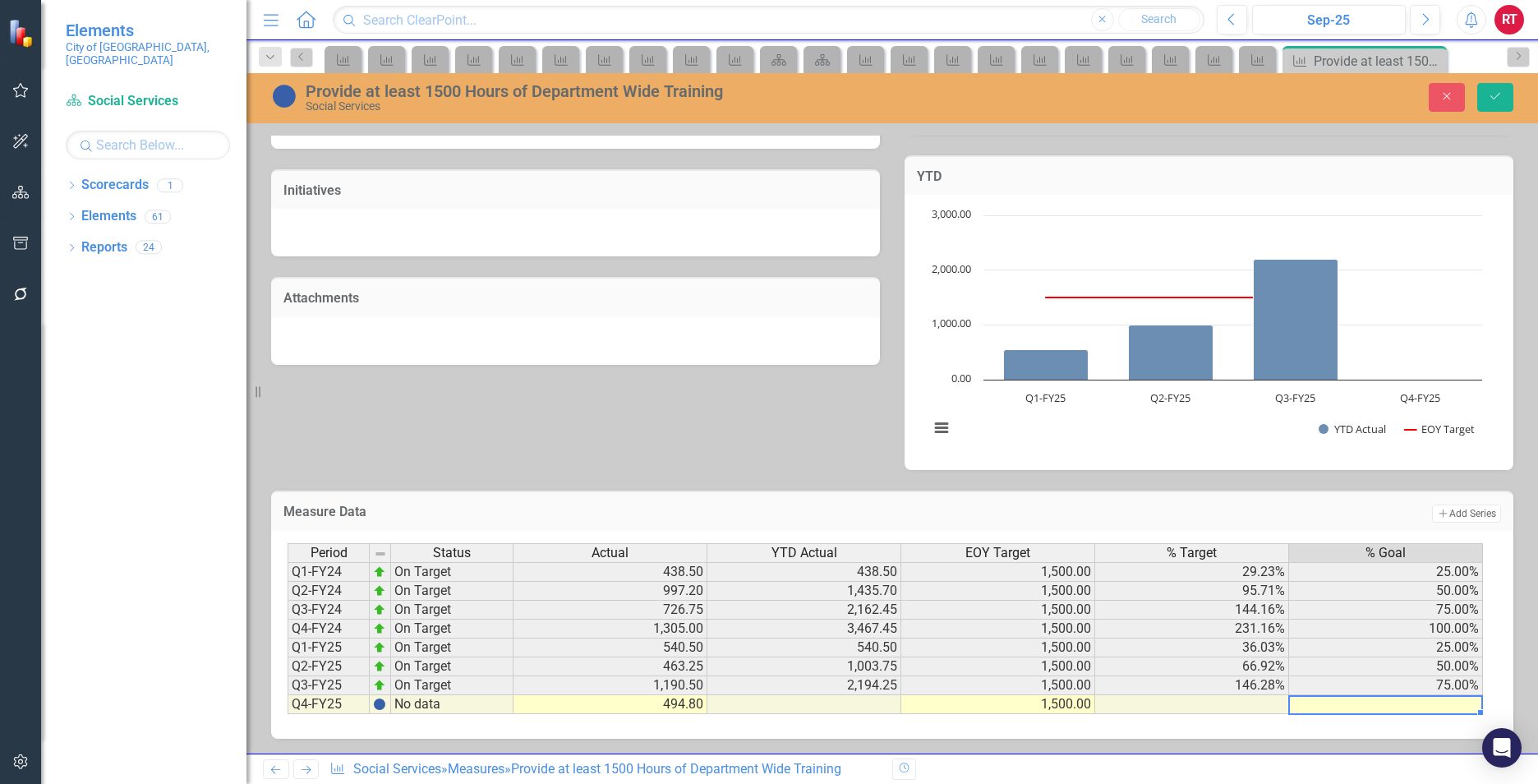
click at [1444, 702] on td at bounding box center [1386, 704] width 194 height 19
type textarea "100"
click at [1495, 93] on icon "Save" at bounding box center [1495, 96] width 15 height 12
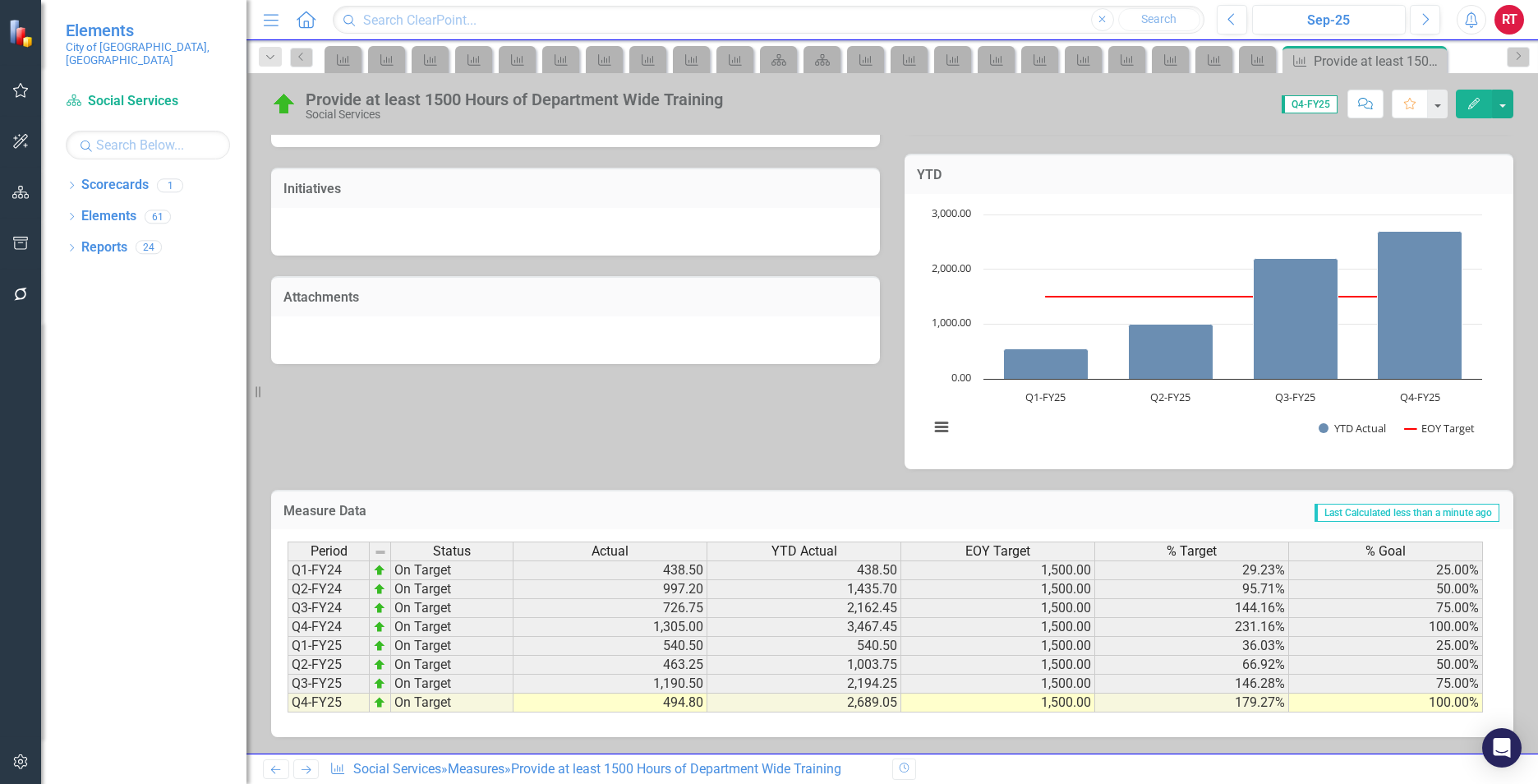
click at [311, 765] on icon "Next" at bounding box center [305, 769] width 14 height 11
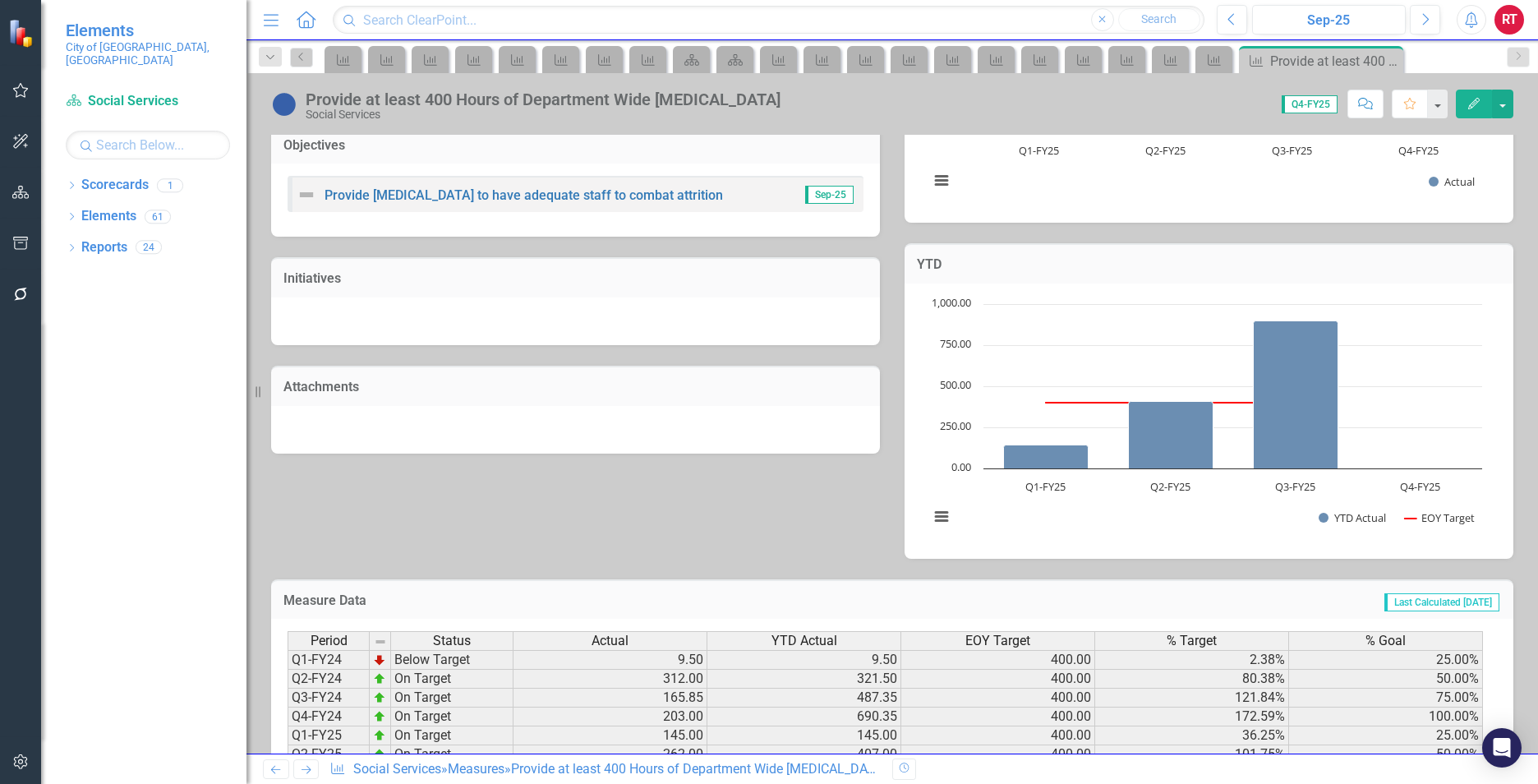
scroll to position [429, 0]
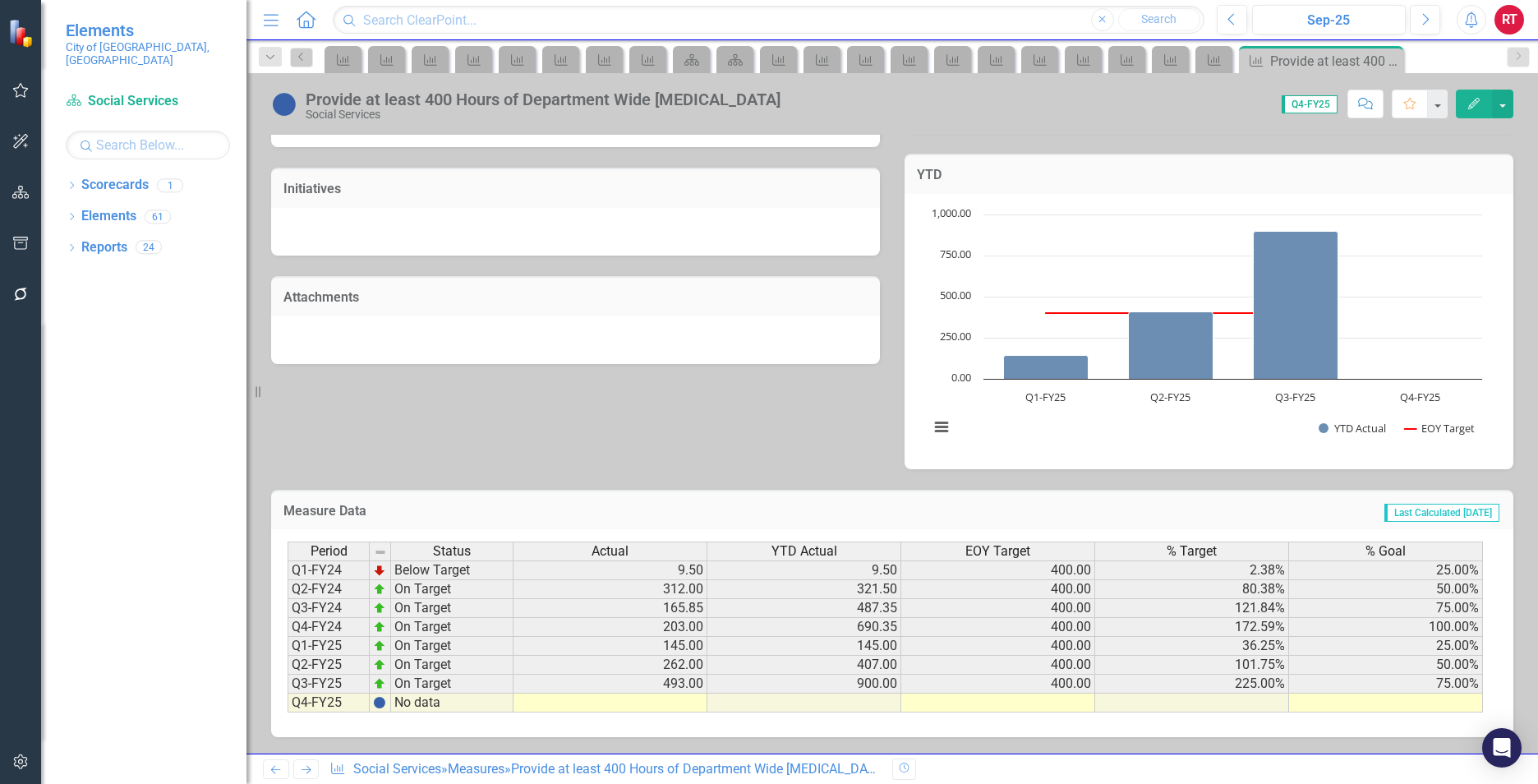
click at [676, 699] on td at bounding box center [610, 702] width 194 height 19
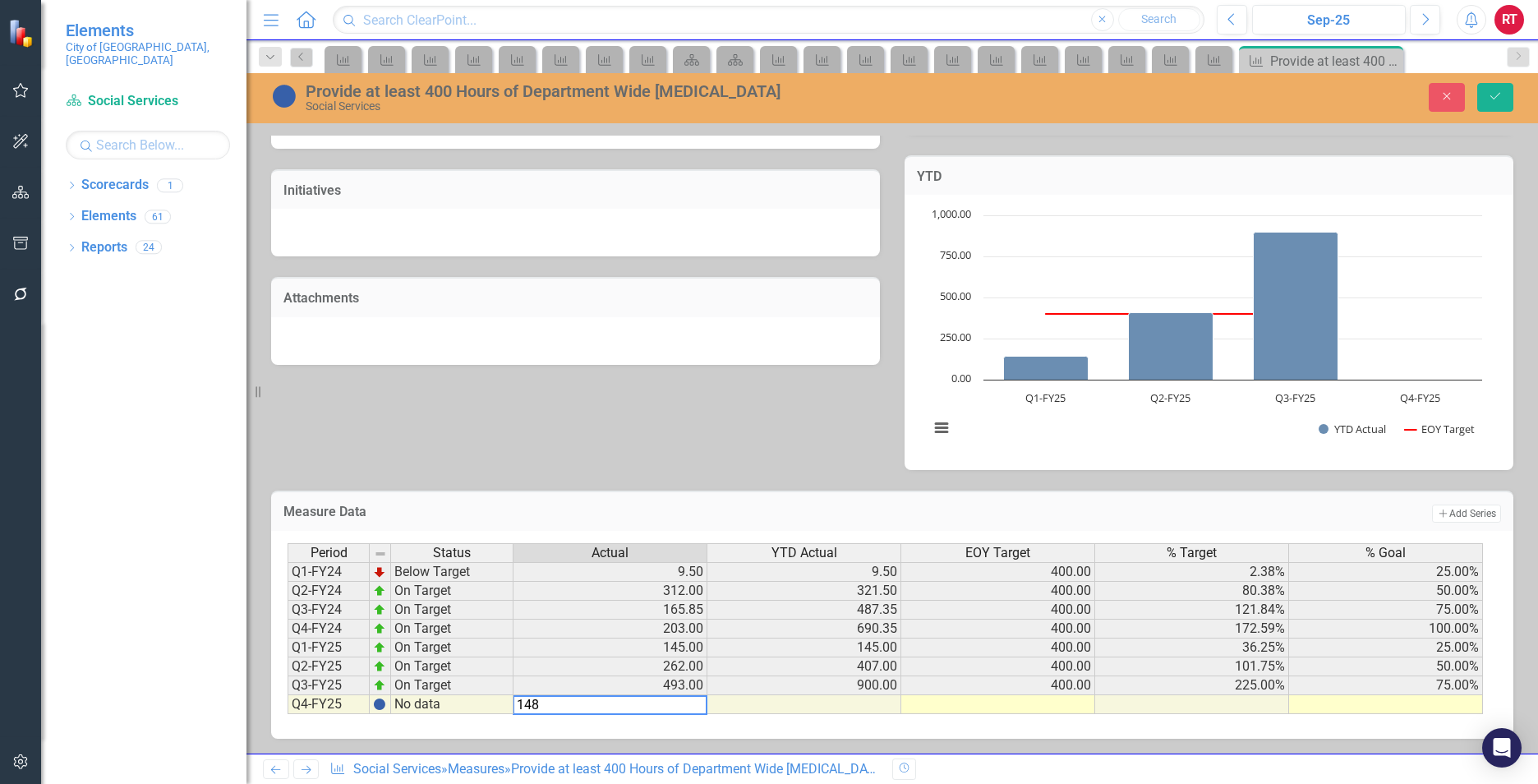
type textarea "148"
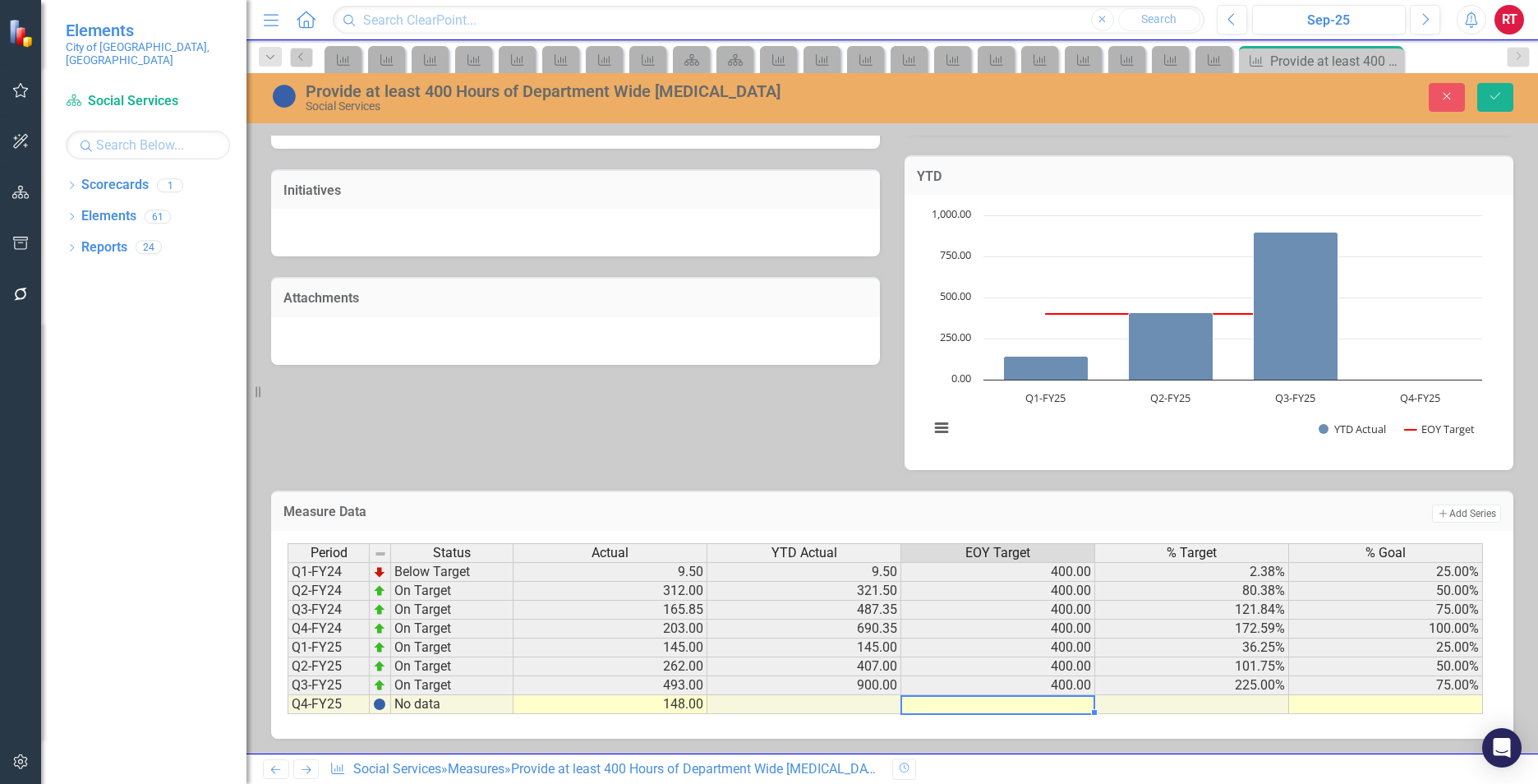
click at [1018, 703] on td at bounding box center [998, 704] width 194 height 19
type textarea "400"
click at [1418, 707] on td at bounding box center [1386, 704] width 194 height 19
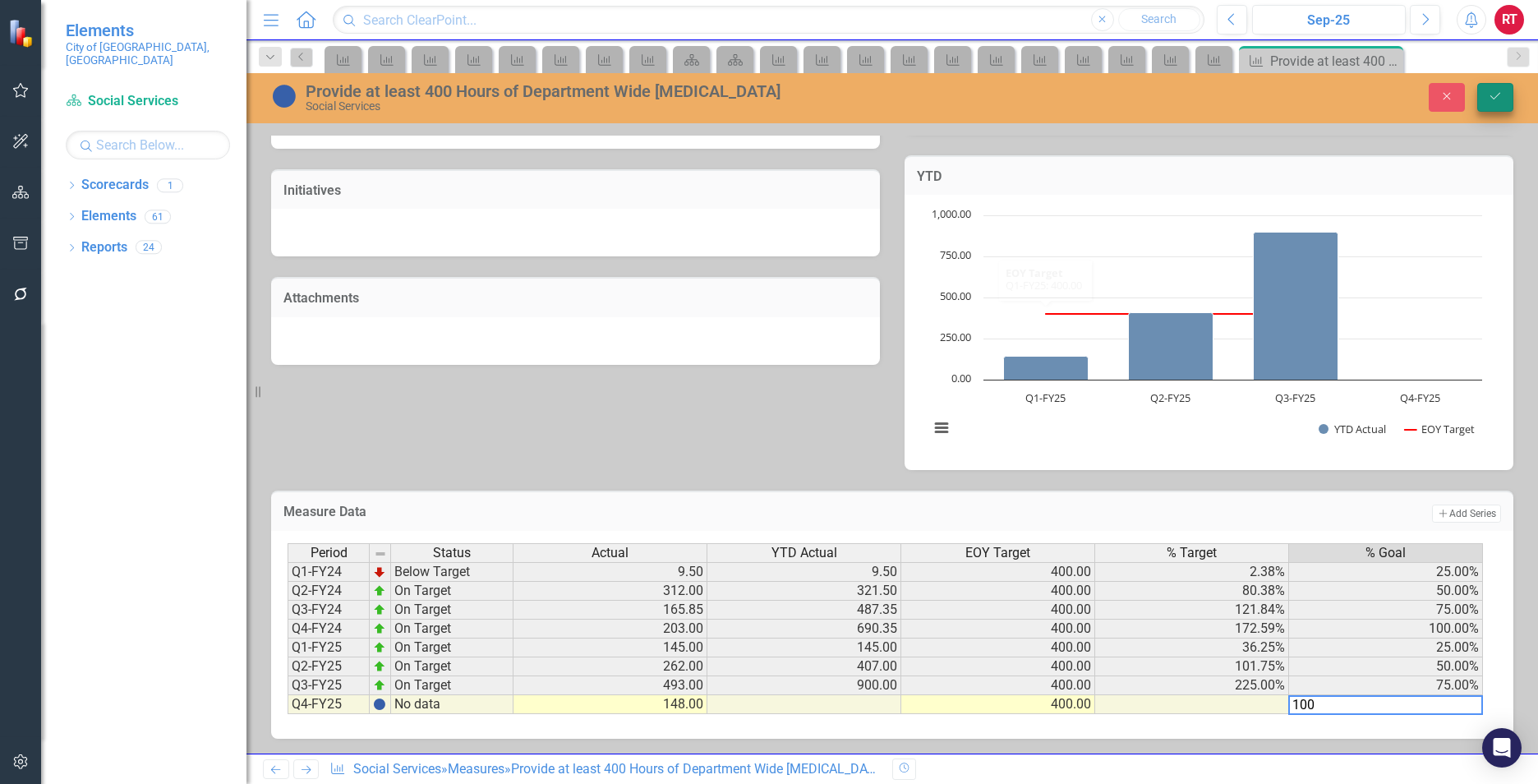
type textarea "100"
click at [1491, 105] on button "Save" at bounding box center [1495, 98] width 36 height 29
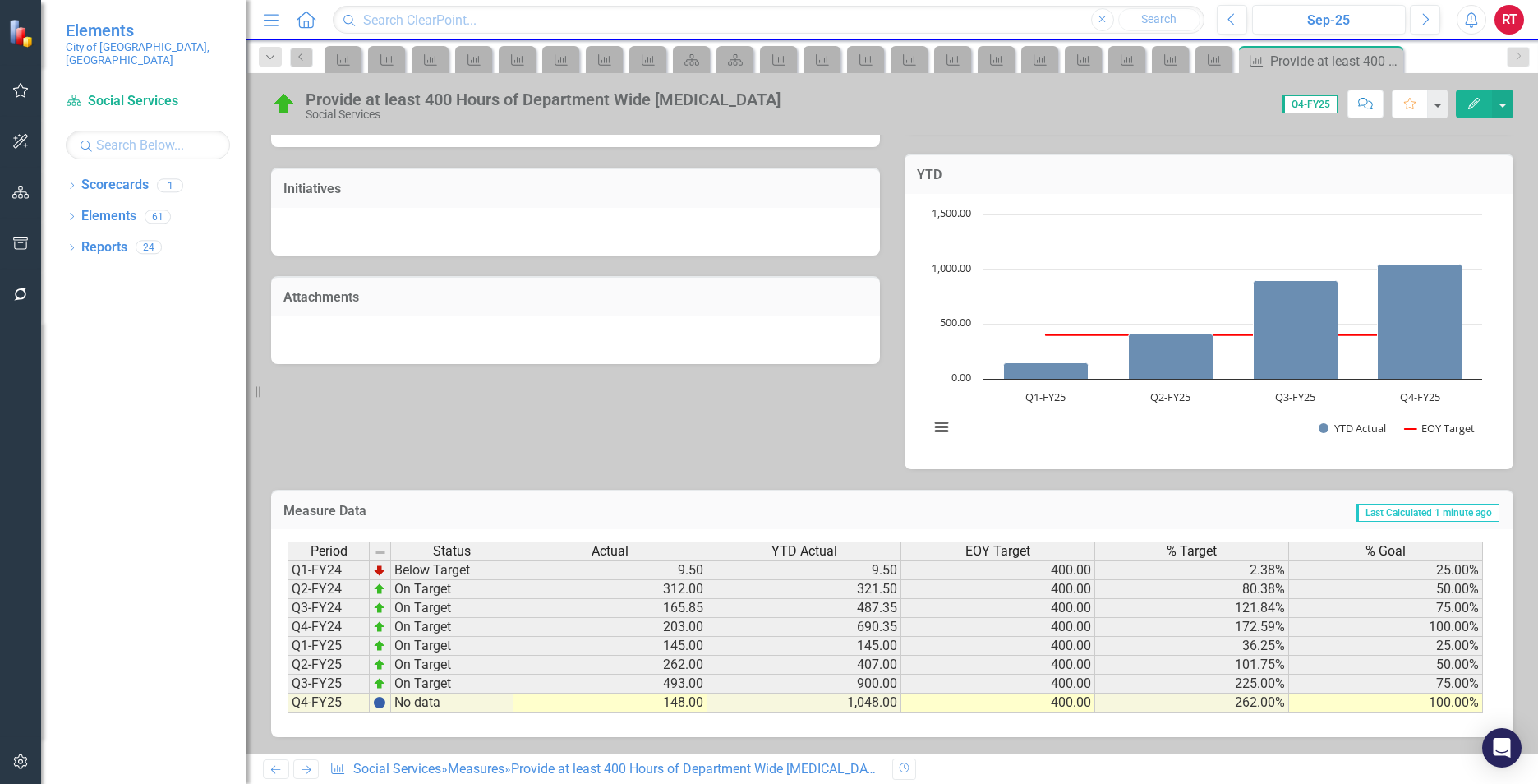
click at [304, 772] on icon "Next" at bounding box center [305, 769] width 14 height 11
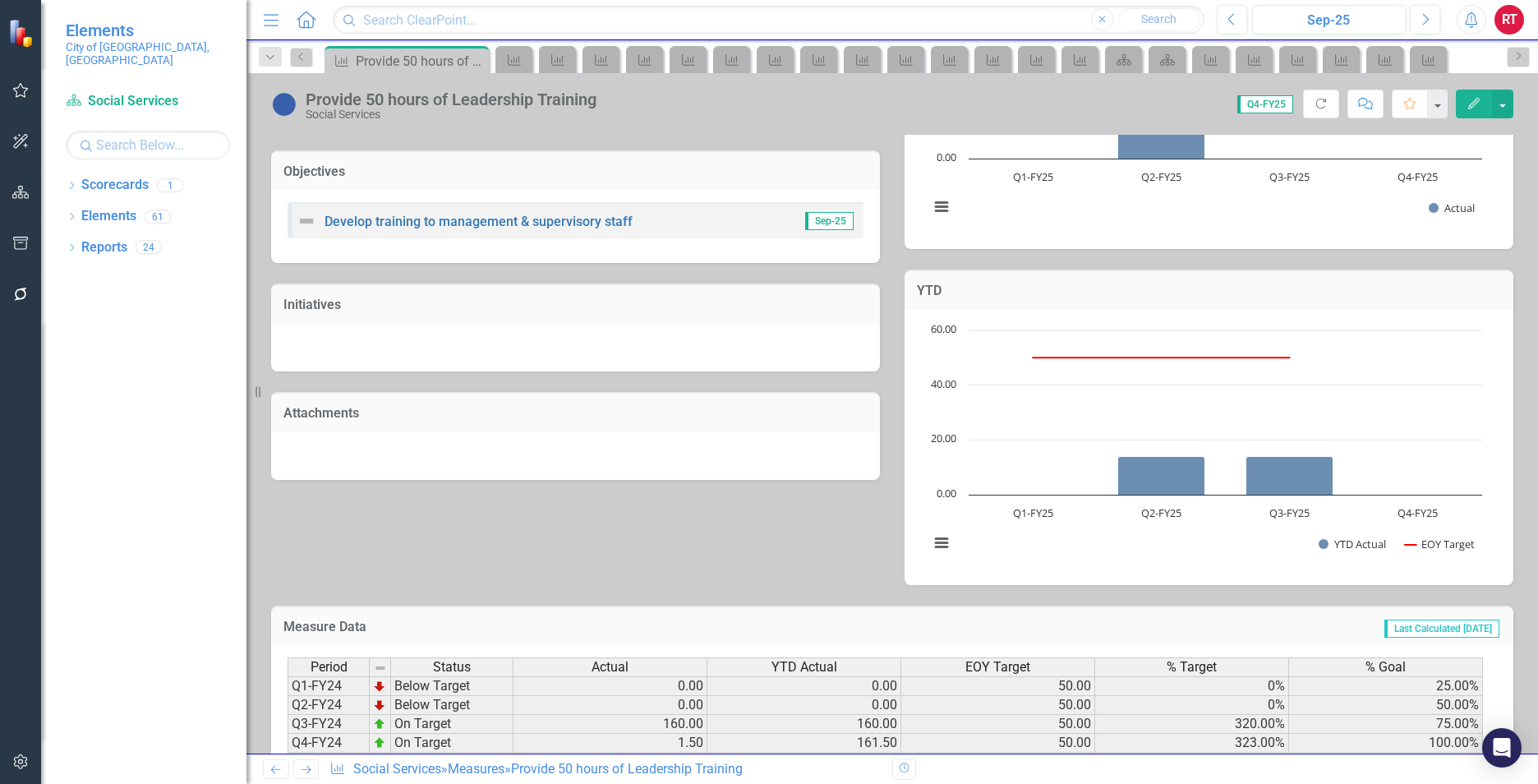
scroll to position [429, 0]
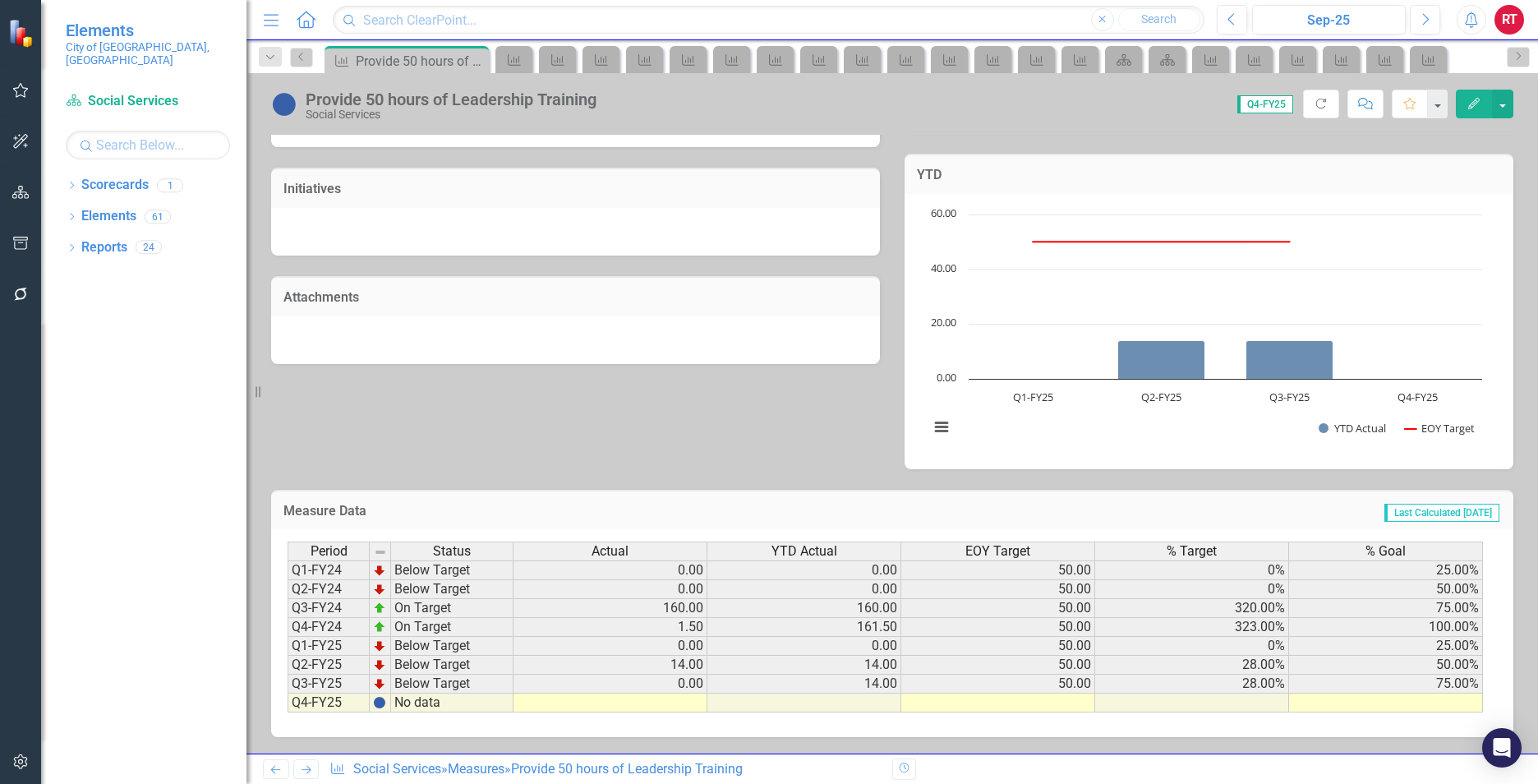
click at [586, 700] on td at bounding box center [610, 702] width 194 height 19
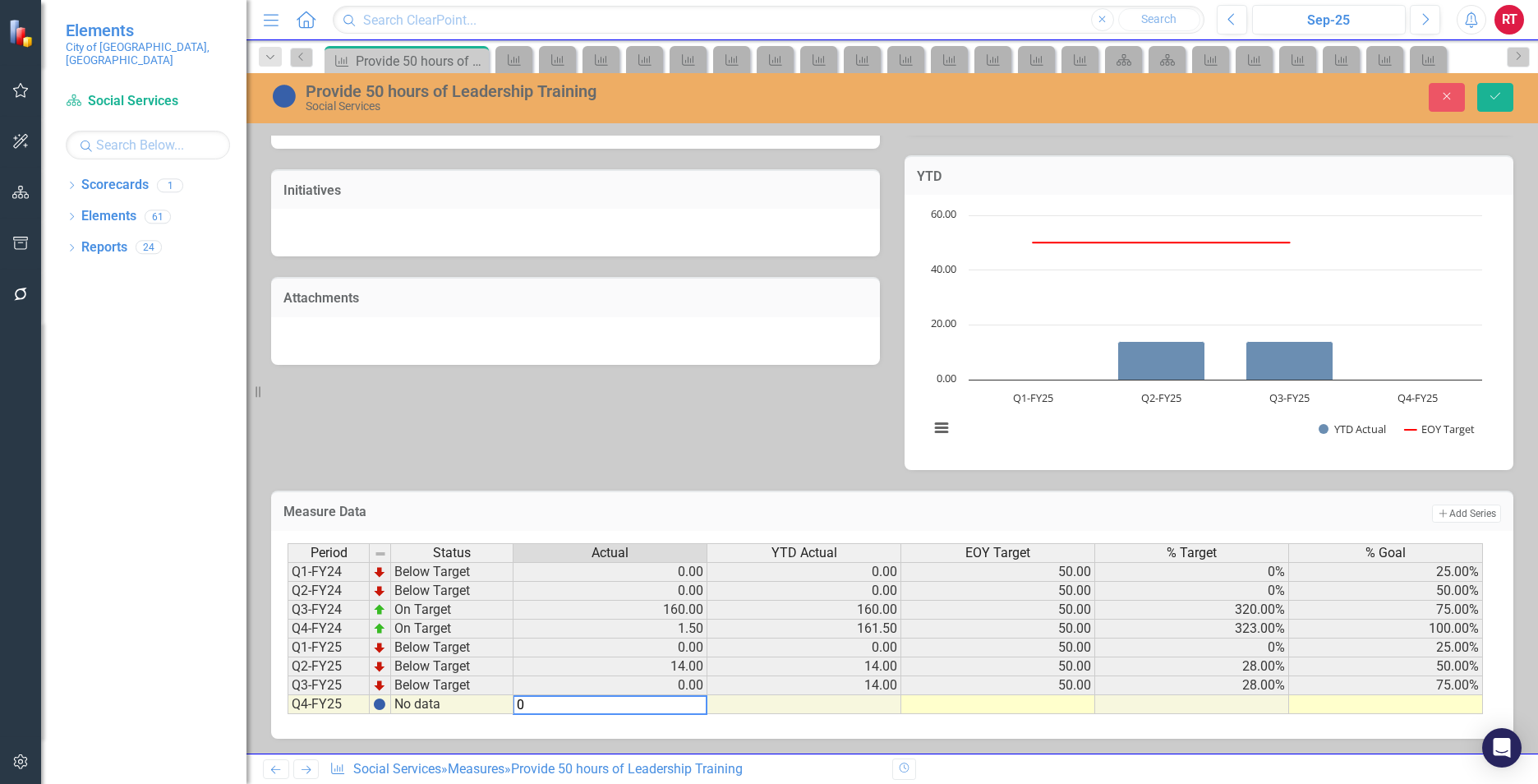
click at [1222, 707] on td at bounding box center [1192, 704] width 194 height 19
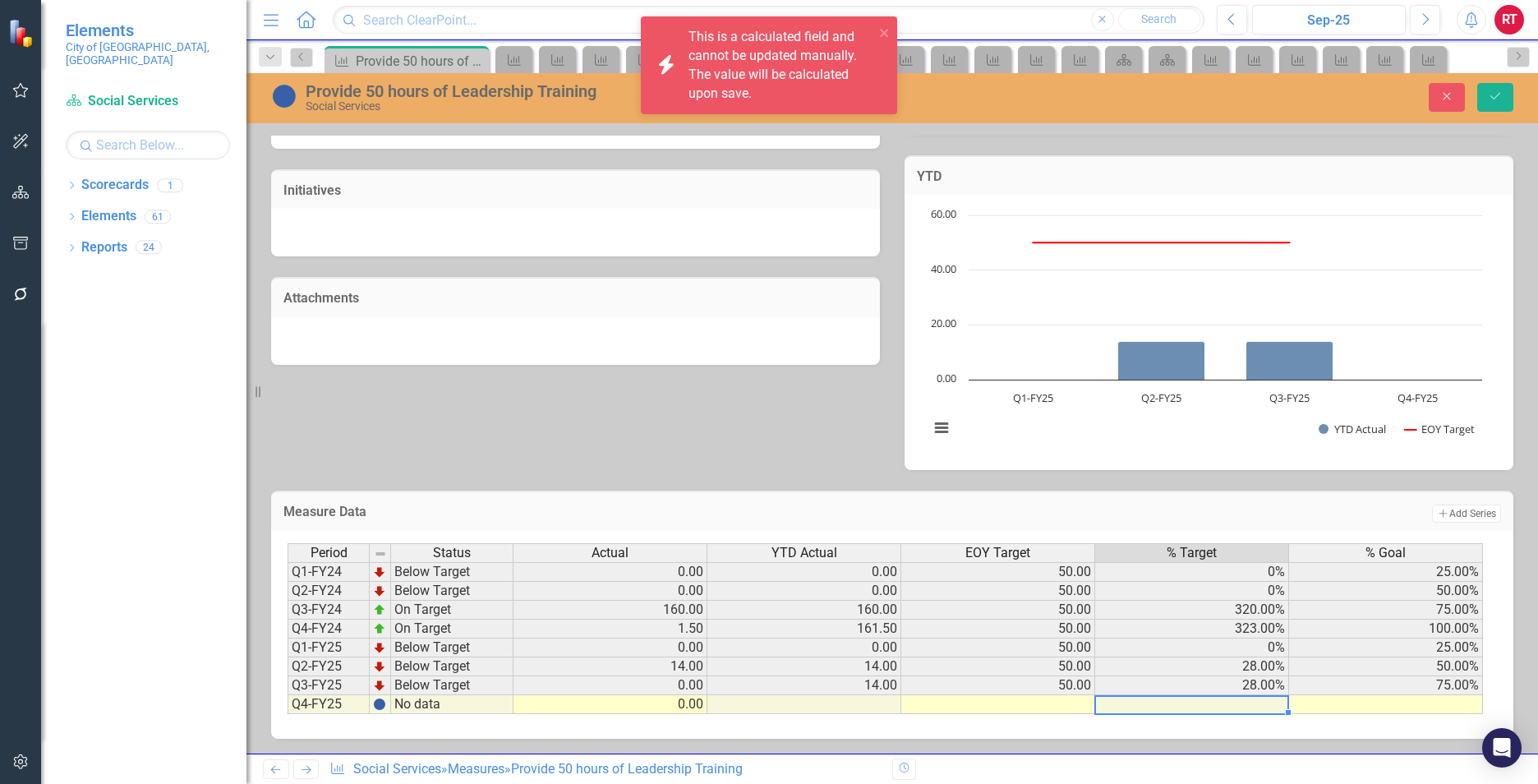
click at [1367, 704] on td at bounding box center [1386, 704] width 194 height 19
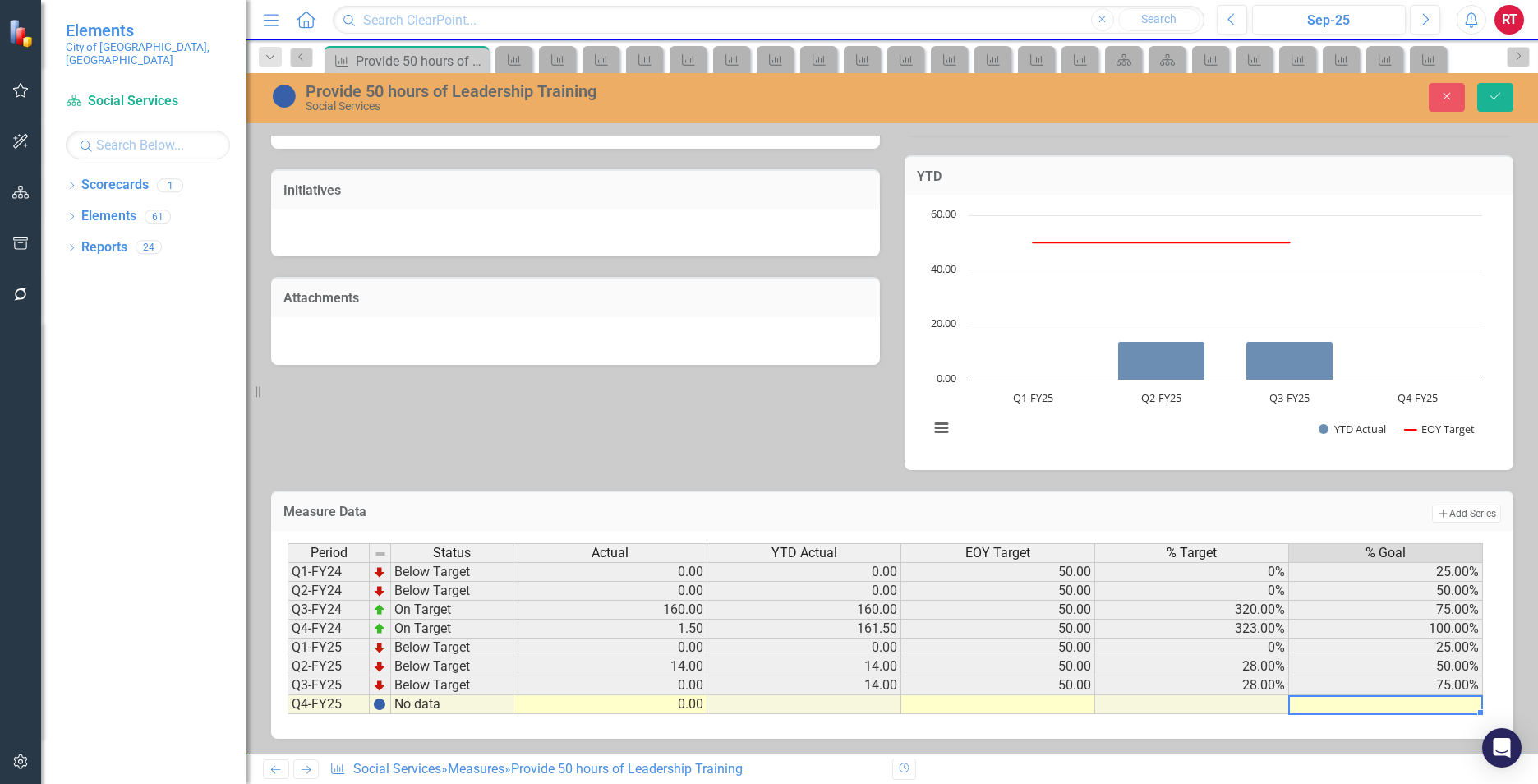
click at [1070, 708] on td at bounding box center [998, 704] width 194 height 19
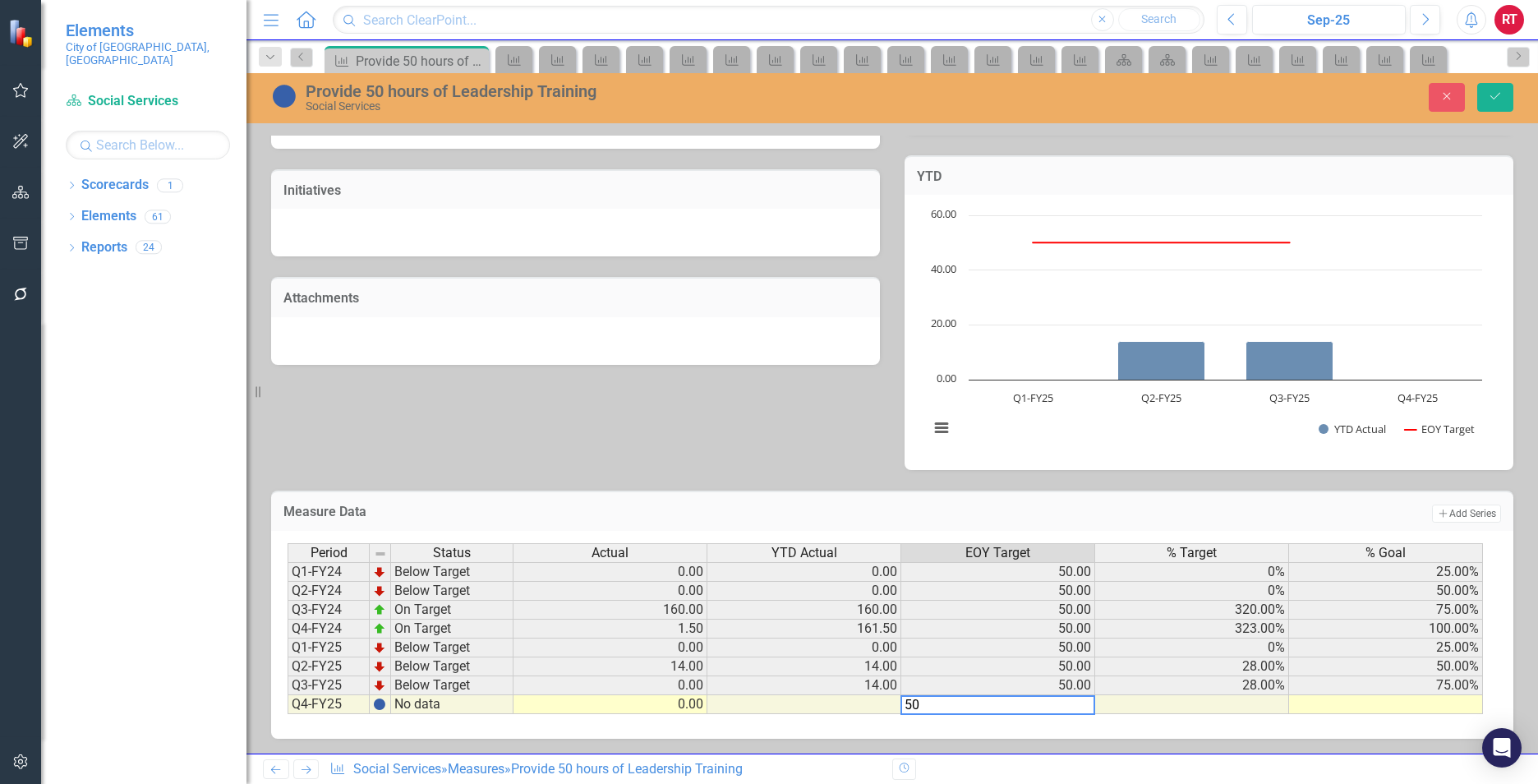
type textarea "50"
click at [1344, 707] on td at bounding box center [1386, 704] width 194 height 19
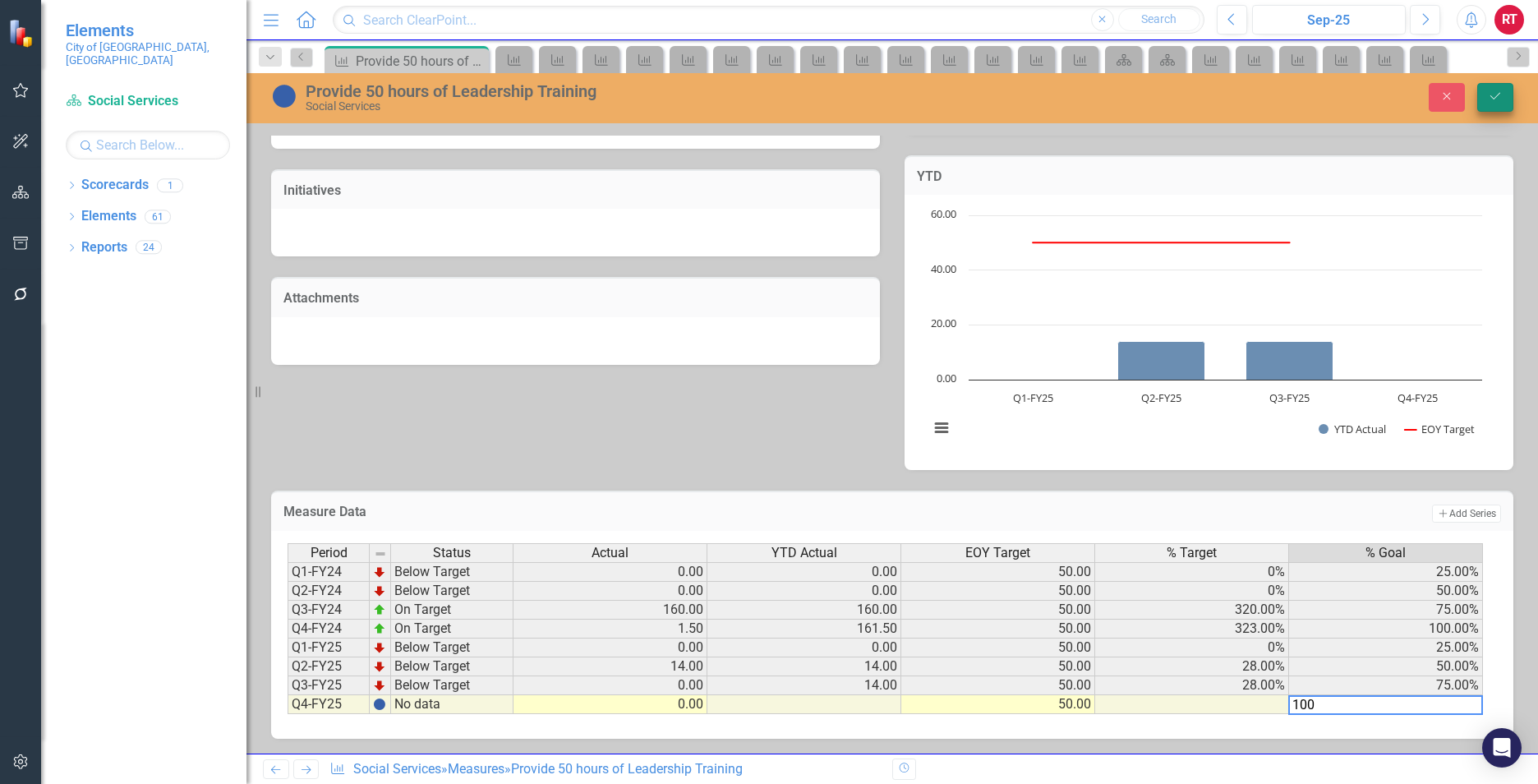
type textarea "100"
click at [1509, 98] on button "Save" at bounding box center [1495, 98] width 36 height 29
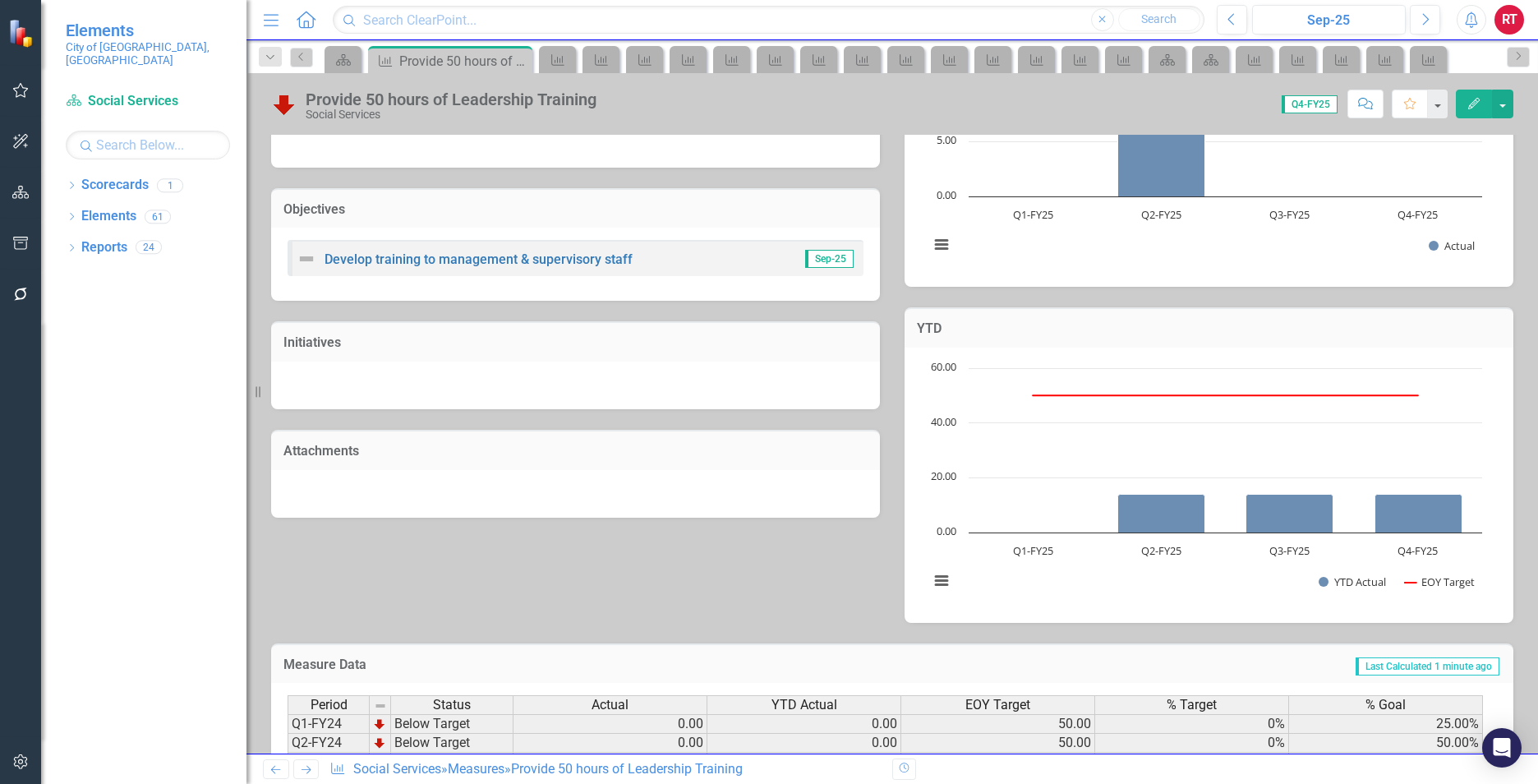
scroll to position [429, 0]
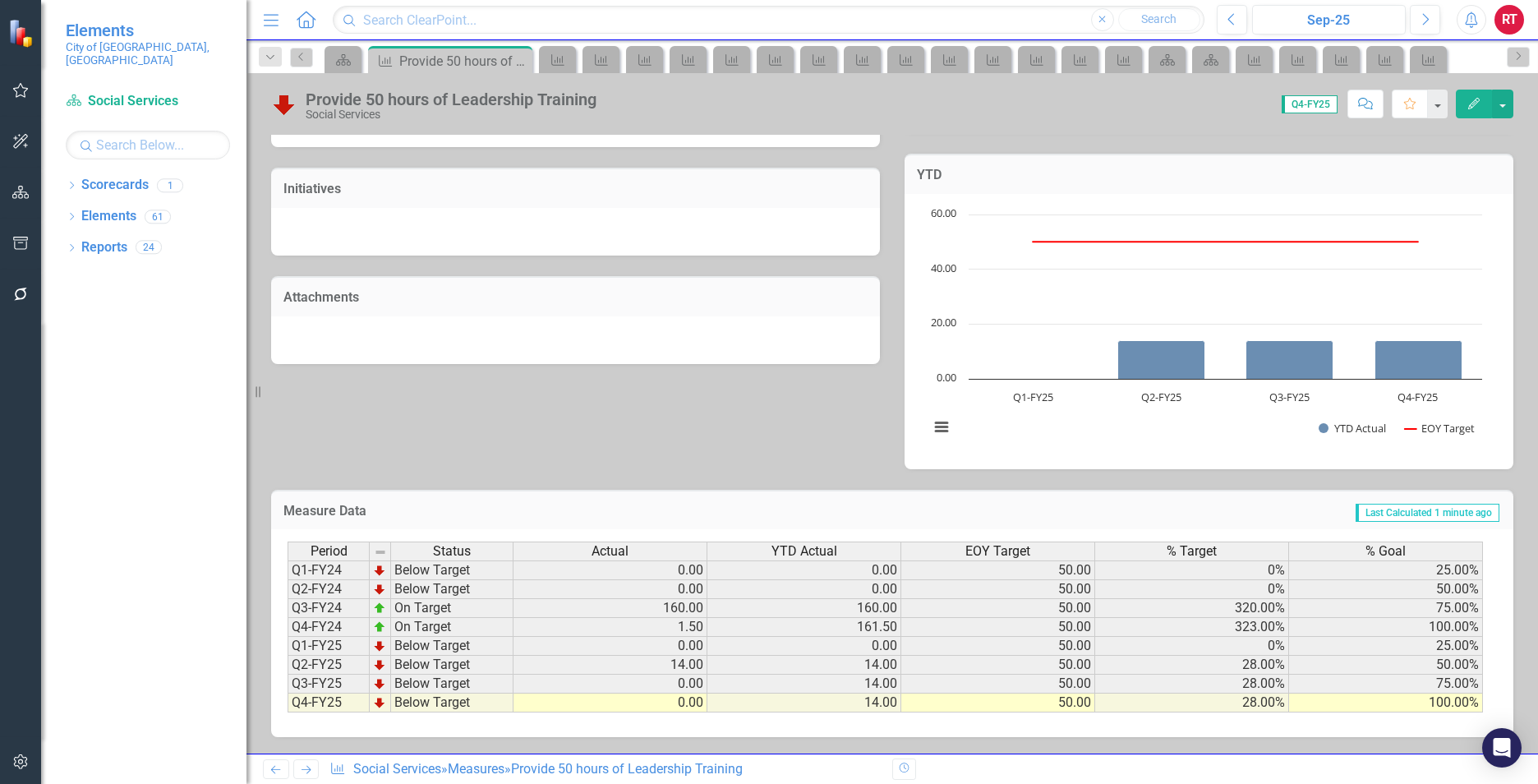
click at [306, 765] on icon "Next" at bounding box center [305, 769] width 14 height 11
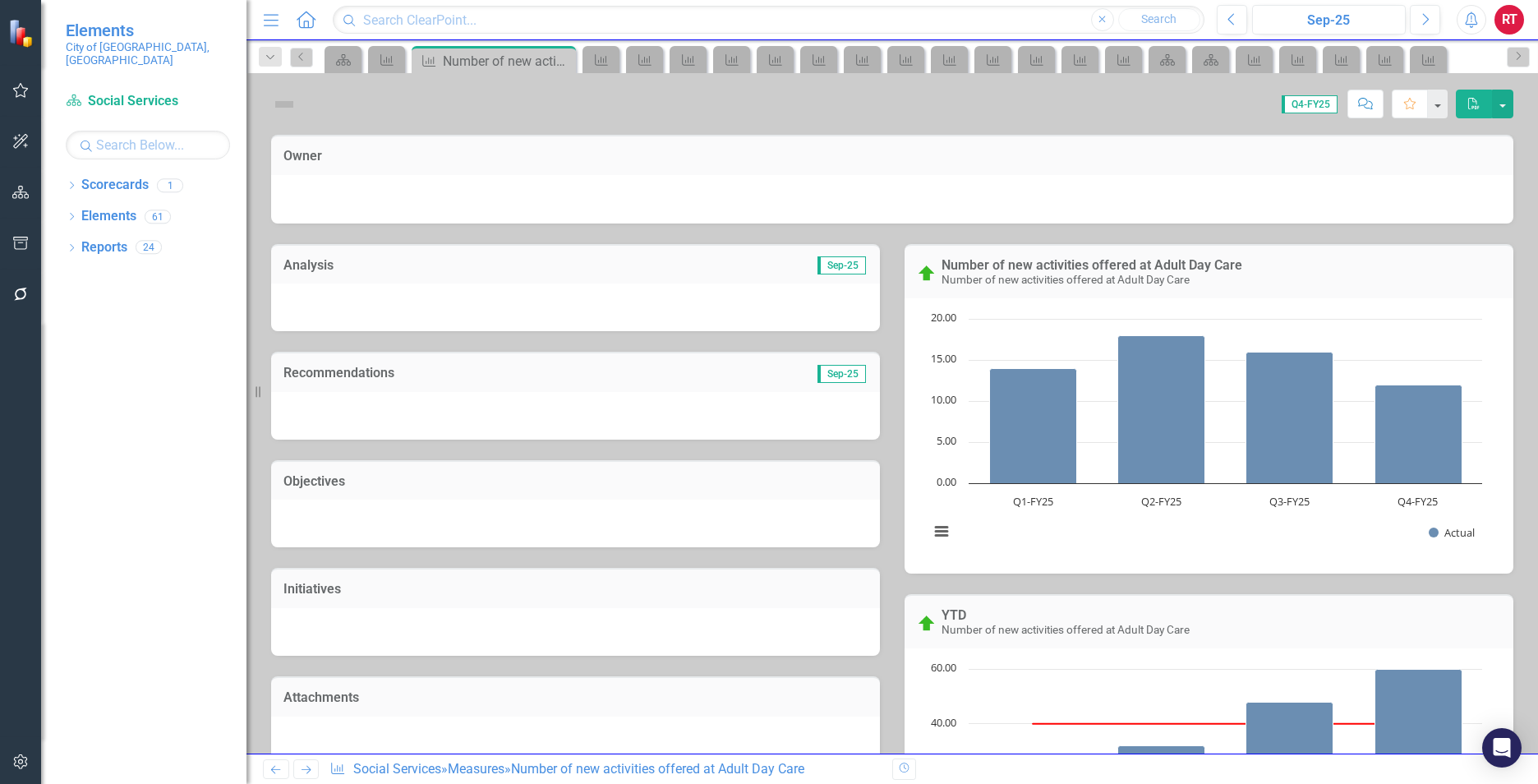
click at [305, 765] on icon "Next" at bounding box center [305, 769] width 14 height 11
